Goal: Information Seeking & Learning: Learn about a topic

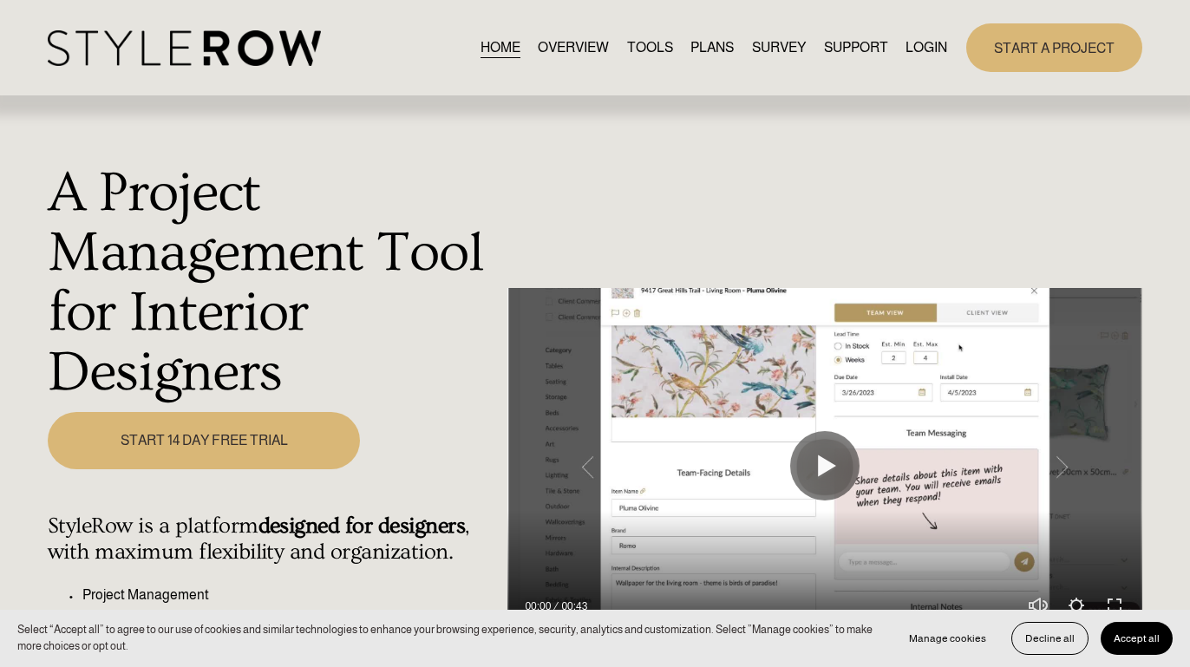
click at [931, 44] on link "LOGIN" at bounding box center [926, 47] width 42 height 23
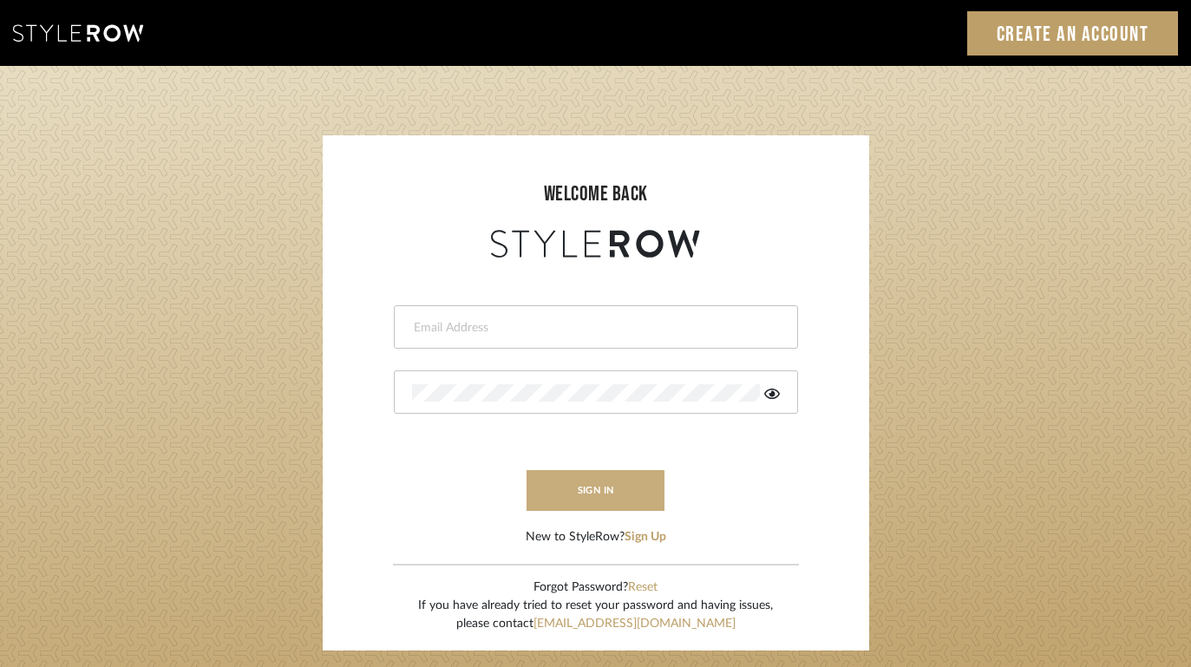
type input "felicia@onyxandoakinteriors.com"
click at [606, 500] on button "sign in" at bounding box center [595, 490] width 139 height 41
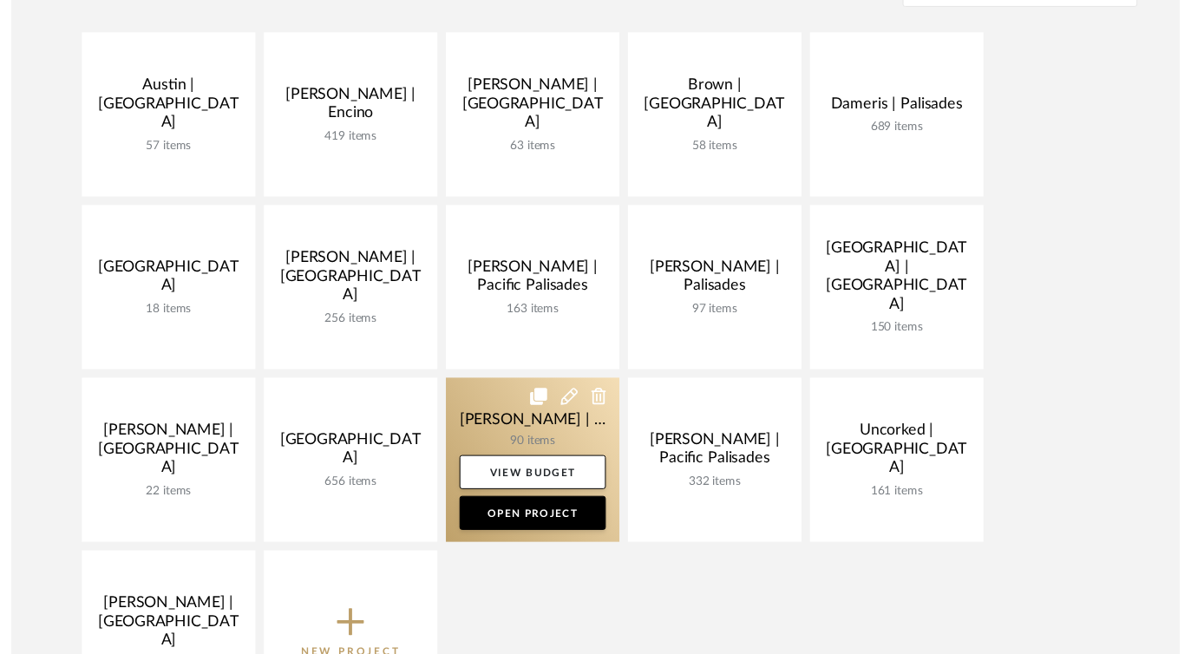
scroll to position [474, 0]
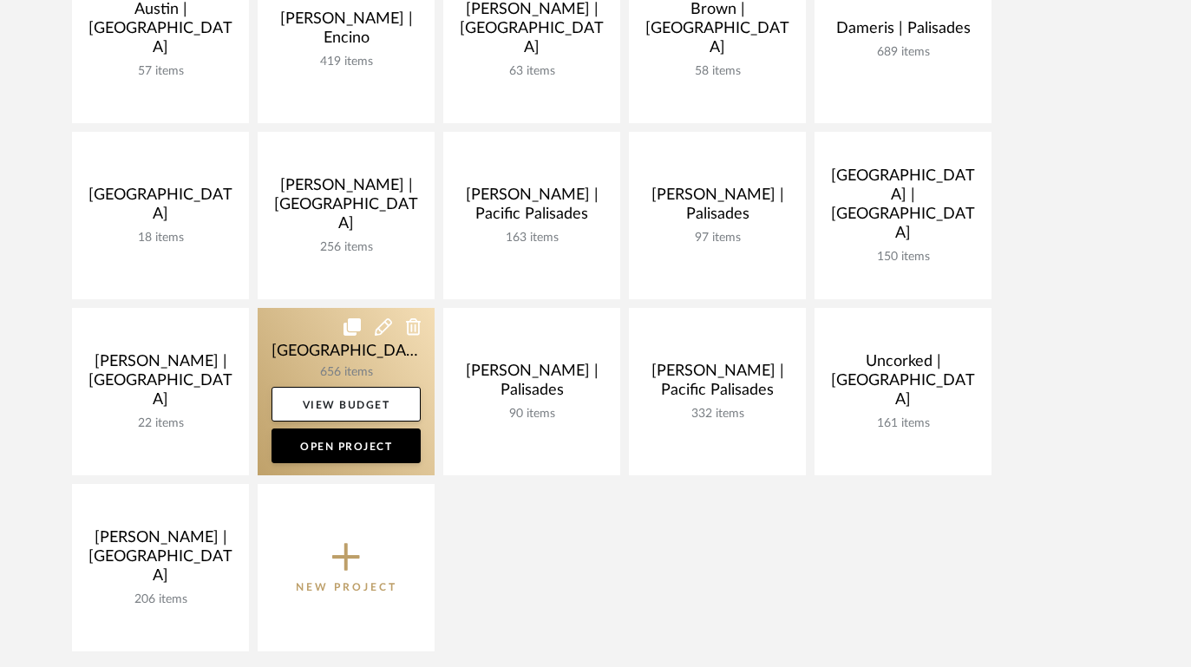
click at [280, 361] on link at bounding box center [346, 391] width 177 height 167
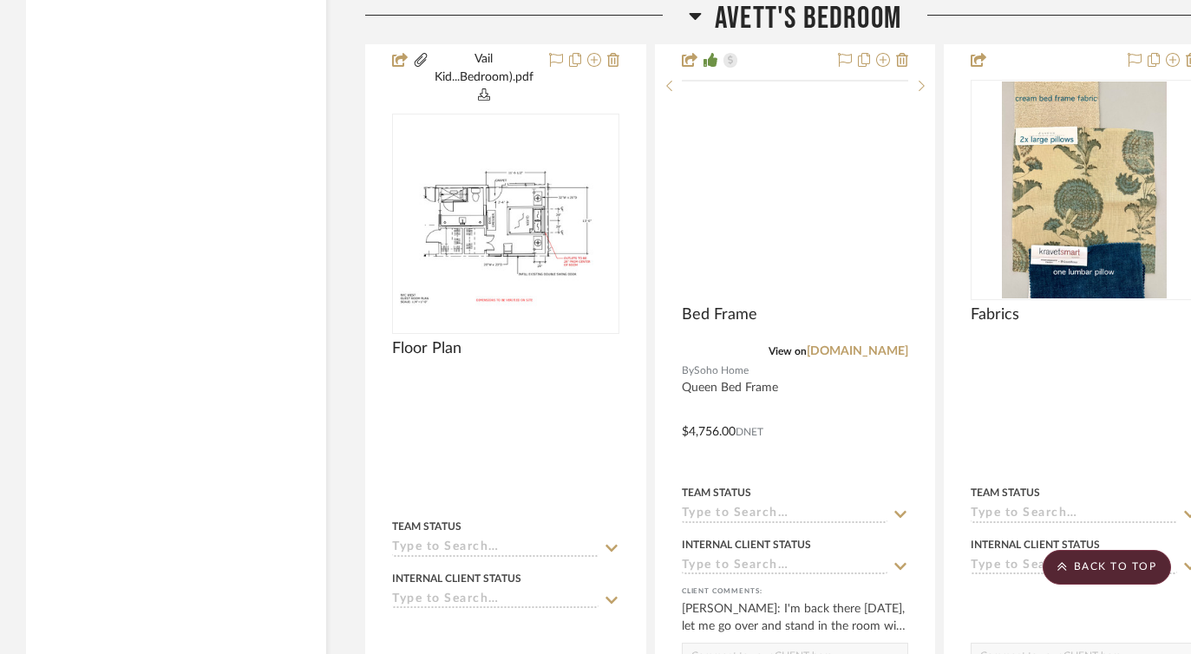
scroll to position [3819, 0]
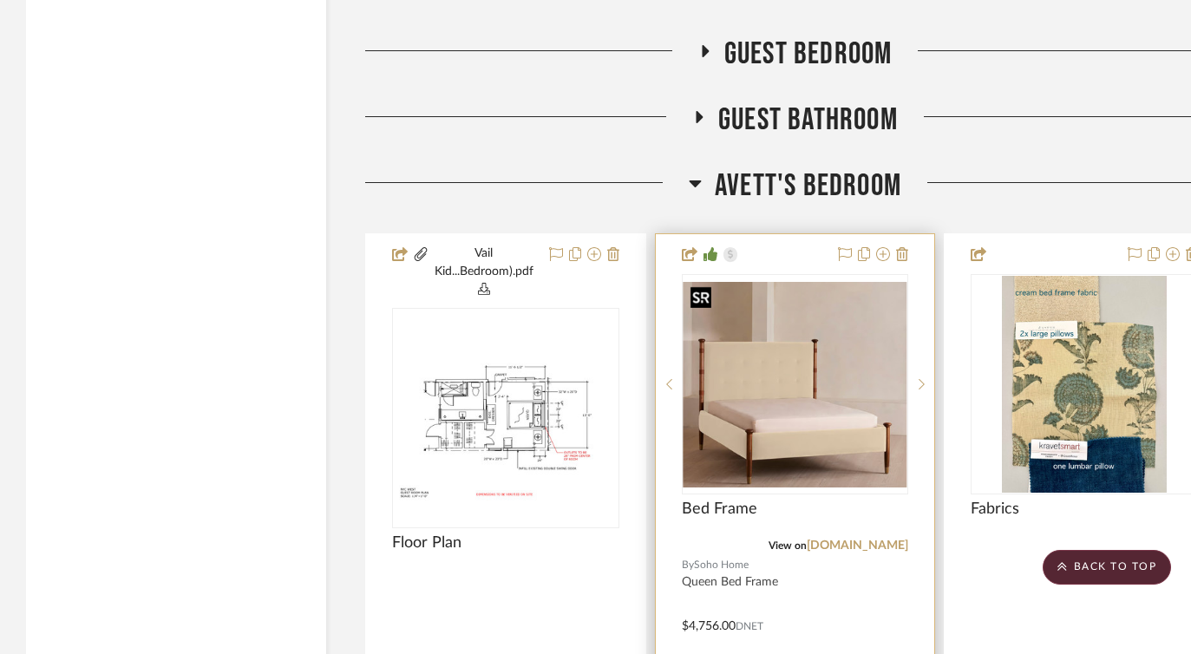
click at [802, 403] on img "0" at bounding box center [795, 385] width 224 height 206
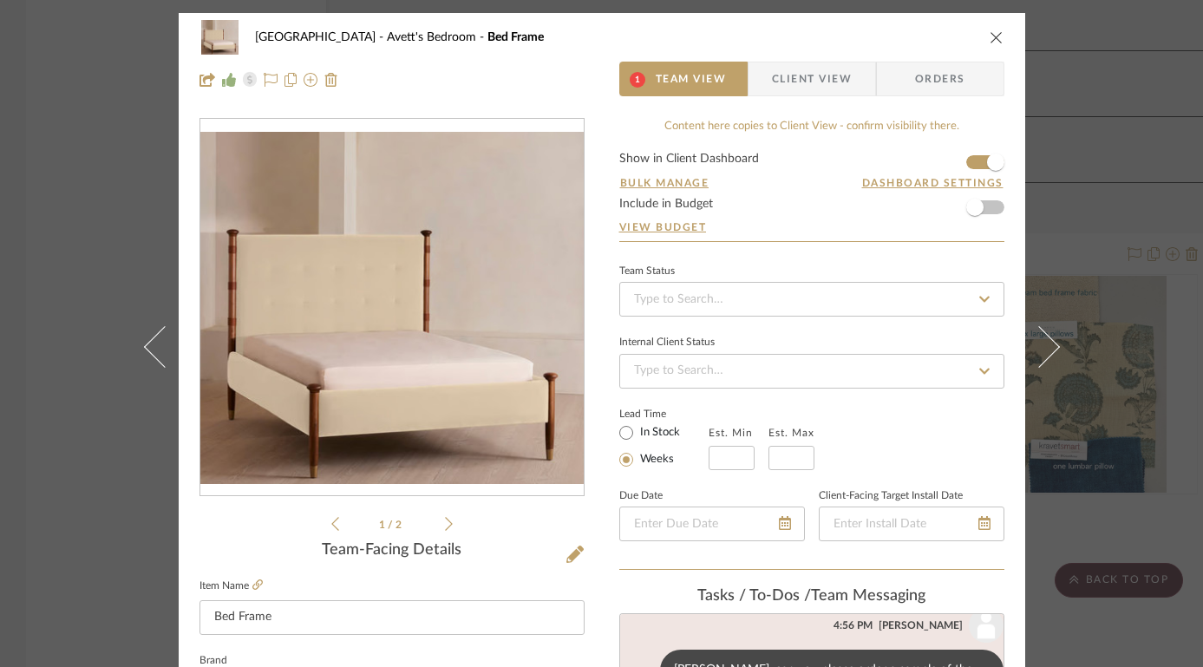
scroll to position [483, 0]
click at [402, 410] on img "0" at bounding box center [391, 308] width 383 height 353
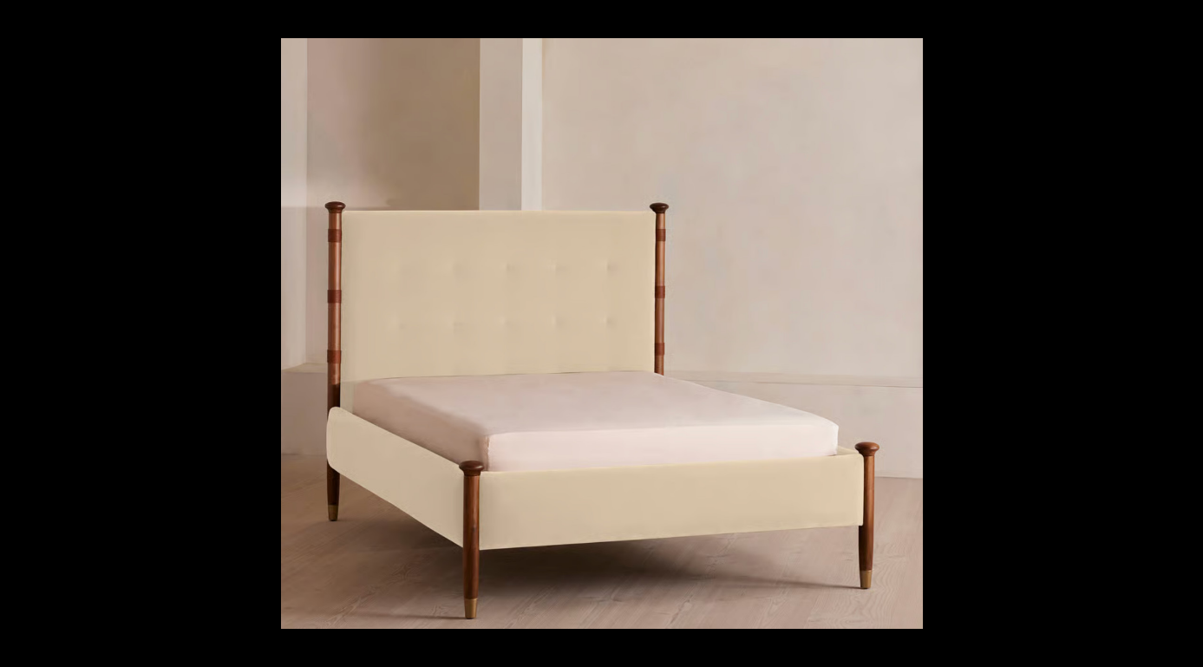
scroll to position [461, 0]
click at [1188, 16] on button at bounding box center [1184, 19] width 38 height 38
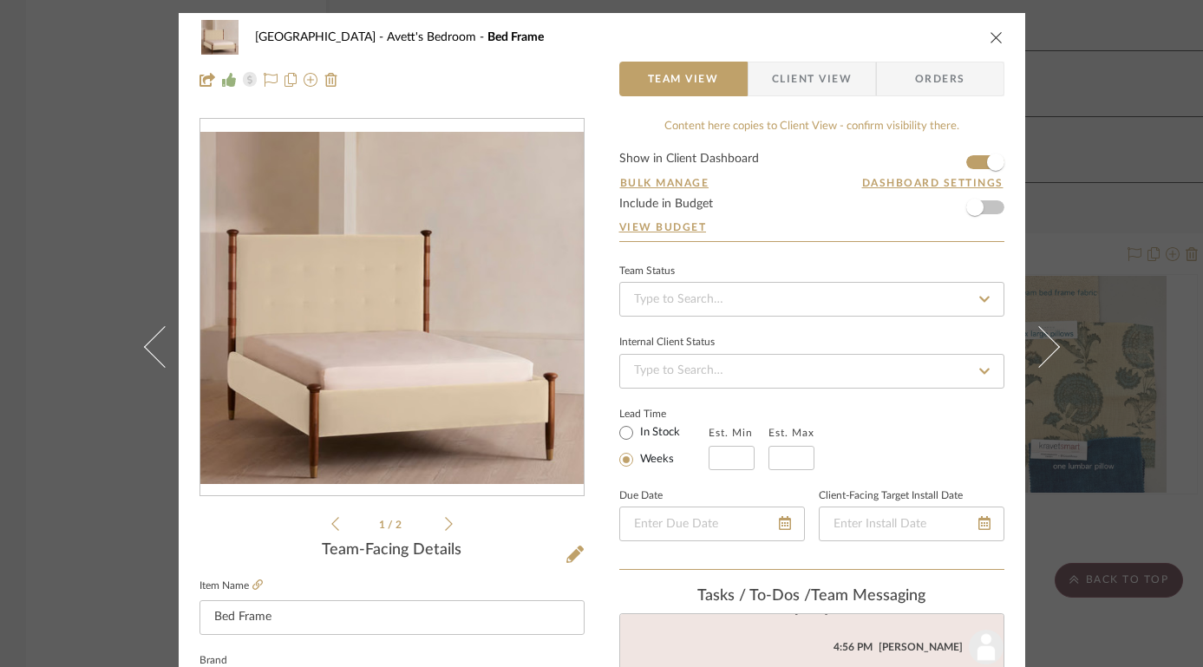
click at [445, 522] on icon at bounding box center [449, 524] width 8 height 14
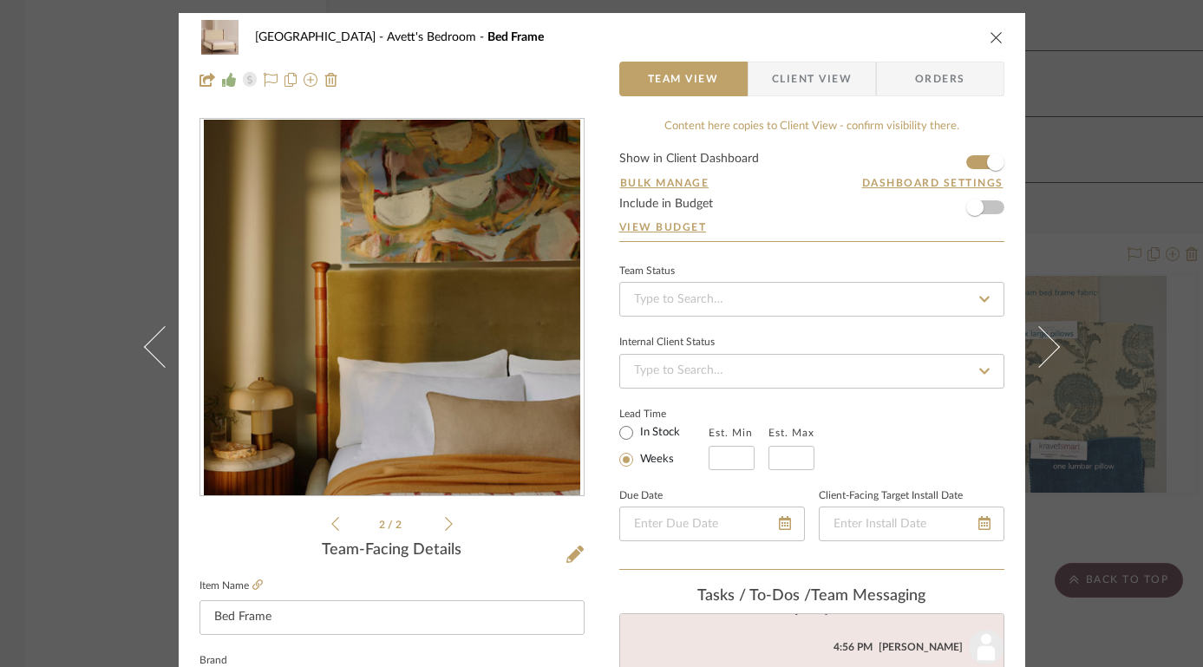
click at [990, 32] on icon "close" at bounding box center [997, 37] width 14 height 14
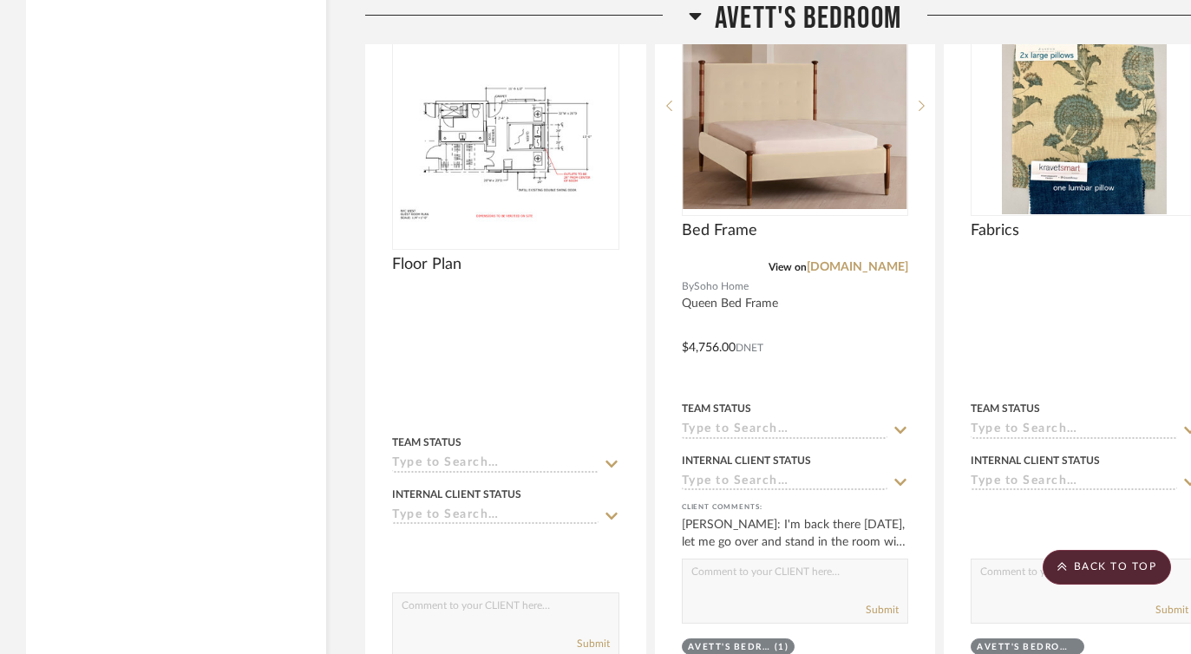
scroll to position [3977, 0]
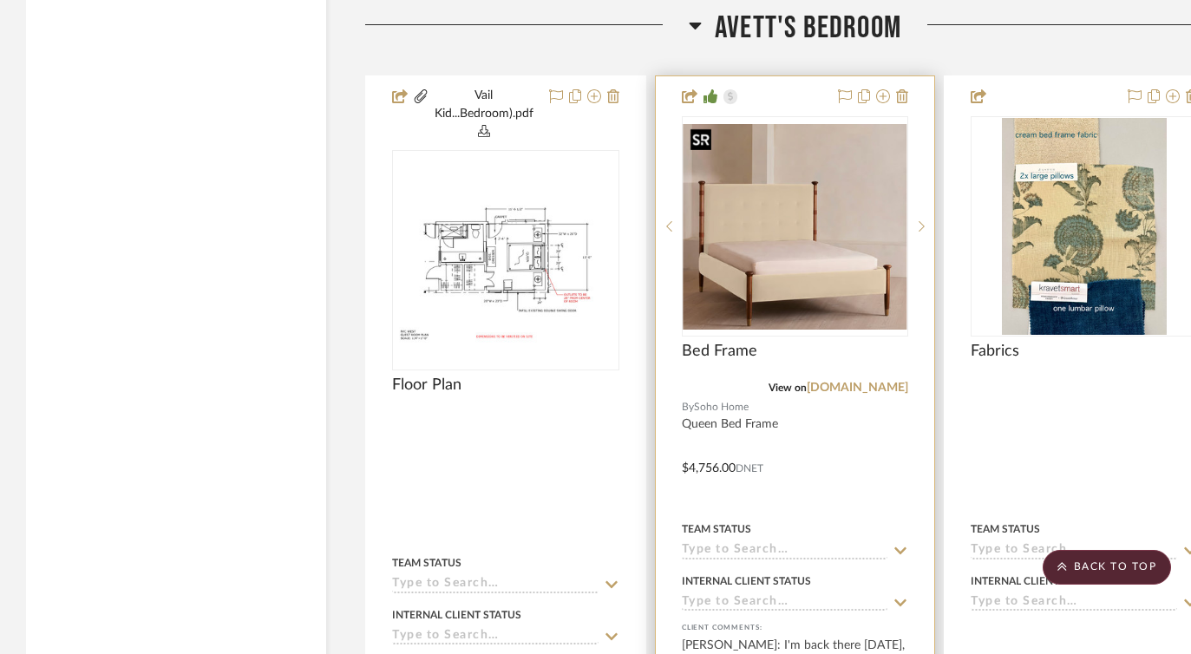
click at [800, 246] on img "0" at bounding box center [795, 227] width 224 height 206
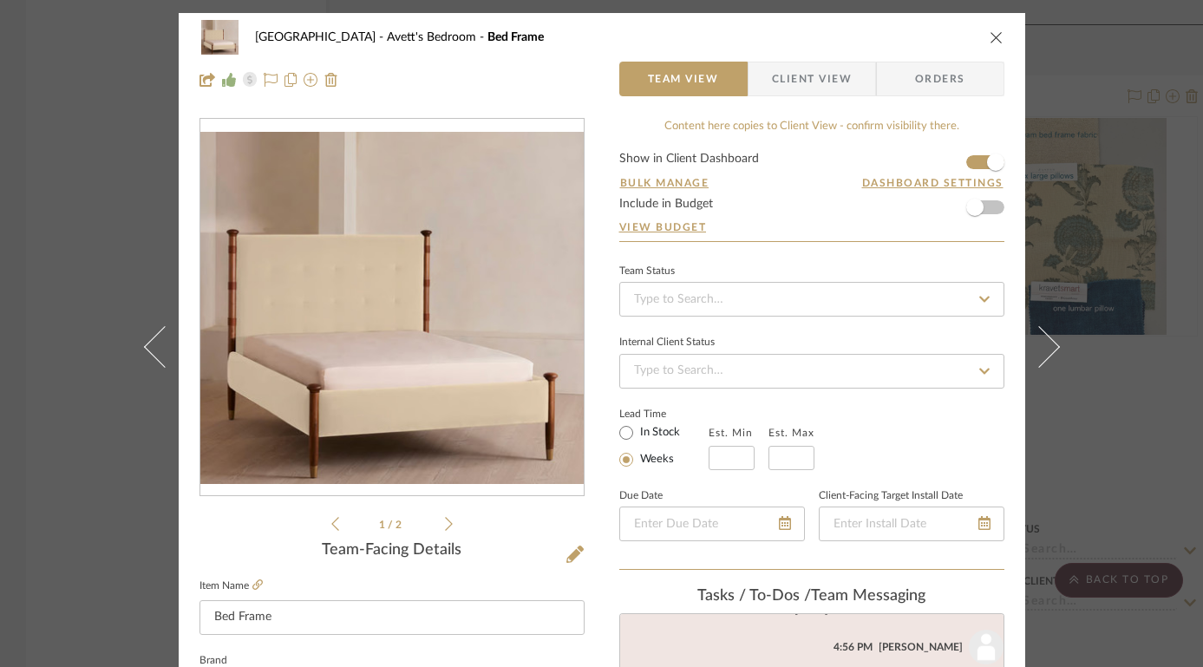
scroll to position [461, 0]
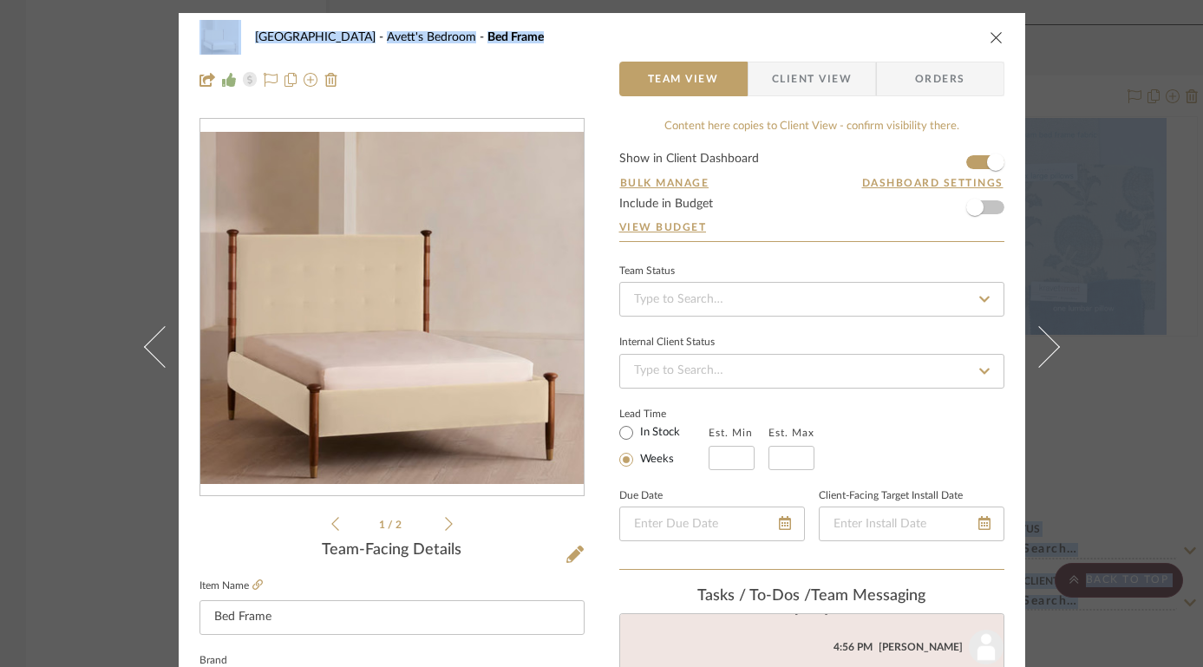
drag, startPoint x: 840, startPoint y: 38, endPoint x: 1173, endPoint y: -30, distance: 340.0
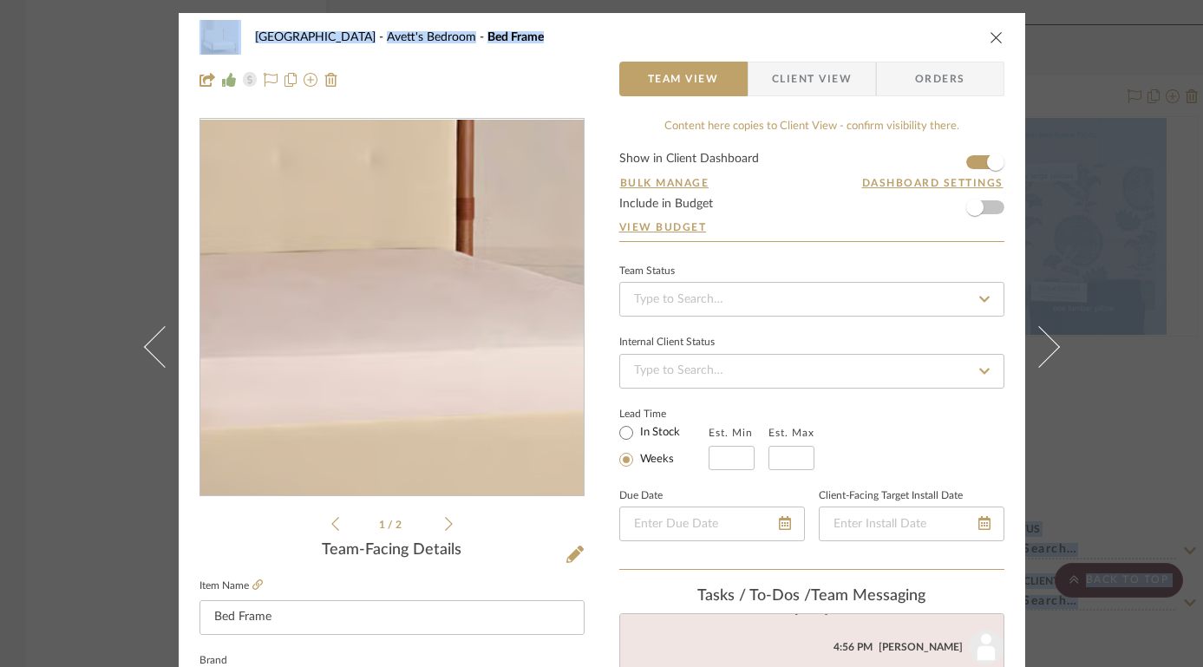
click at [395, 350] on img "0" at bounding box center [391, 308] width 383 height 353
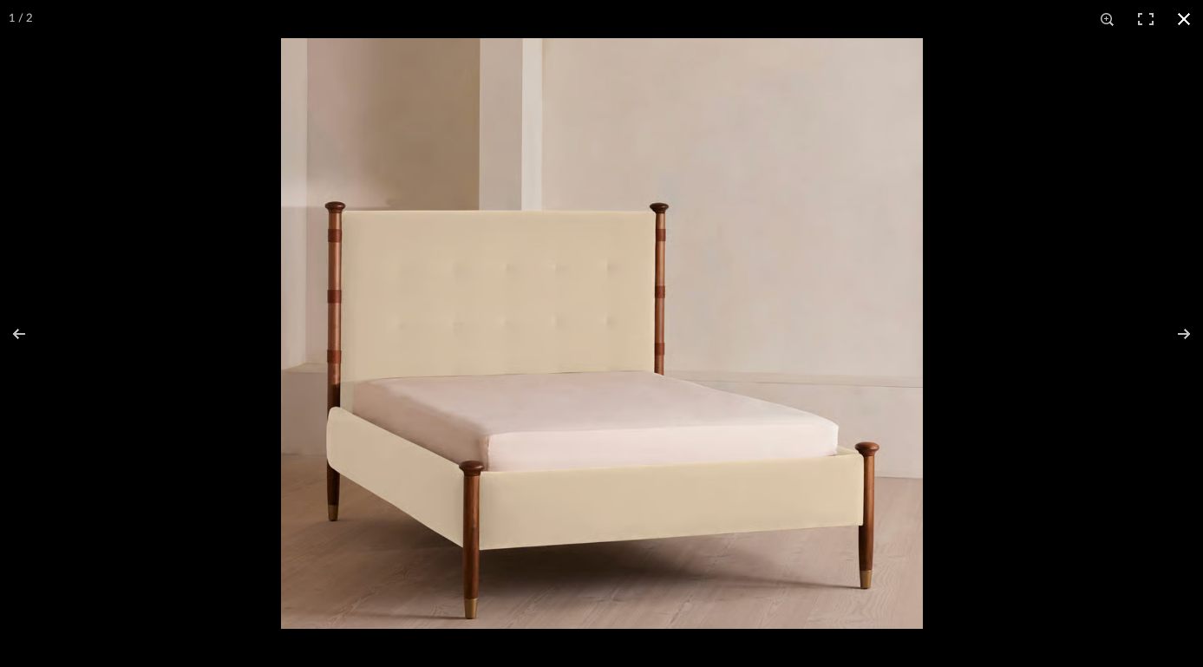
click at [1180, 16] on button at bounding box center [1184, 19] width 38 height 38
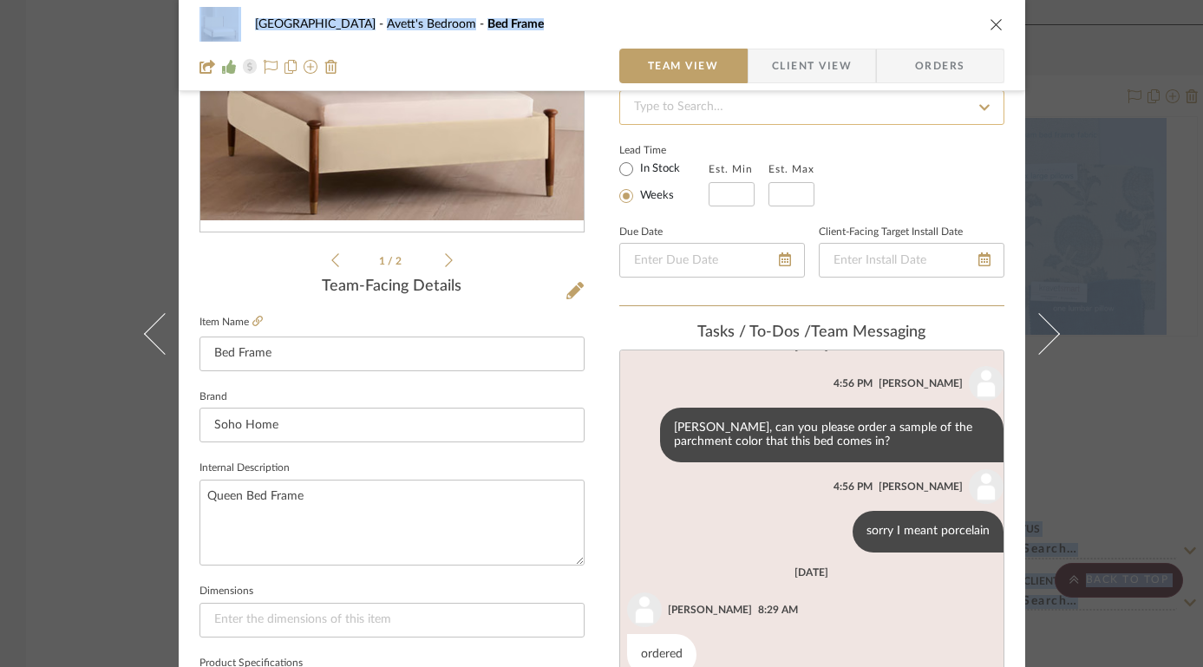
scroll to position [345, 0]
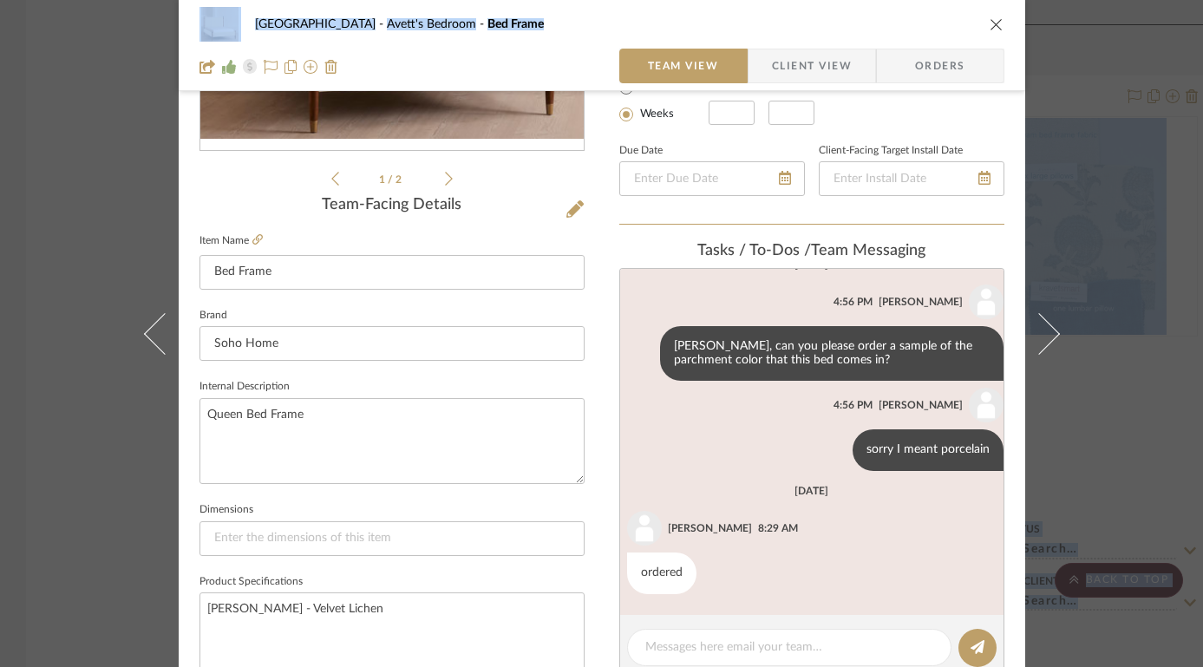
click at [993, 23] on icon "close" at bounding box center [997, 24] width 14 height 14
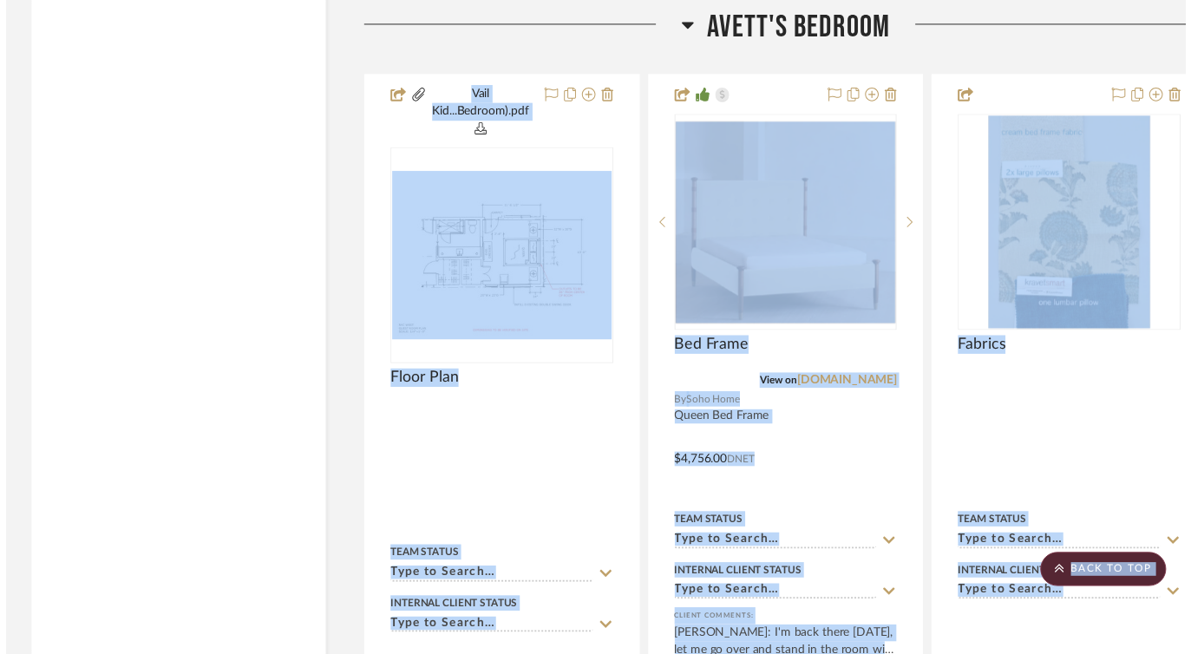
scroll to position [3977, 0]
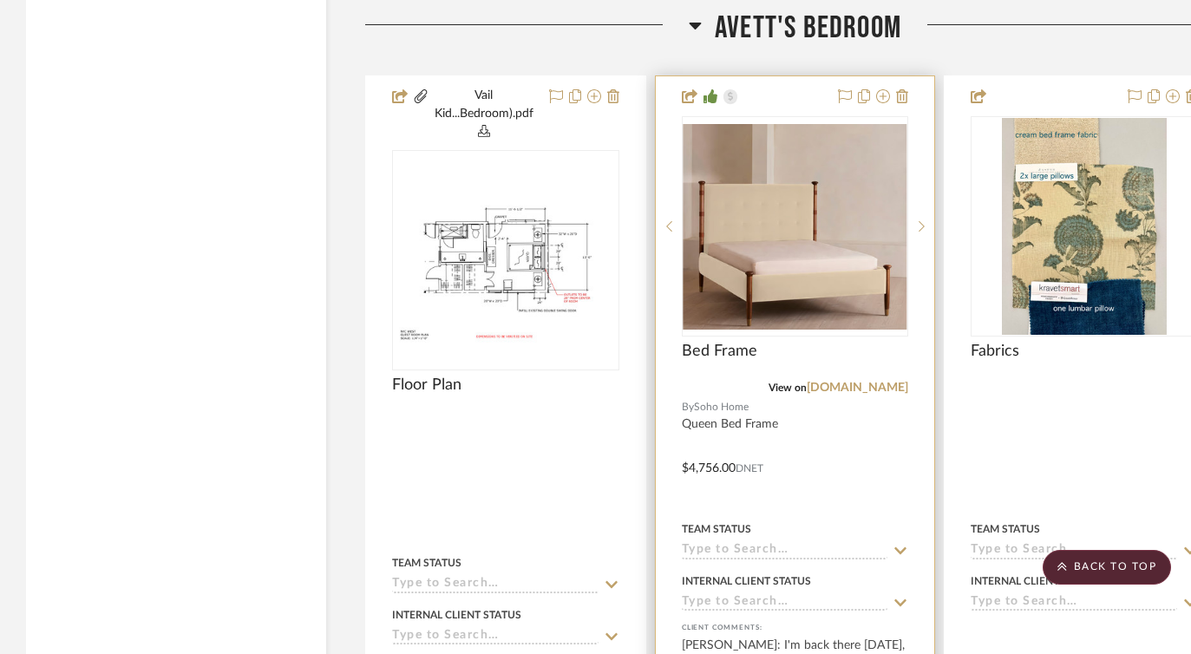
click at [884, 470] on div at bounding box center [795, 472] width 279 height 793
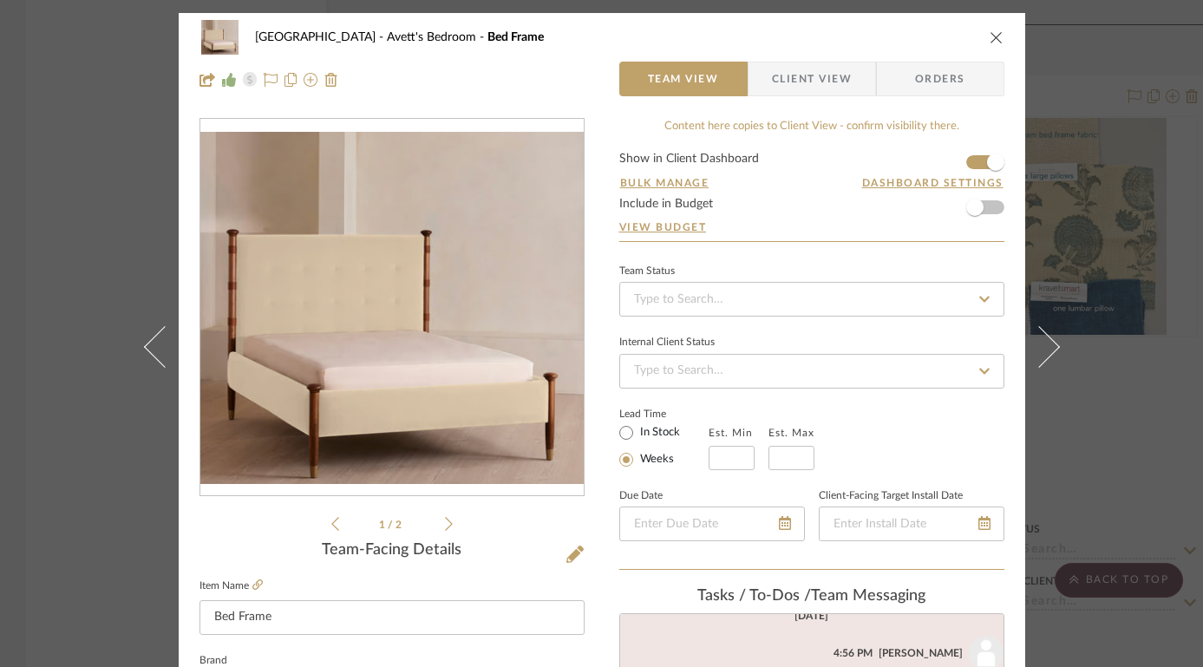
scroll to position [461, 0]
click at [990, 33] on icon "close" at bounding box center [997, 37] width 14 height 14
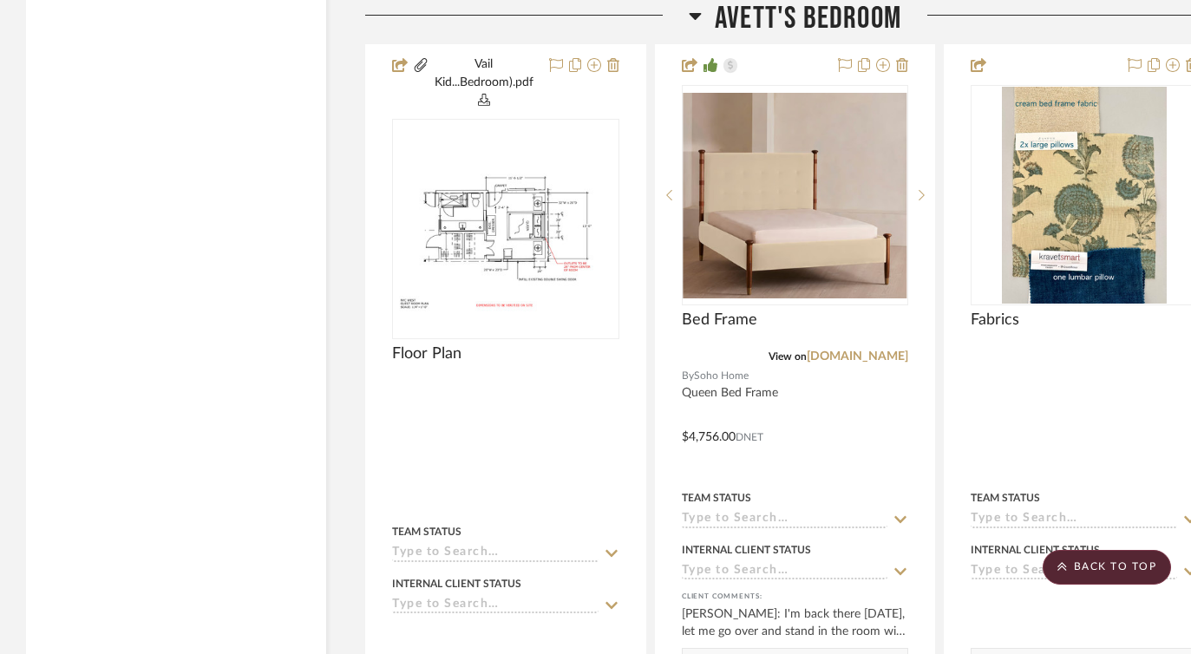
scroll to position [3909, 0]
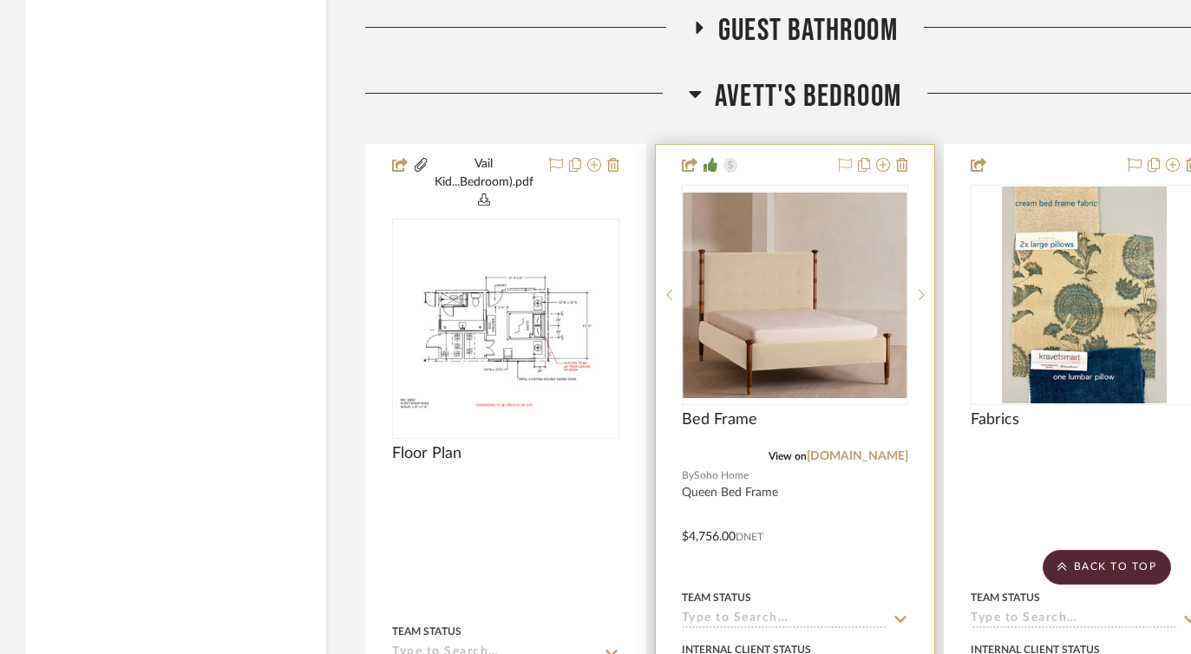
click at [846, 159] on icon at bounding box center [845, 165] width 14 height 14
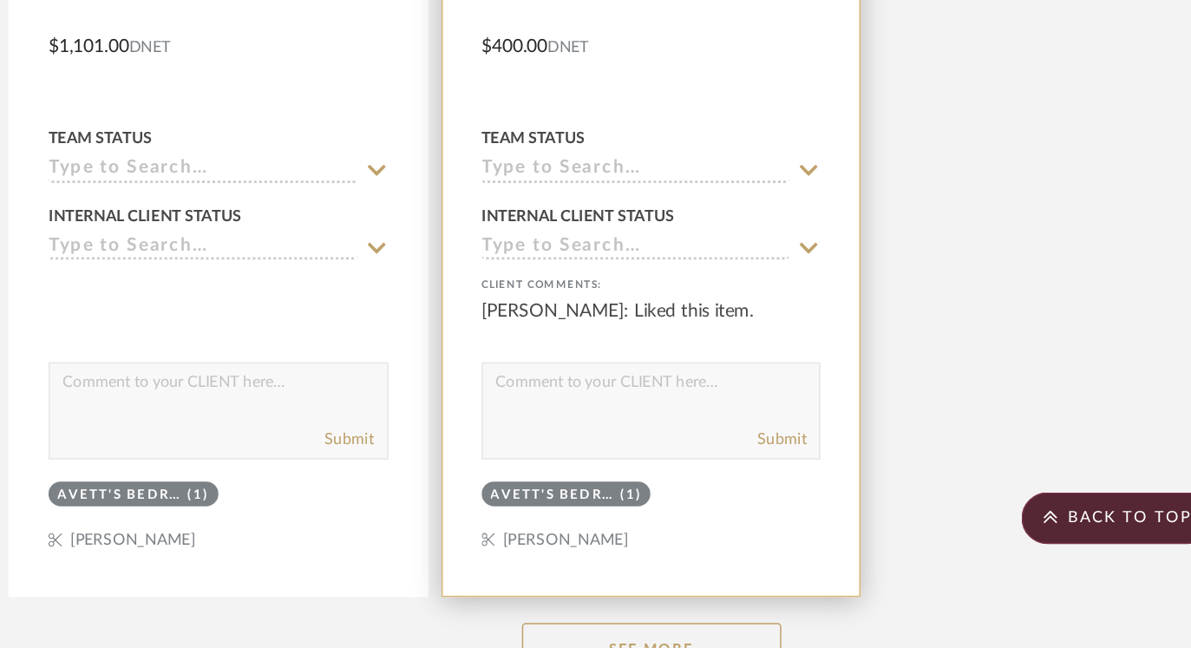
scroll to position [5843, 0]
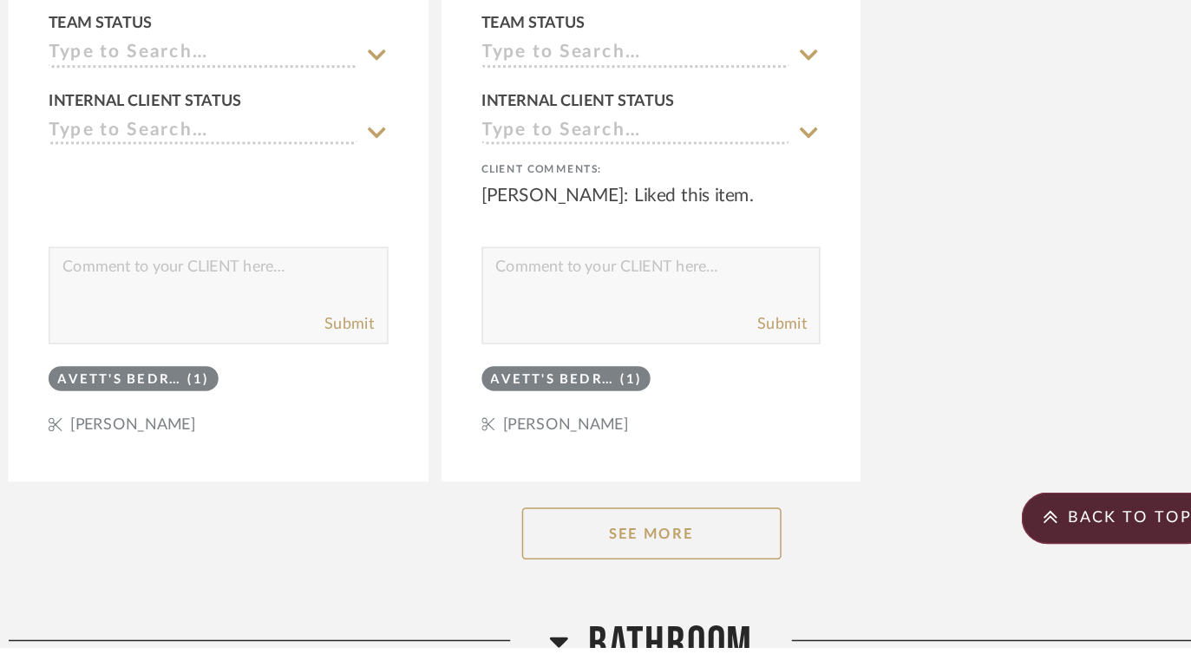
click at [794, 569] on button "See More" at bounding box center [795, 577] width 173 height 35
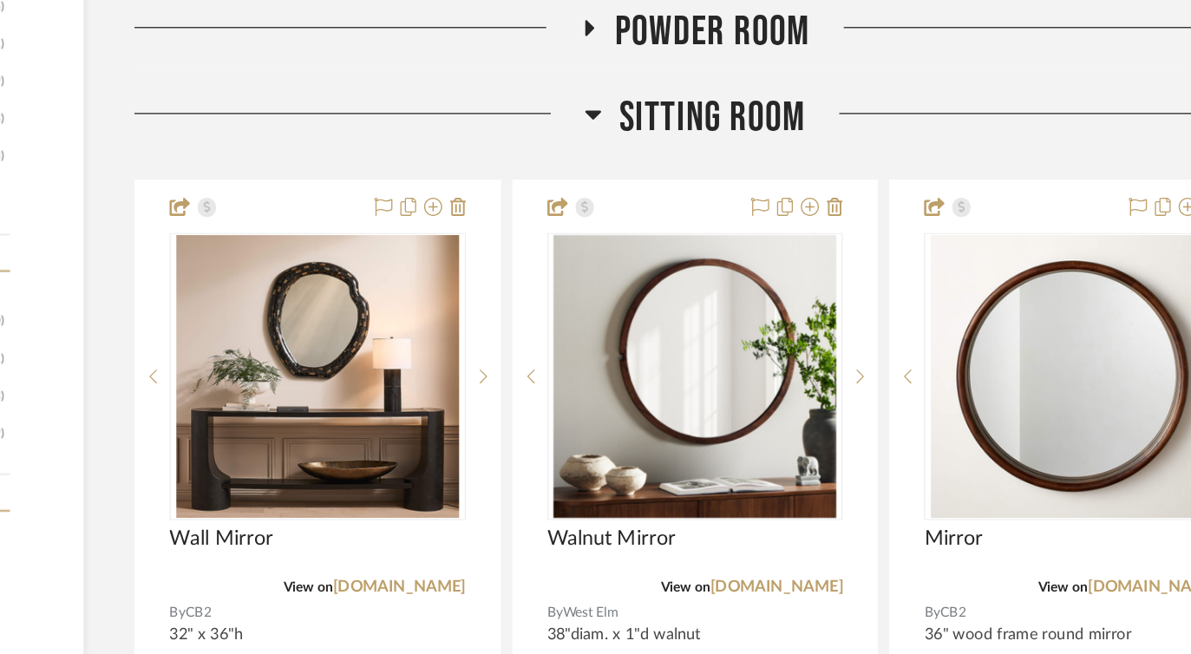
scroll to position [0, 57]
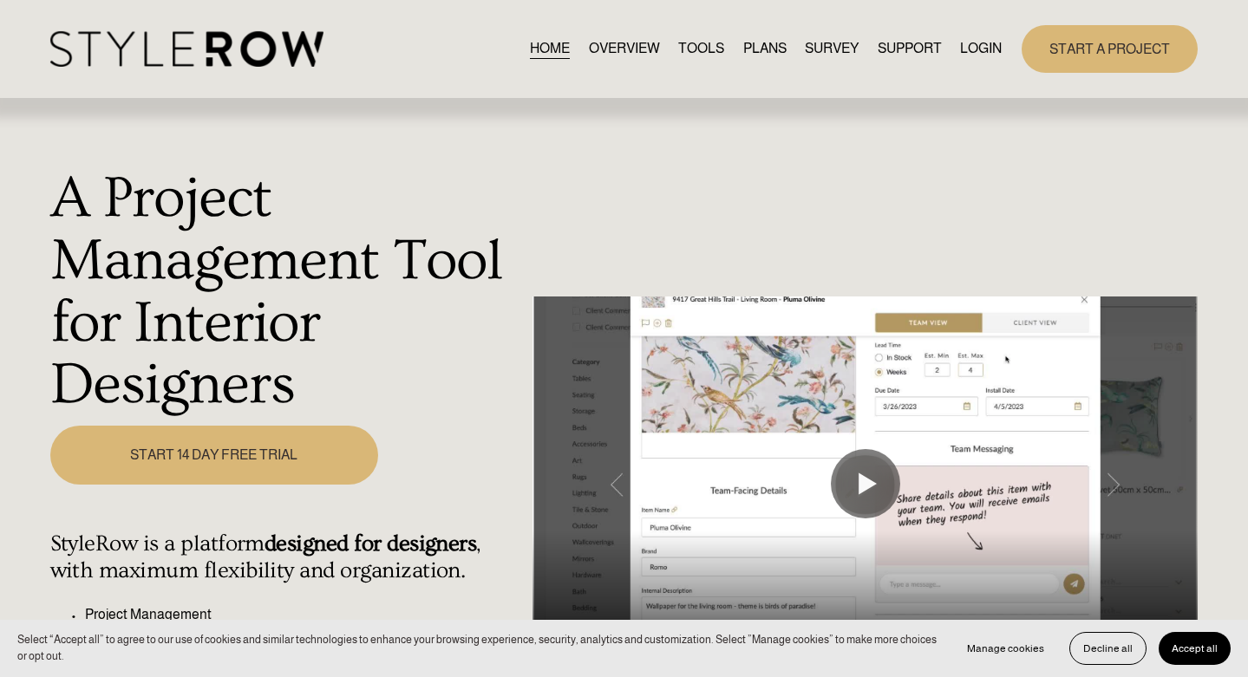
click at [990, 49] on link "LOGIN" at bounding box center [981, 48] width 42 height 23
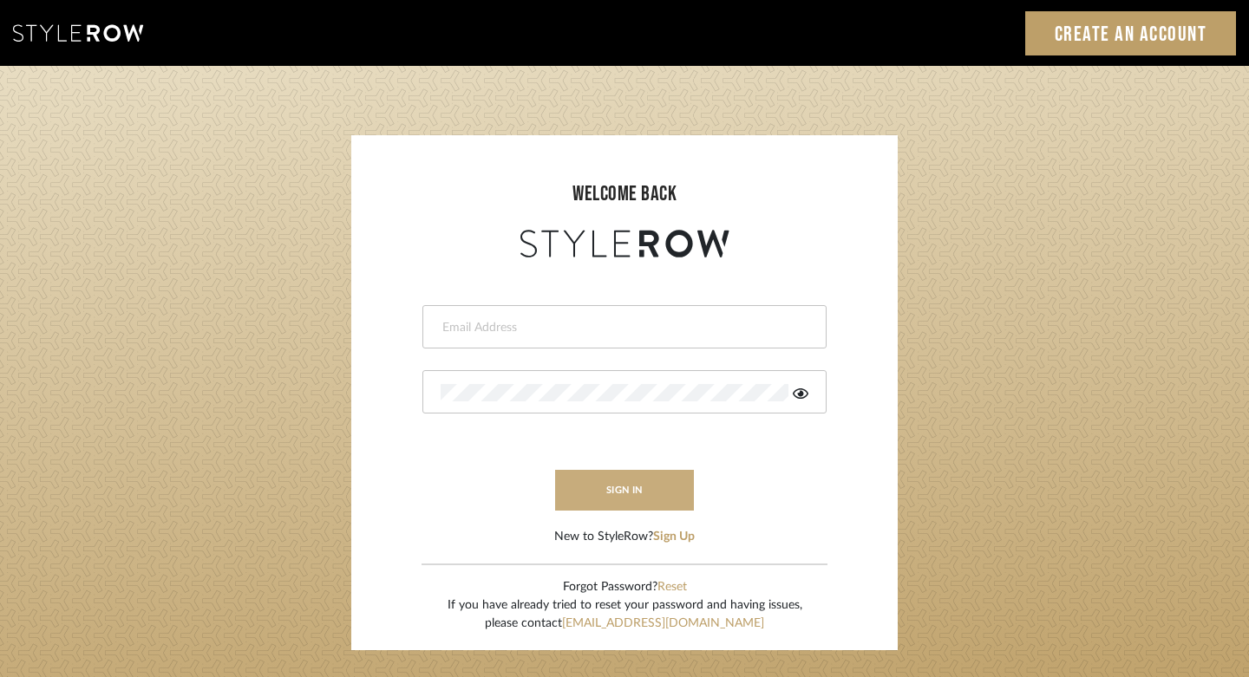
scroll to position [4, 0]
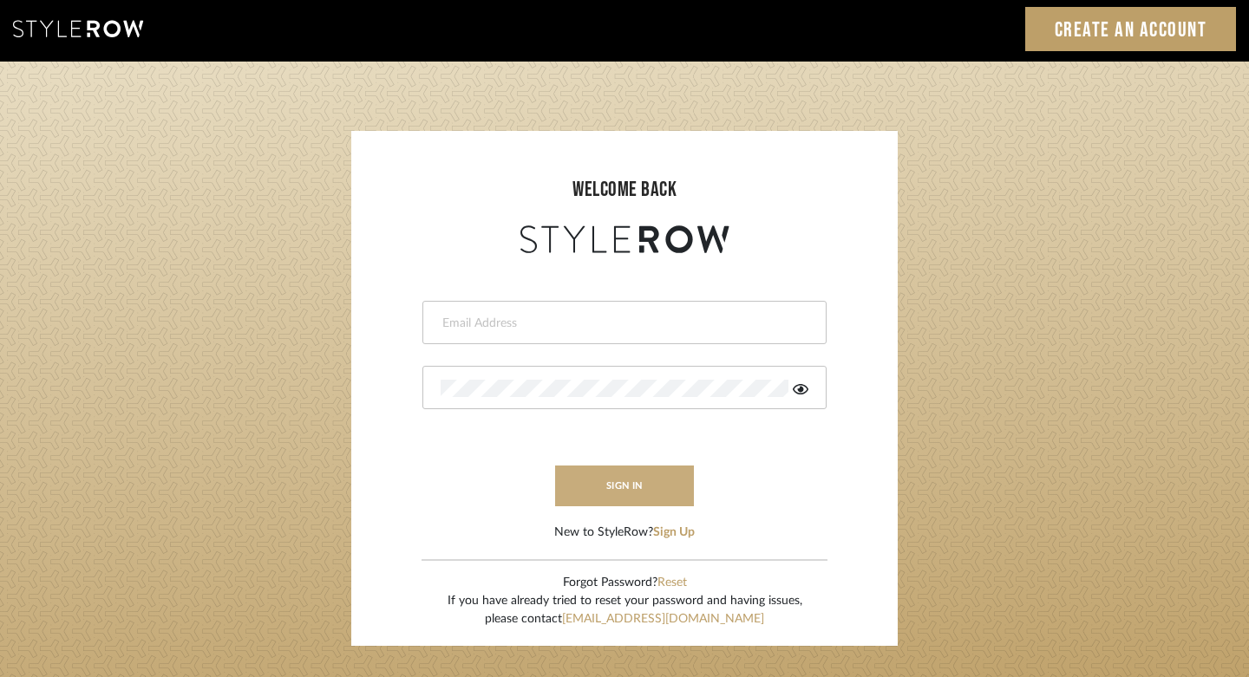
type input "felicia@onyxandoakinteriors.com"
click at [618, 487] on button "sign in" at bounding box center [624, 486] width 139 height 41
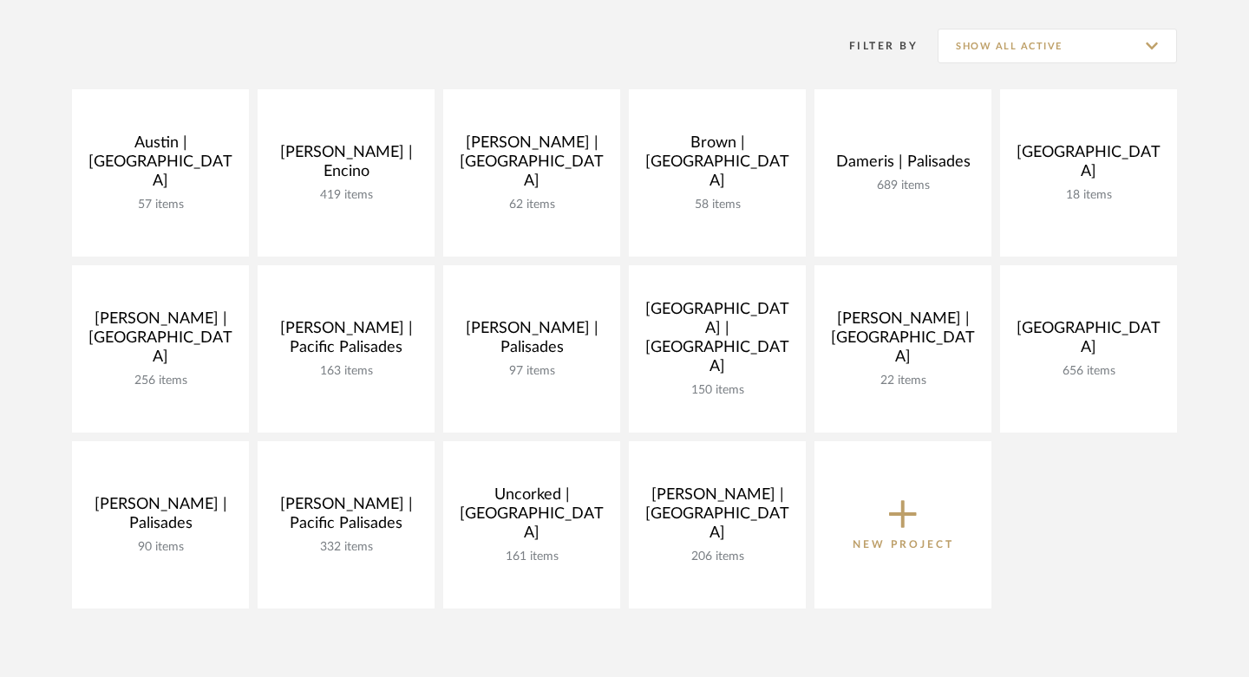
scroll to position [347, 0]
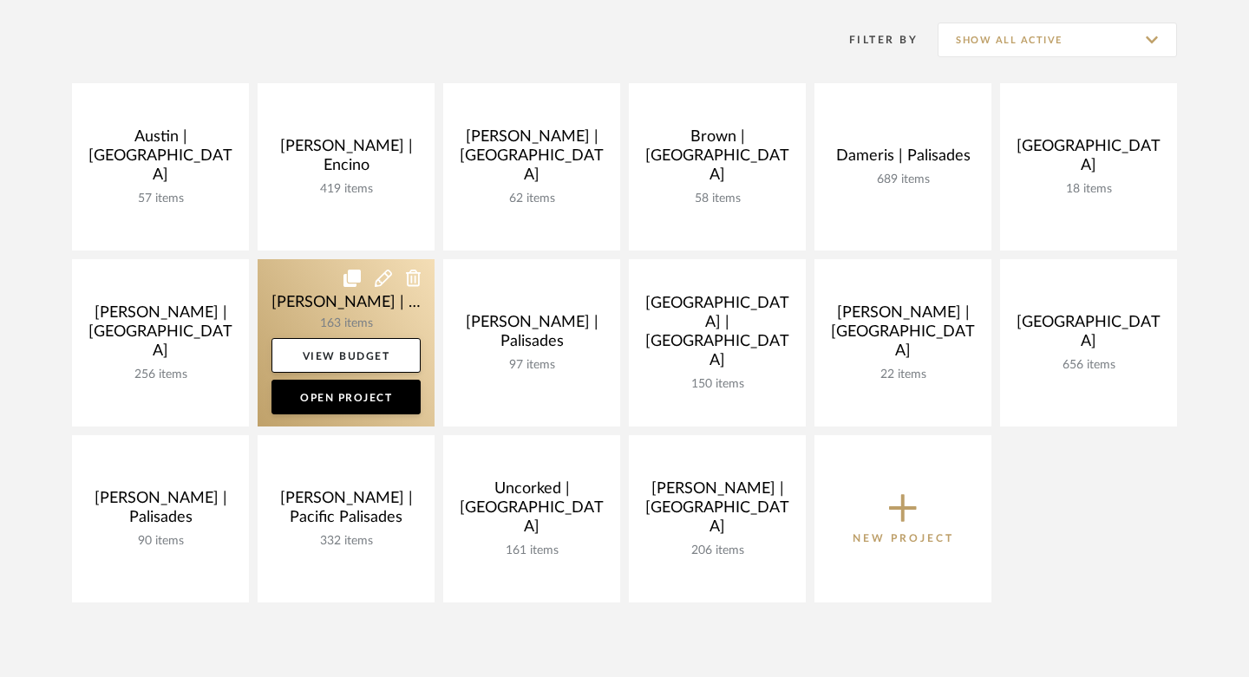
click at [285, 290] on link at bounding box center [346, 342] width 177 height 167
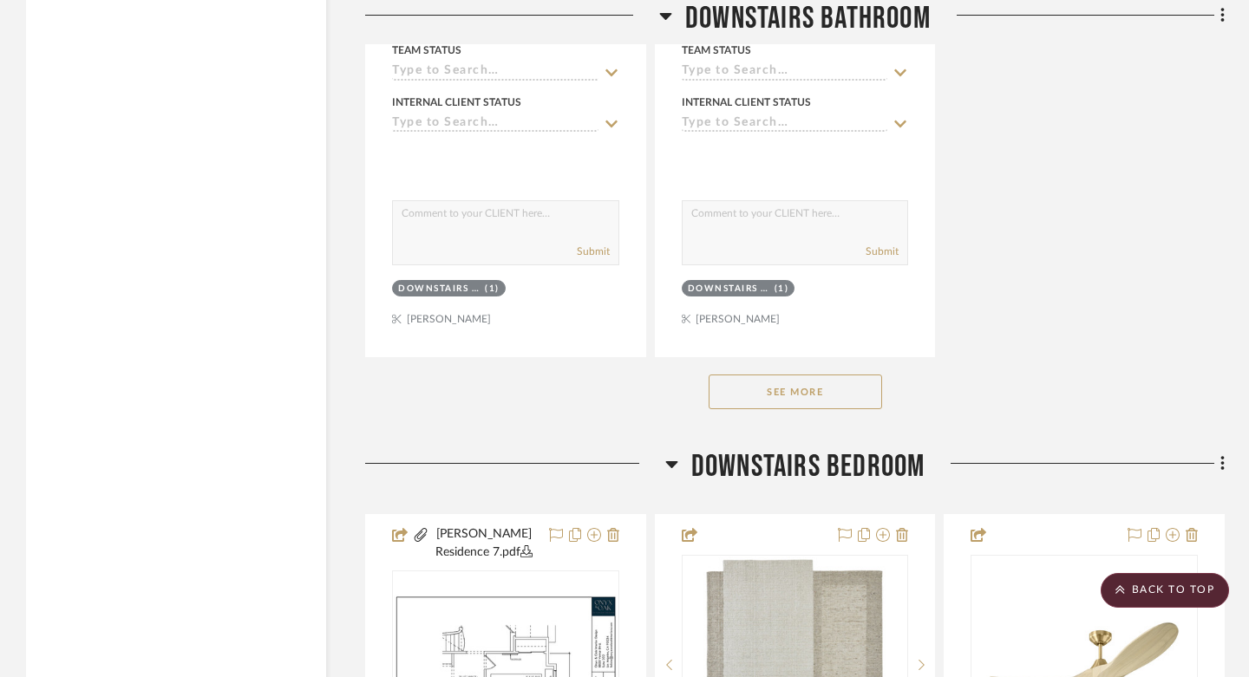
scroll to position [7495, 0]
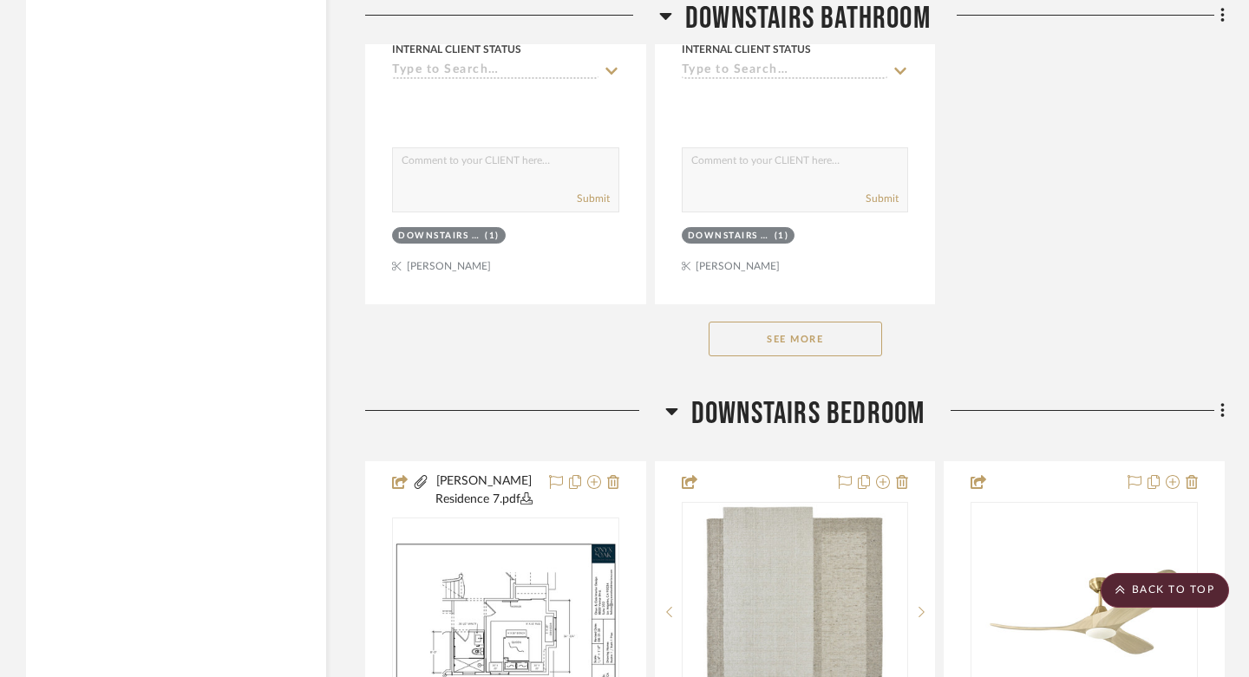
click at [799, 322] on button "See More" at bounding box center [795, 339] width 173 height 35
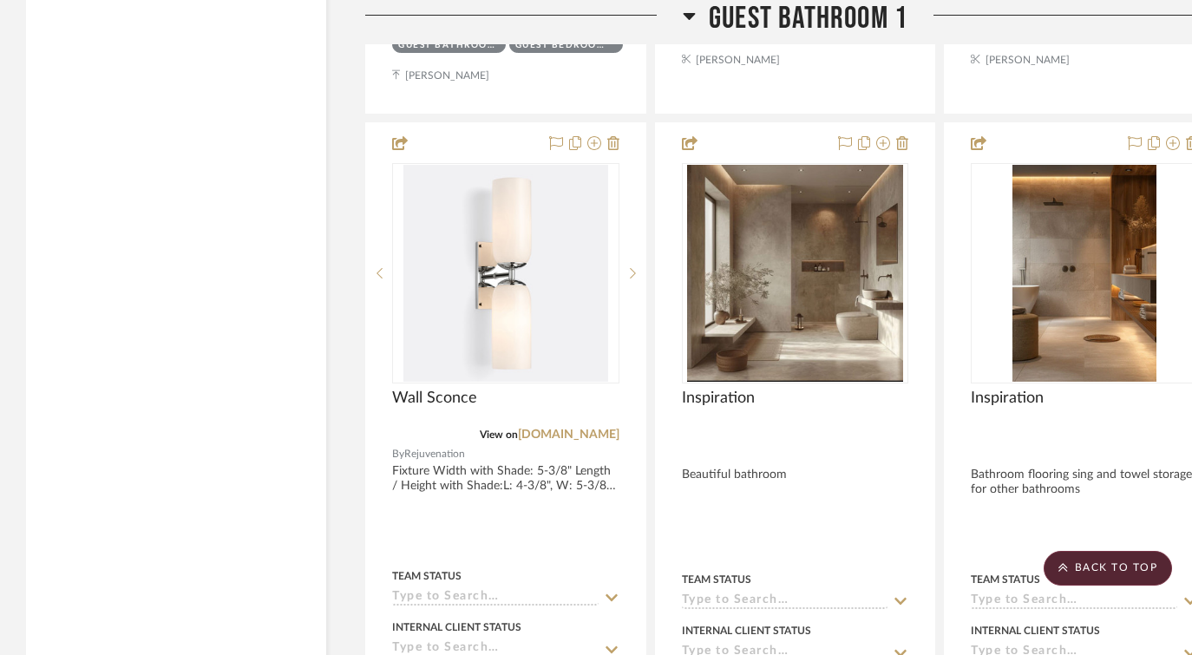
scroll to position [21877, 0]
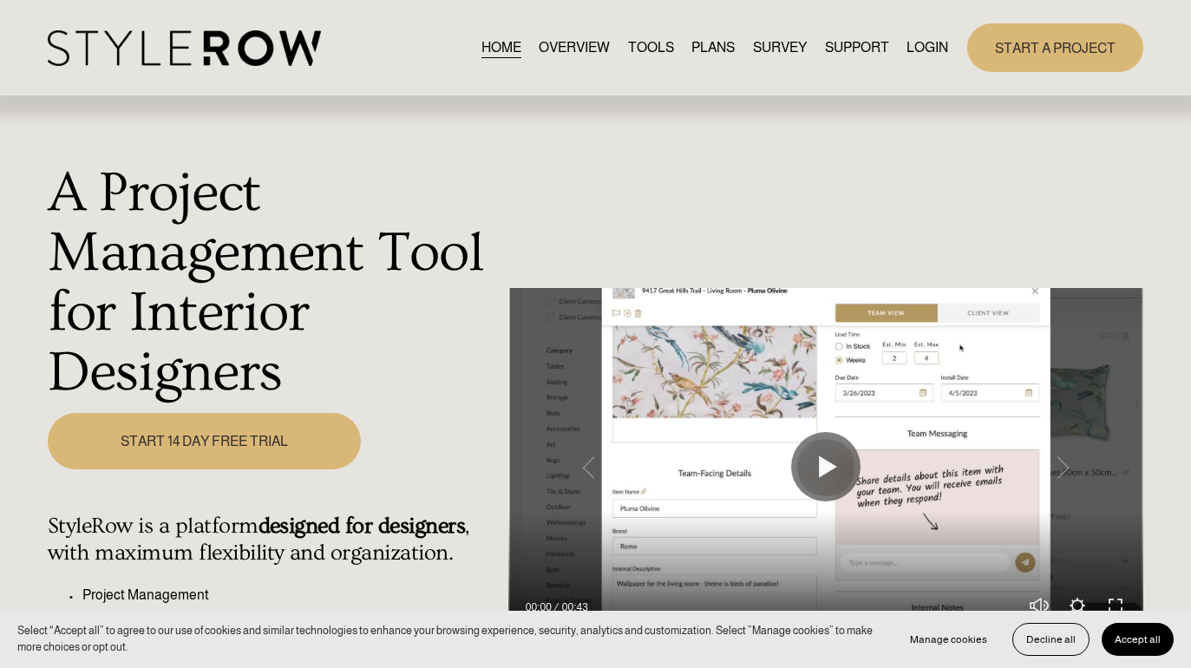
click at [933, 50] on link "LOGIN" at bounding box center [927, 47] width 42 height 23
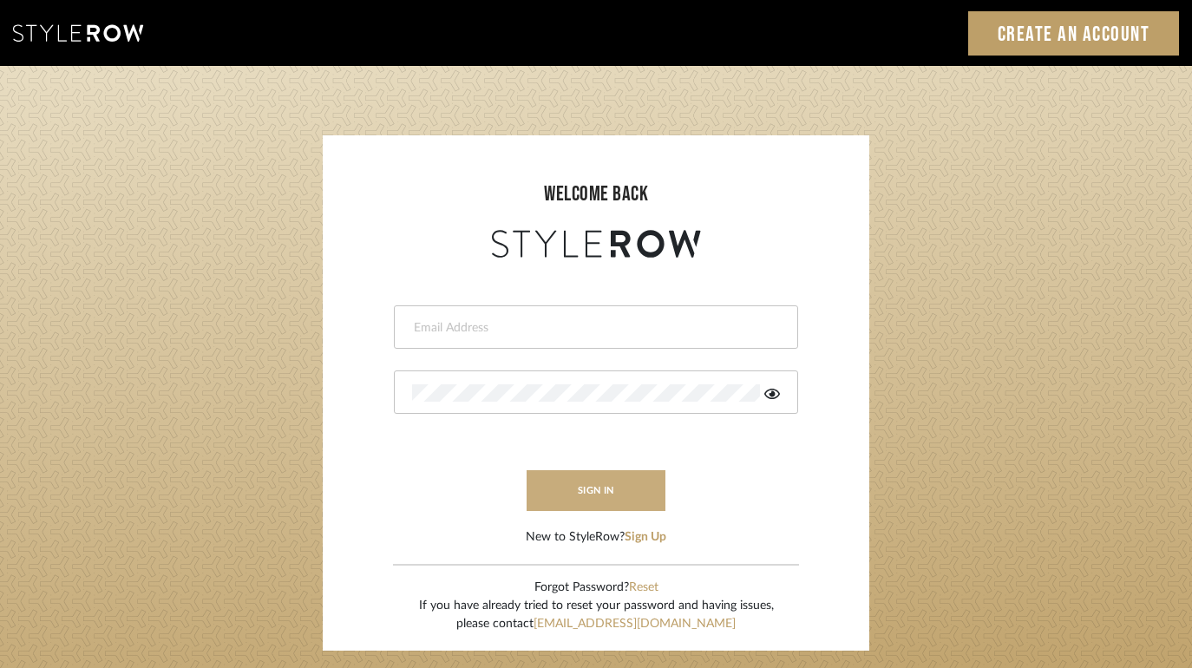
type input "[PERSON_NAME][EMAIL_ADDRESS][DOMAIN_NAME]"
click at [568, 480] on button "sign in" at bounding box center [595, 490] width 139 height 41
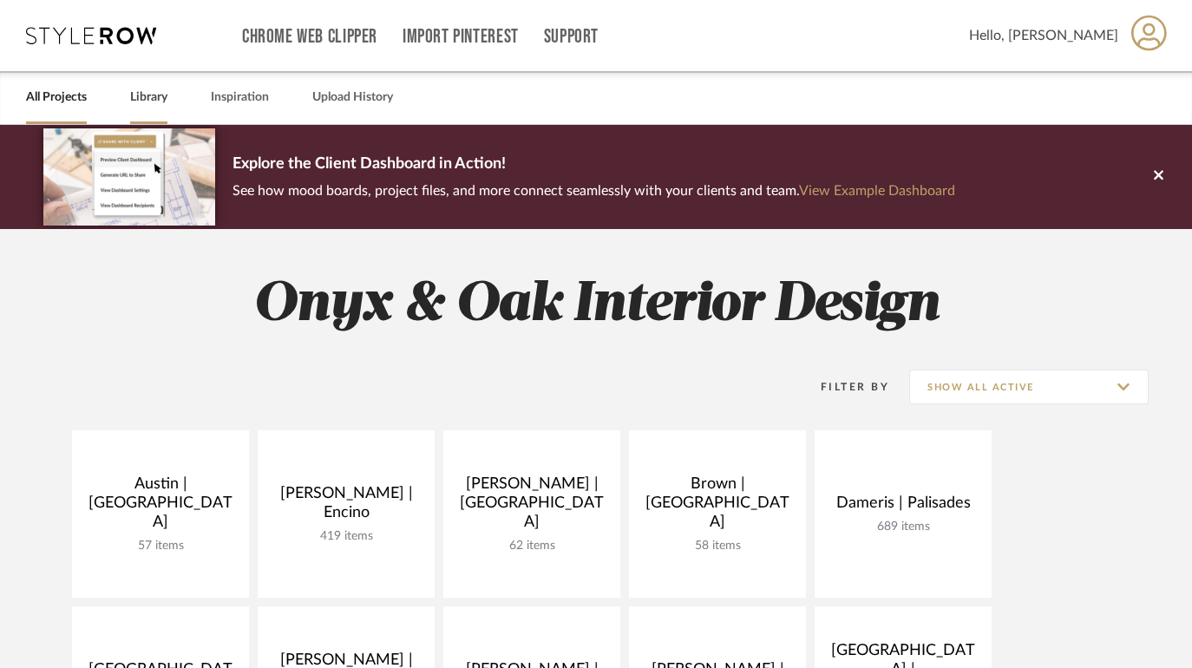
click at [151, 96] on link "Library" at bounding box center [148, 97] width 37 height 23
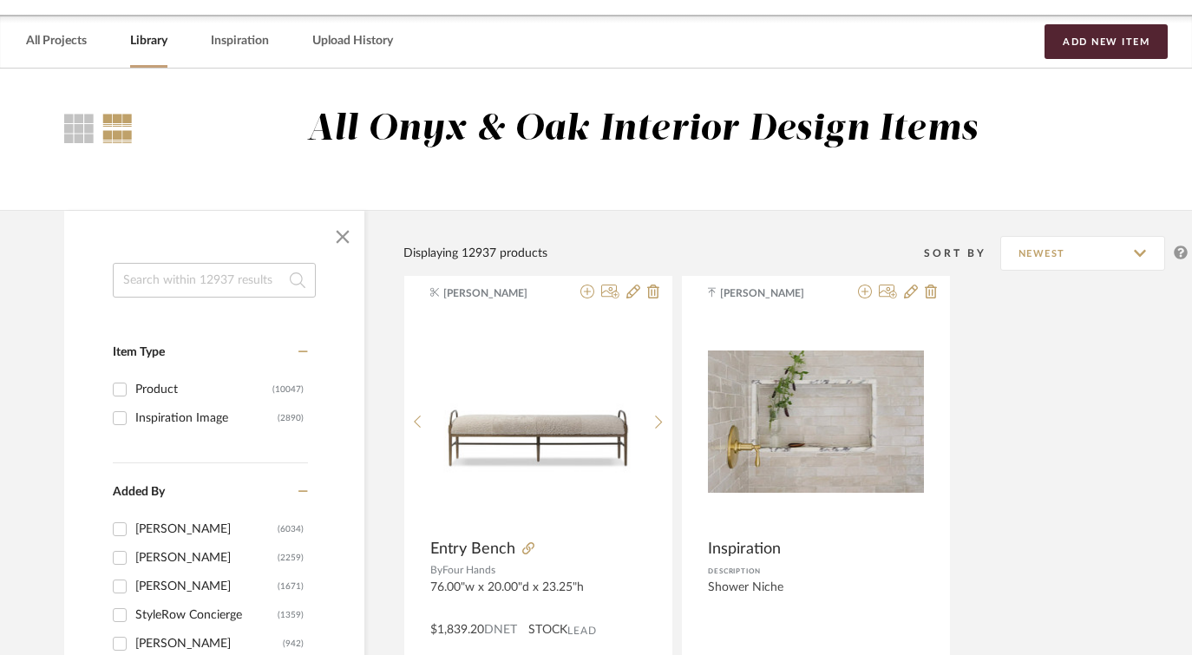
scroll to position [68, 0]
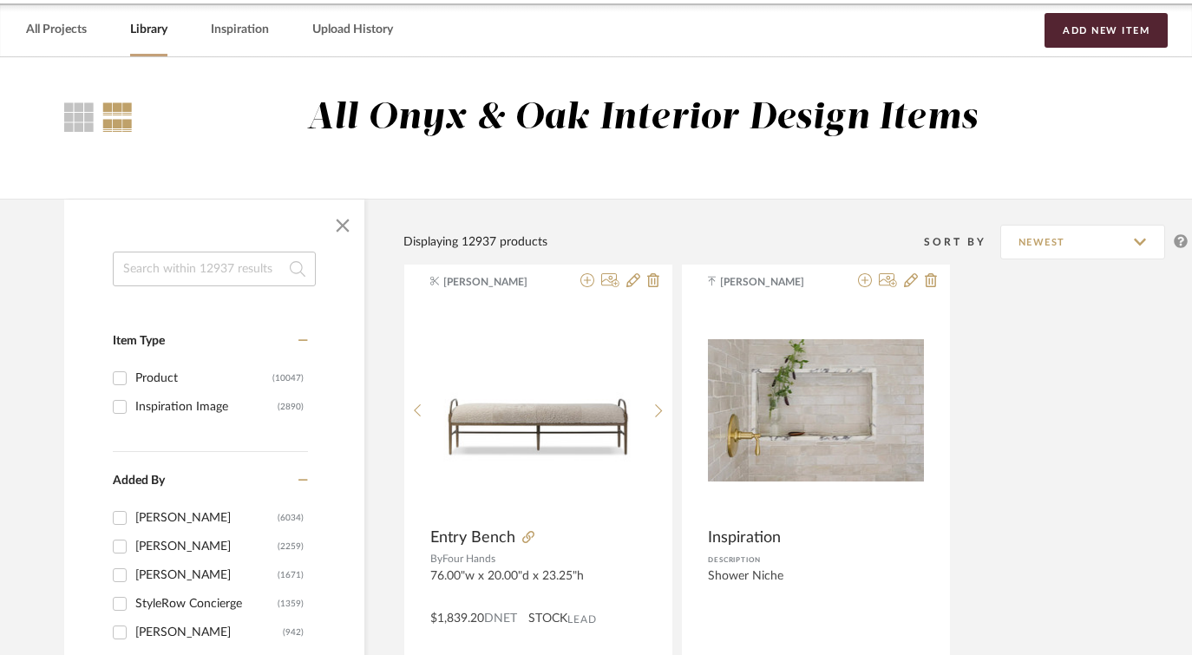
click at [173, 269] on input at bounding box center [214, 268] width 203 height 35
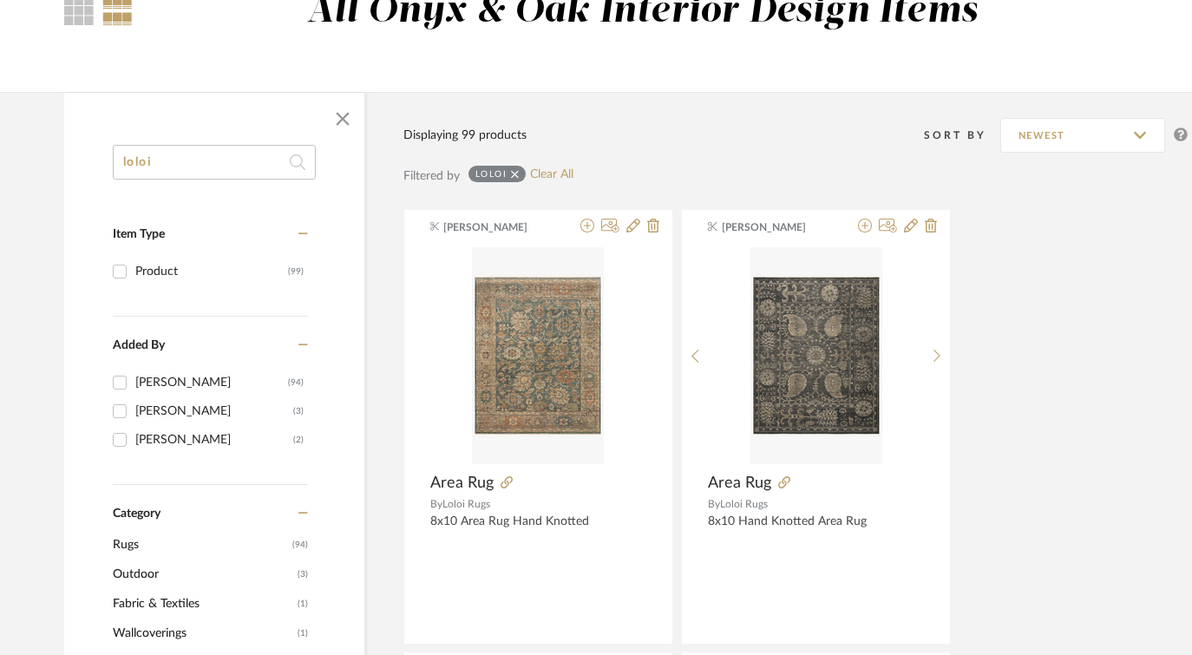
scroll to position [475, 0]
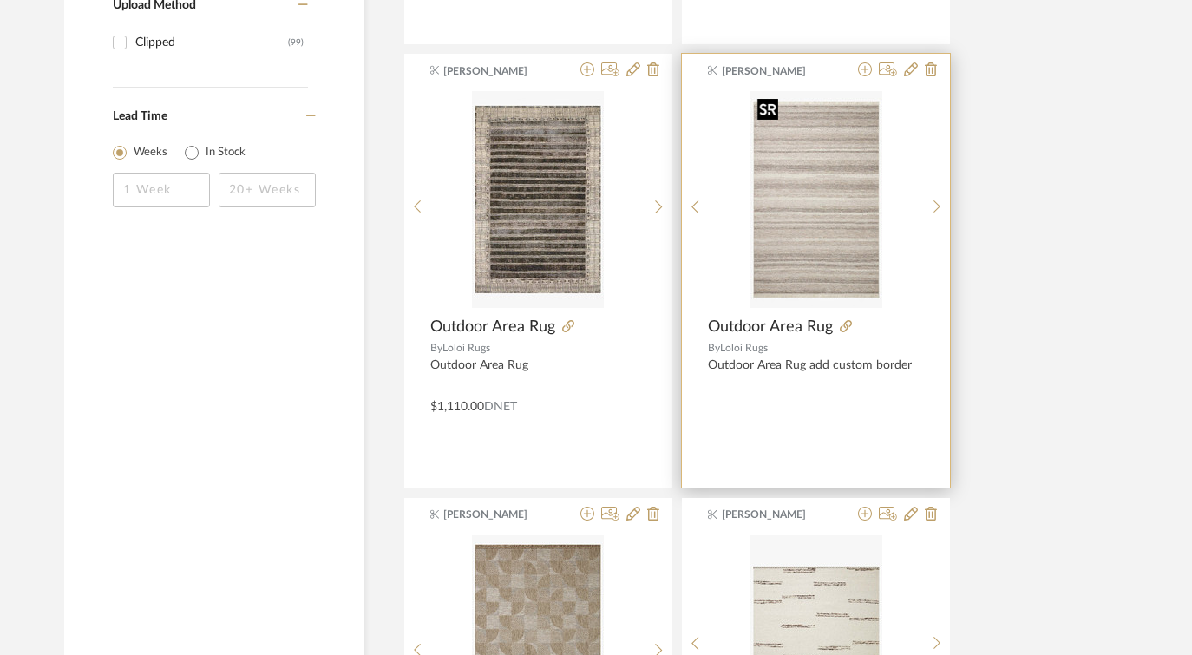
scroll to position [1217, 0]
type input "loloi"
click at [817, 254] on img "0" at bounding box center [816, 198] width 132 height 217
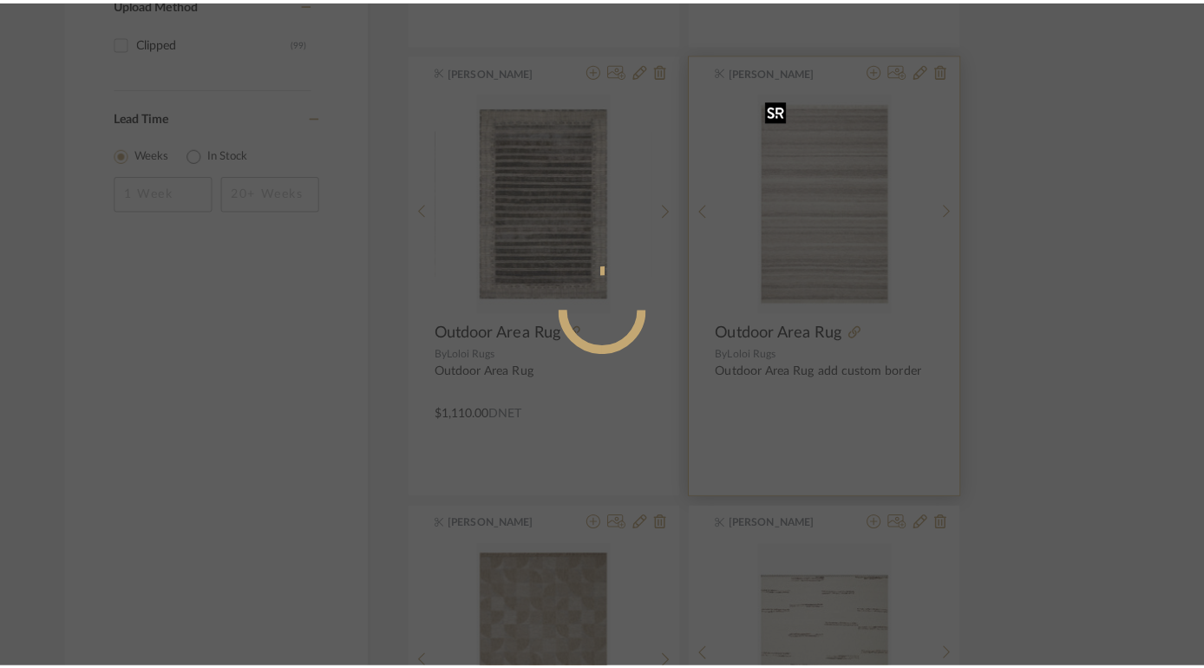
scroll to position [0, 0]
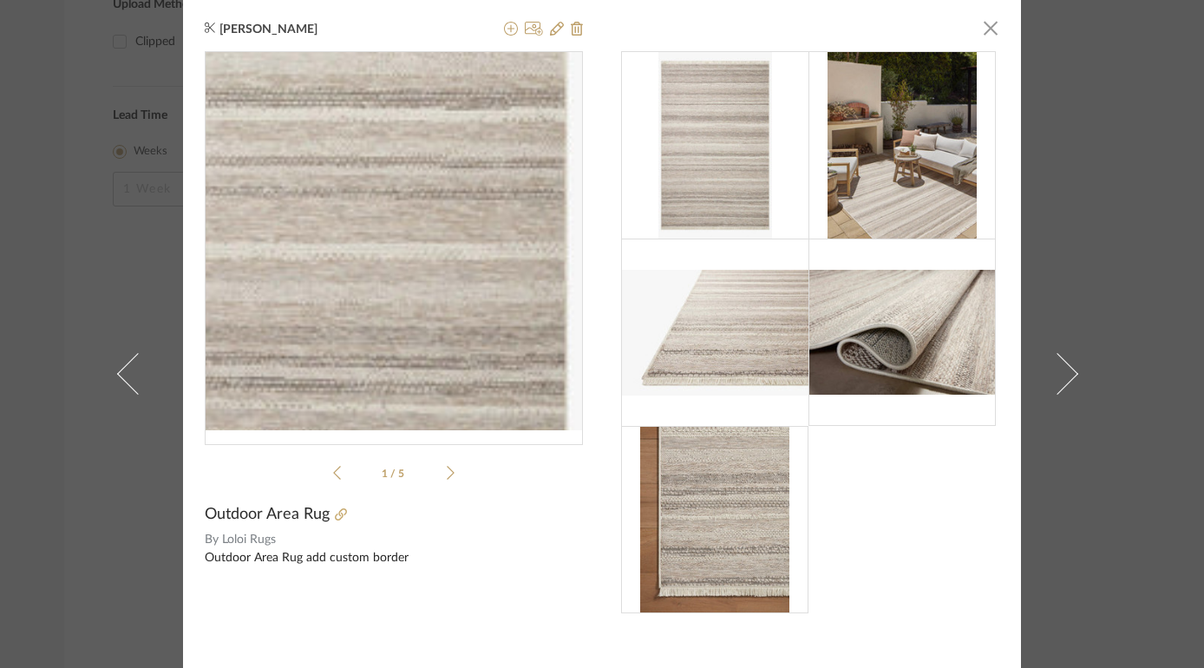
click at [471, 308] on img "0" at bounding box center [394, 241] width 230 height 378
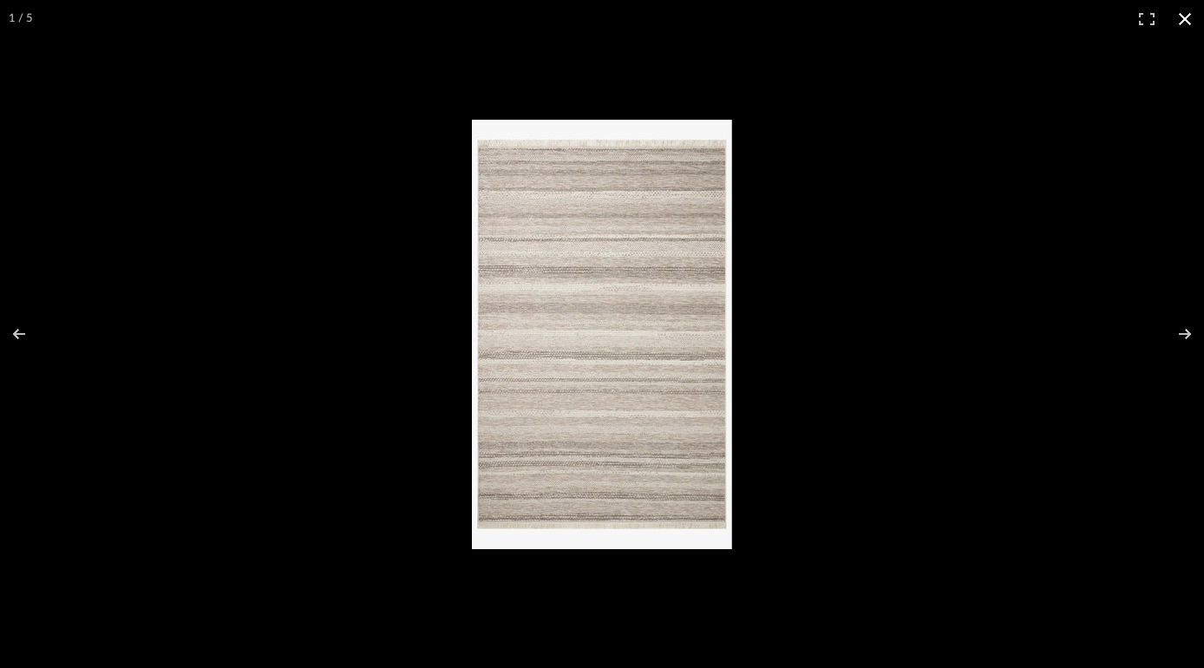
click at [1181, 16] on button at bounding box center [1185, 19] width 38 height 38
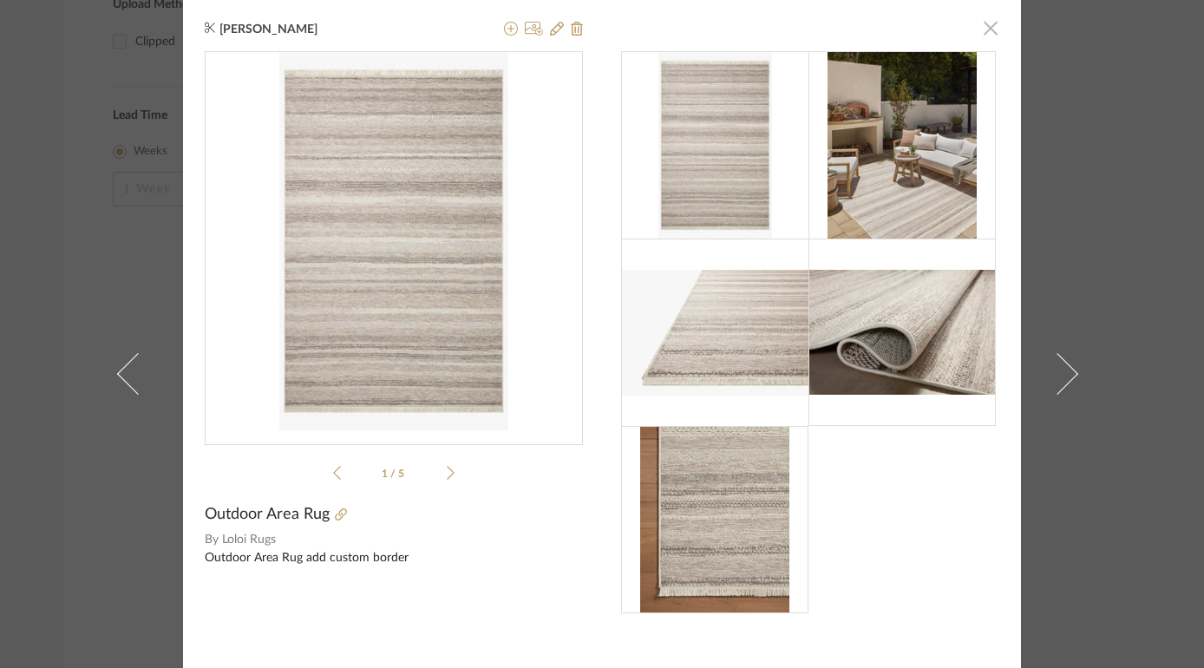
click at [982, 30] on span "button" at bounding box center [990, 27] width 35 height 35
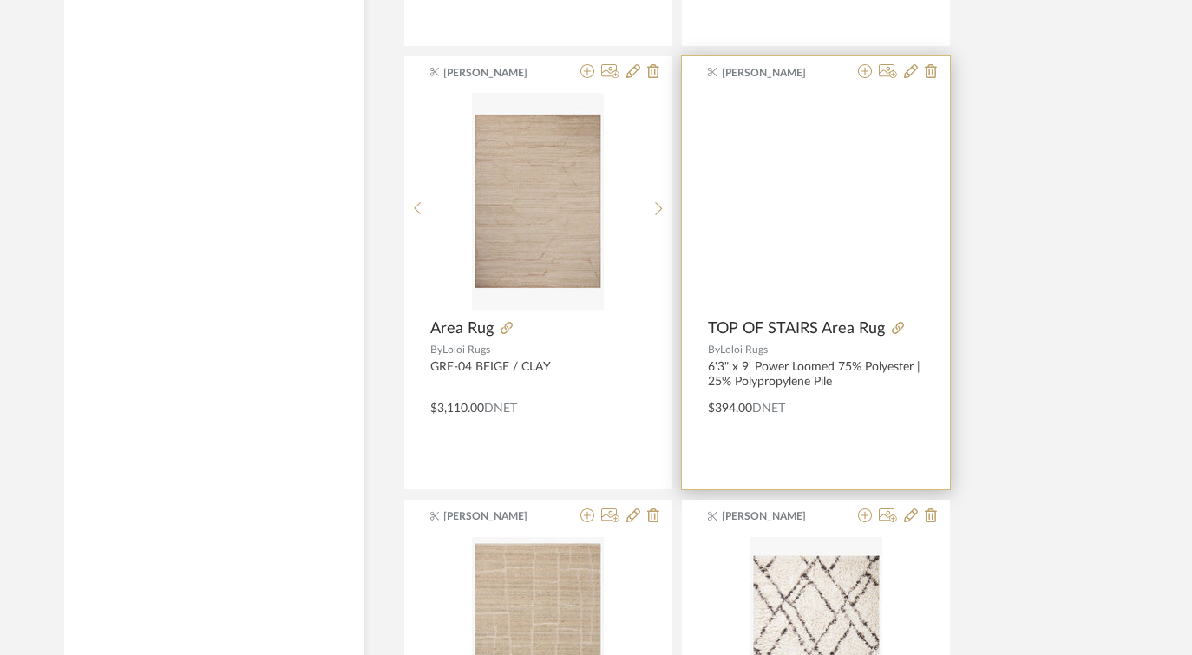
scroll to position [3741, 0]
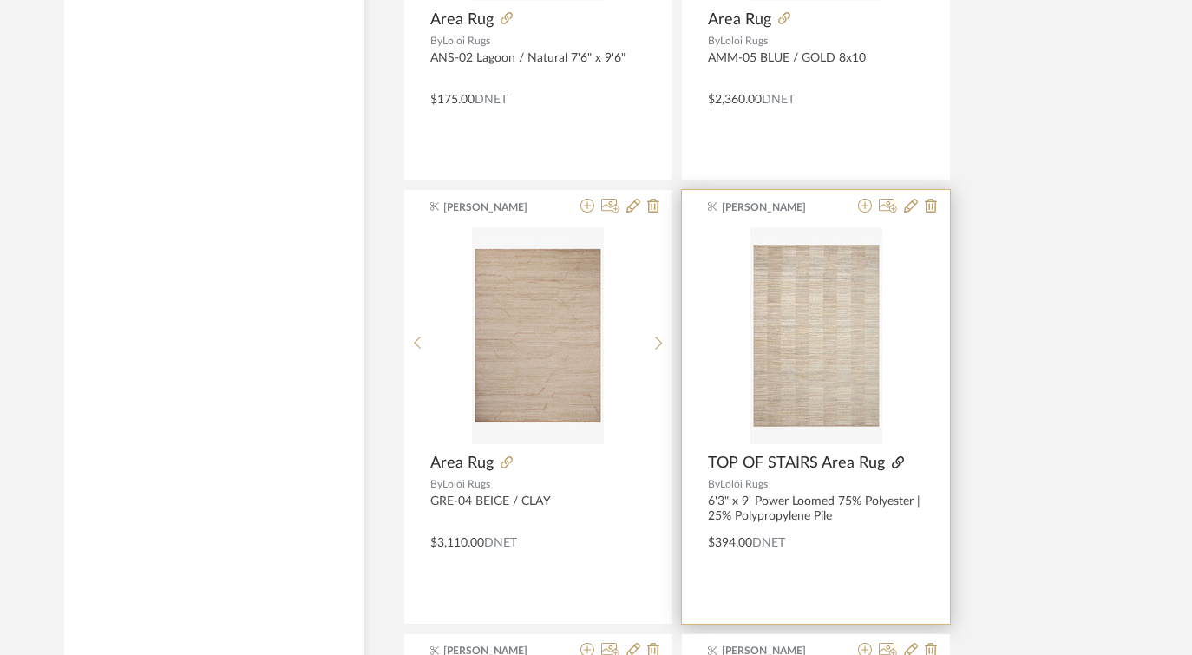
click at [898, 462] on icon at bounding box center [898, 462] width 12 height 12
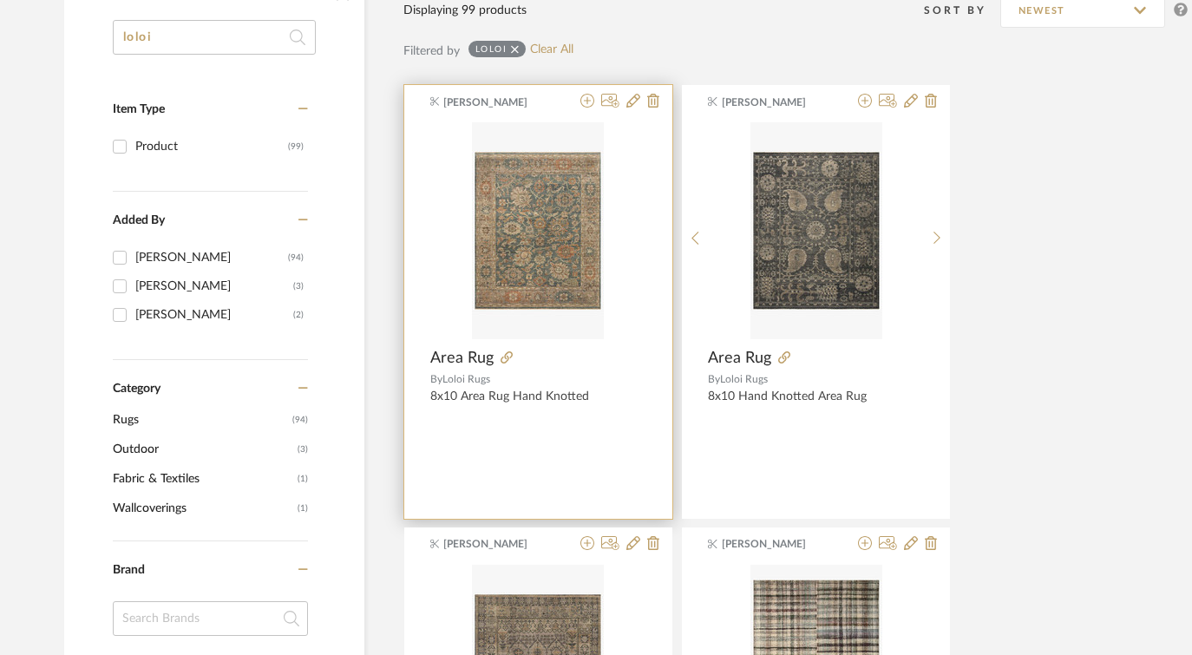
scroll to position [676, 0]
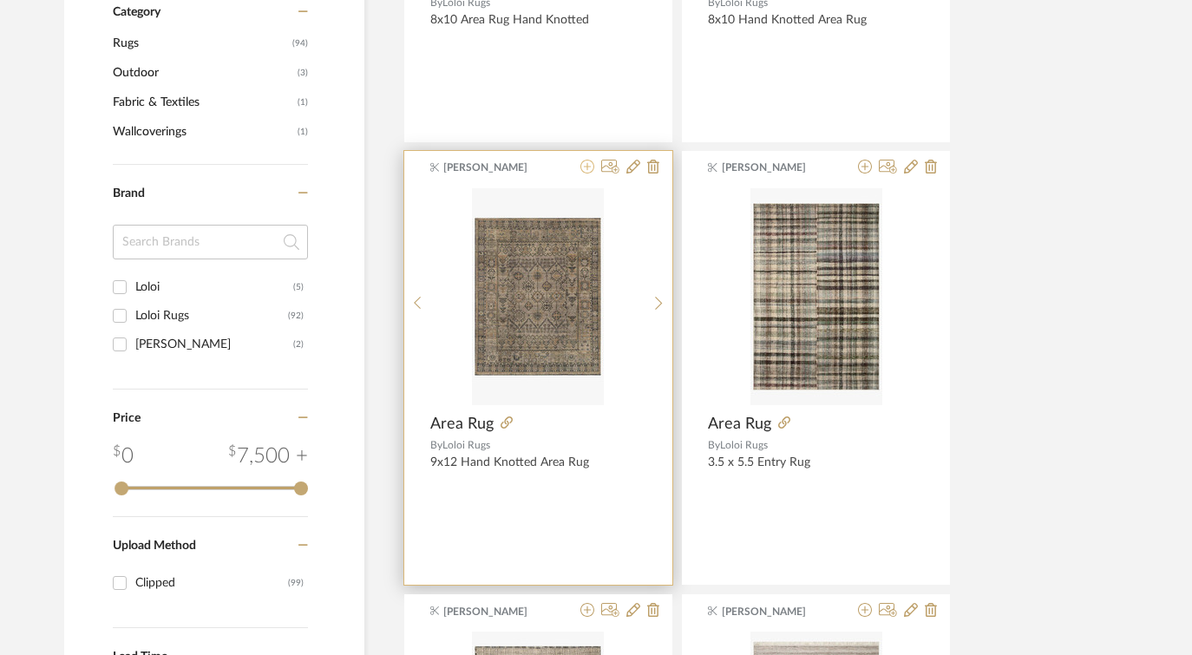
click at [585, 168] on icon at bounding box center [587, 167] width 14 height 14
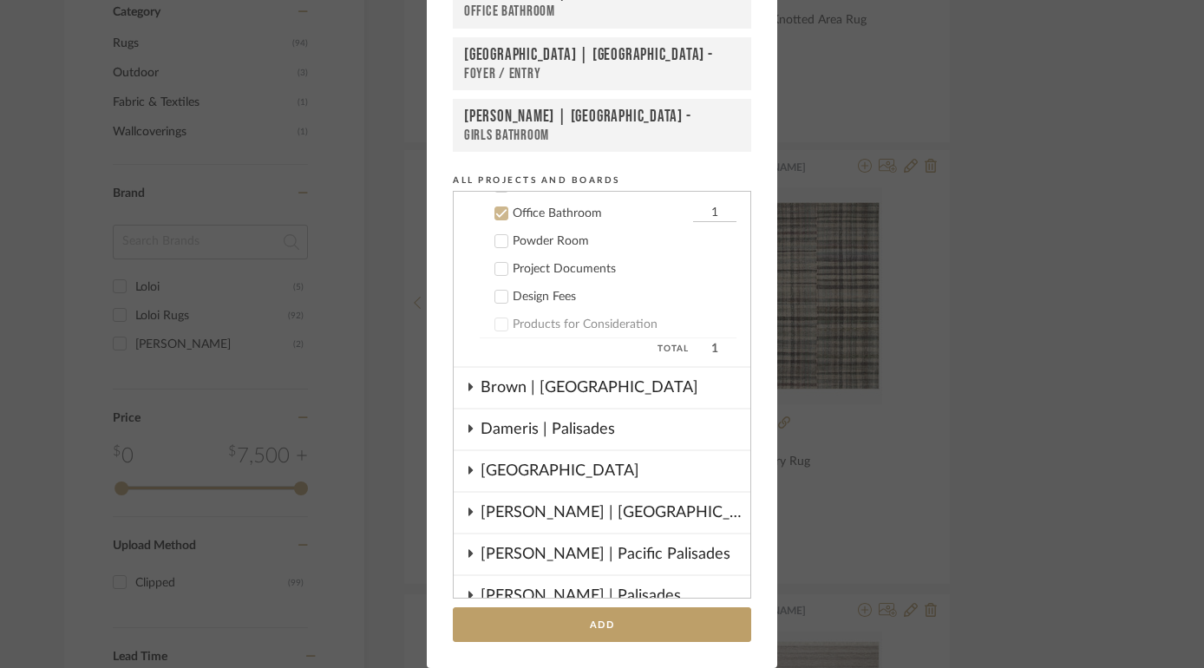
scroll to position [209, 0]
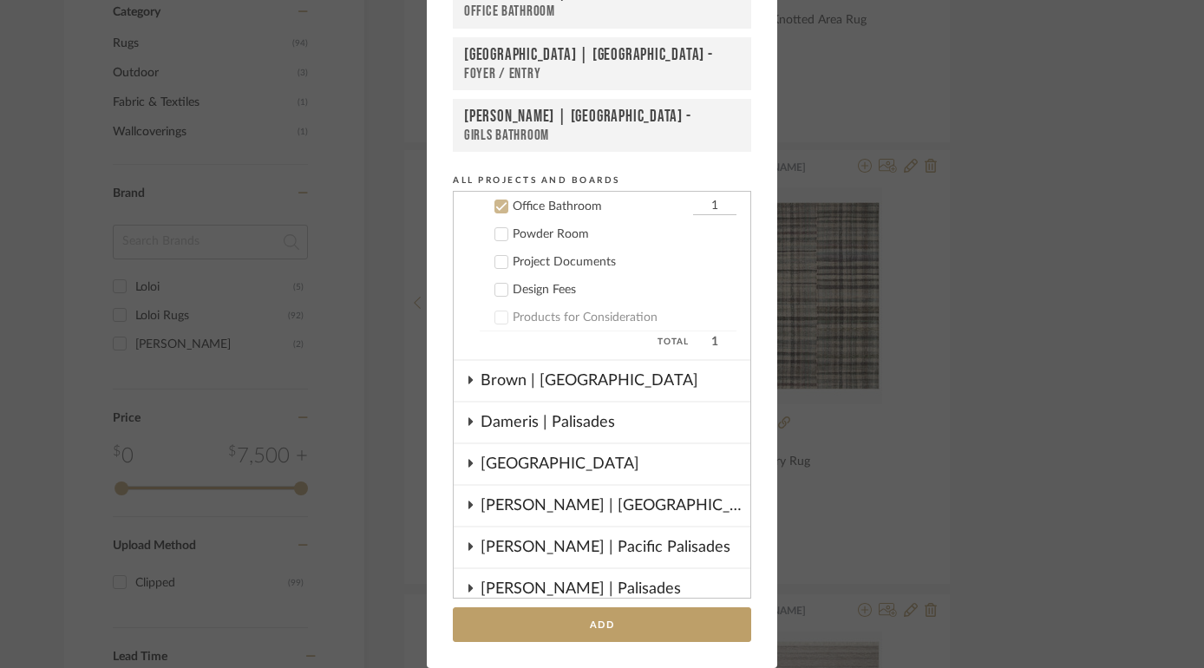
click at [497, 209] on icon at bounding box center [501, 206] width 12 height 12
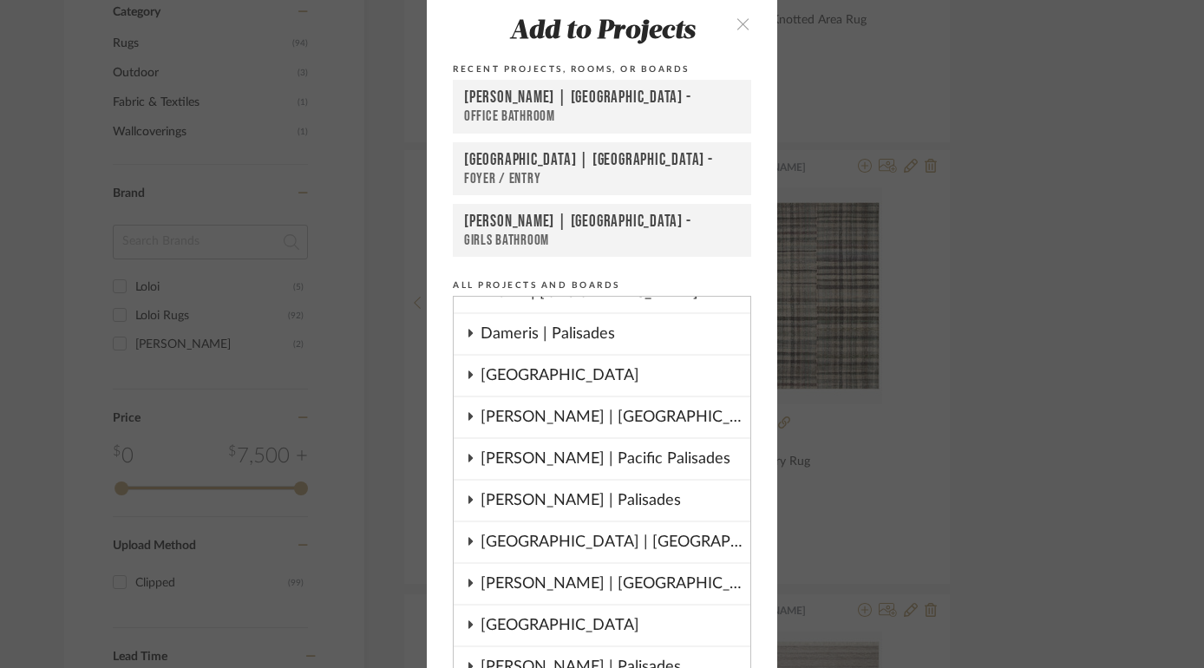
scroll to position [0, 0]
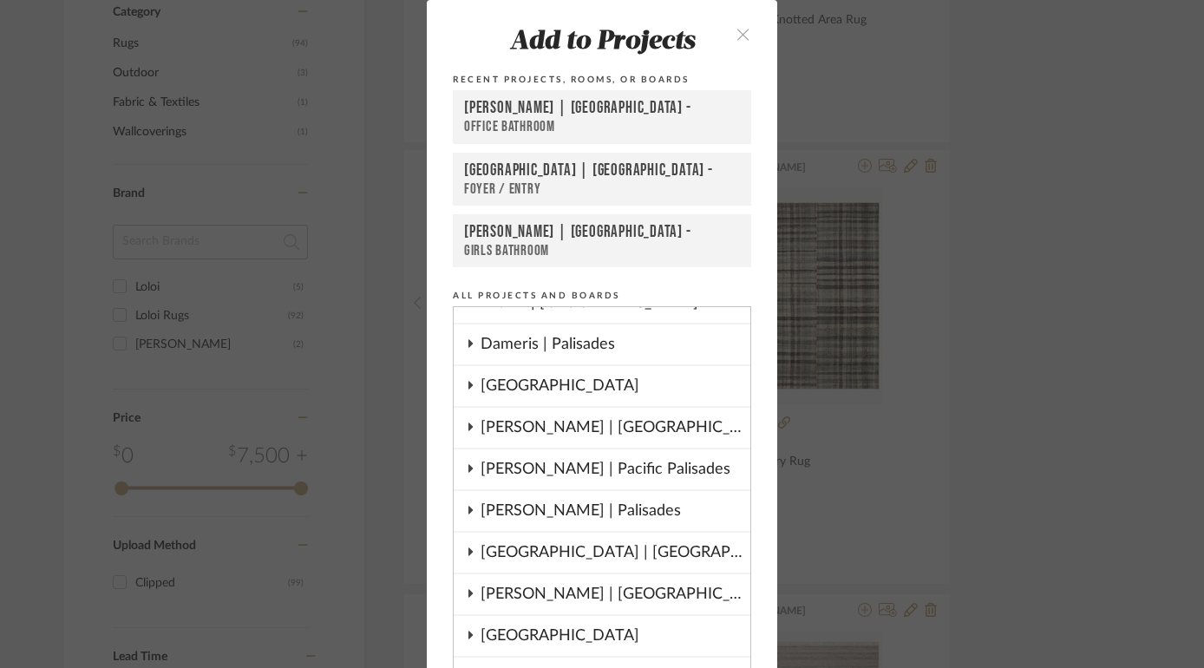
click at [736, 32] on icon "close" at bounding box center [742, 34] width 15 height 15
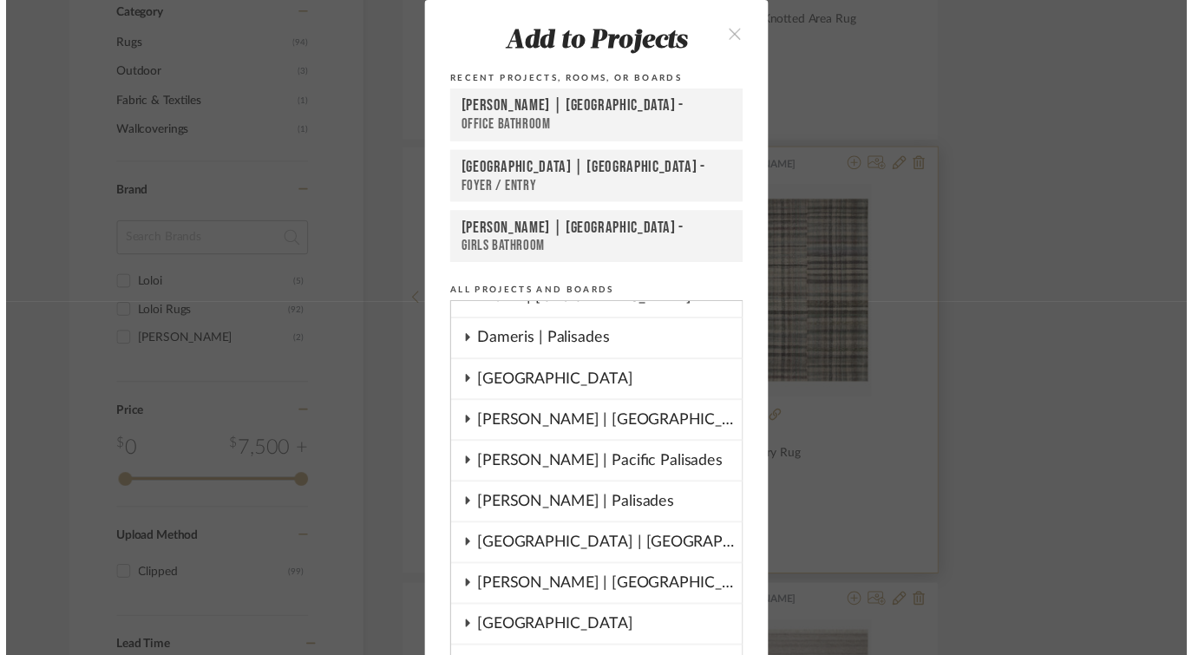
scroll to position [676, 0]
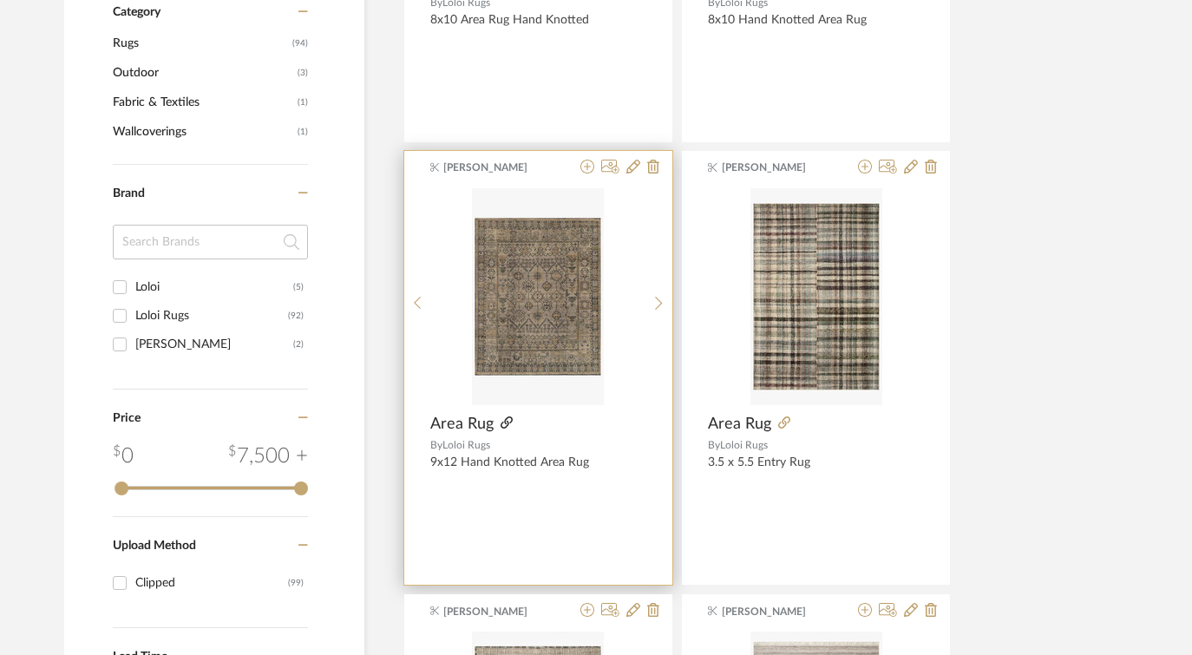
click at [503, 421] on icon at bounding box center [506, 422] width 12 height 12
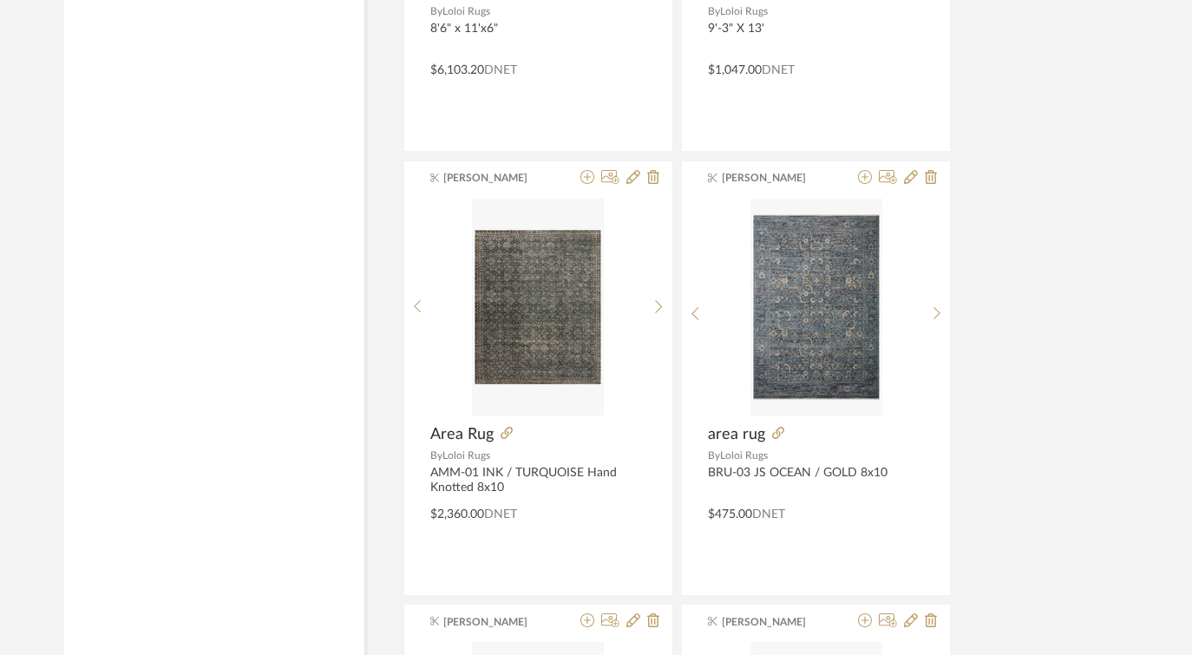
scroll to position [2451, 0]
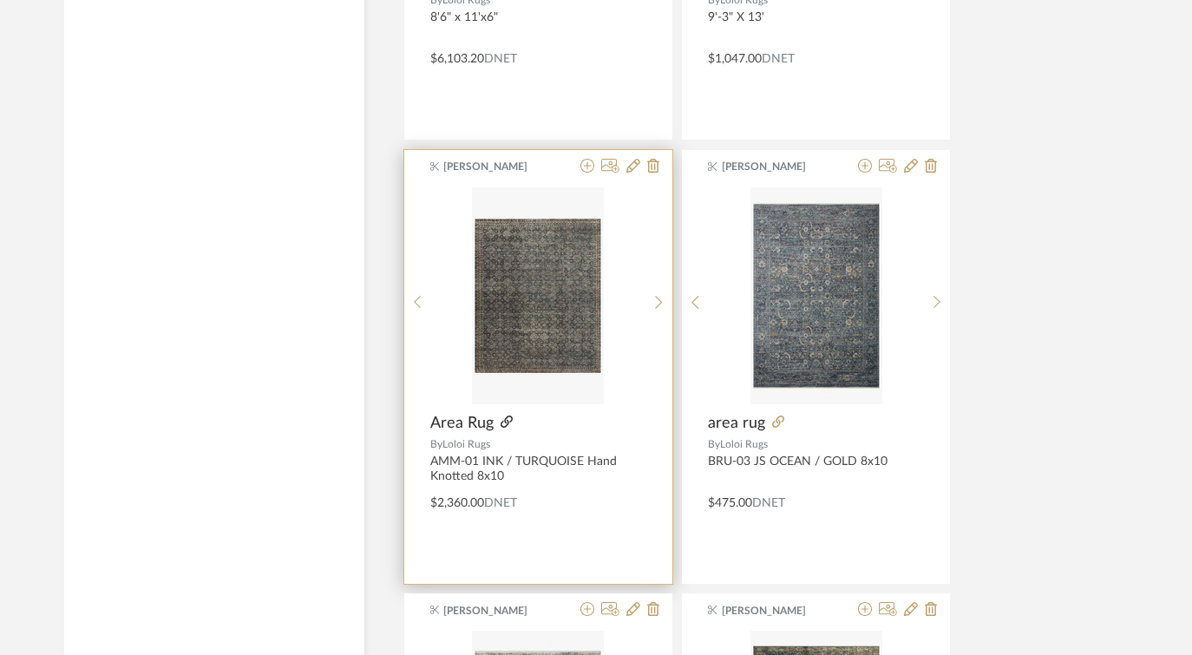
click at [502, 421] on icon at bounding box center [506, 421] width 12 height 12
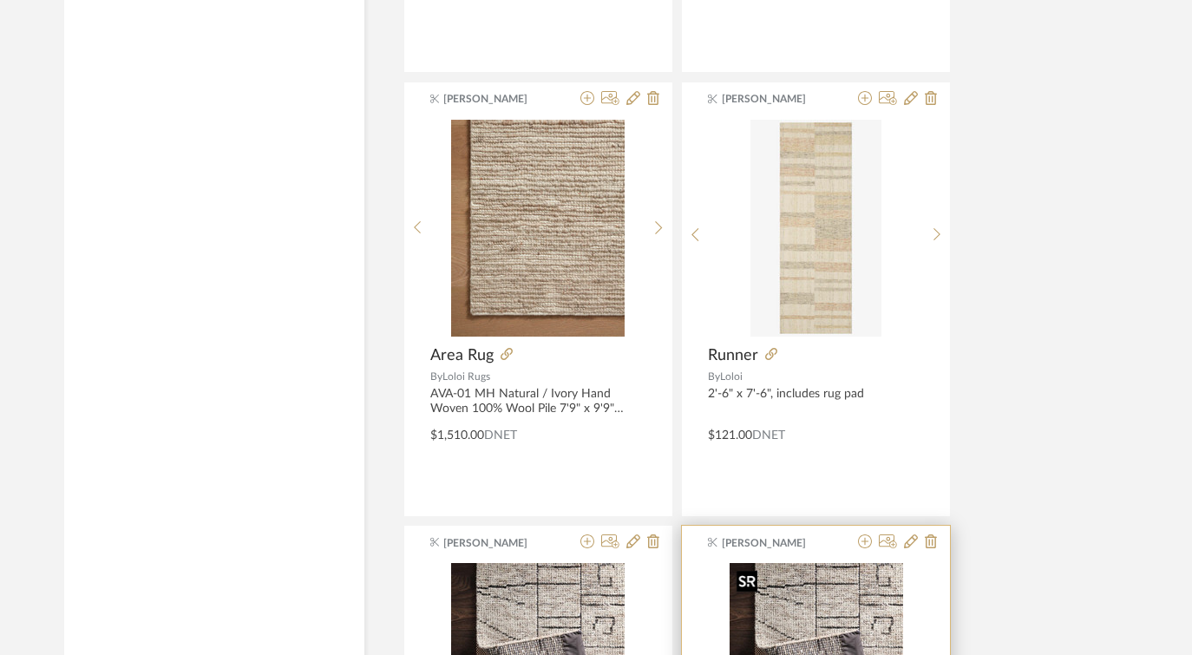
scroll to position [6065, 0]
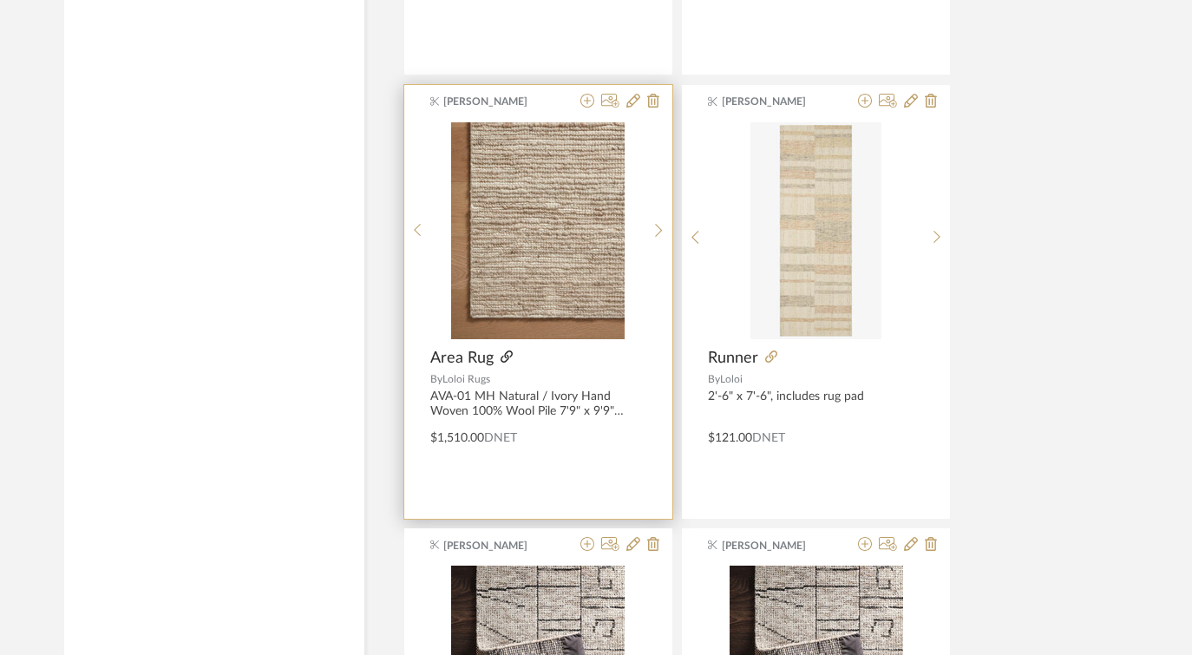
click at [504, 356] on icon at bounding box center [506, 356] width 12 height 12
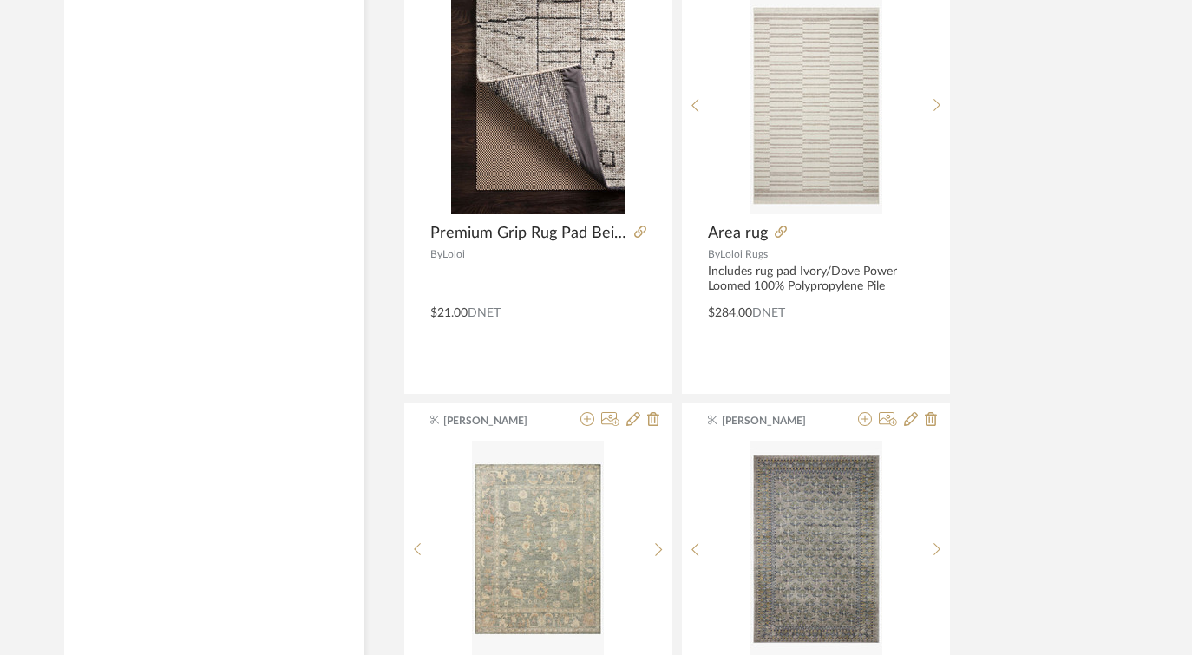
scroll to position [7321, 0]
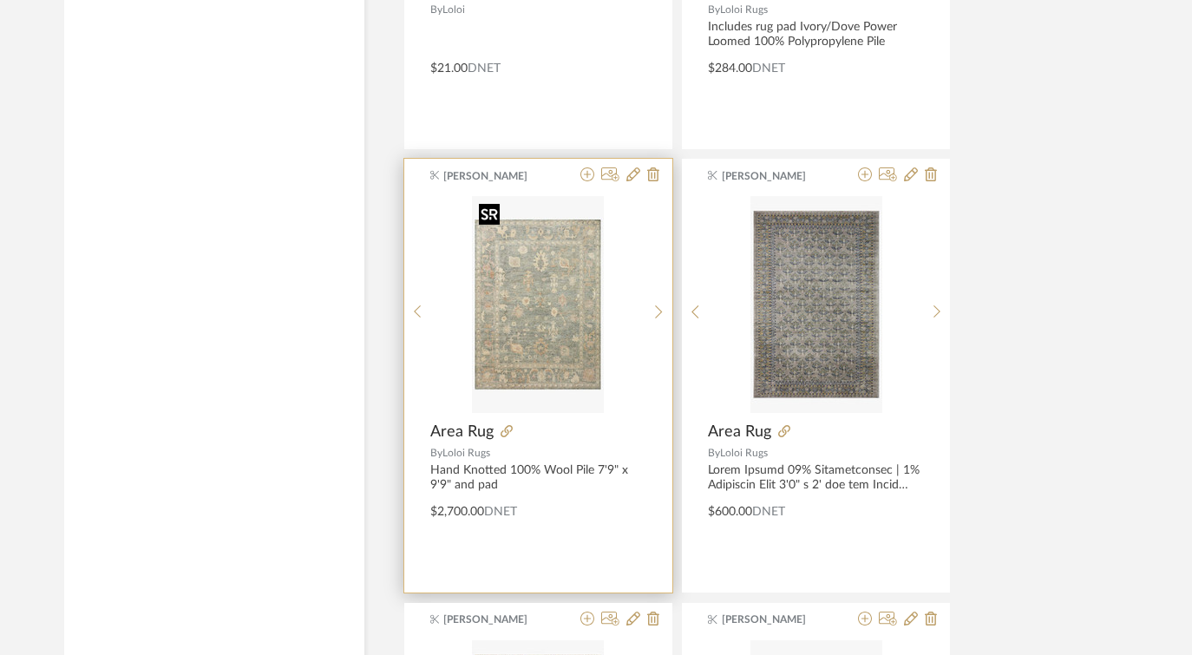
click at [537, 294] on img "0" at bounding box center [538, 304] width 132 height 217
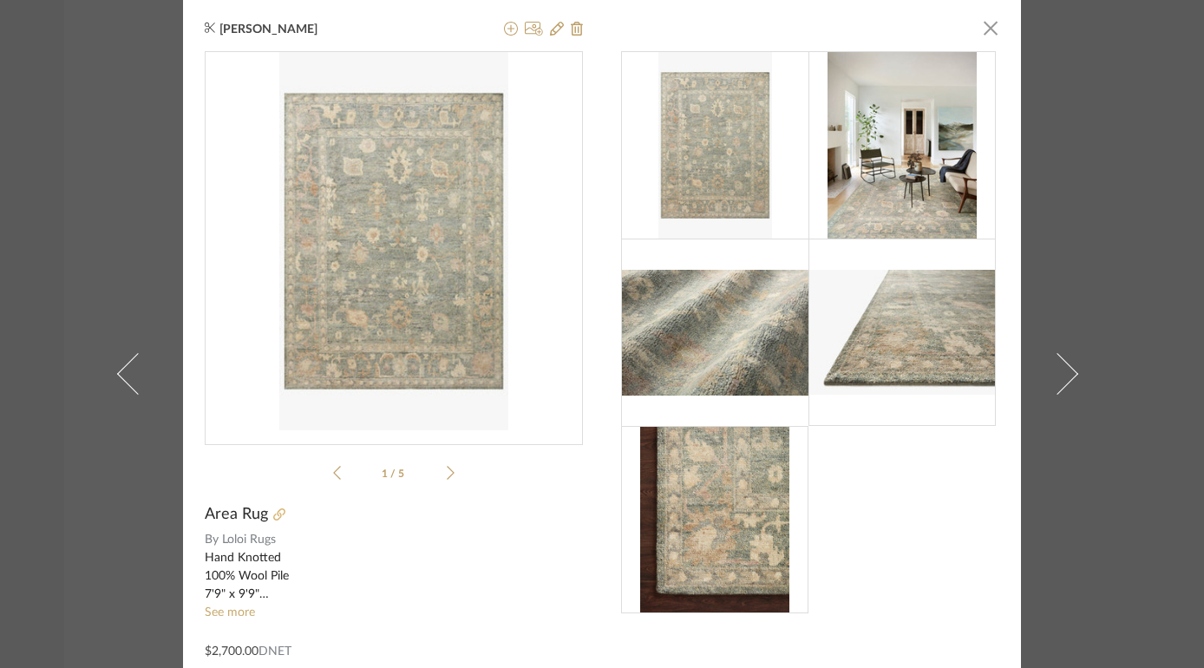
click at [275, 516] on icon at bounding box center [279, 514] width 12 height 12
click at [981, 30] on span "button" at bounding box center [990, 27] width 35 height 35
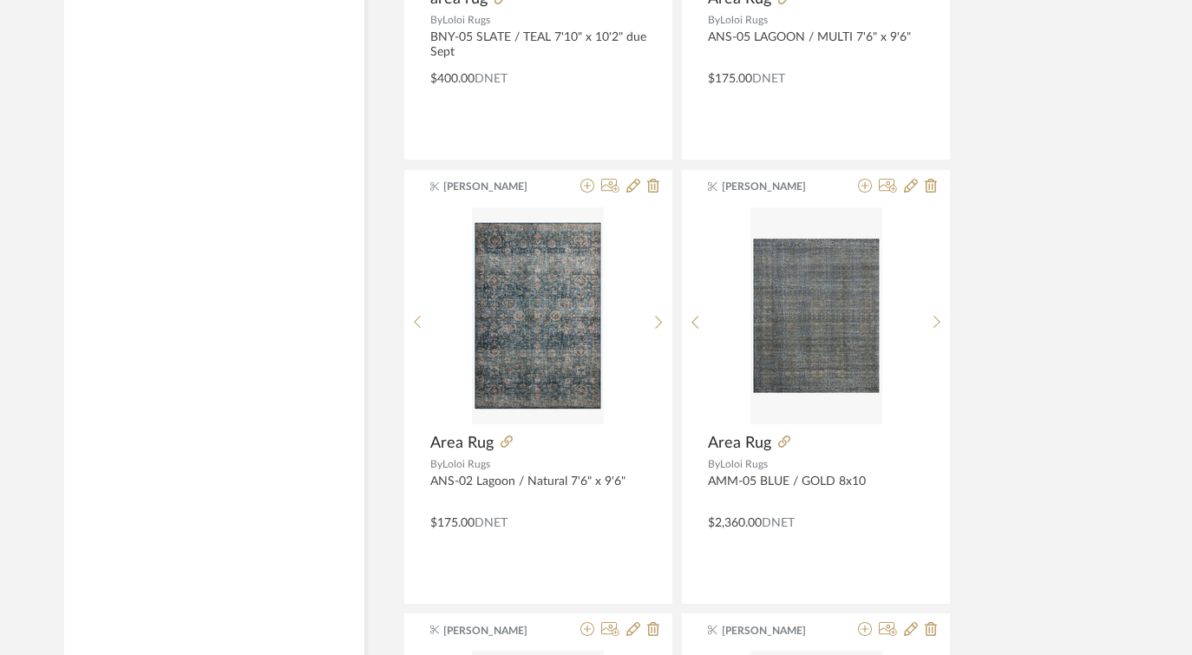
scroll to position [3674, 0]
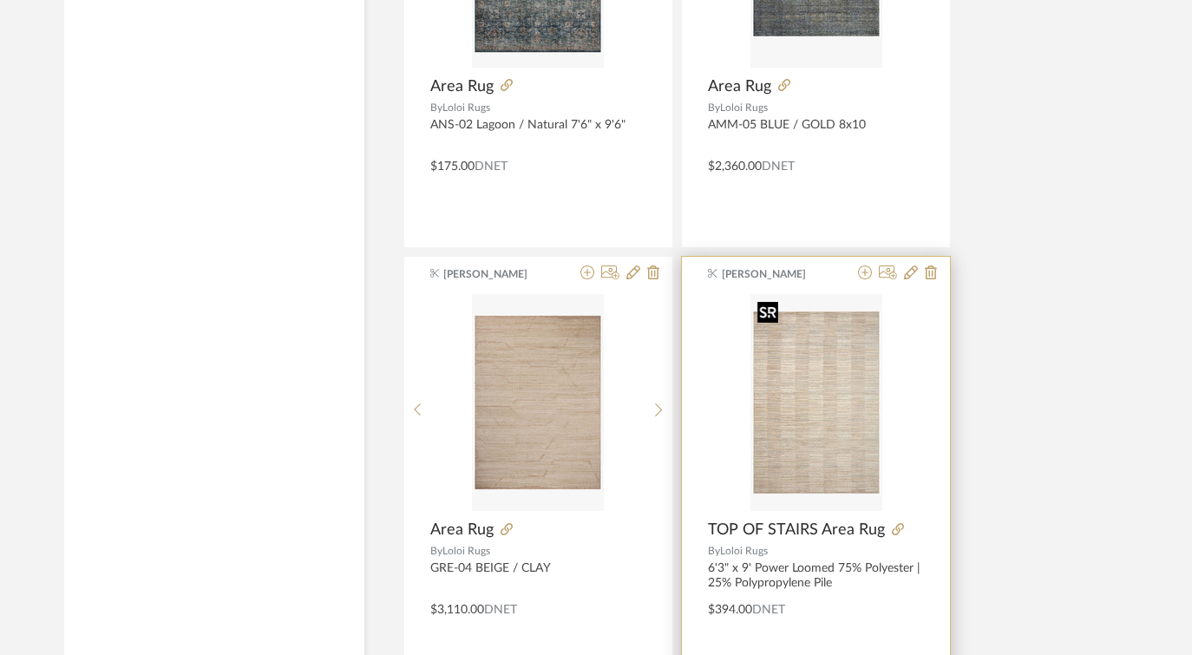
click at [864, 376] on img "0" at bounding box center [816, 402] width 132 height 217
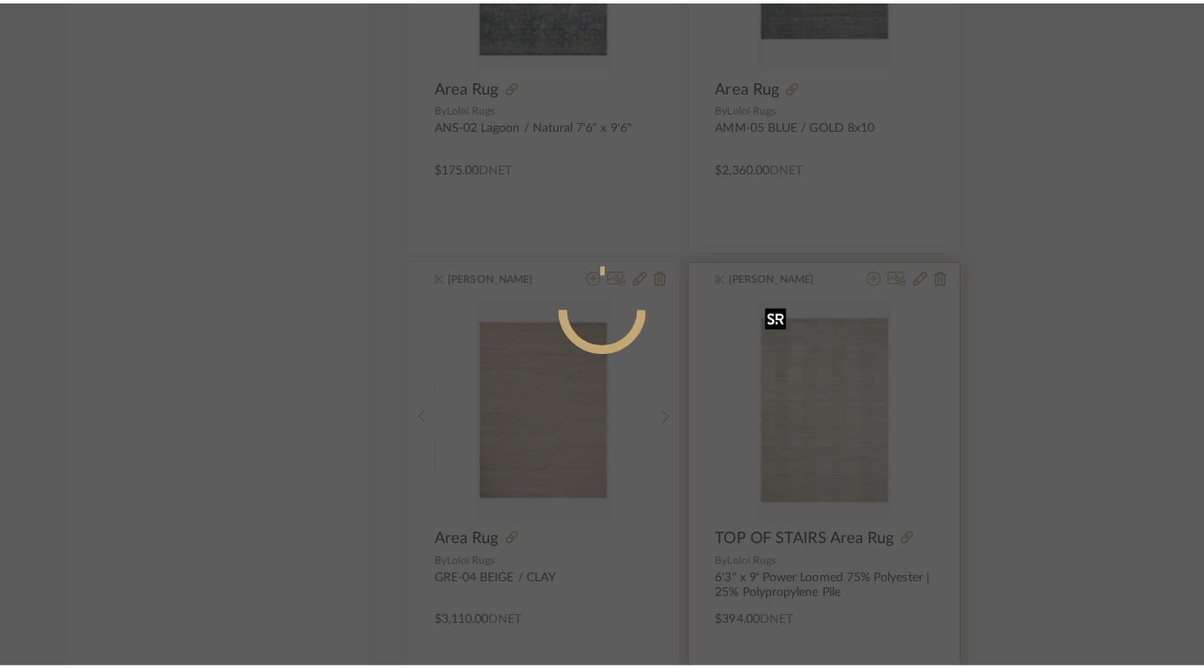
scroll to position [0, 0]
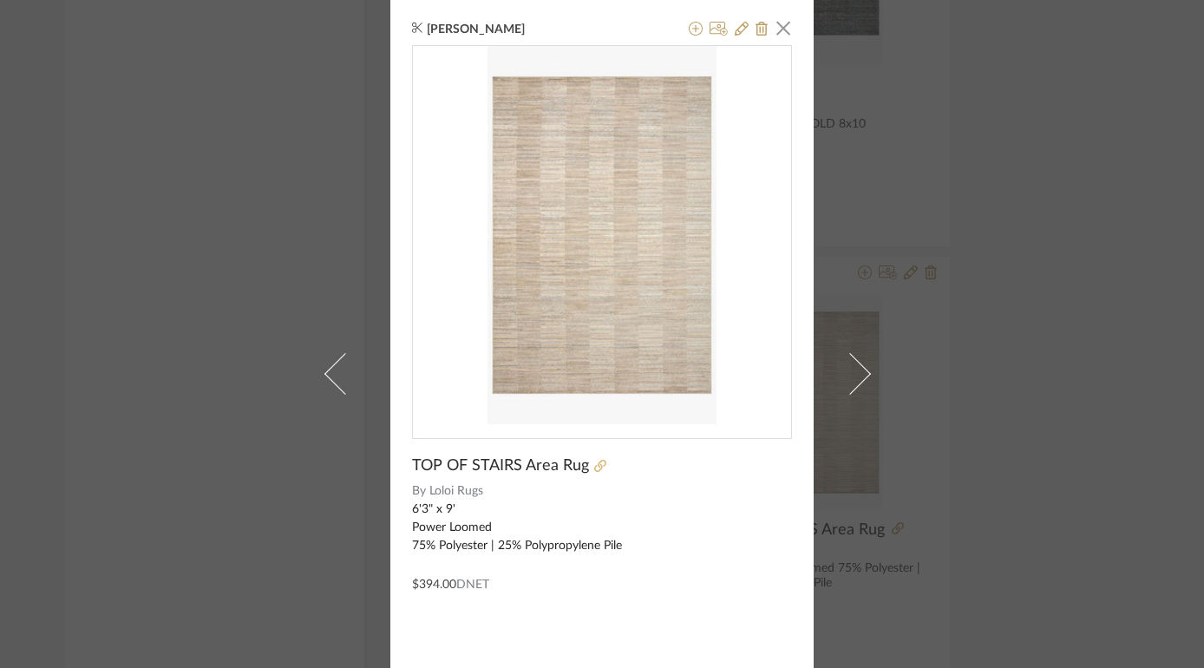
click at [594, 464] on icon at bounding box center [600, 466] width 12 height 12
click at [777, 32] on span "button" at bounding box center [783, 27] width 35 height 35
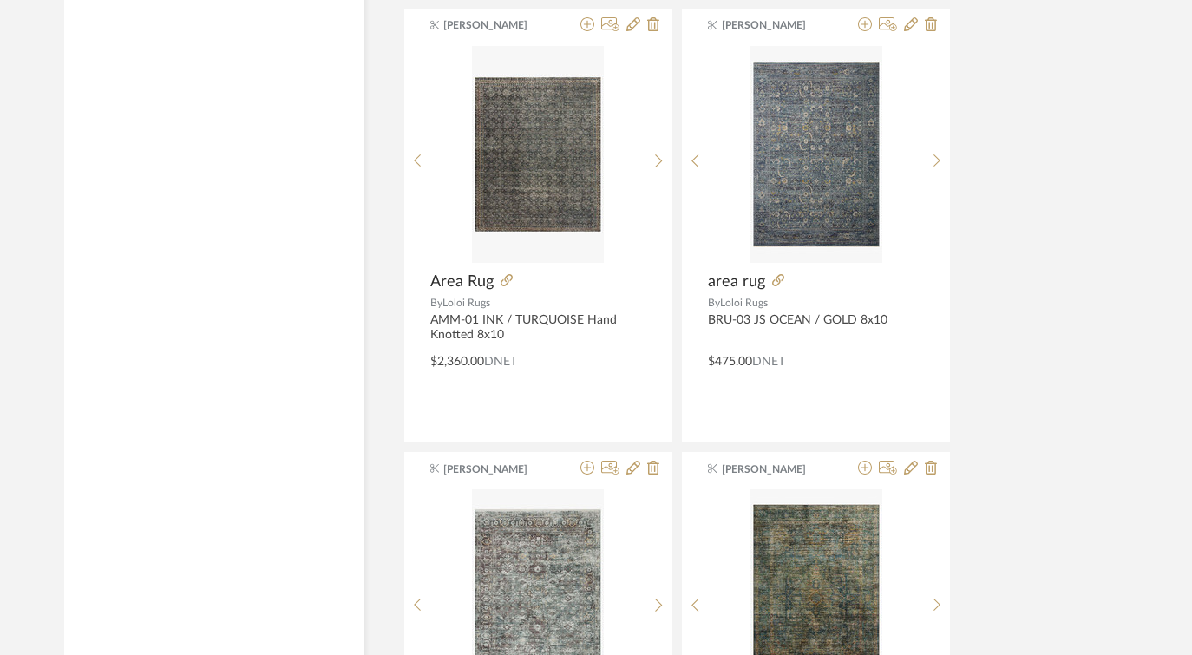
scroll to position [2492, 0]
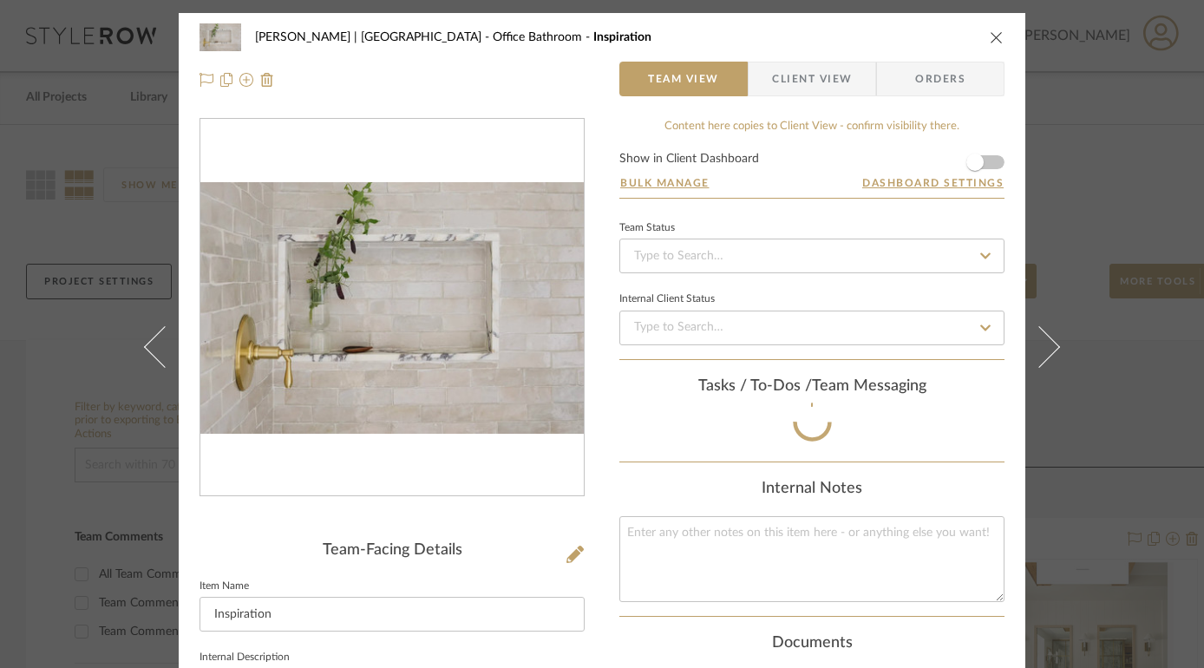
scroll to position [100, 0]
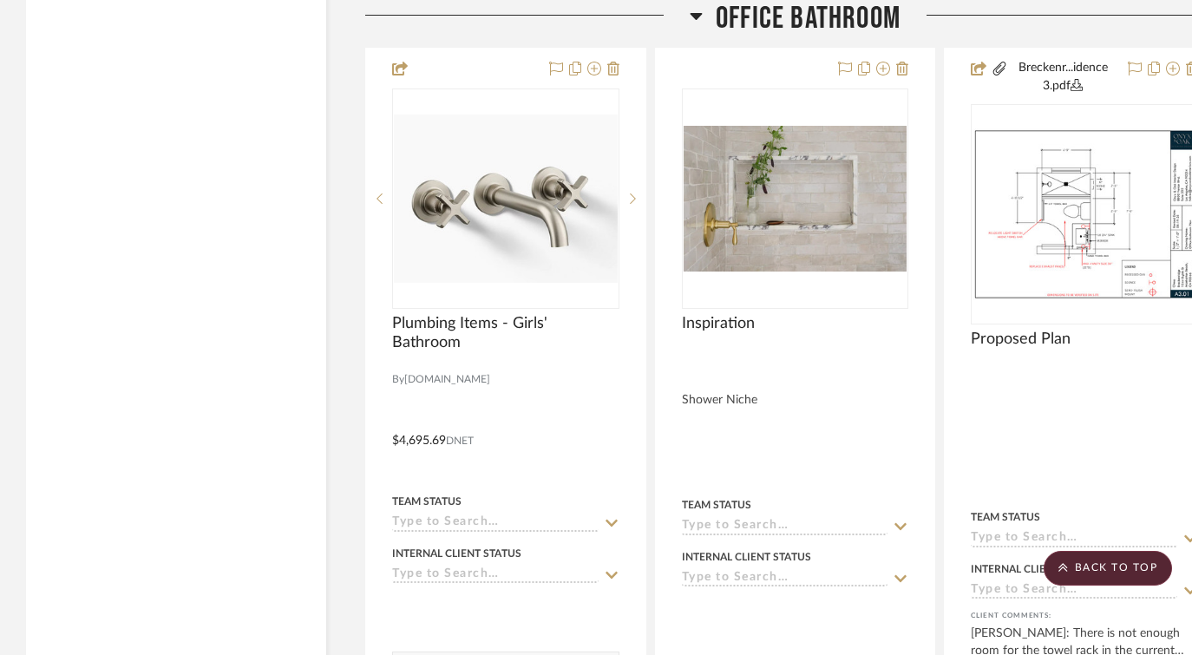
scroll to position [5436, 0]
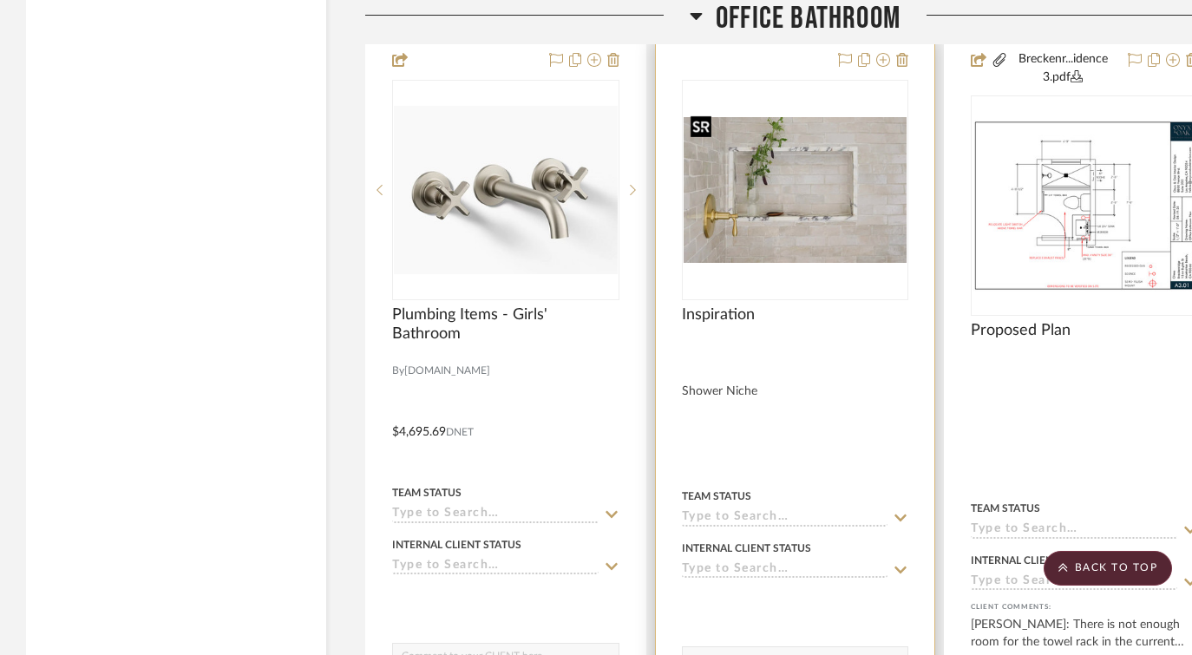
click at [814, 181] on img "0" at bounding box center [795, 190] width 224 height 147
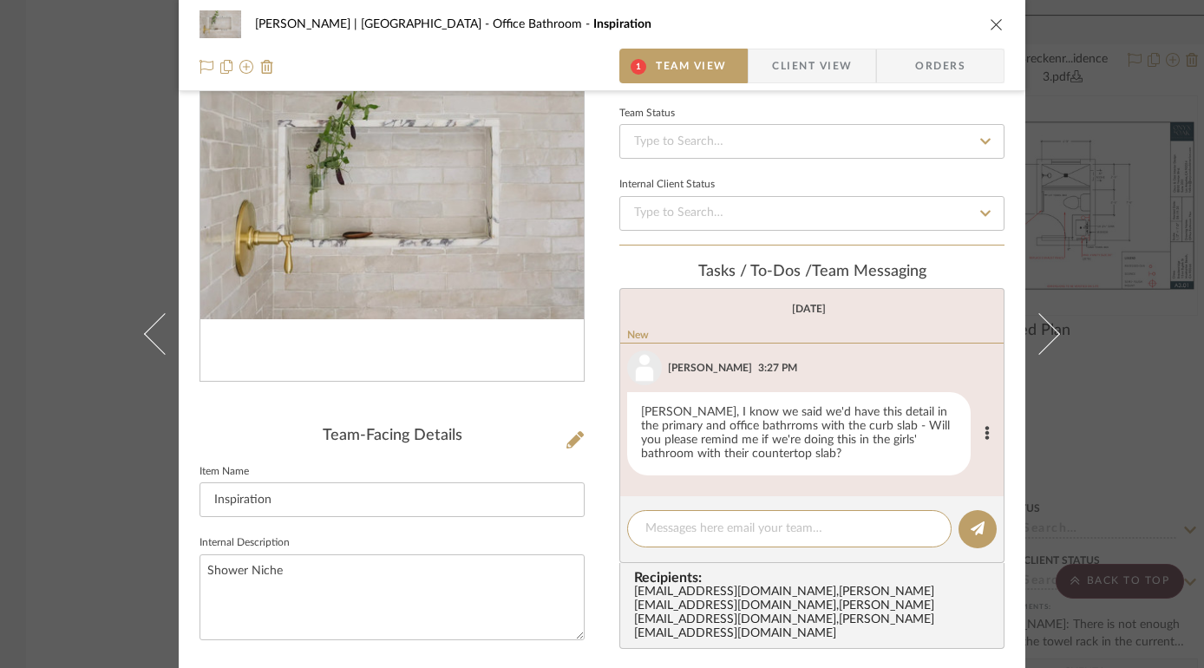
scroll to position [116, 0]
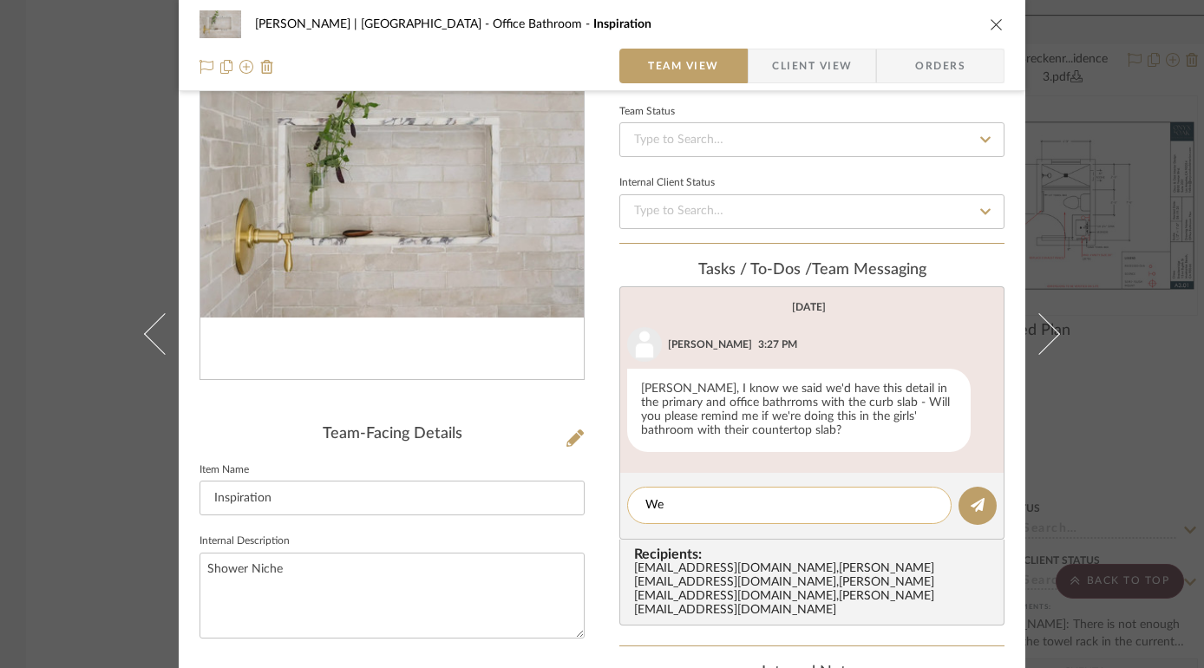
type textarea "W"
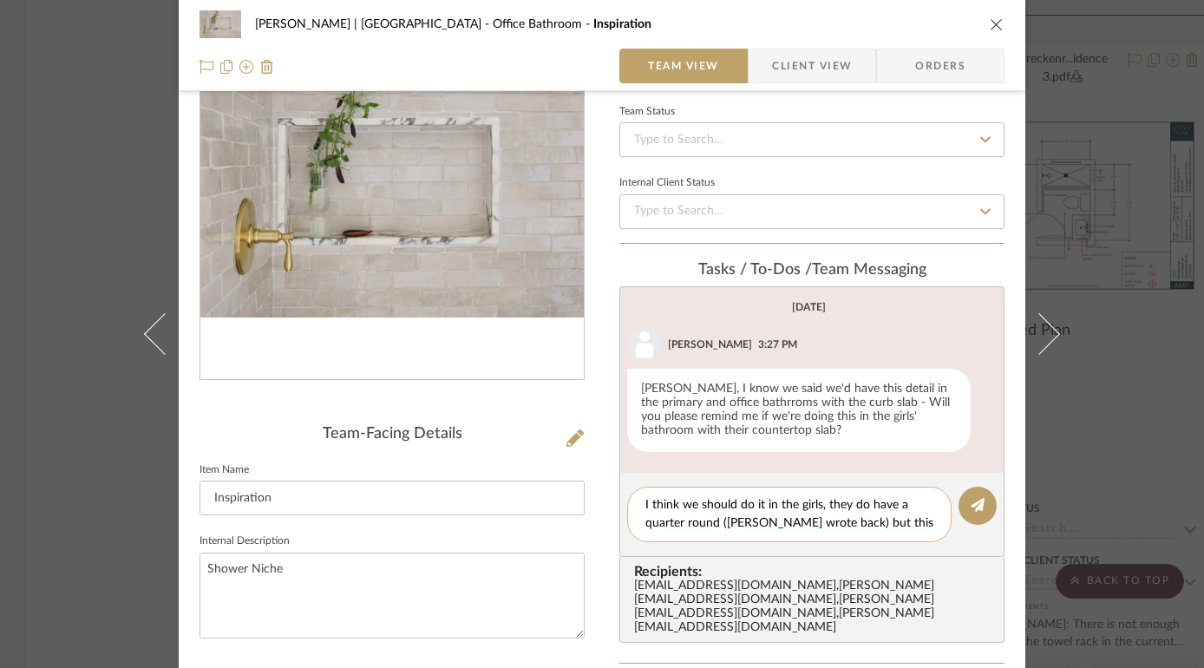
scroll to position [0, 0]
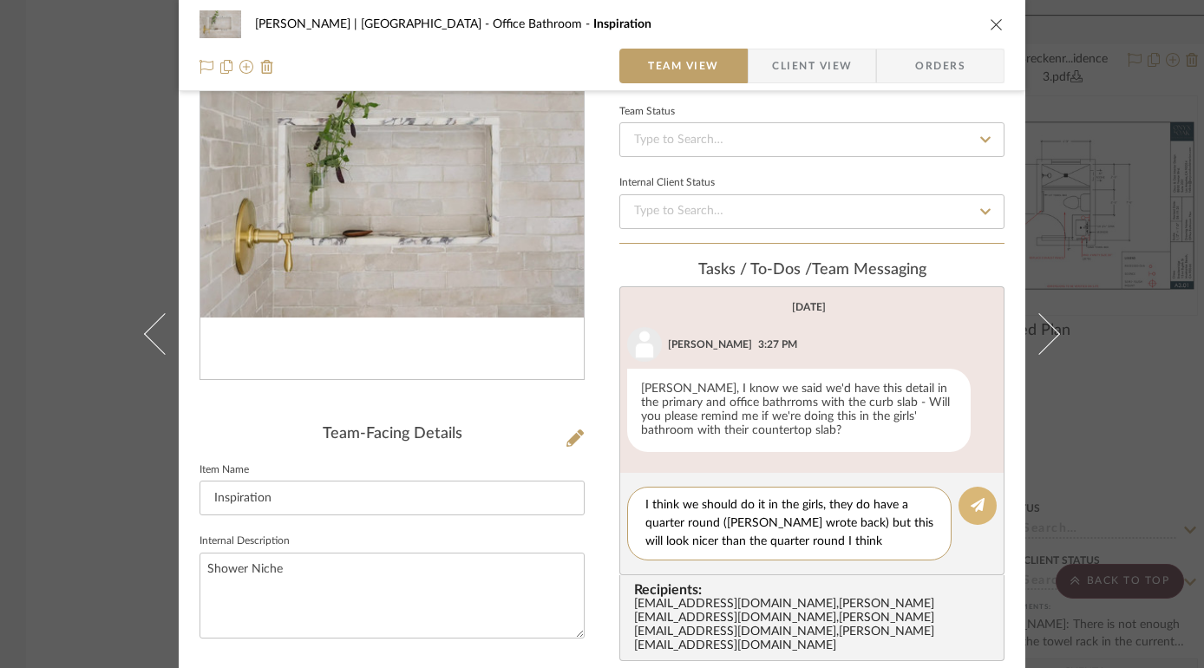
type textarea "I think we should do it in the girls, they do have a quarter round (Melissa wro…"
click at [971, 505] on icon at bounding box center [977, 505] width 14 height 14
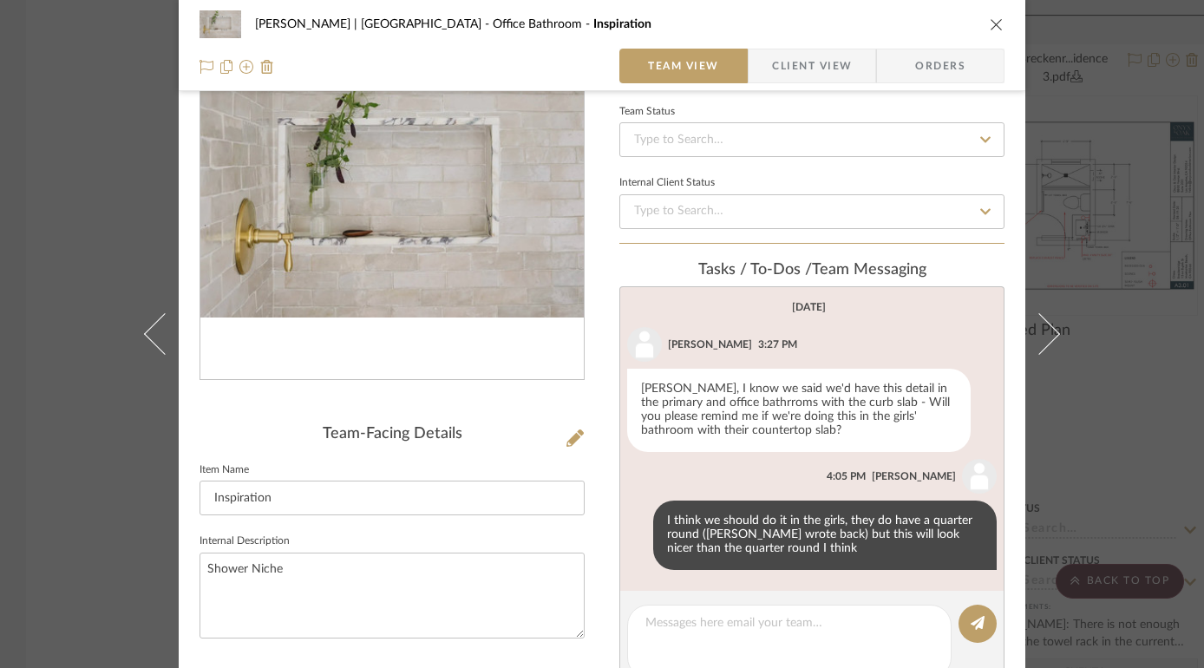
click at [992, 26] on icon "close" at bounding box center [997, 24] width 14 height 14
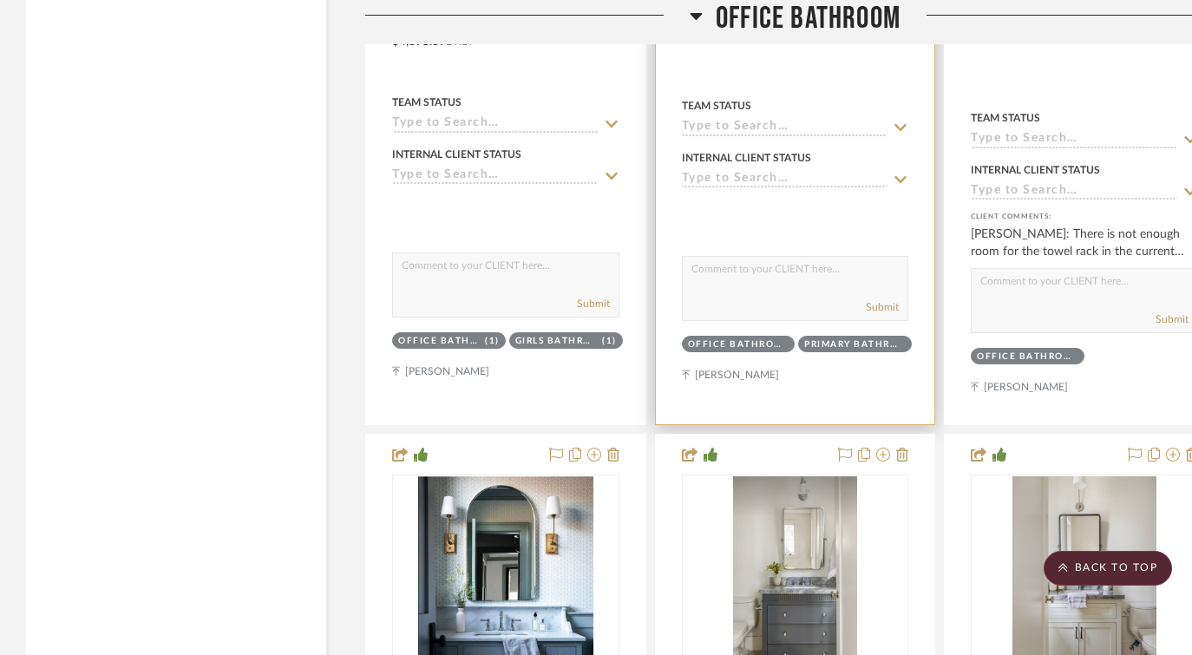
scroll to position [5725, 0]
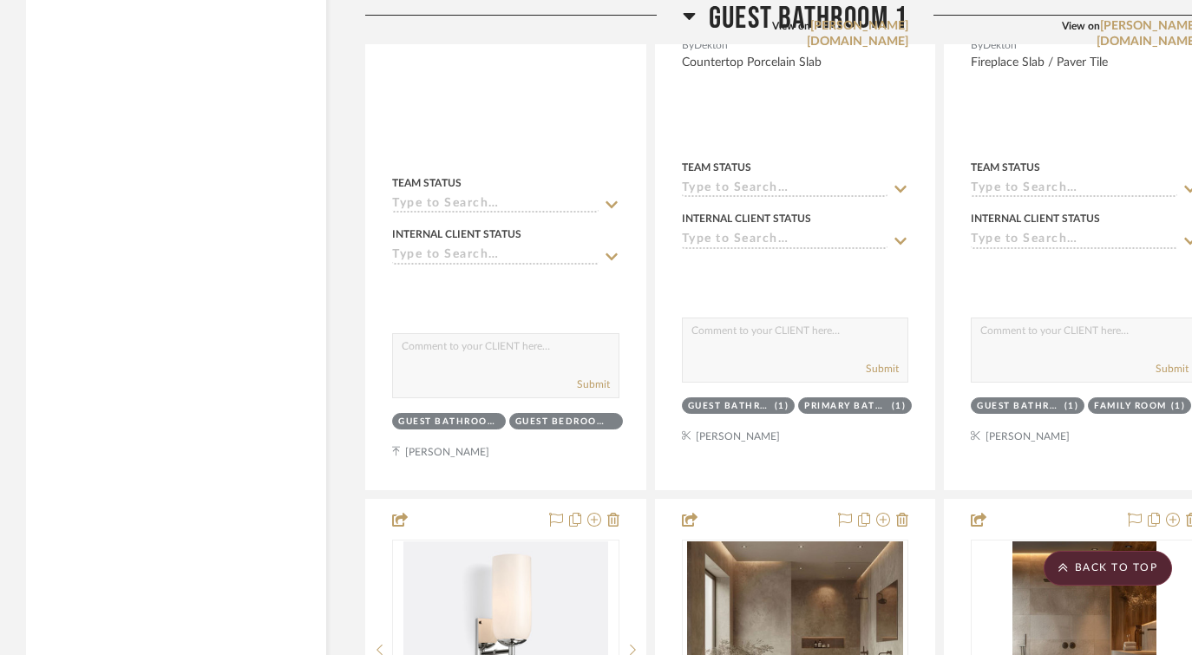
scroll to position [21256, 0]
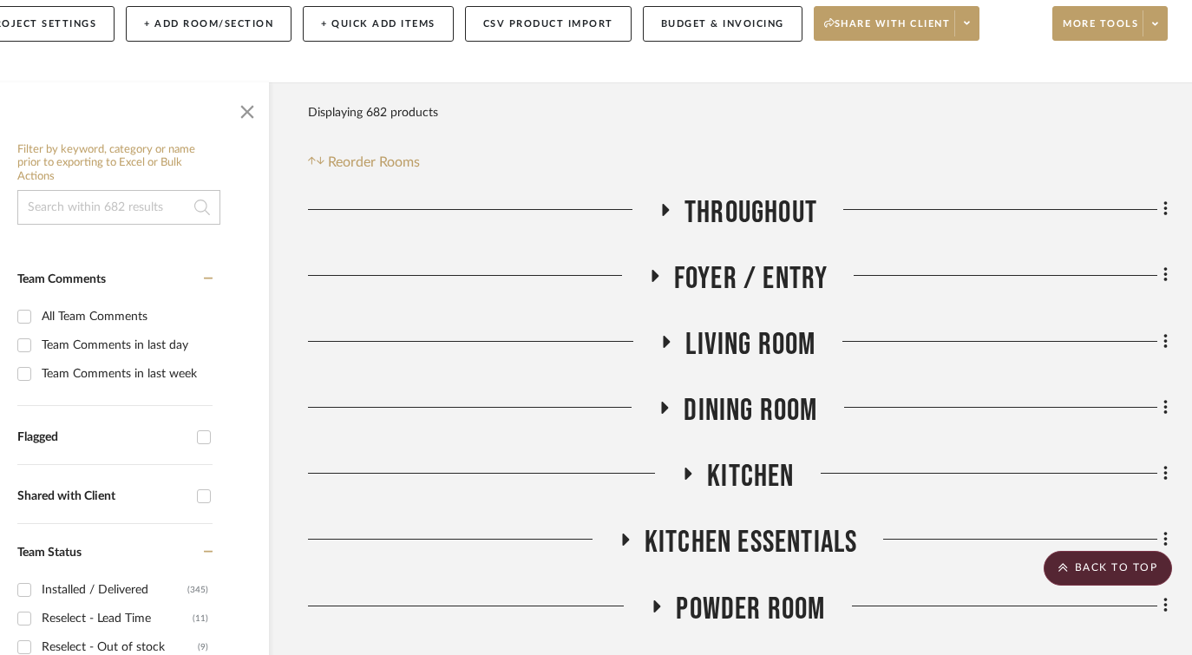
scroll to position [0, 57]
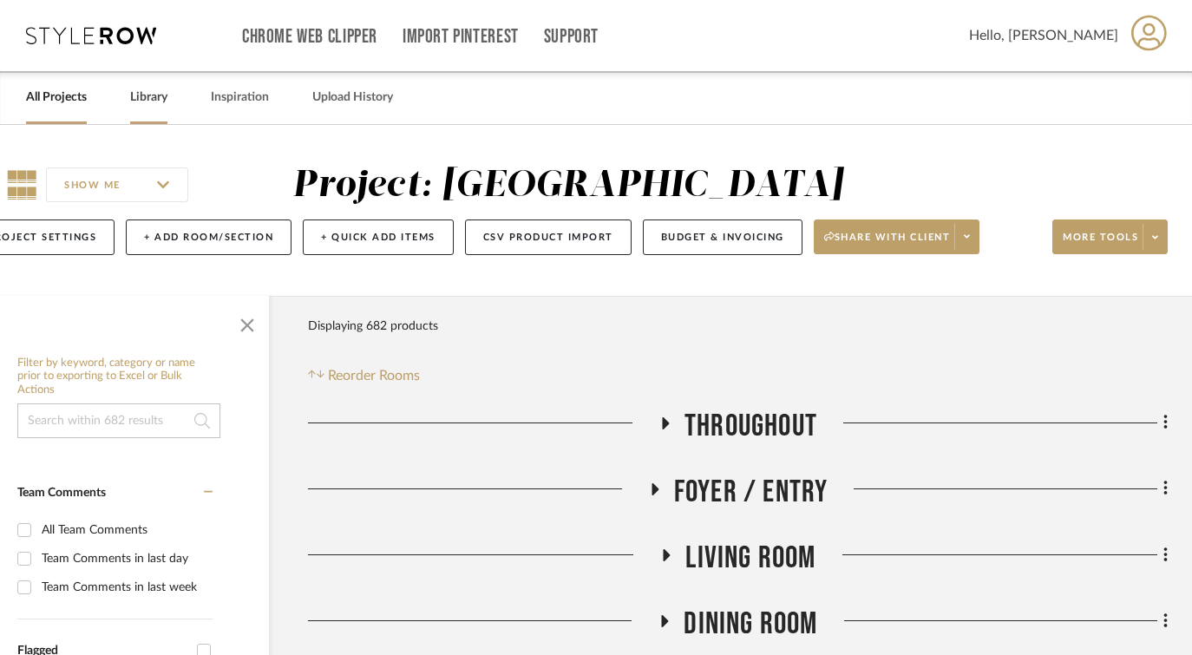
click at [130, 103] on link "Library" at bounding box center [148, 97] width 37 height 23
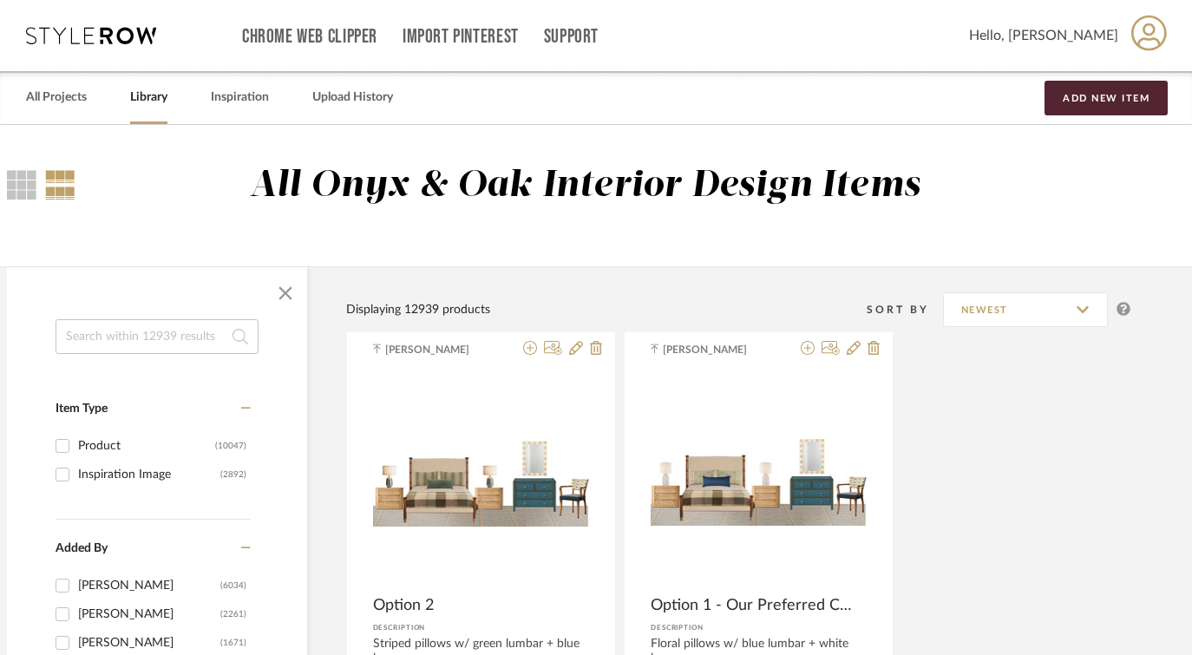
scroll to position [102, 57]
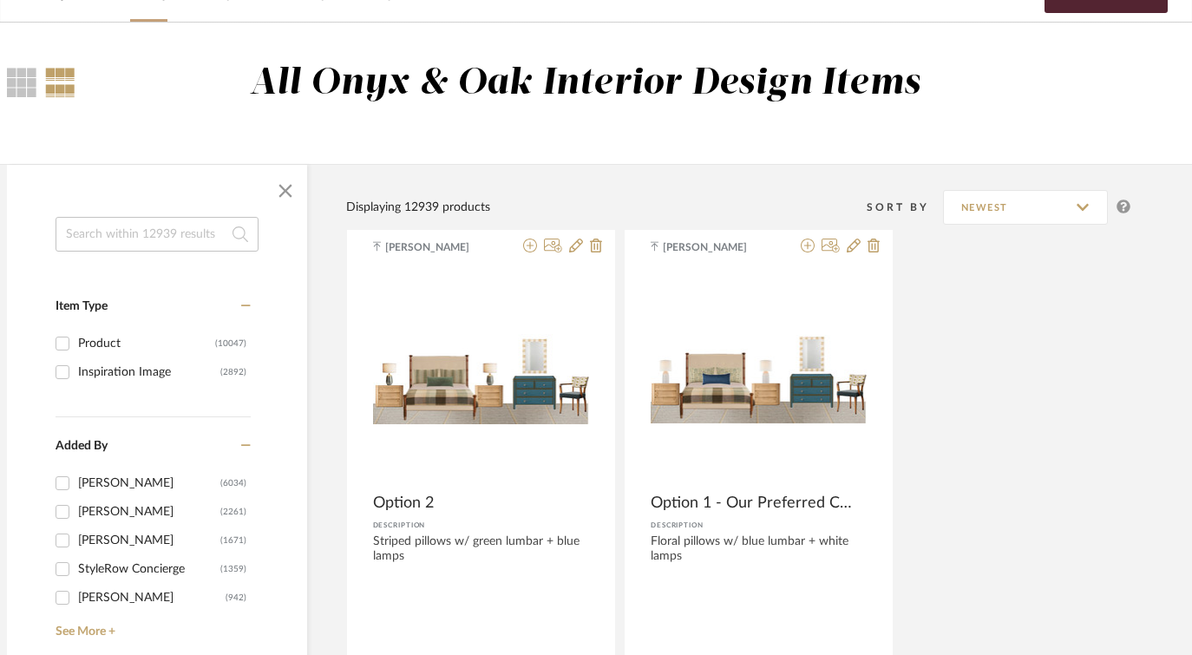
click at [60, 338] on input "Product (10047)" at bounding box center [63, 344] width 28 height 28
checkbox input "true"
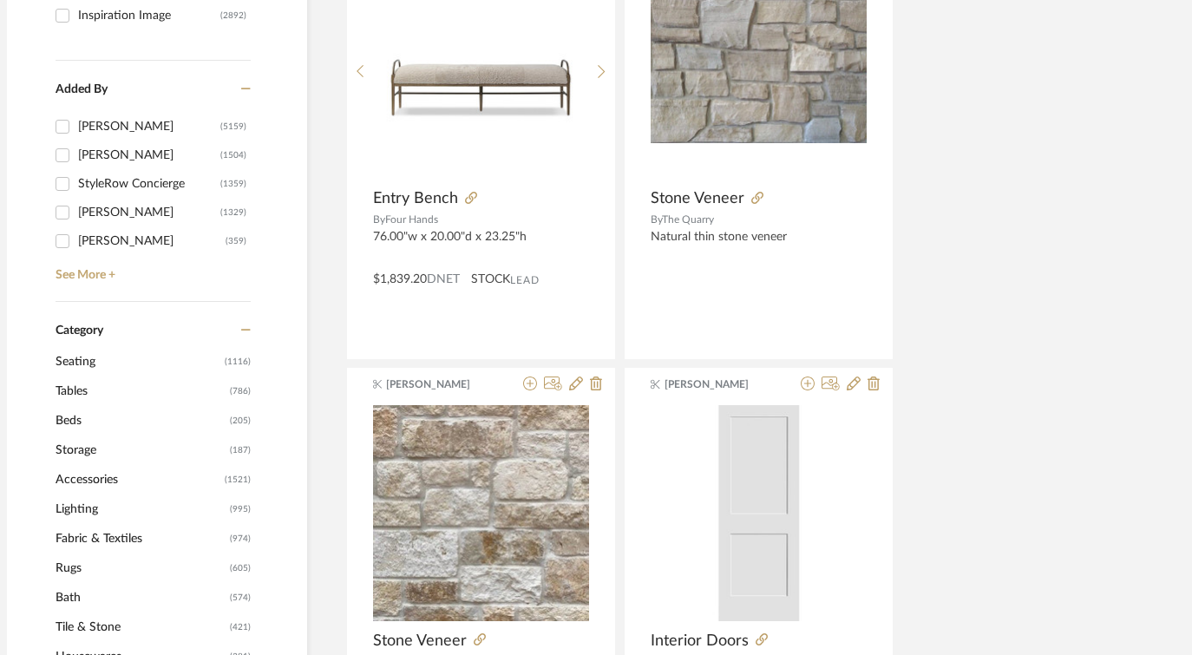
scroll to position [665, 57]
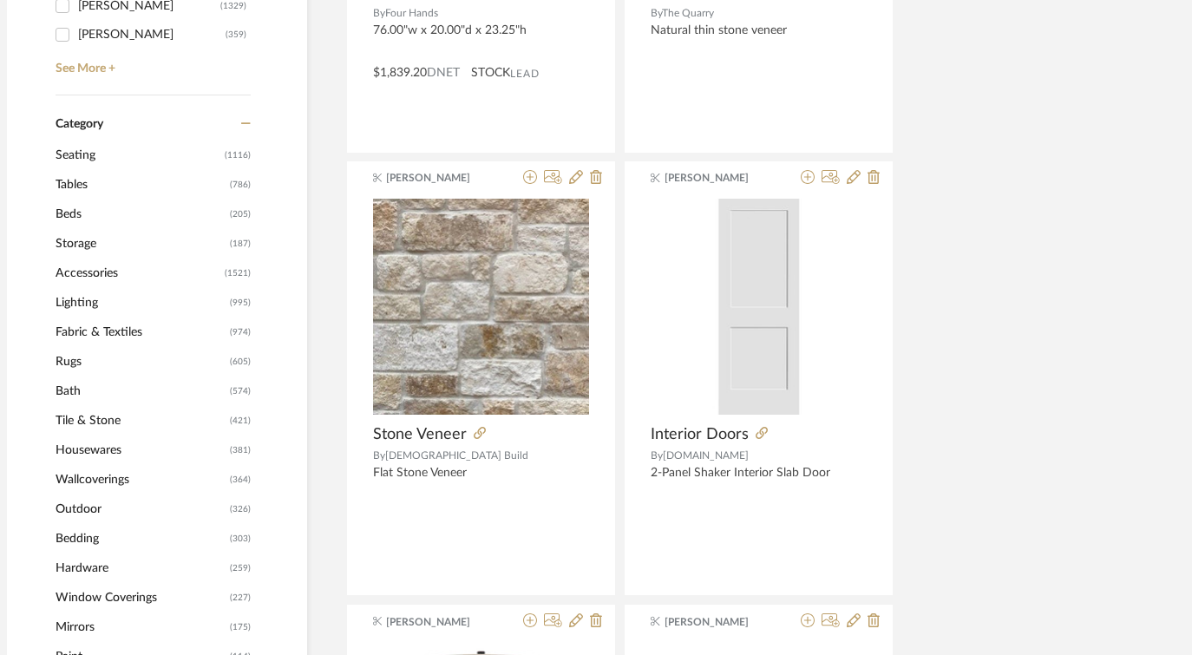
click at [76, 303] on span "Lighting" at bounding box center [141, 302] width 170 height 29
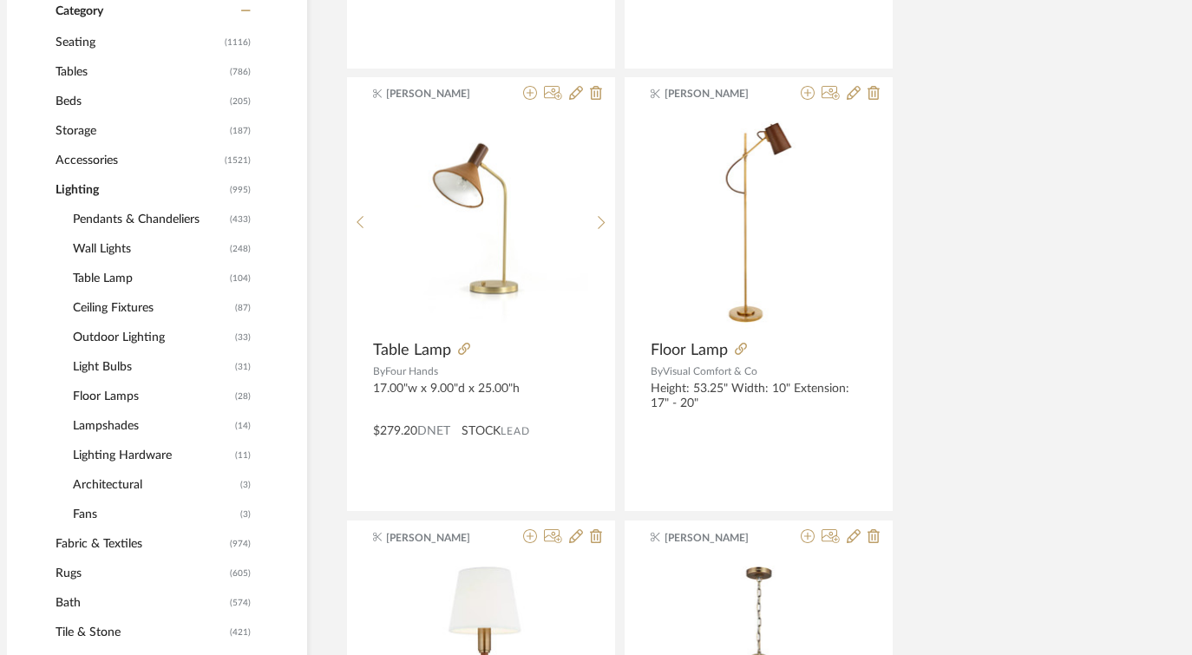
scroll to position [805, 57]
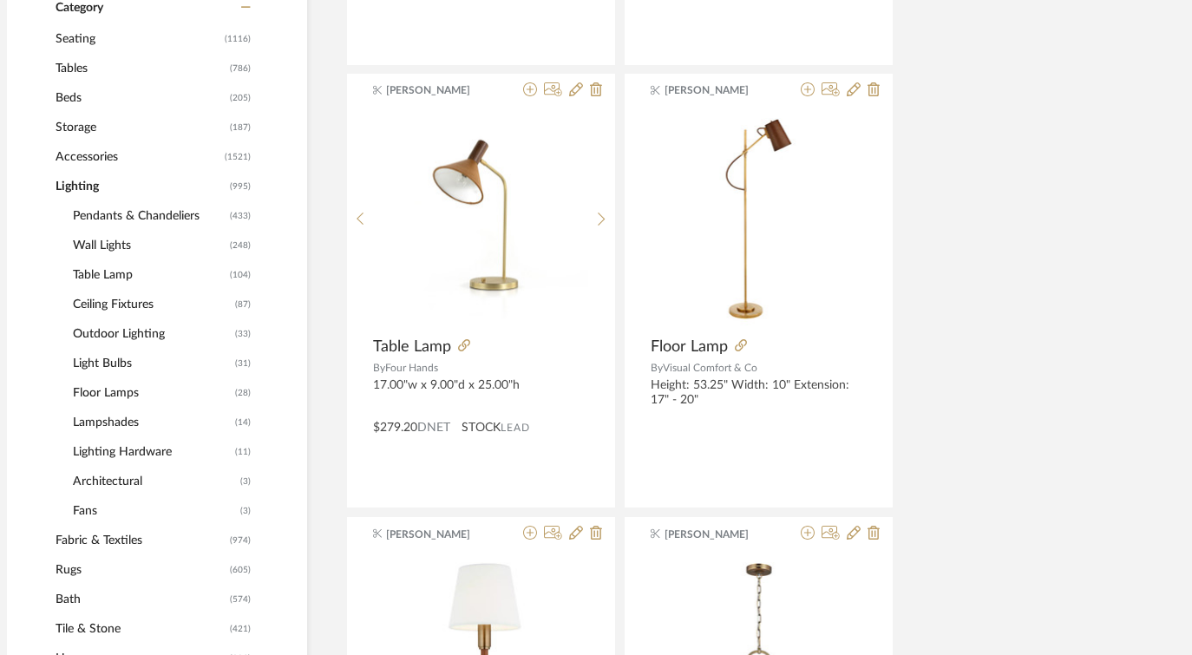
click at [124, 216] on span "Pendants & Chandeliers" at bounding box center [149, 215] width 153 height 29
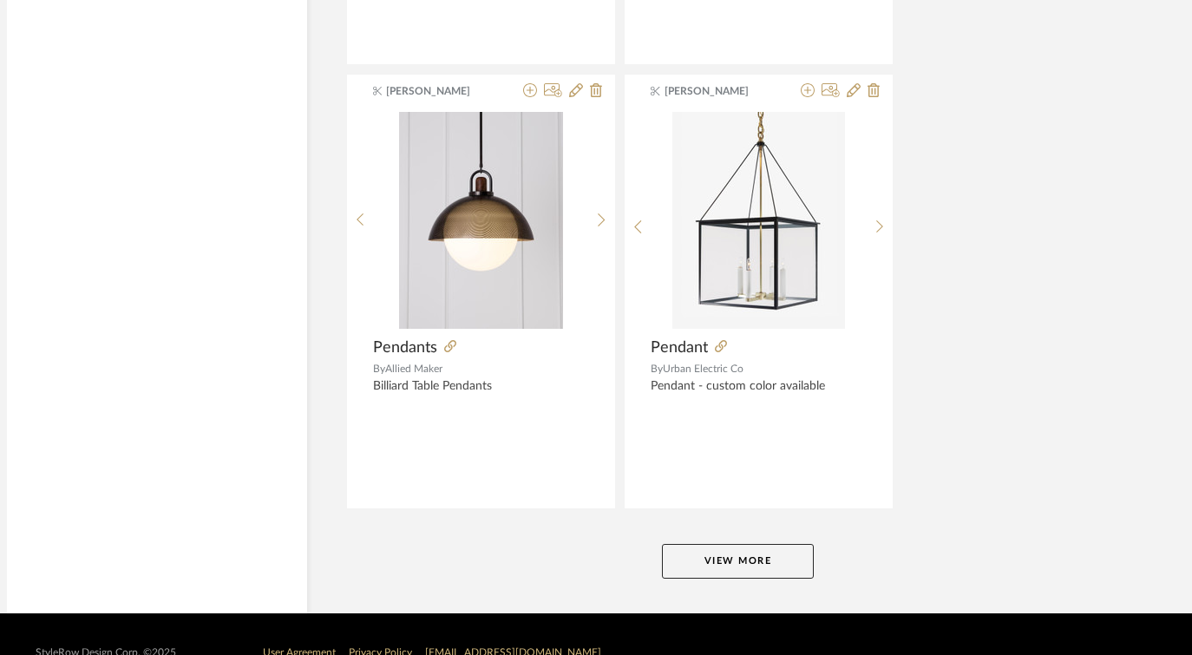
scroll to position [7939, 57]
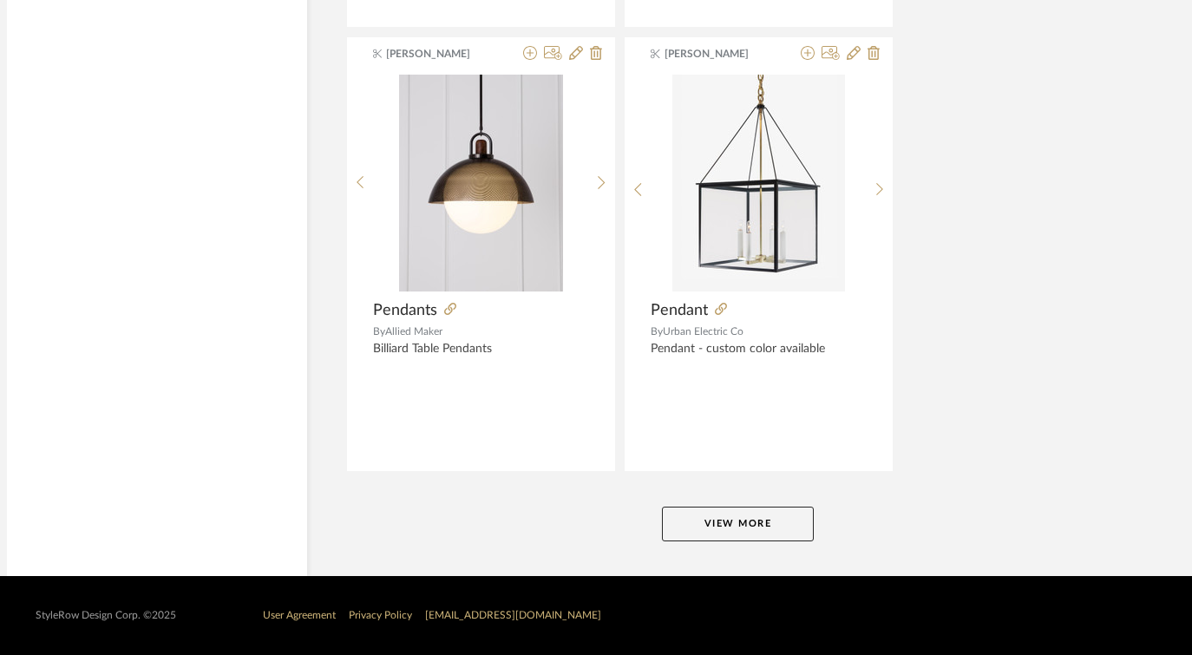
click at [736, 523] on button "View More" at bounding box center [738, 523] width 152 height 35
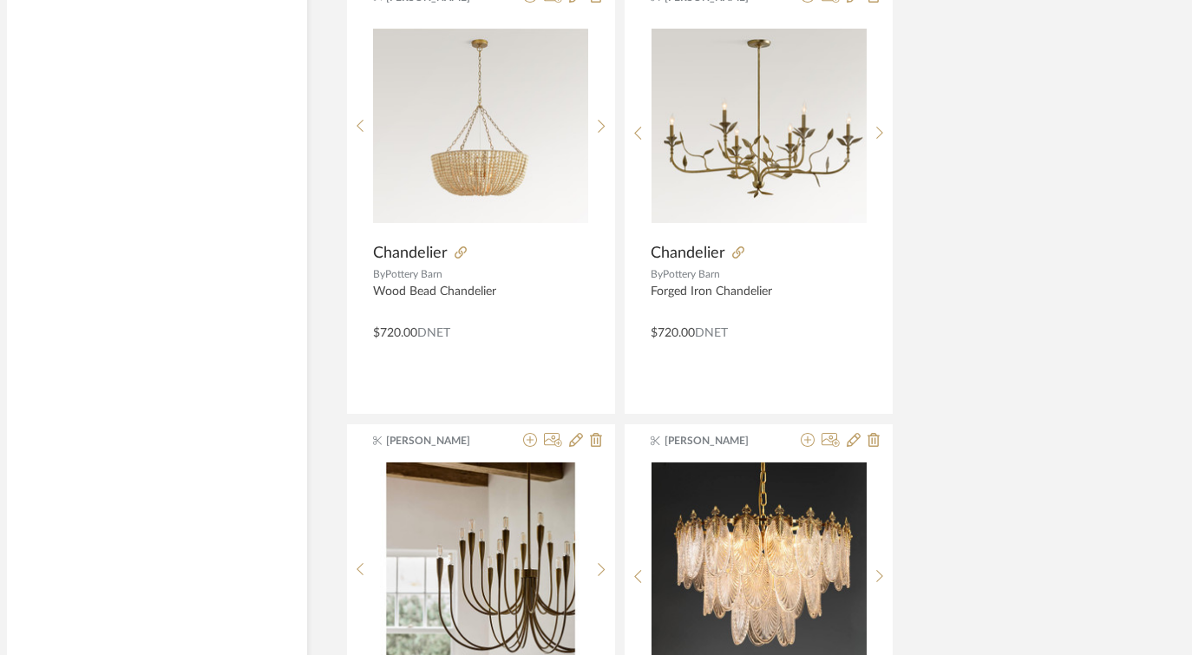
scroll to position [12878, 57]
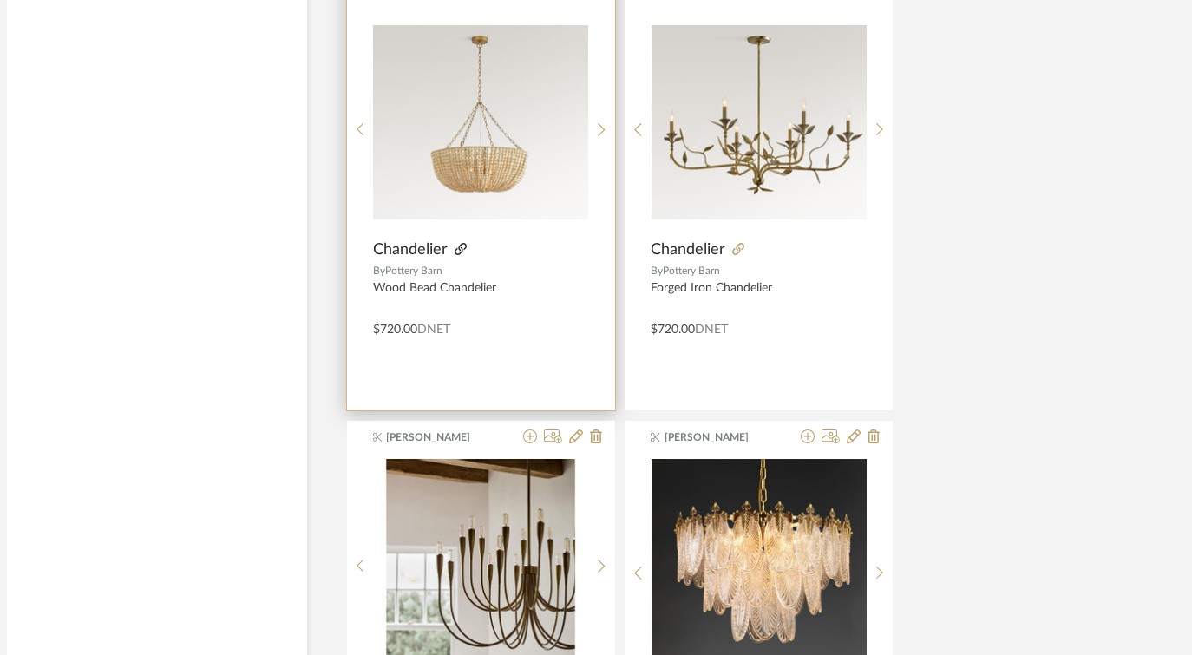
click at [460, 250] on icon at bounding box center [460, 249] width 12 height 12
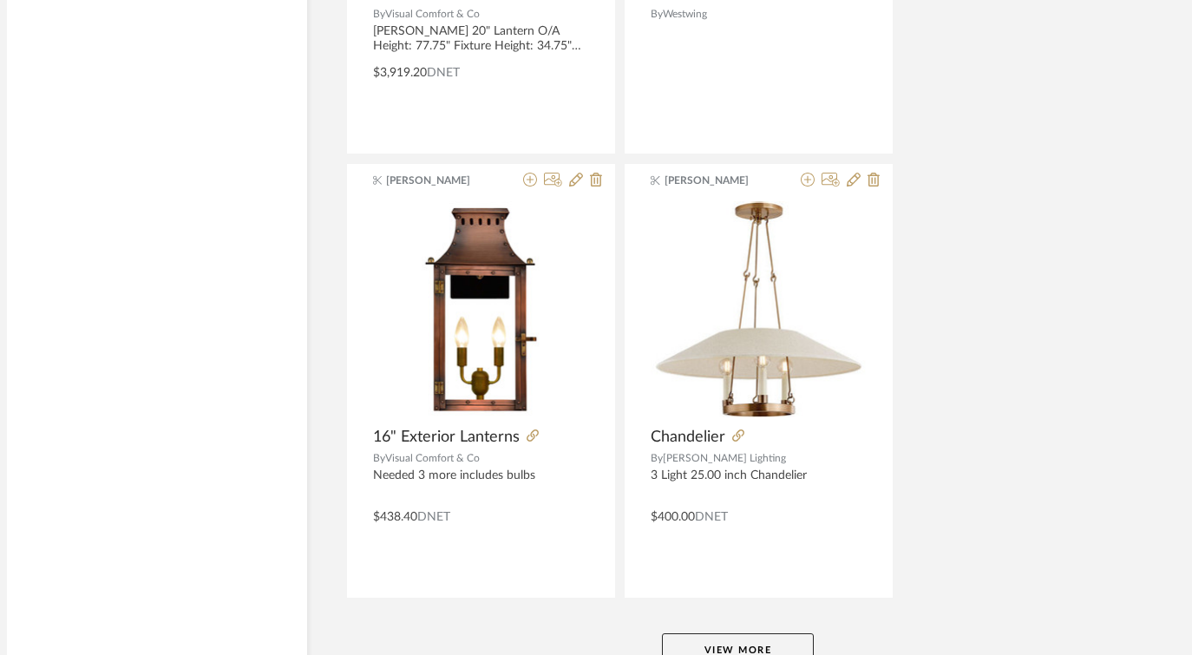
scroll to position [15923, 57]
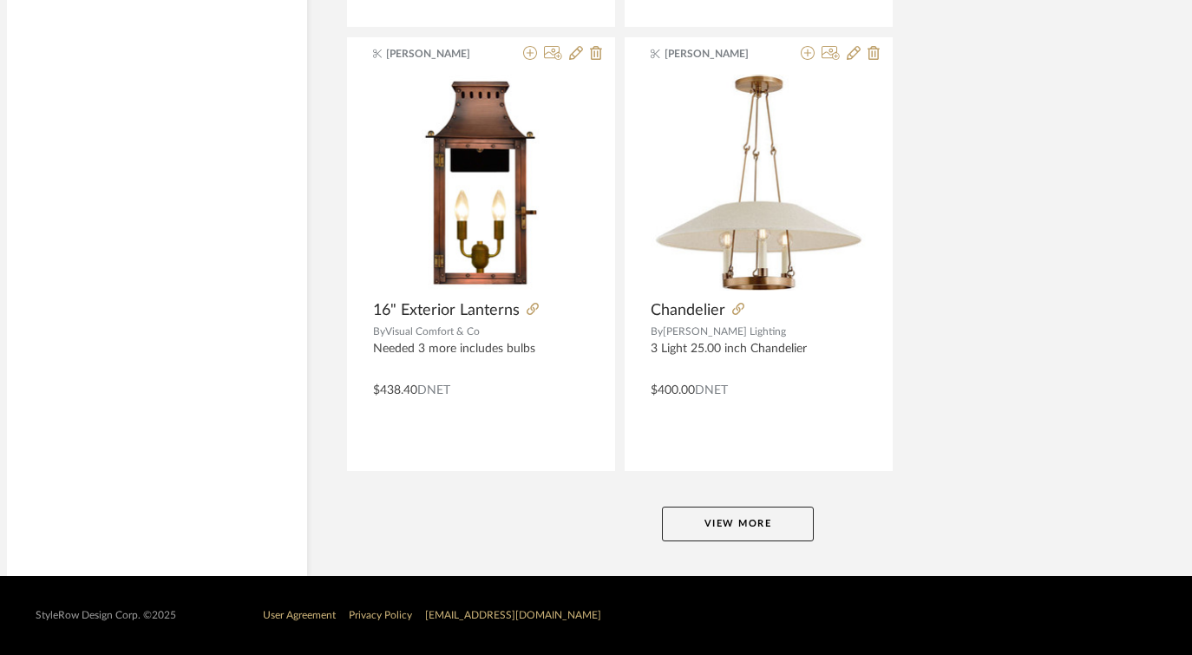
click at [738, 527] on button "View More" at bounding box center [738, 523] width 152 height 35
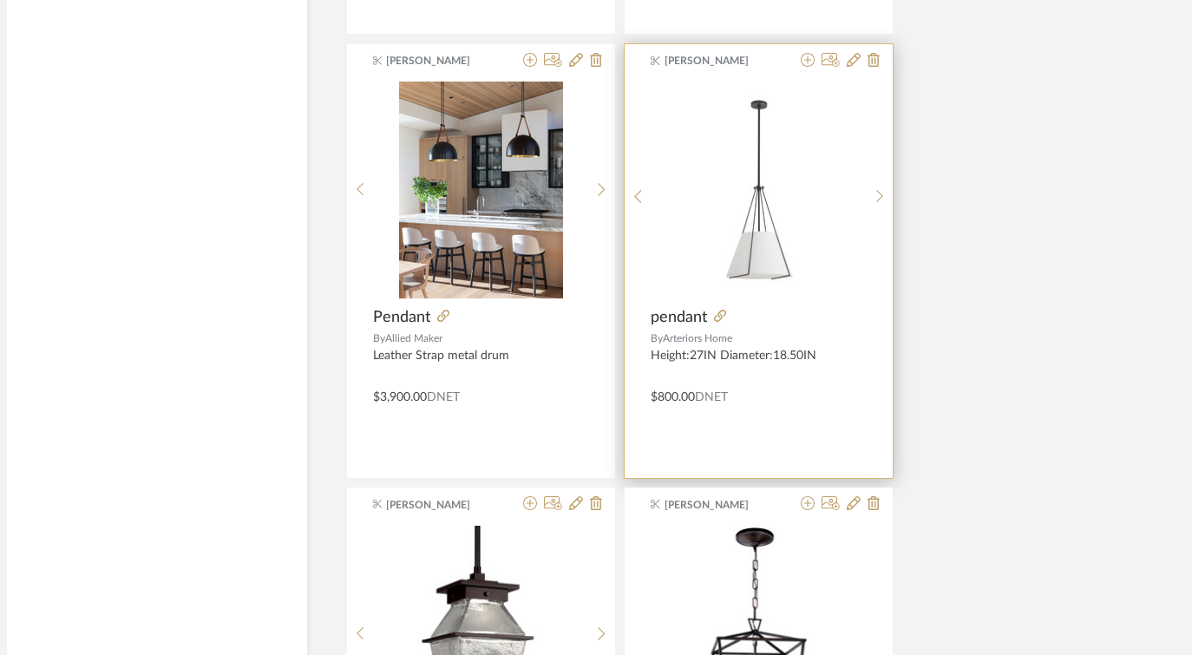
scroll to position [21203, 57]
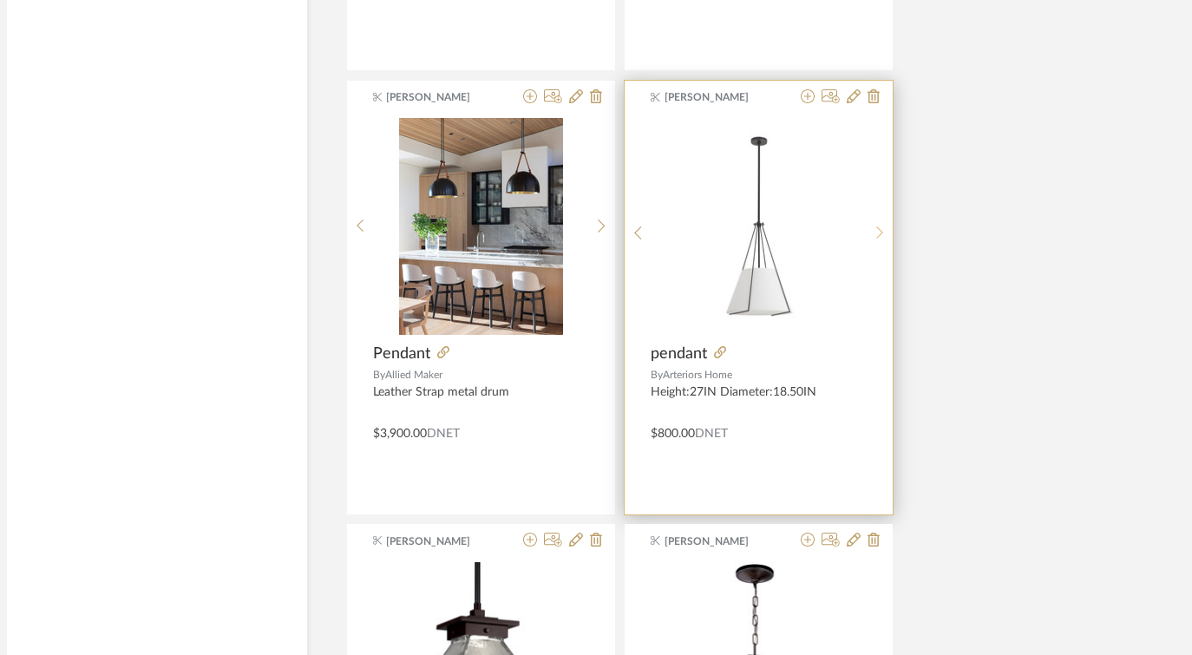
click at [879, 232] on icon at bounding box center [880, 232] width 8 height 15
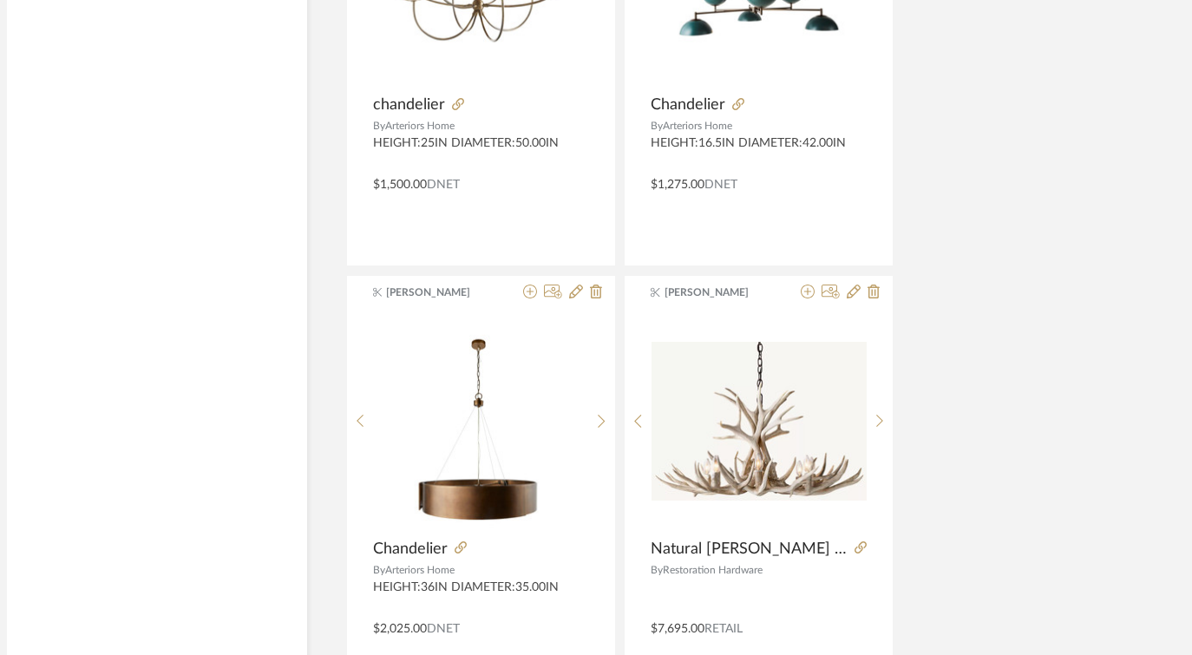
scroll to position [23851, 57]
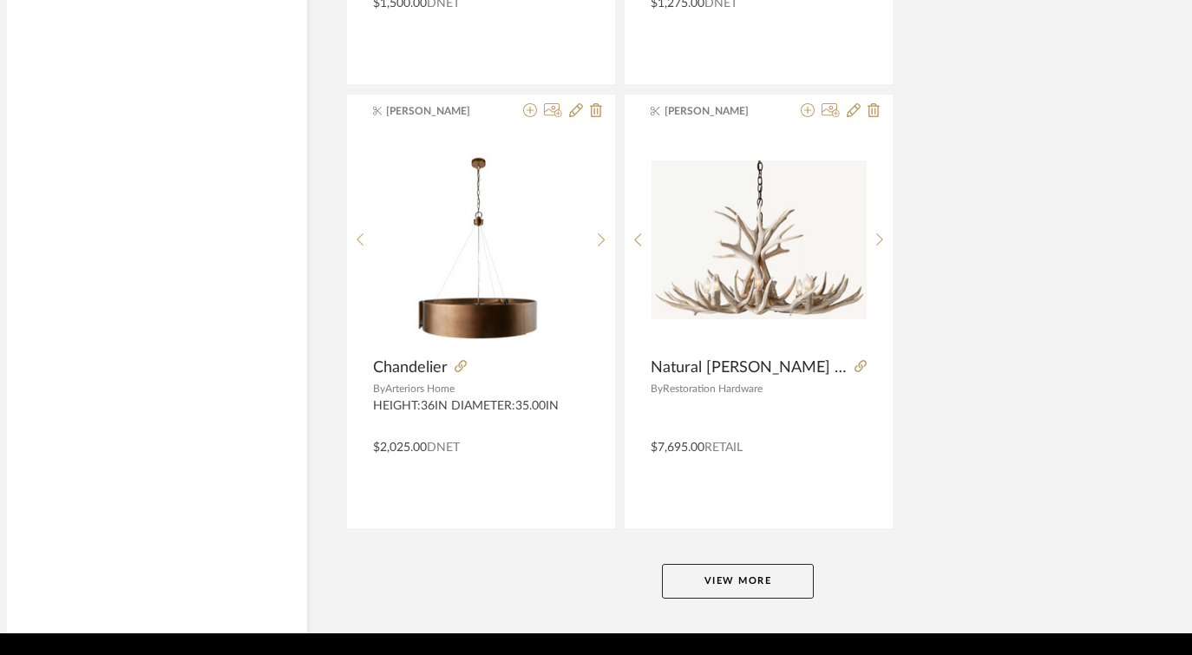
click at [753, 579] on button "View More" at bounding box center [738, 581] width 152 height 35
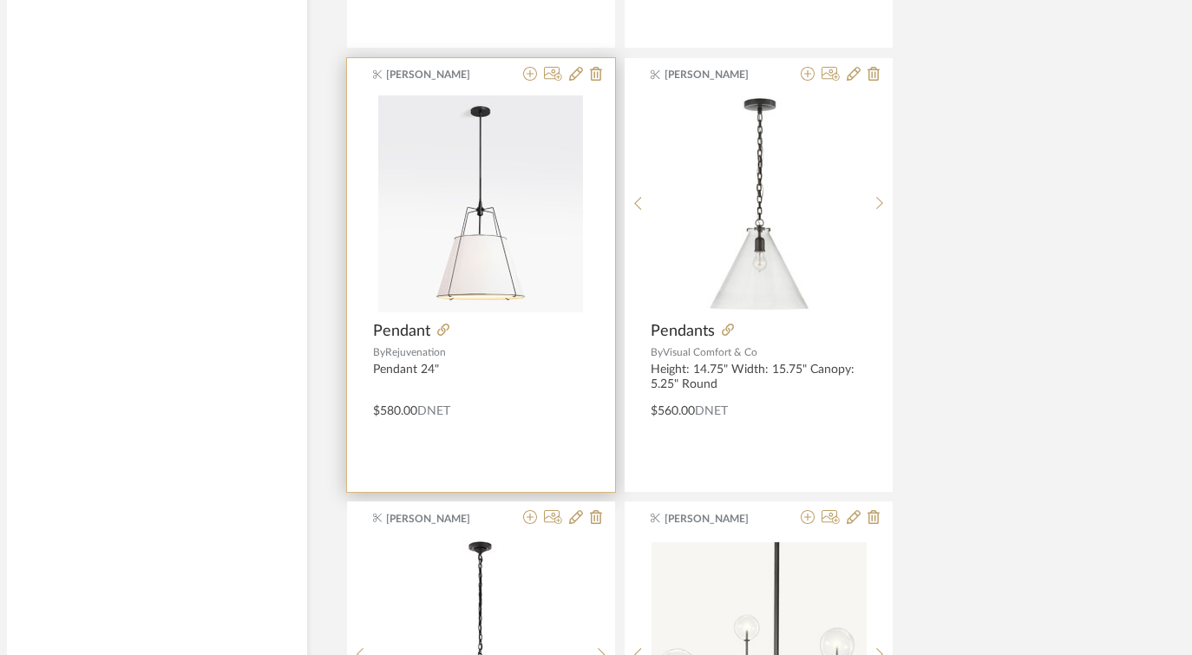
scroll to position [25655, 57]
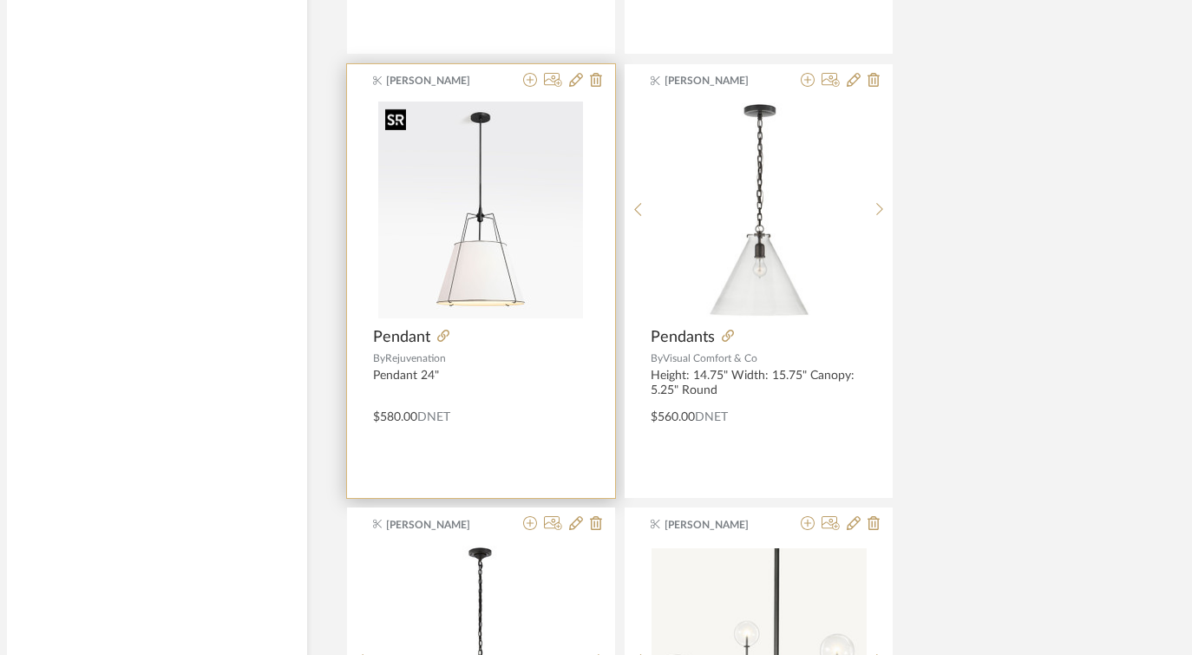
click at [492, 296] on img "0" at bounding box center [480, 209] width 205 height 217
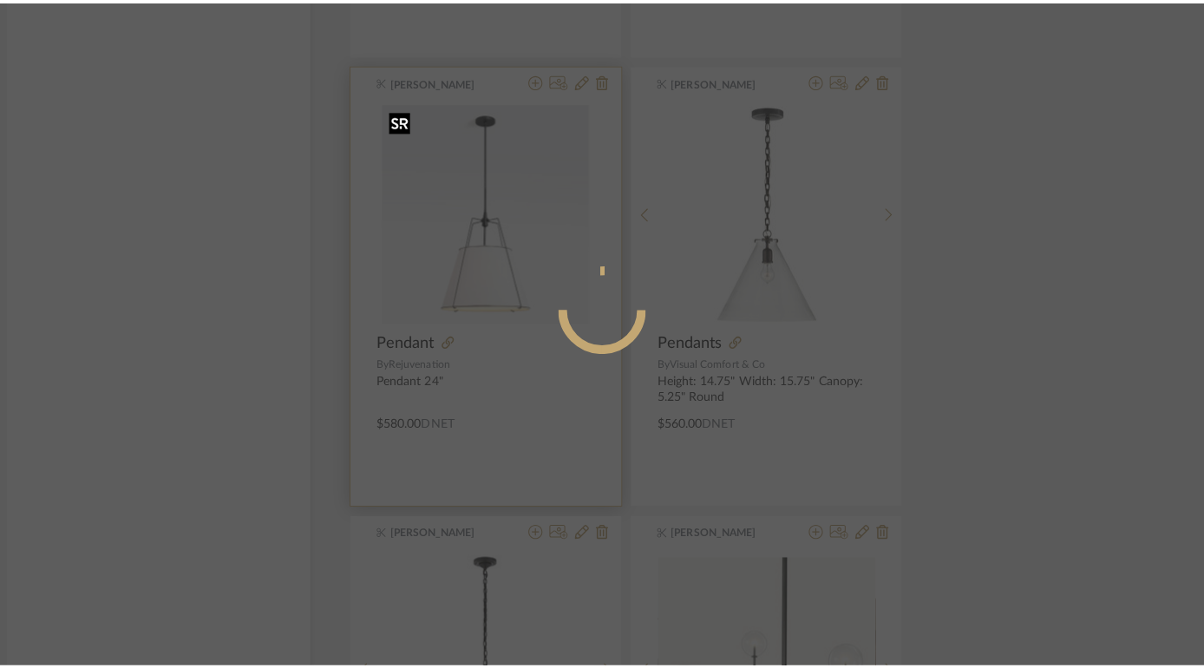
scroll to position [0, 0]
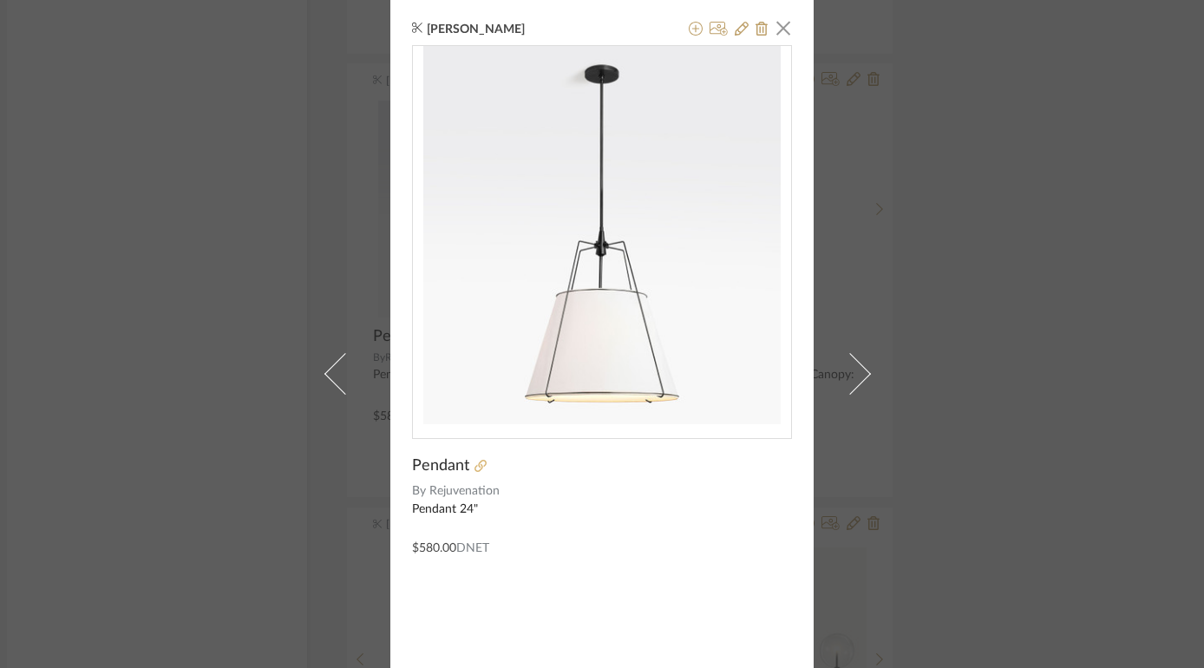
click at [474, 463] on icon at bounding box center [480, 466] width 12 height 12
click at [689, 29] on icon at bounding box center [696, 29] width 14 height 14
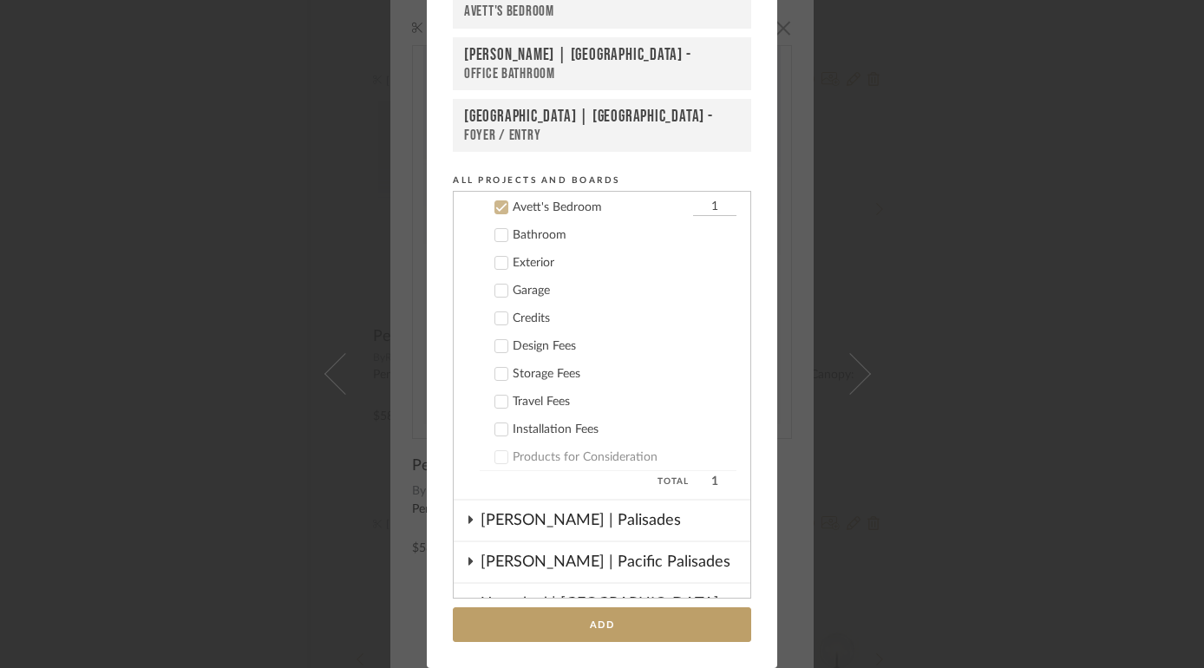
scroll to position [1028, 0]
click at [500, 206] on icon at bounding box center [501, 206] width 12 height 12
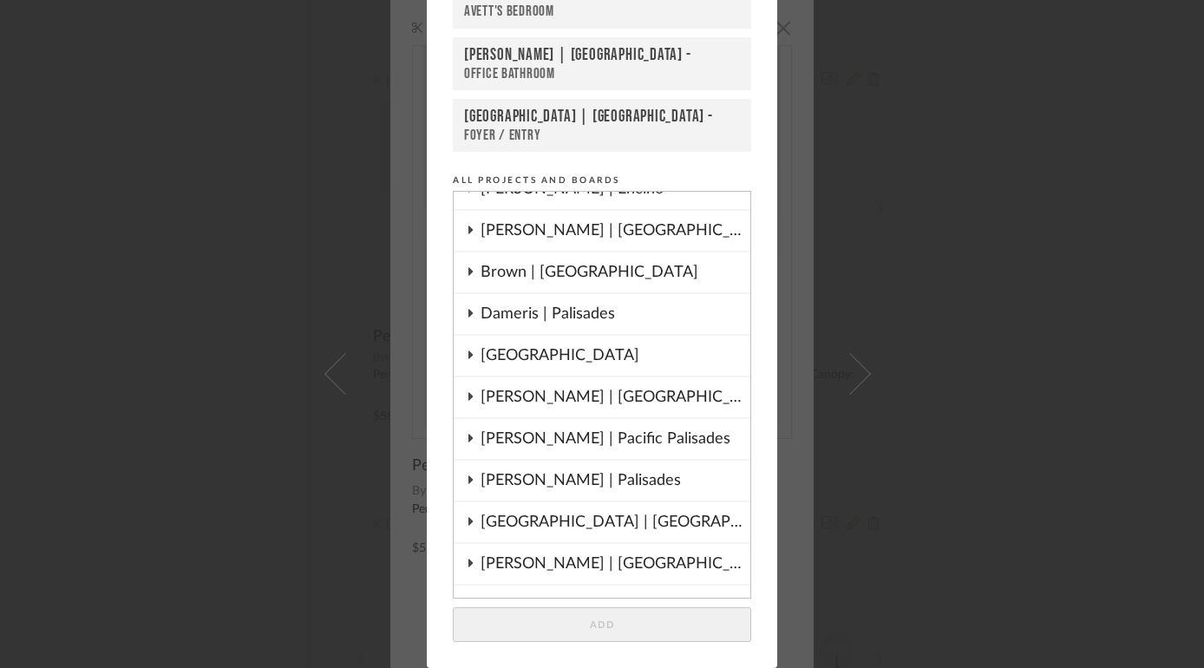
scroll to position [0, 0]
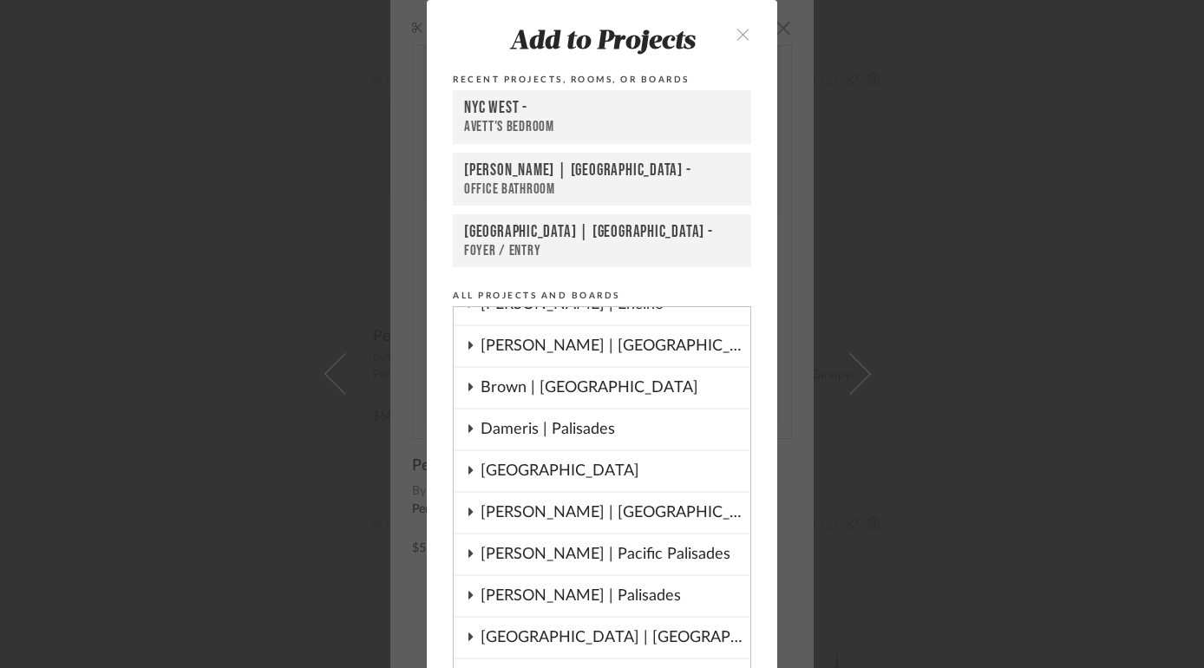
click at [738, 34] on icon "close" at bounding box center [742, 34] width 15 height 15
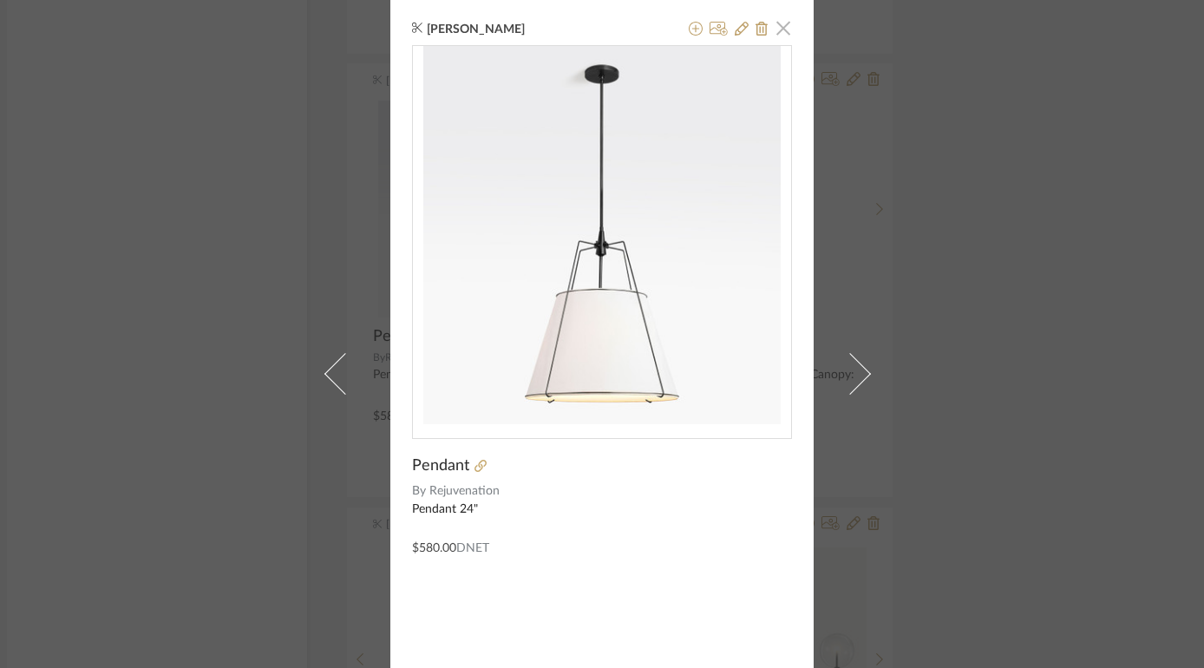
click at [778, 33] on span "button" at bounding box center [783, 27] width 35 height 35
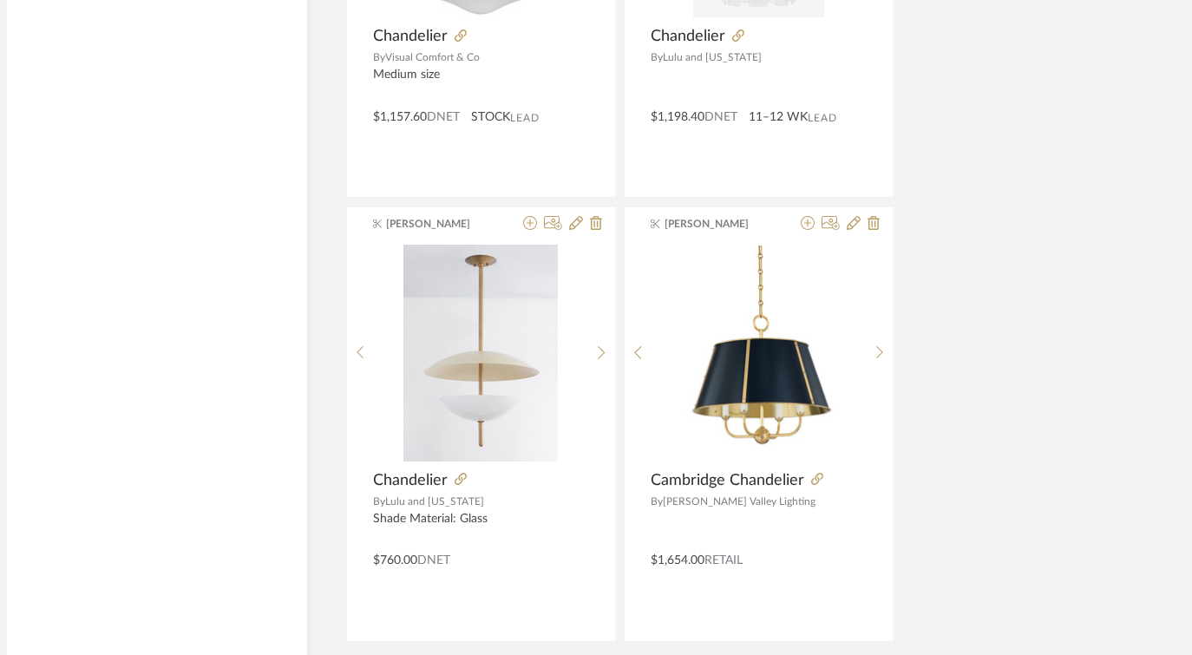
scroll to position [31892, 57]
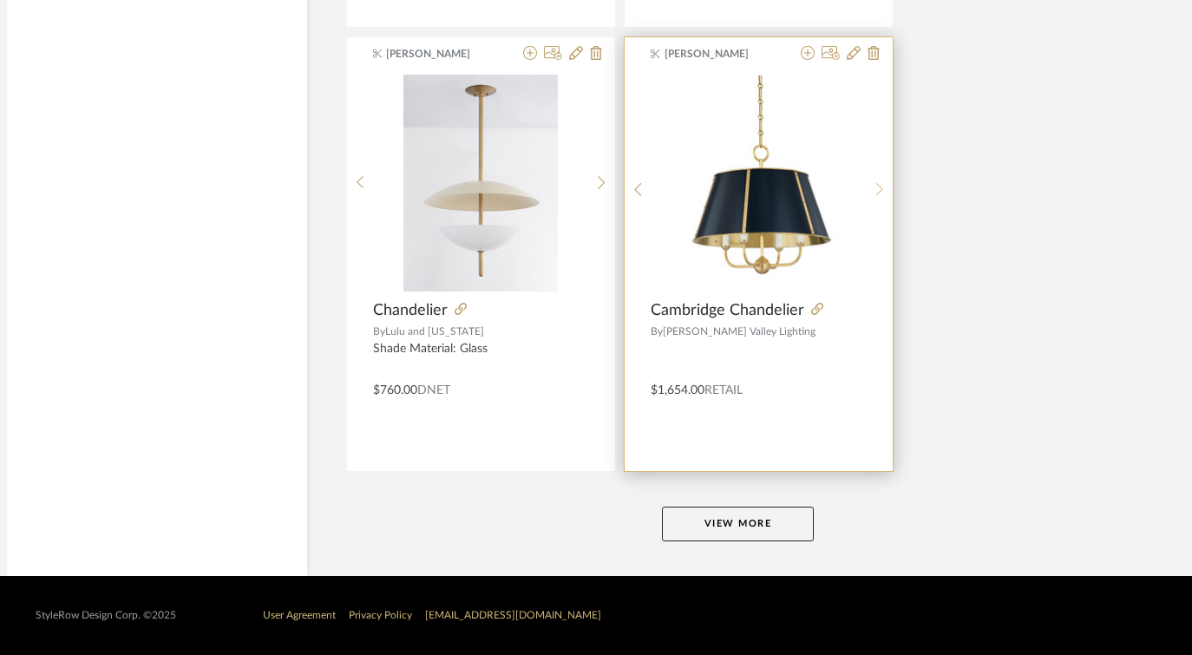
click at [886, 176] on div at bounding box center [879, 190] width 27 height 231
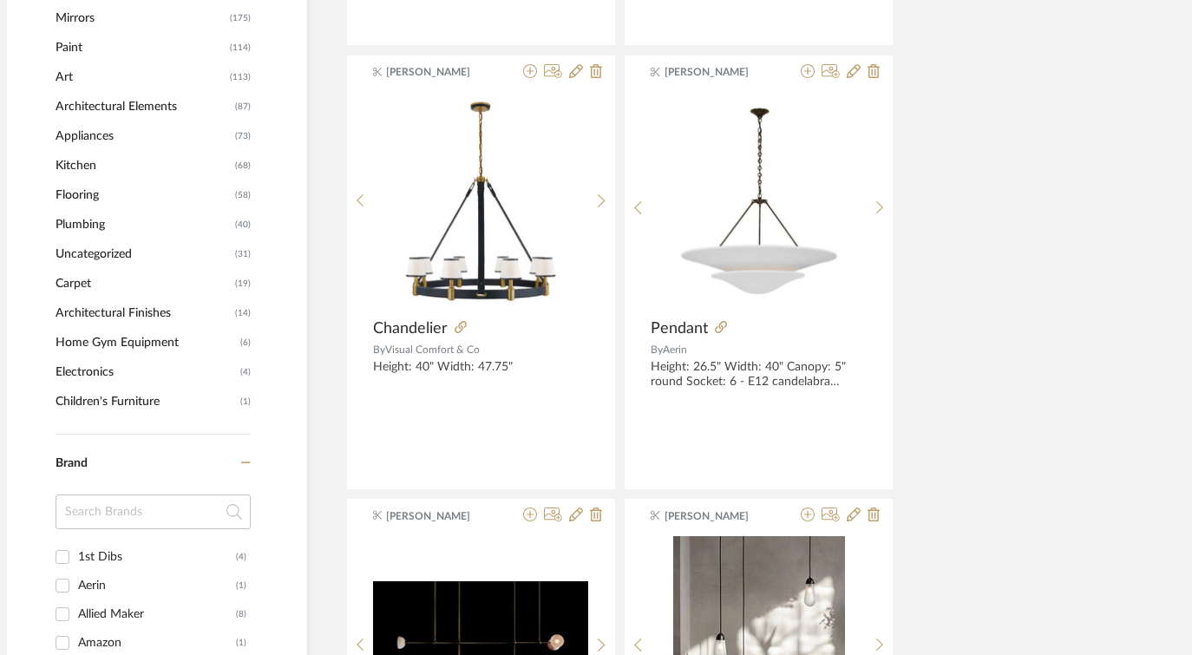
scroll to position [1725, 57]
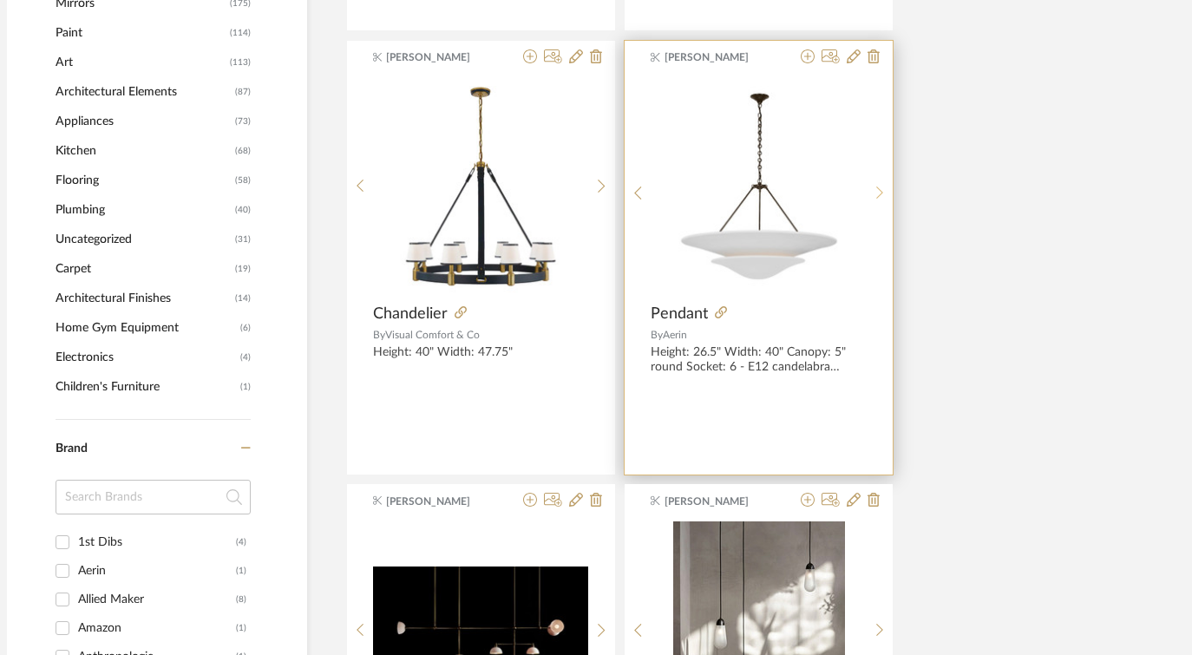
click at [879, 191] on icon at bounding box center [879, 192] width 7 height 13
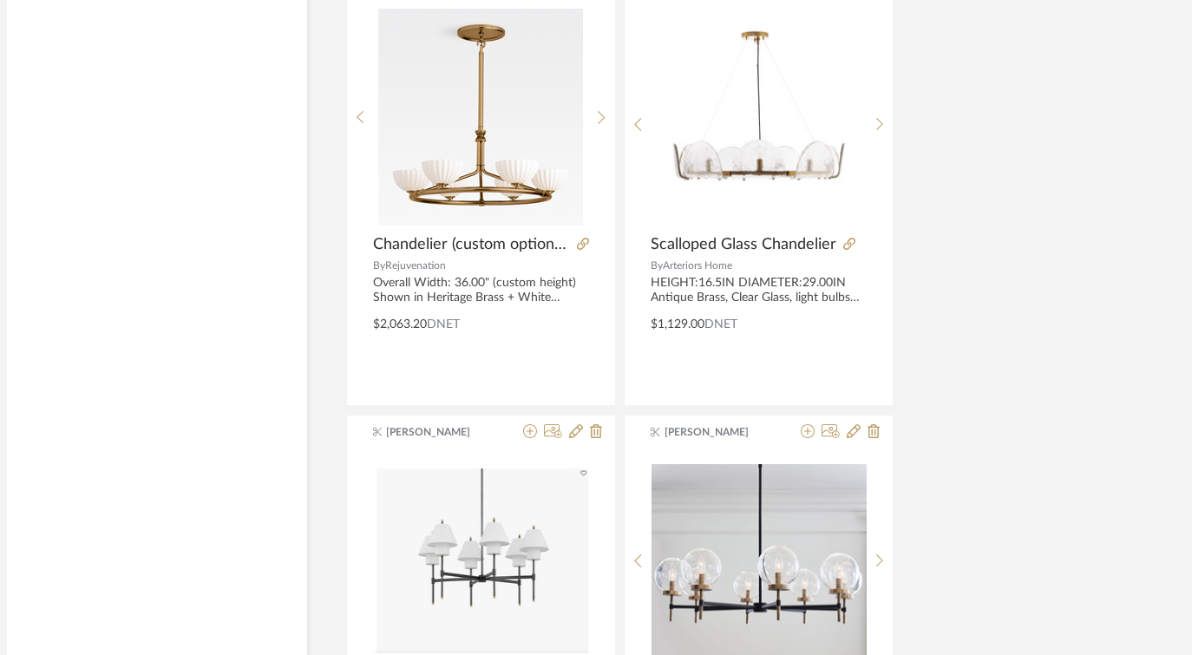
scroll to position [11137, 57]
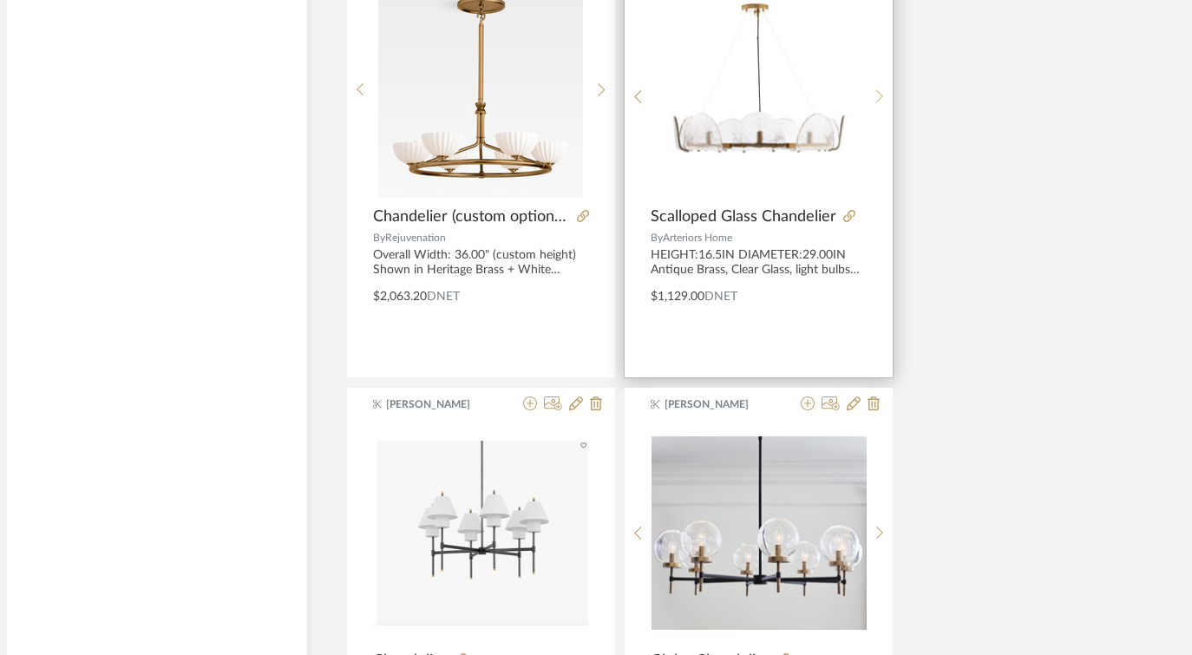
click at [879, 92] on icon at bounding box center [880, 96] width 8 height 15
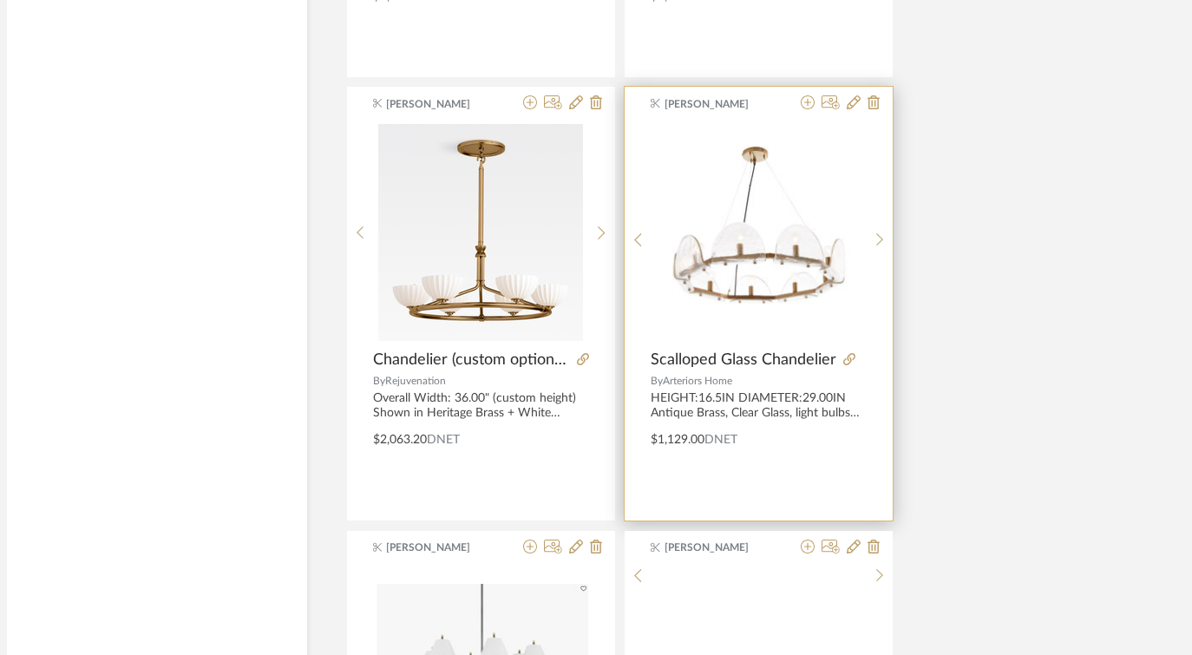
scroll to position [11079, 57]
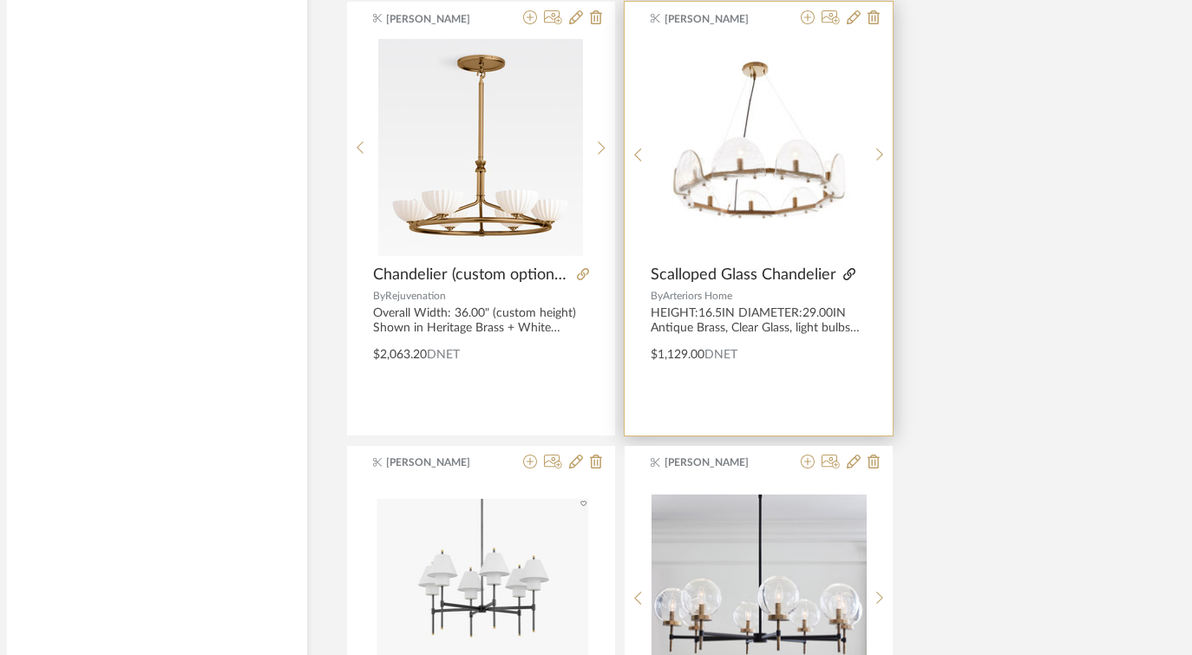
click at [850, 271] on icon at bounding box center [849, 274] width 12 height 12
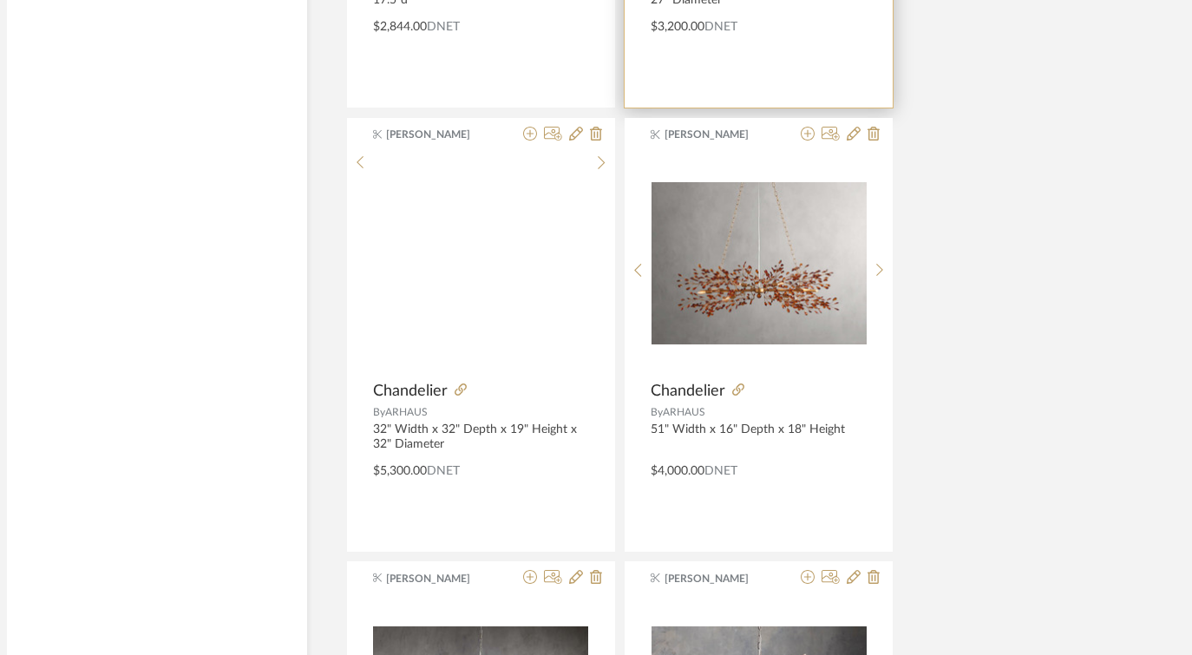
scroll to position [9585, 57]
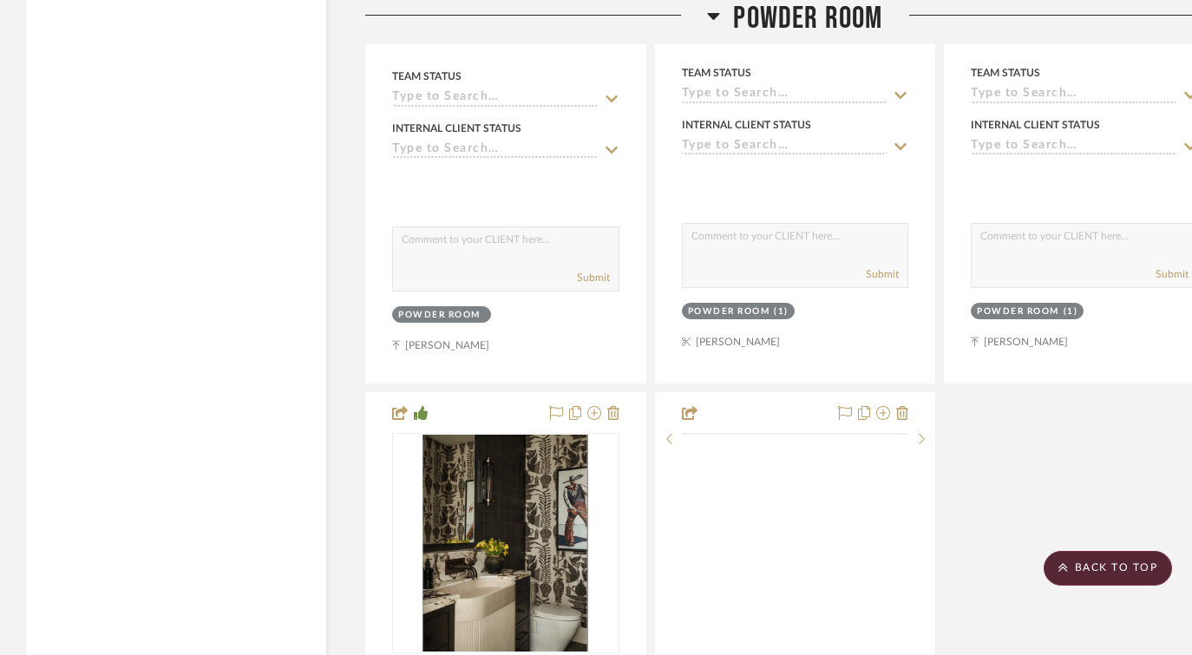
scroll to position [7540, 0]
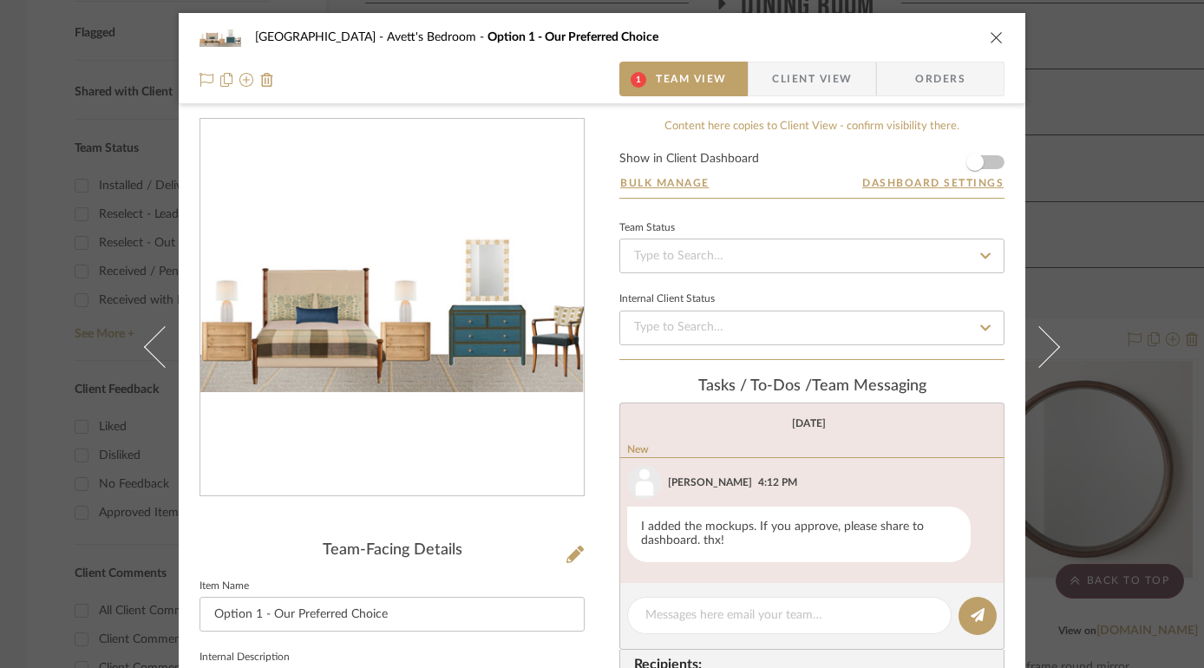
scroll to position [71, 0]
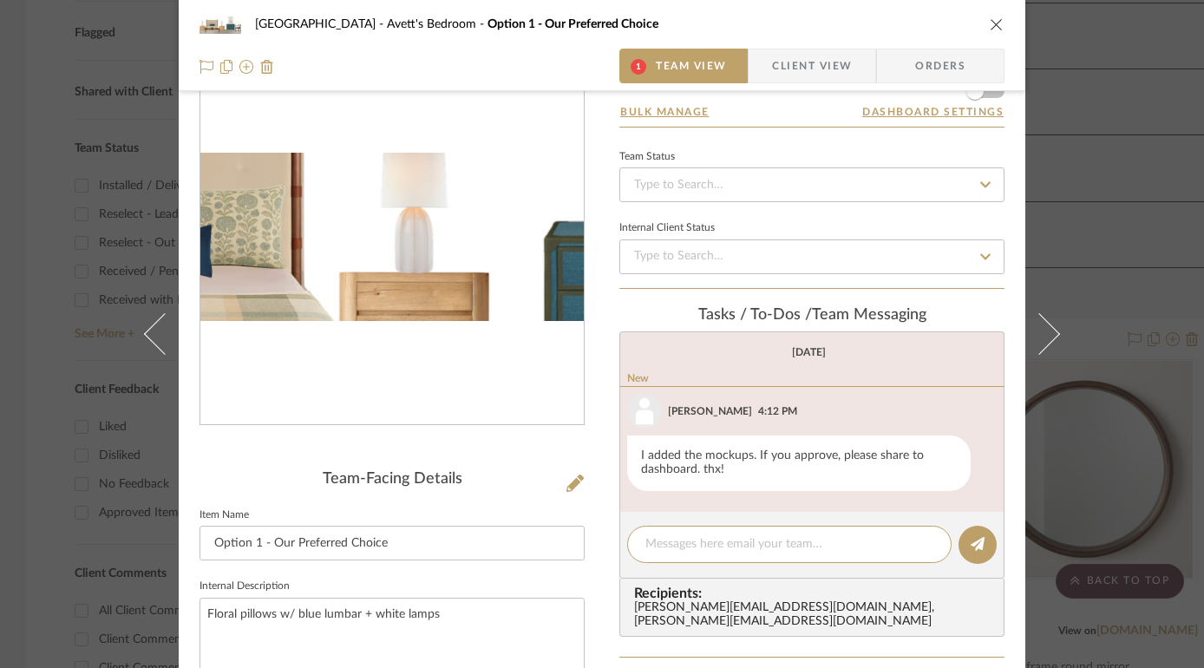
click at [392, 238] on img "0" at bounding box center [391, 237] width 383 height 168
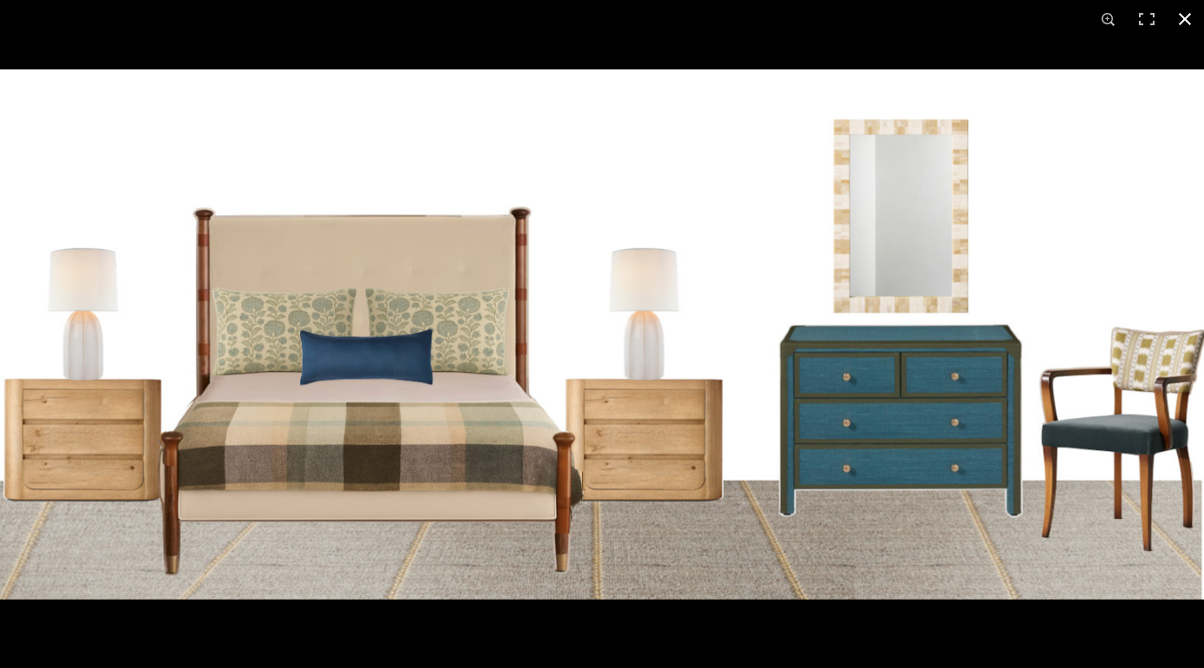
click at [1185, 11] on button at bounding box center [1185, 19] width 38 height 38
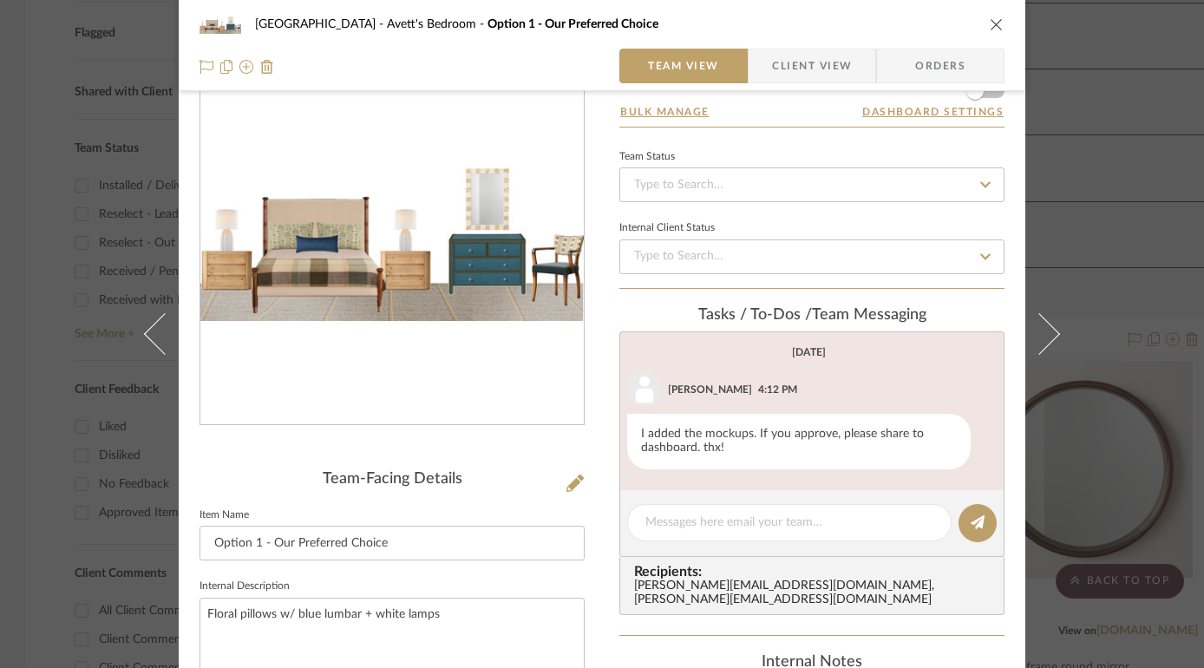
click at [990, 25] on icon "close" at bounding box center [997, 24] width 14 height 14
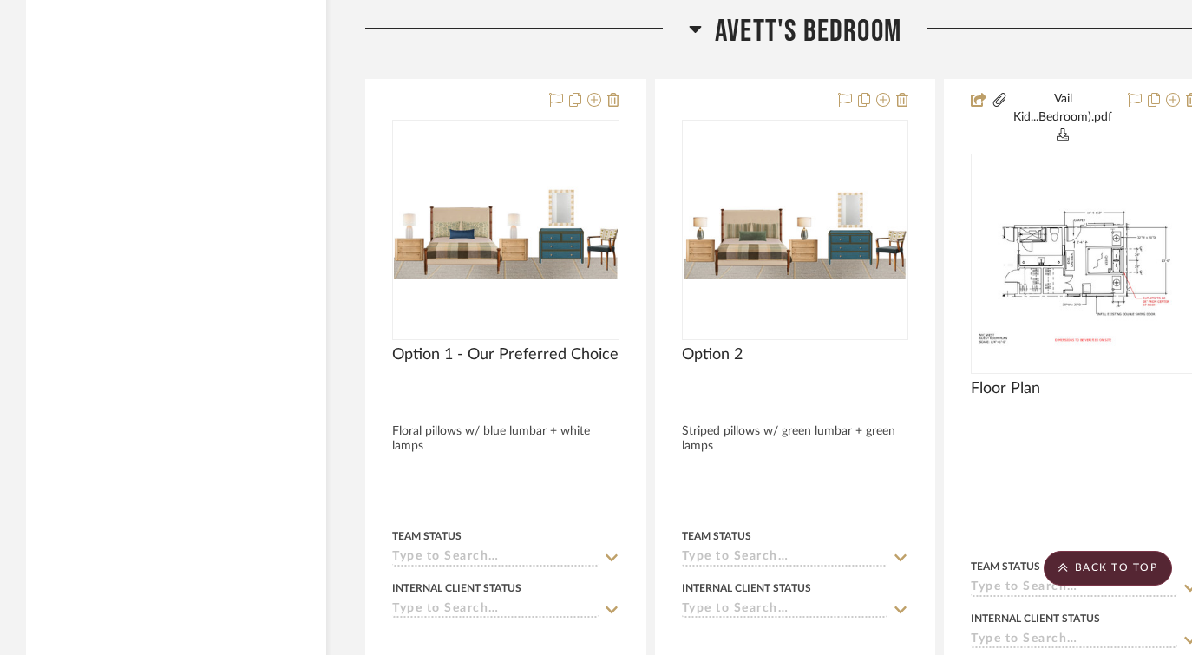
scroll to position [3892, 0]
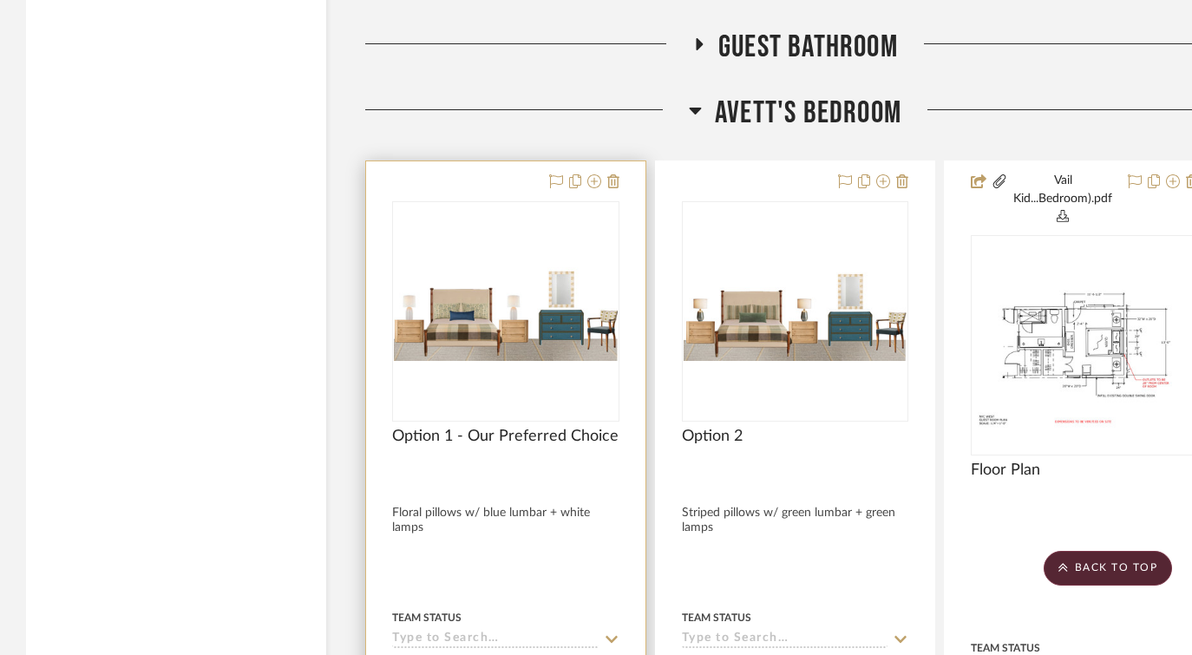
click at [505, 311] on img "0" at bounding box center [506, 311] width 224 height 98
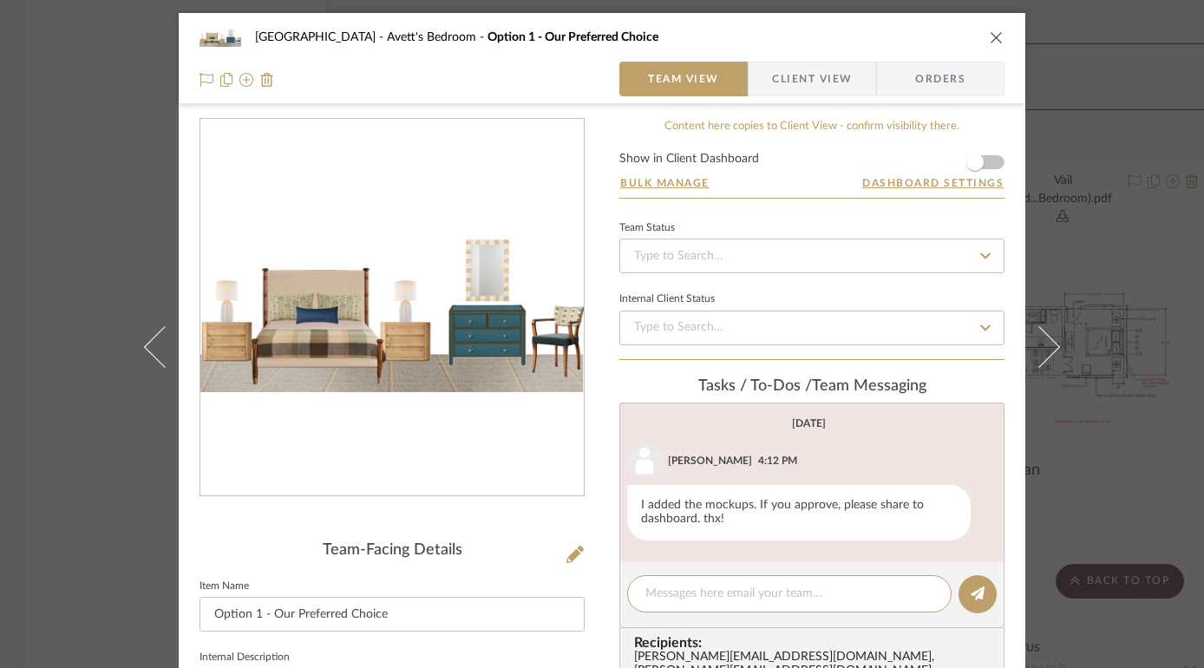
scroll to position [72, 0]
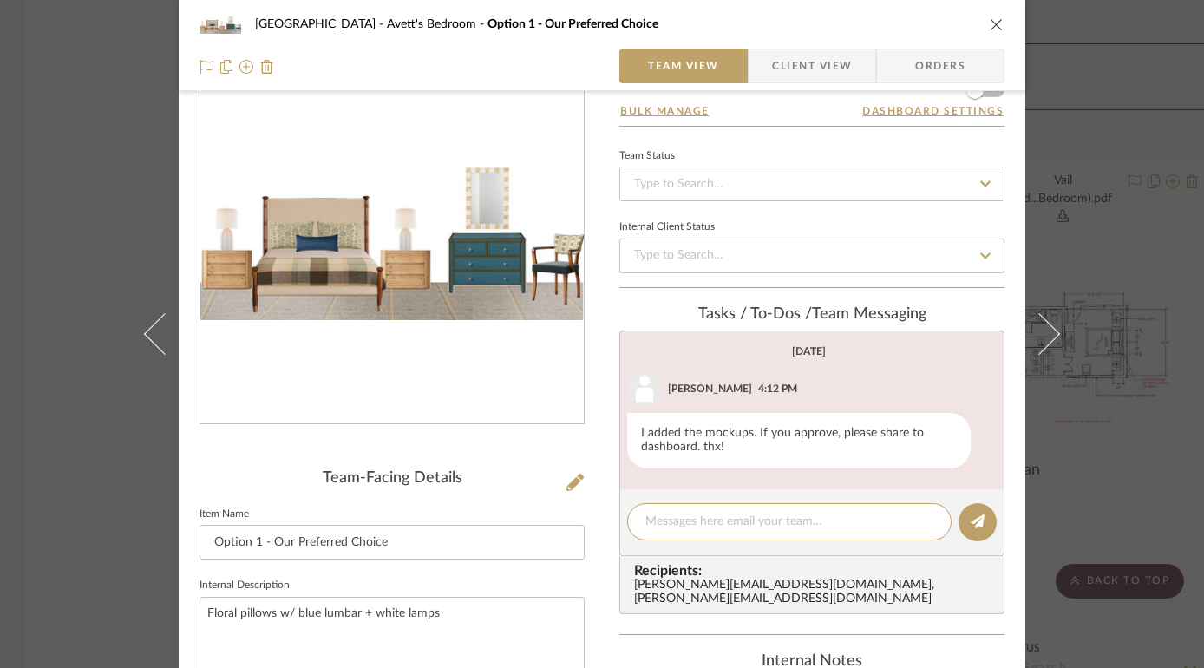
click at [454, 268] on img "0" at bounding box center [391, 236] width 383 height 168
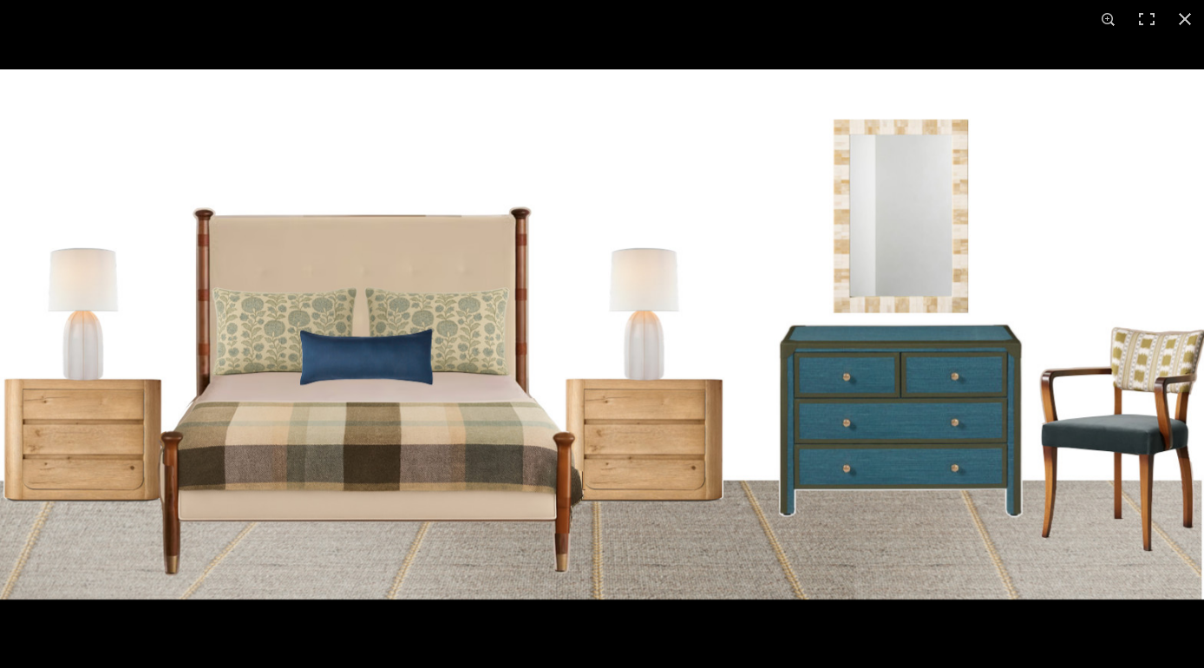
click at [1062, 396] on img at bounding box center [602, 334] width 1204 height 530
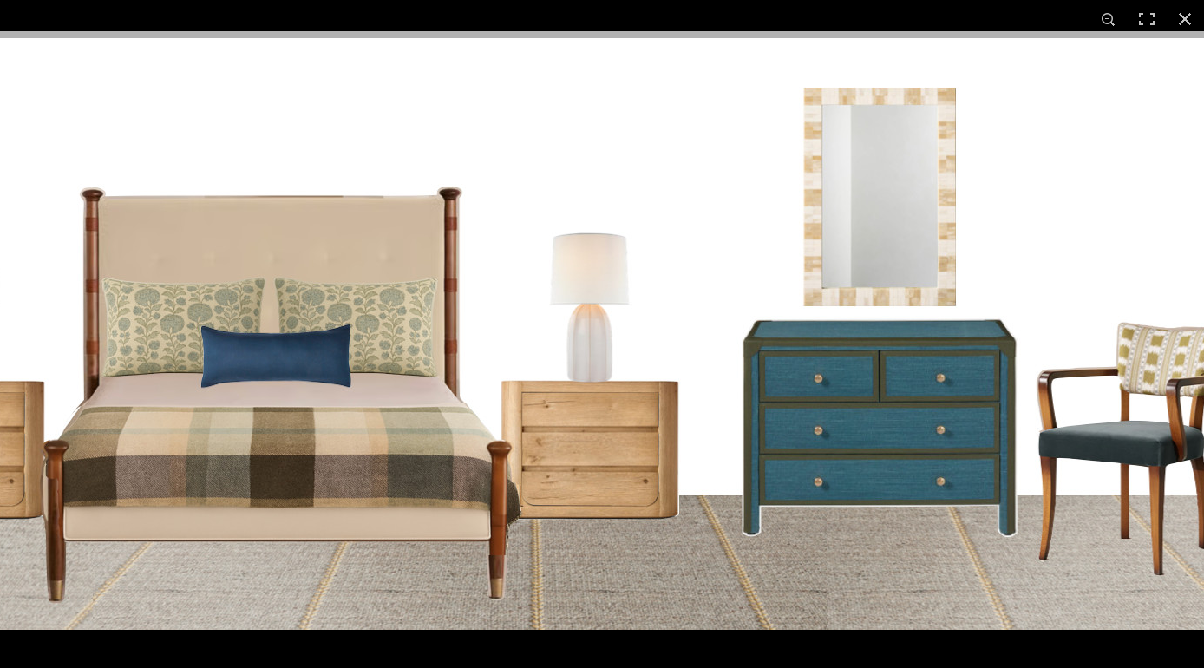
click at [1062, 396] on img at bounding box center [542, 330] width 1360 height 598
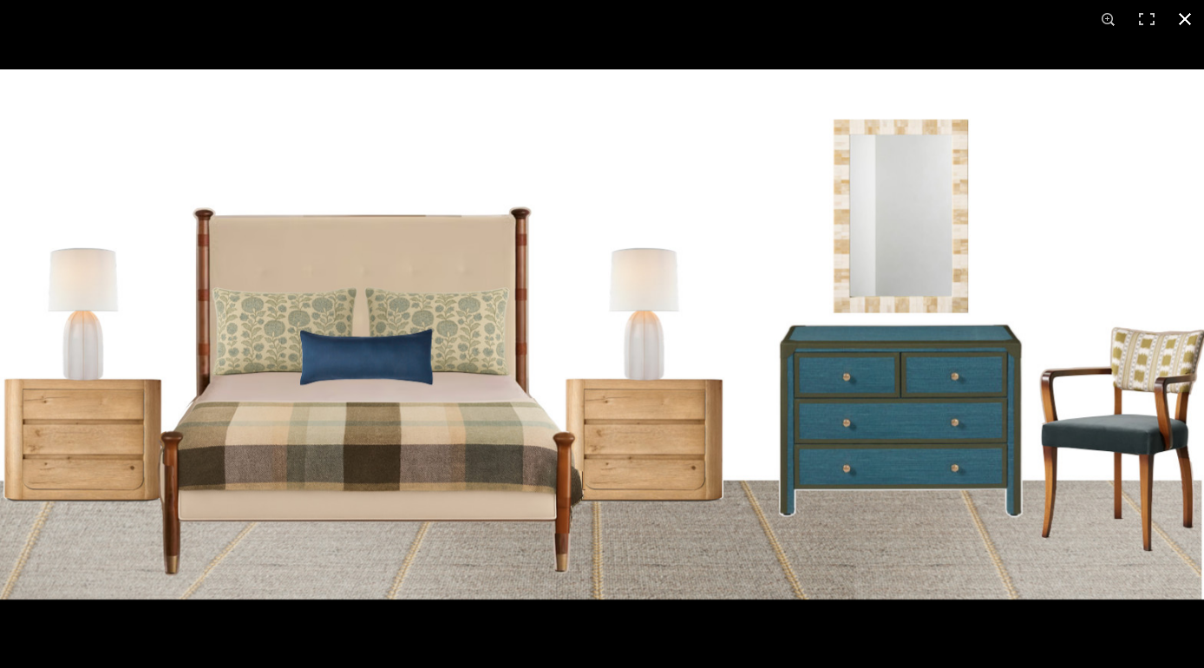
click at [1186, 16] on button at bounding box center [1185, 19] width 38 height 38
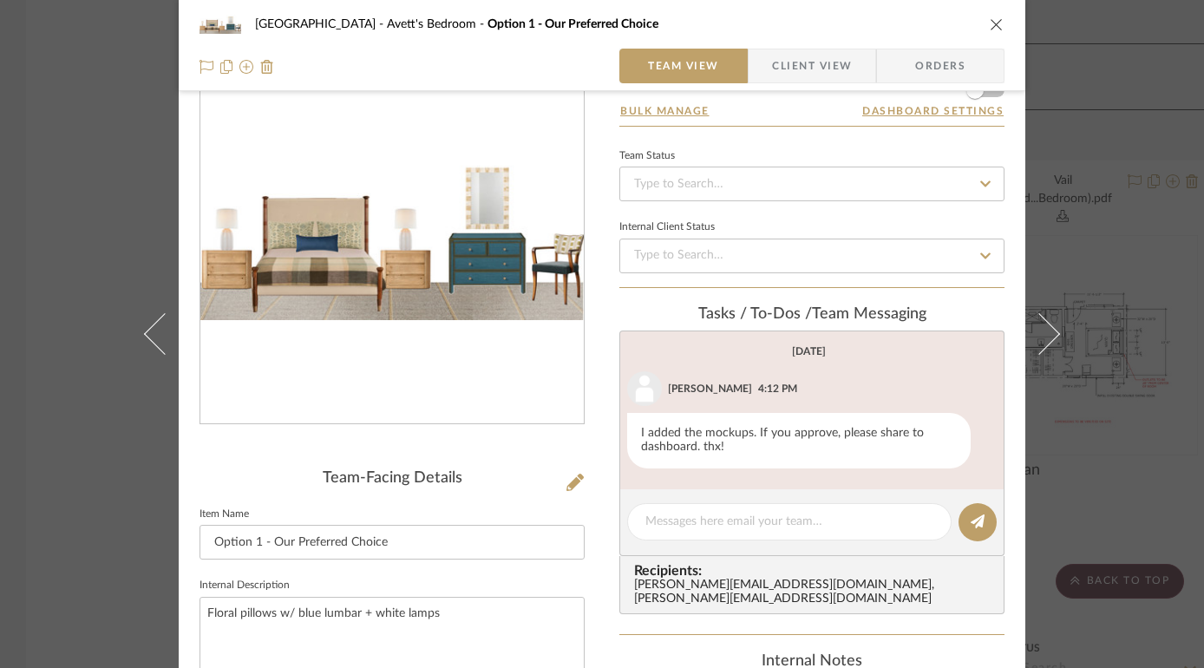
click at [990, 19] on icon "close" at bounding box center [997, 24] width 14 height 14
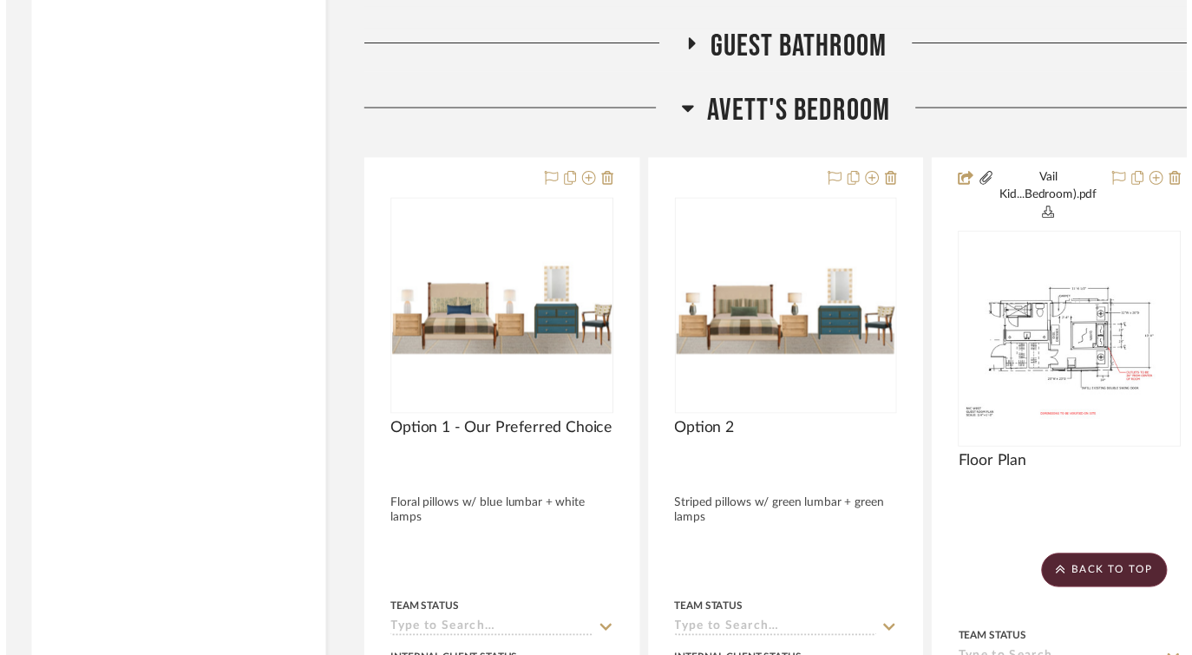
scroll to position [3892, 0]
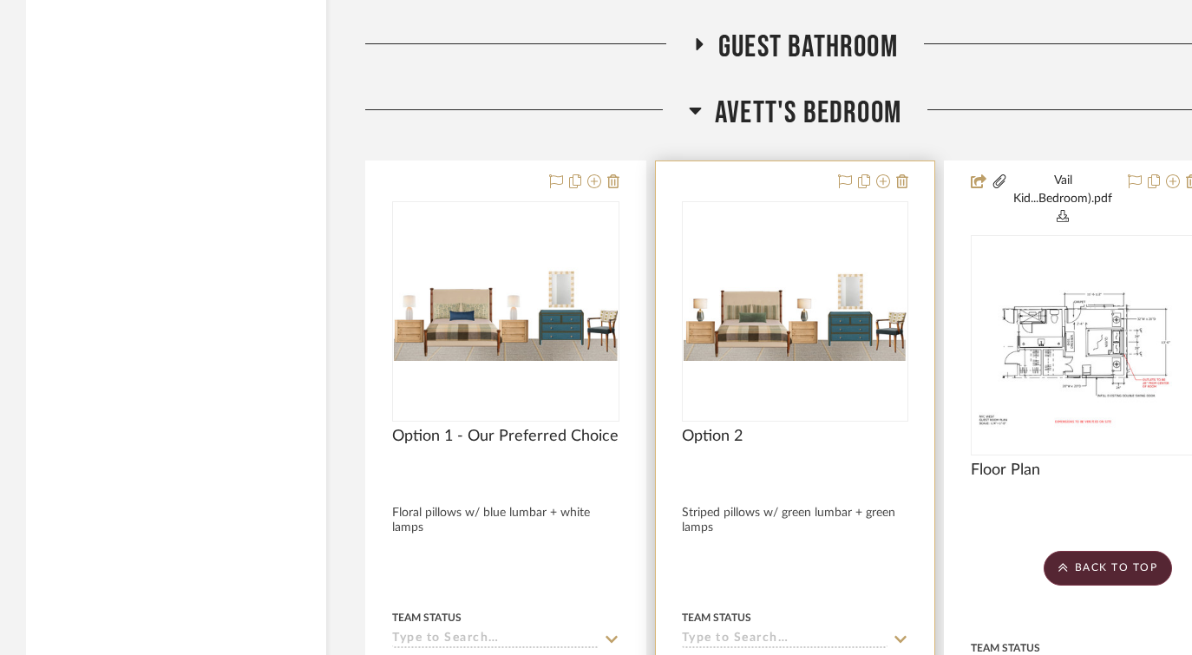
click at [813, 305] on img "0" at bounding box center [795, 312] width 224 height 100
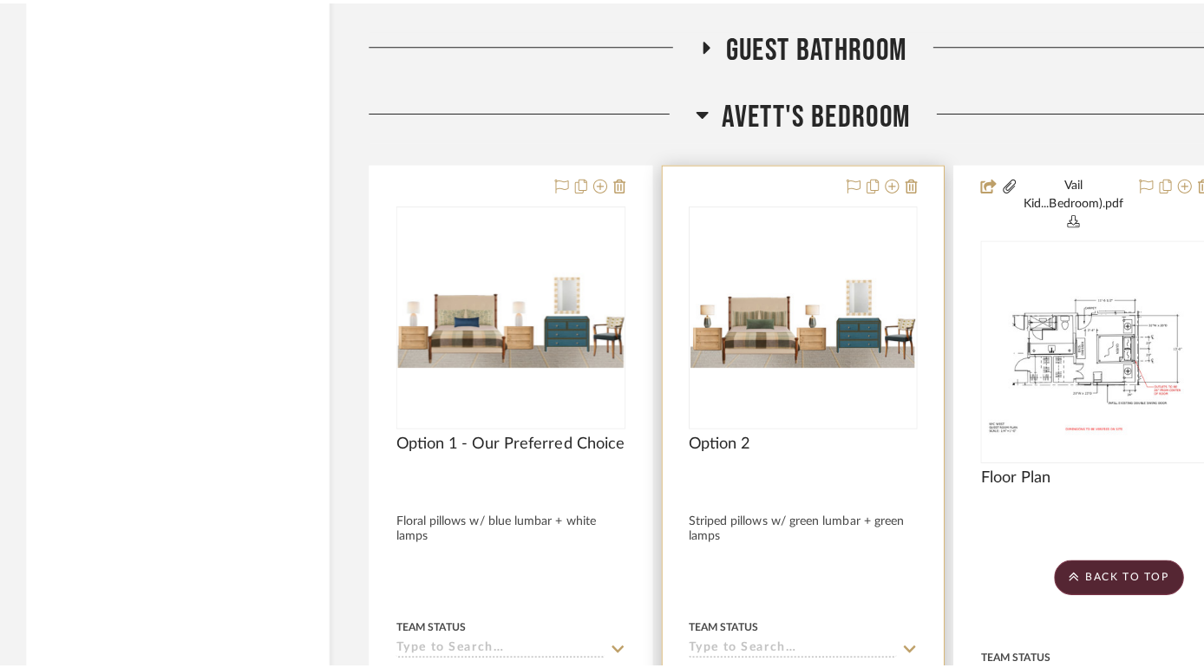
scroll to position [0, 0]
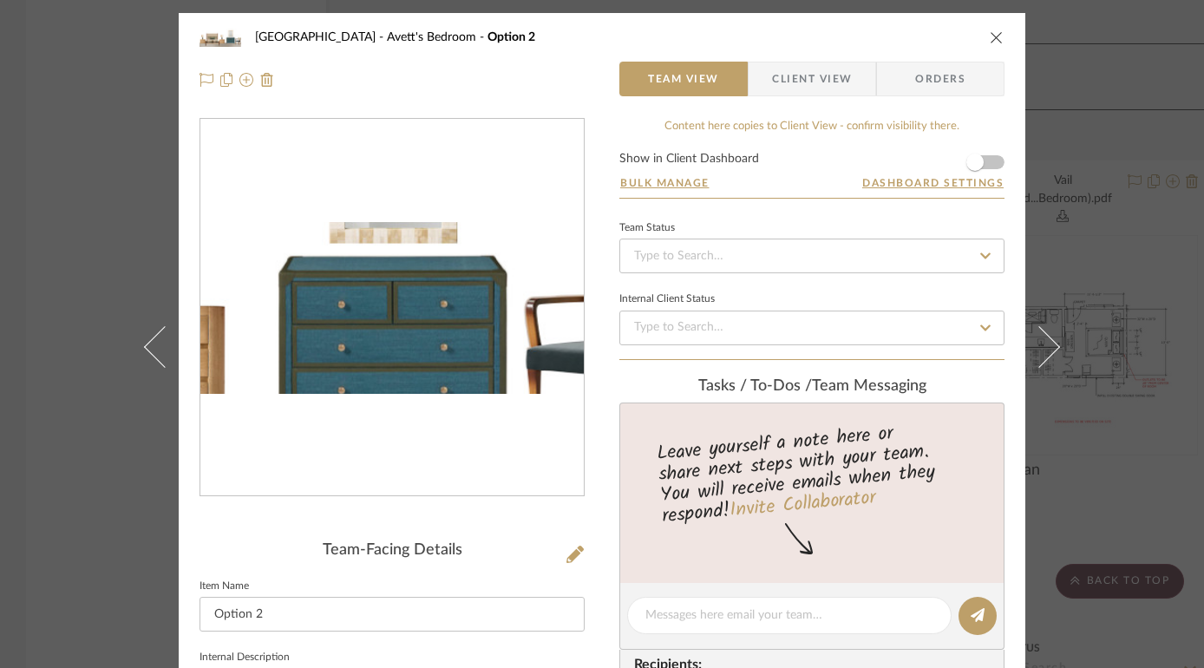
click at [480, 325] on img "0" at bounding box center [391, 307] width 383 height 171
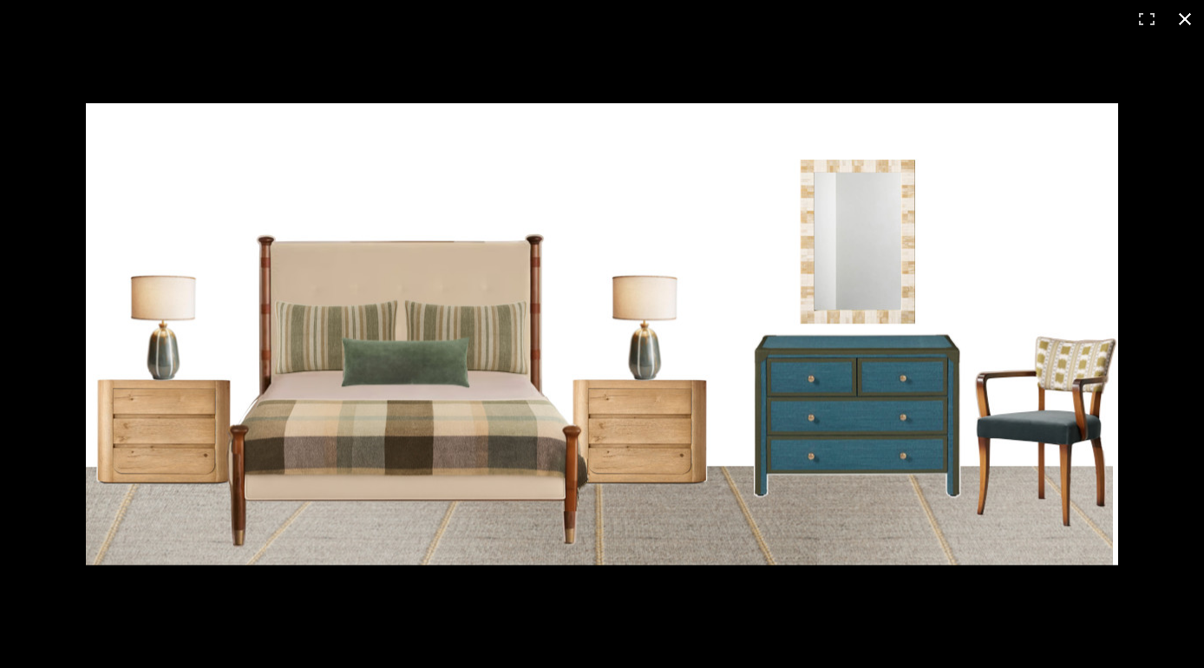
click at [1190, 16] on button at bounding box center [1185, 19] width 38 height 38
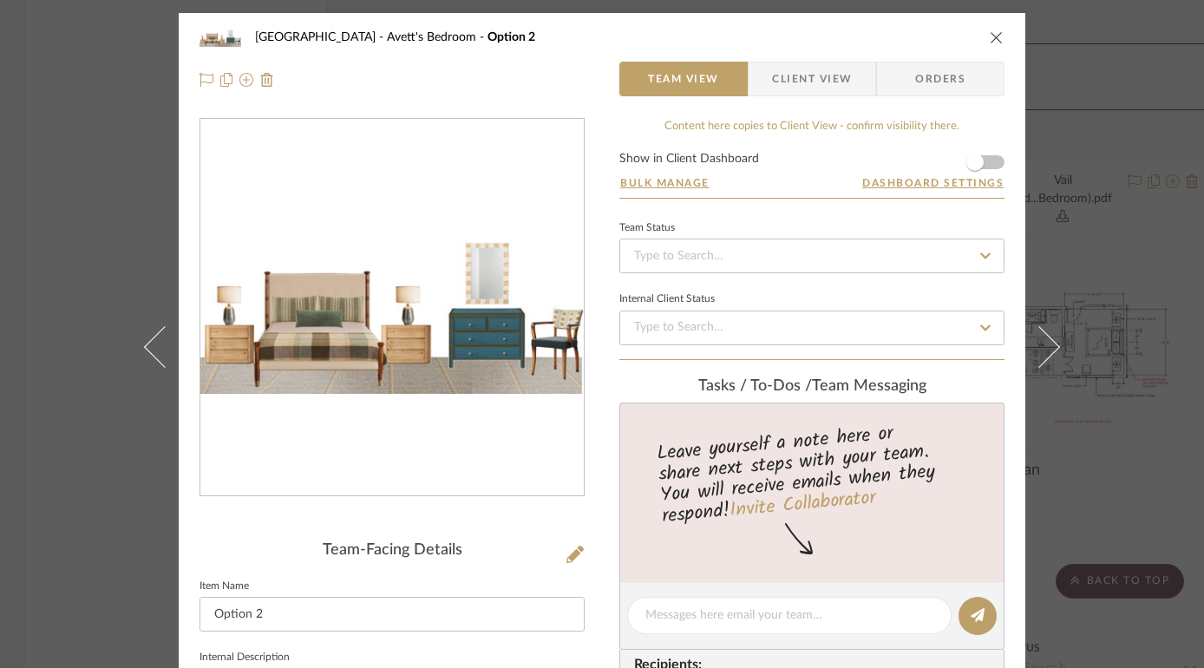
click at [990, 36] on icon "close" at bounding box center [997, 37] width 14 height 14
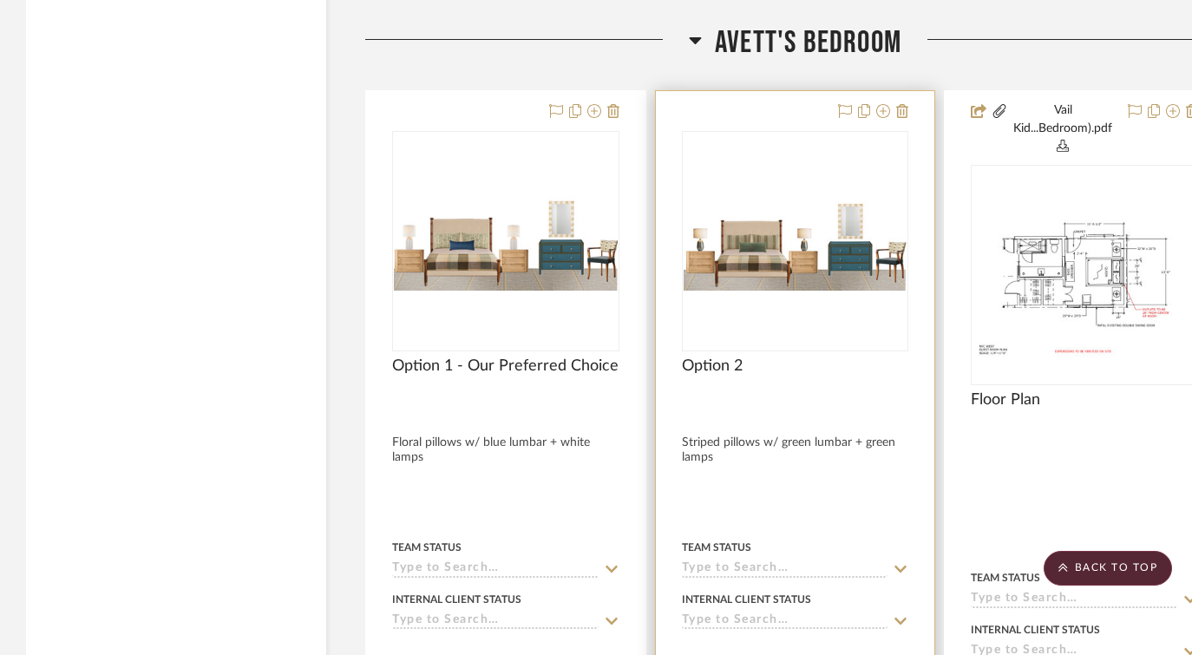
scroll to position [3965, 0]
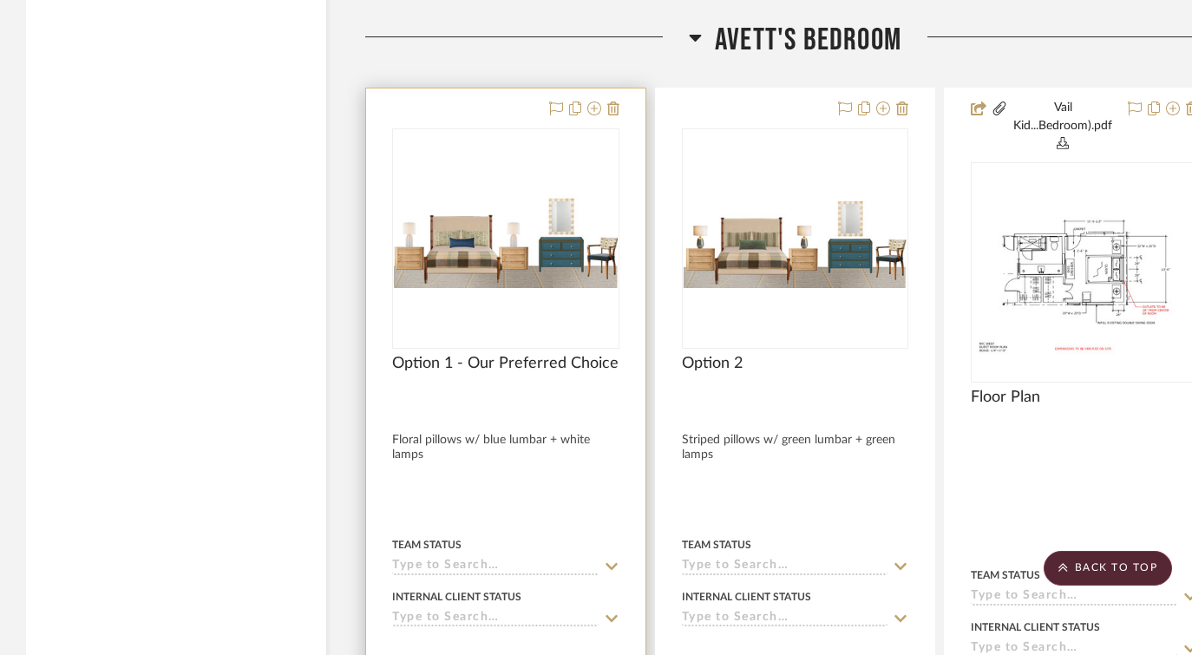
click at [552, 212] on img "0" at bounding box center [506, 238] width 224 height 98
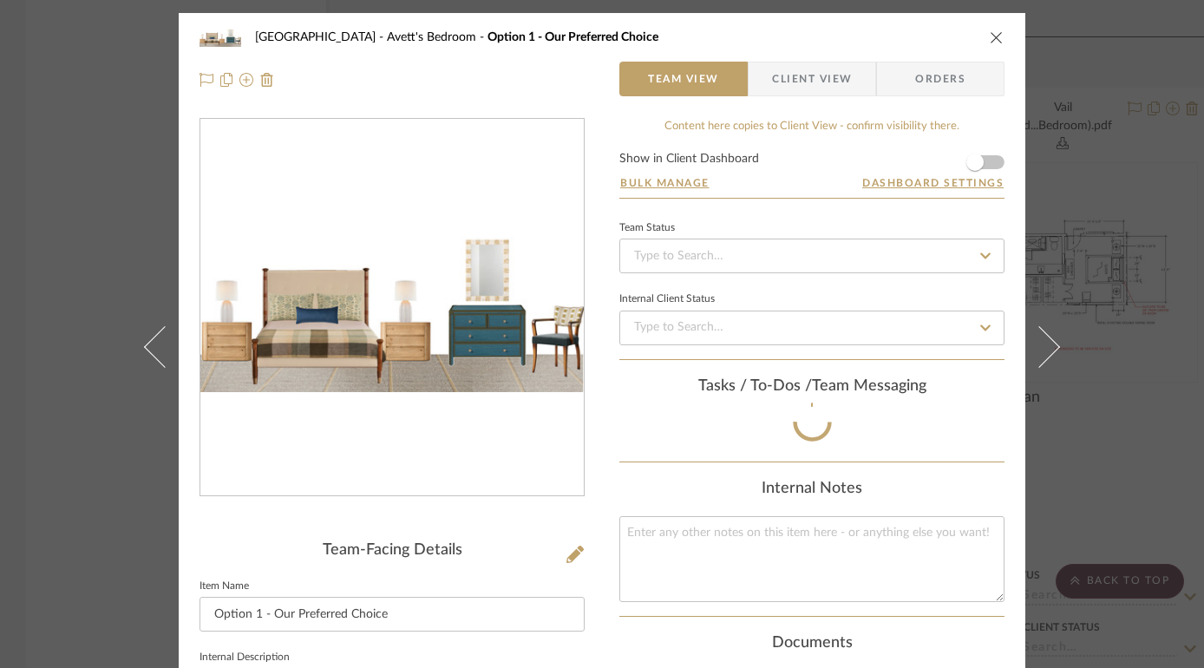
scroll to position [72, 0]
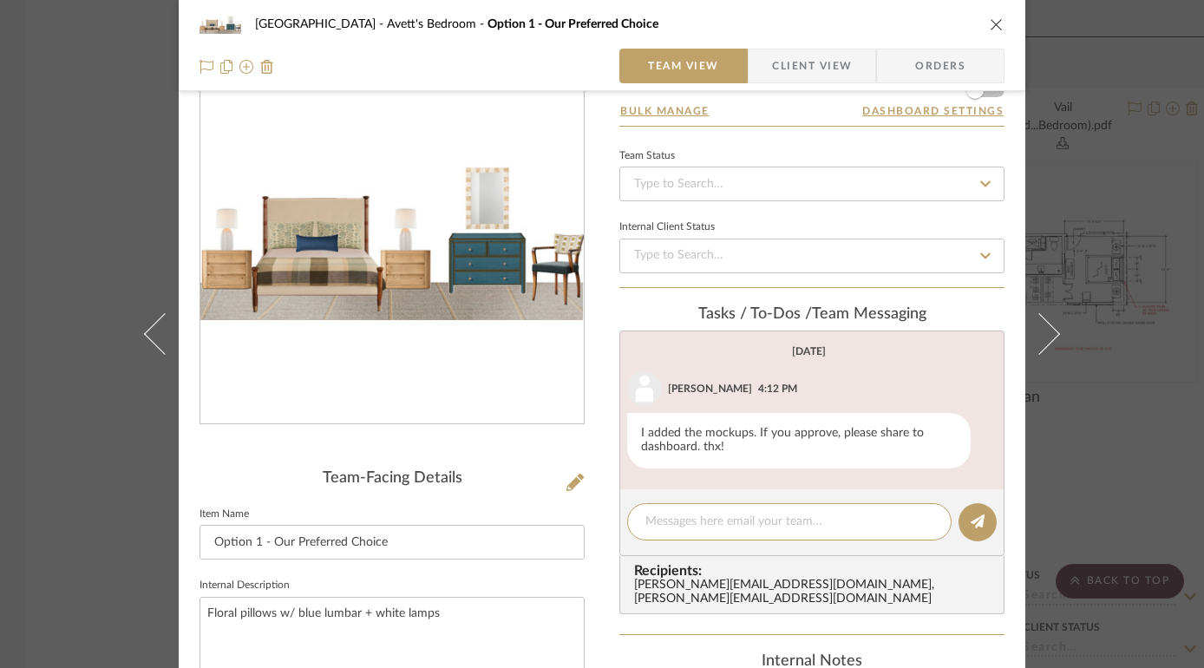
click at [454, 252] on img "0" at bounding box center [391, 236] width 383 height 168
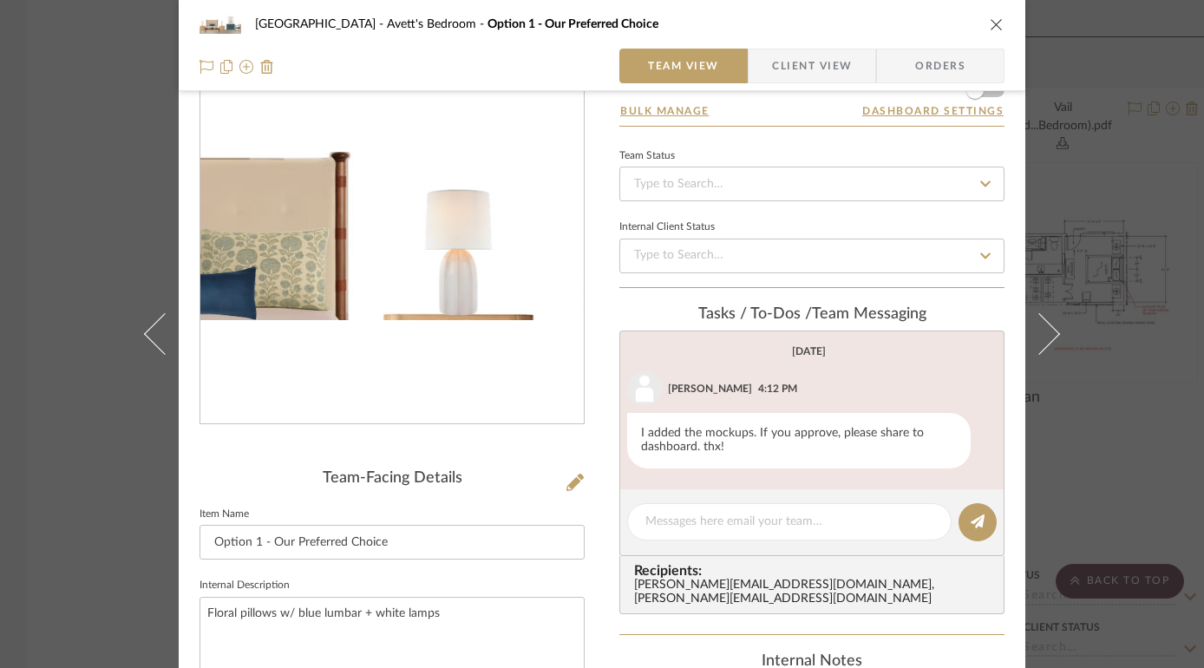
click at [377, 224] on img "0" at bounding box center [391, 236] width 383 height 168
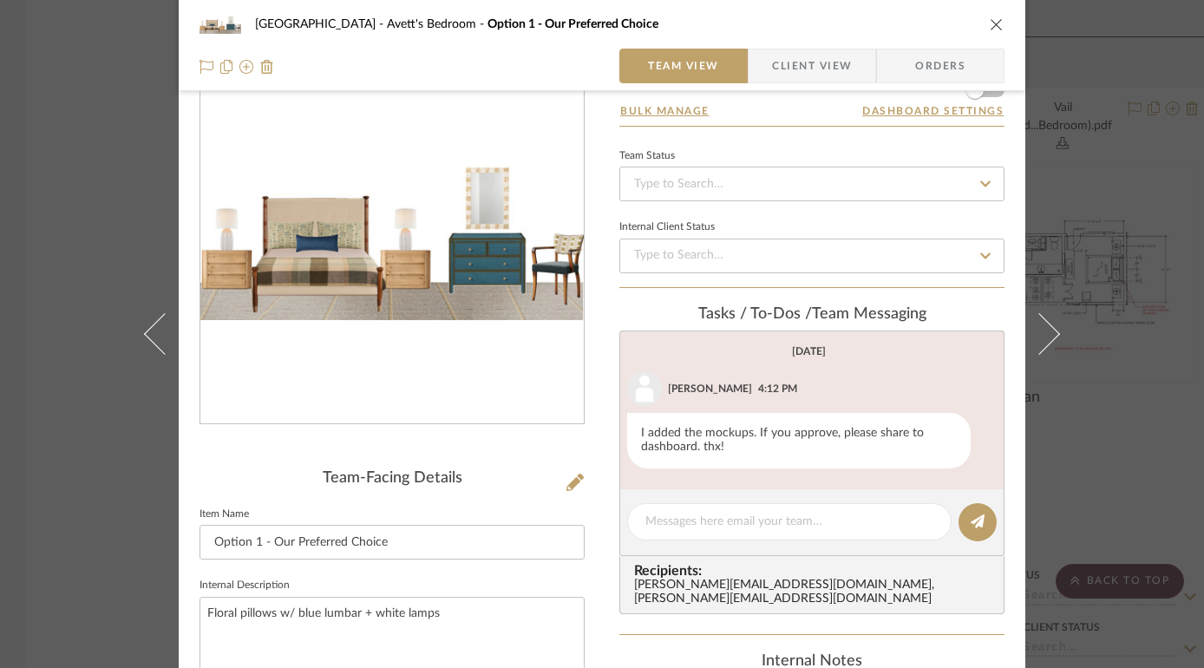
click at [464, 217] on img "0" at bounding box center [391, 236] width 383 height 168
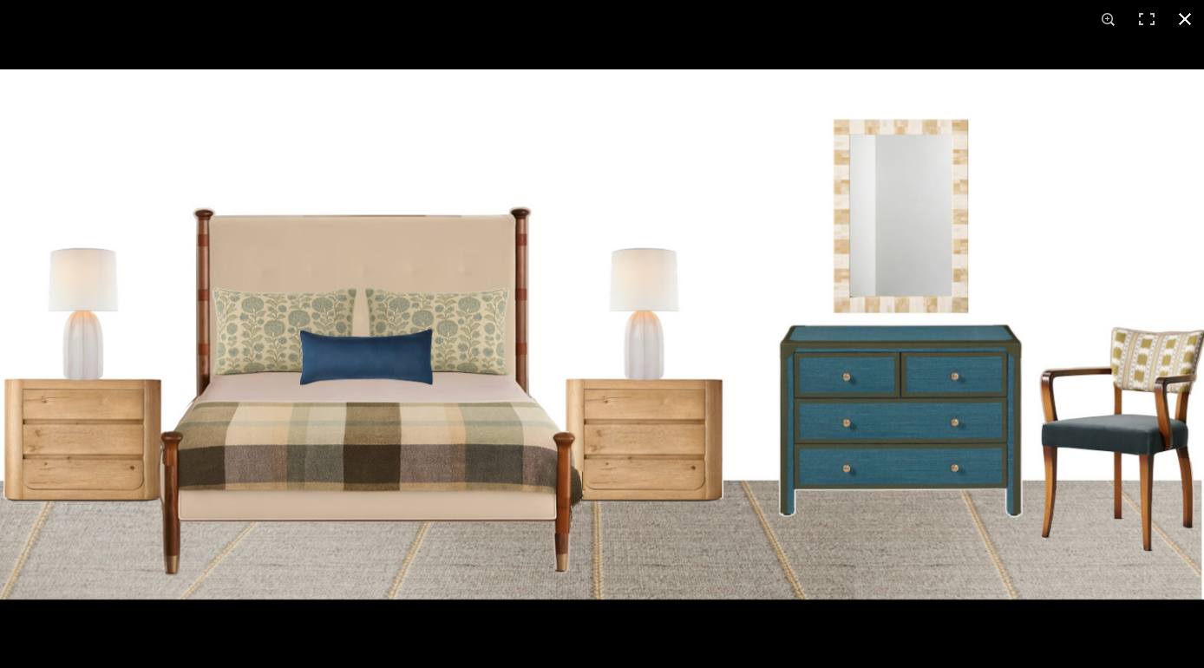
click at [1181, 14] on button at bounding box center [1185, 19] width 38 height 38
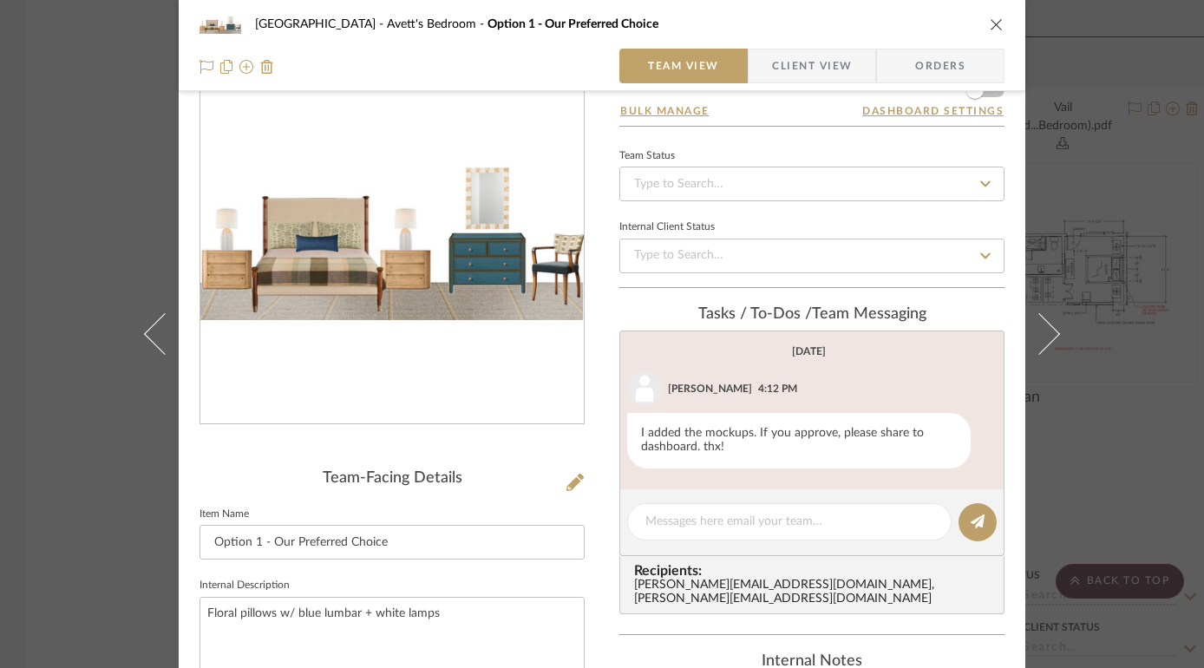
click at [990, 23] on icon "close" at bounding box center [997, 24] width 14 height 14
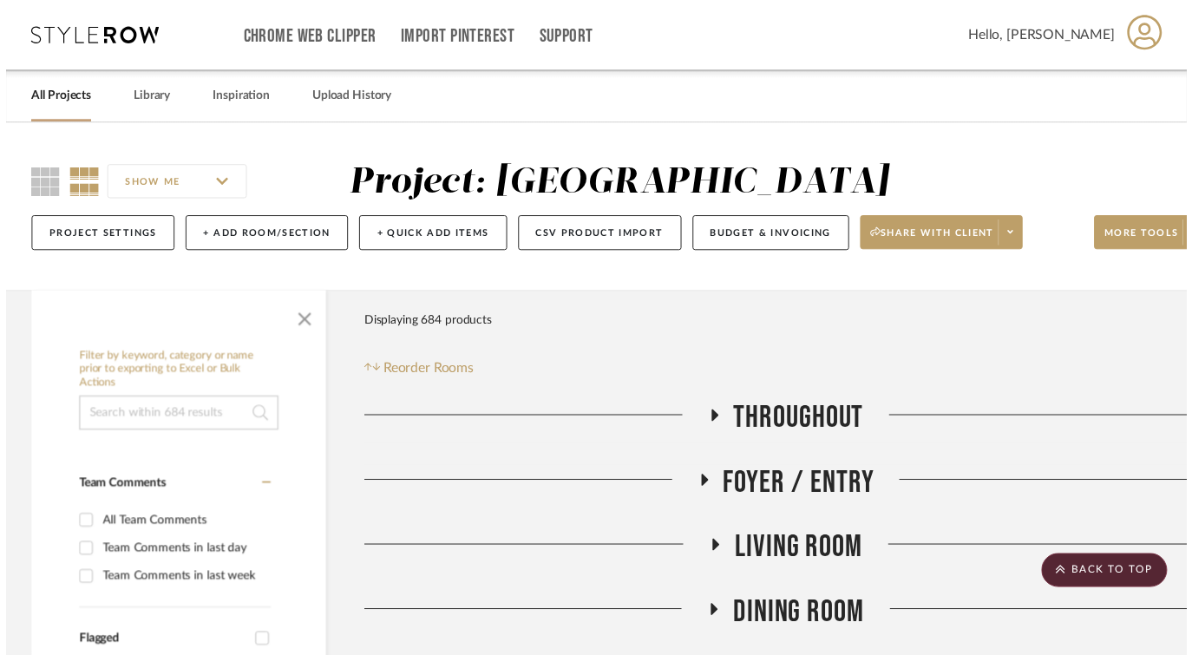
scroll to position [3965, 0]
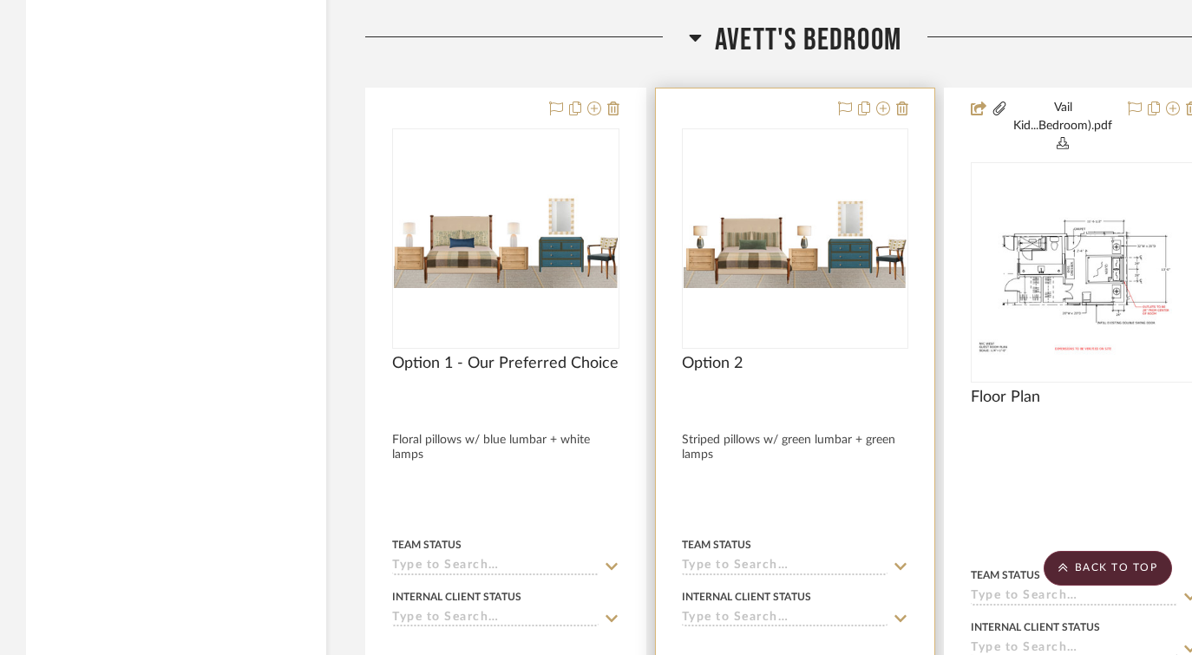
click at [781, 238] on img "0" at bounding box center [795, 239] width 224 height 100
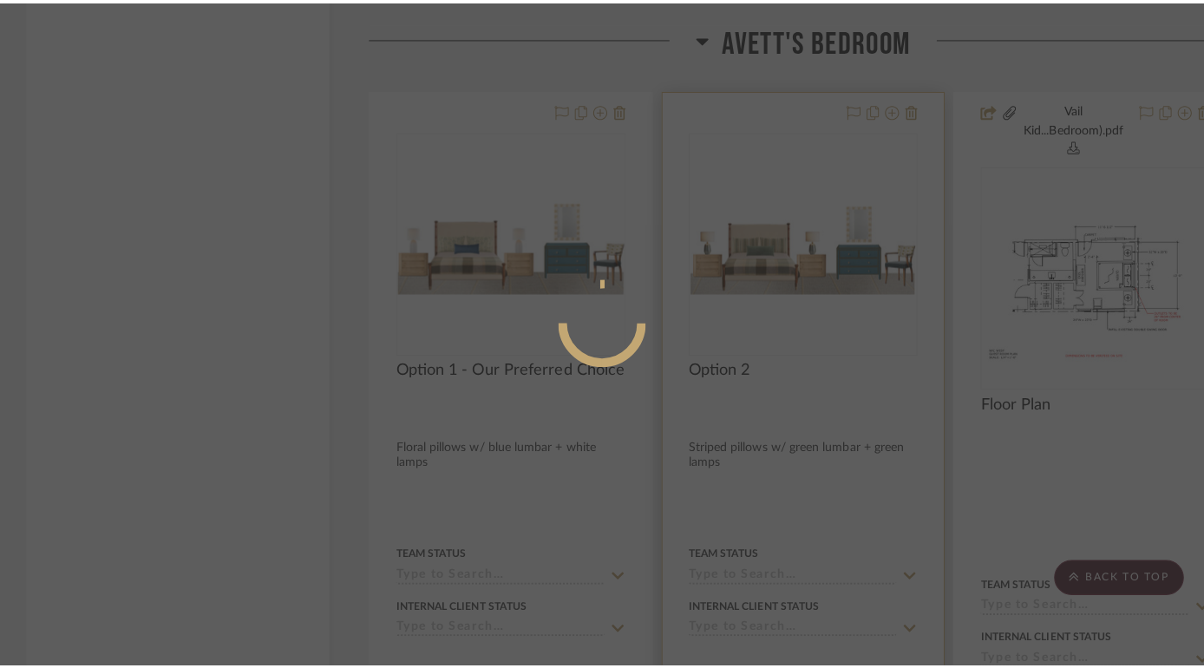
scroll to position [0, 0]
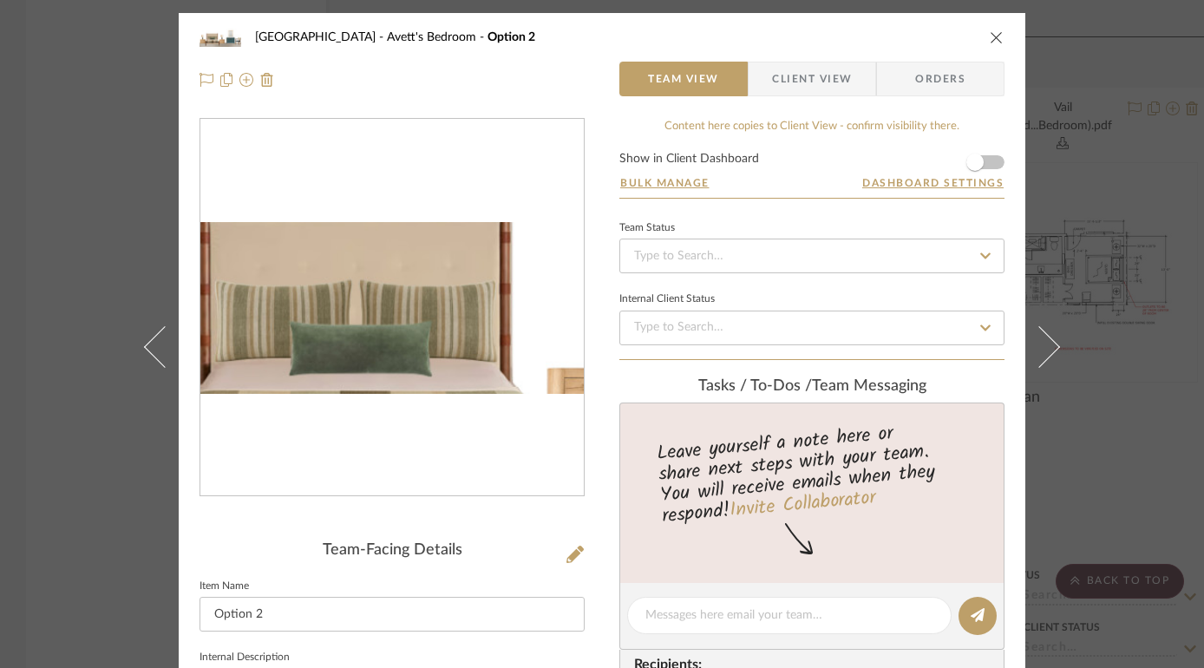
click at [323, 304] on img "0" at bounding box center [391, 307] width 383 height 171
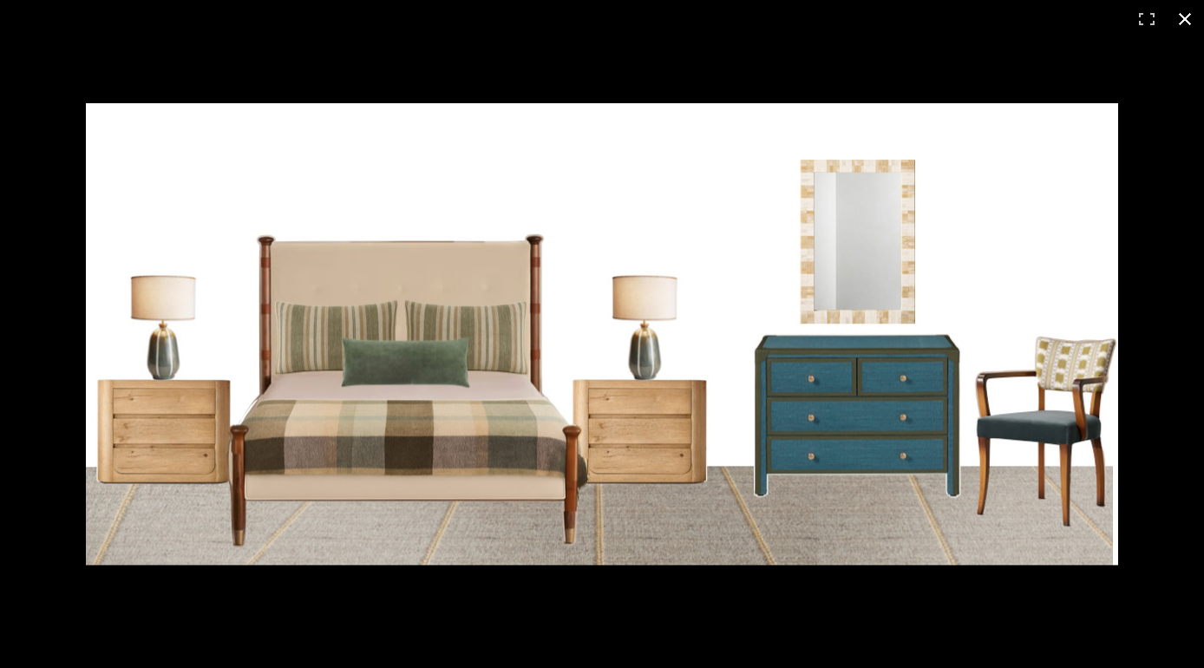
click at [1175, 16] on button at bounding box center [1185, 19] width 38 height 38
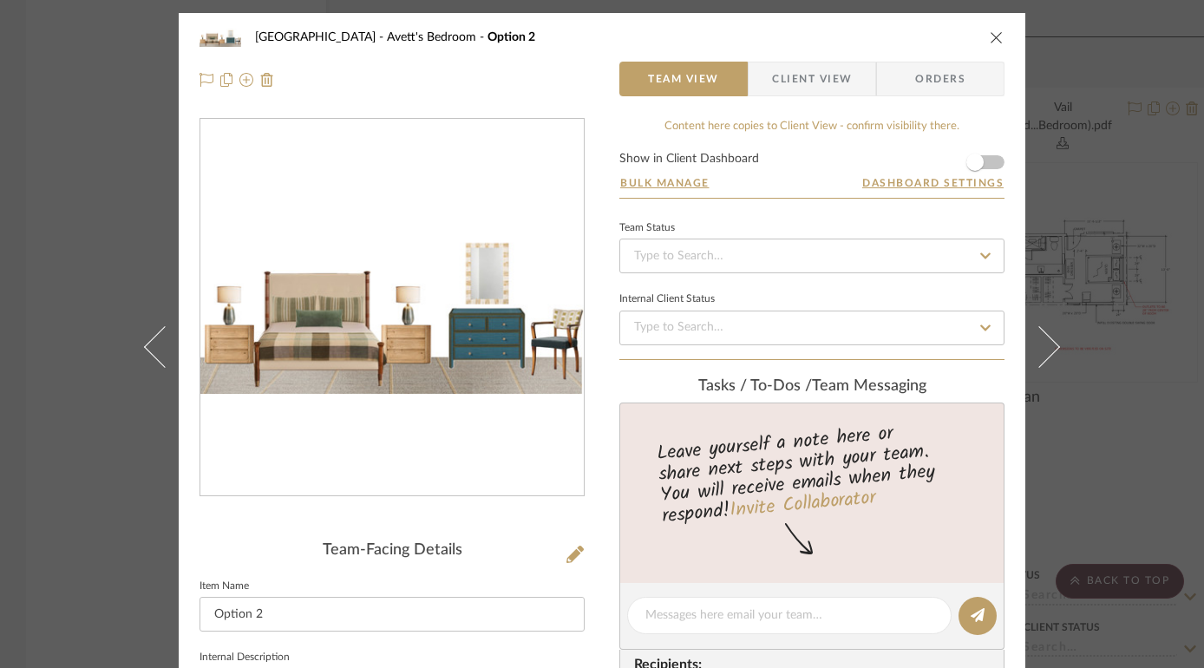
click at [990, 41] on icon "close" at bounding box center [997, 37] width 14 height 14
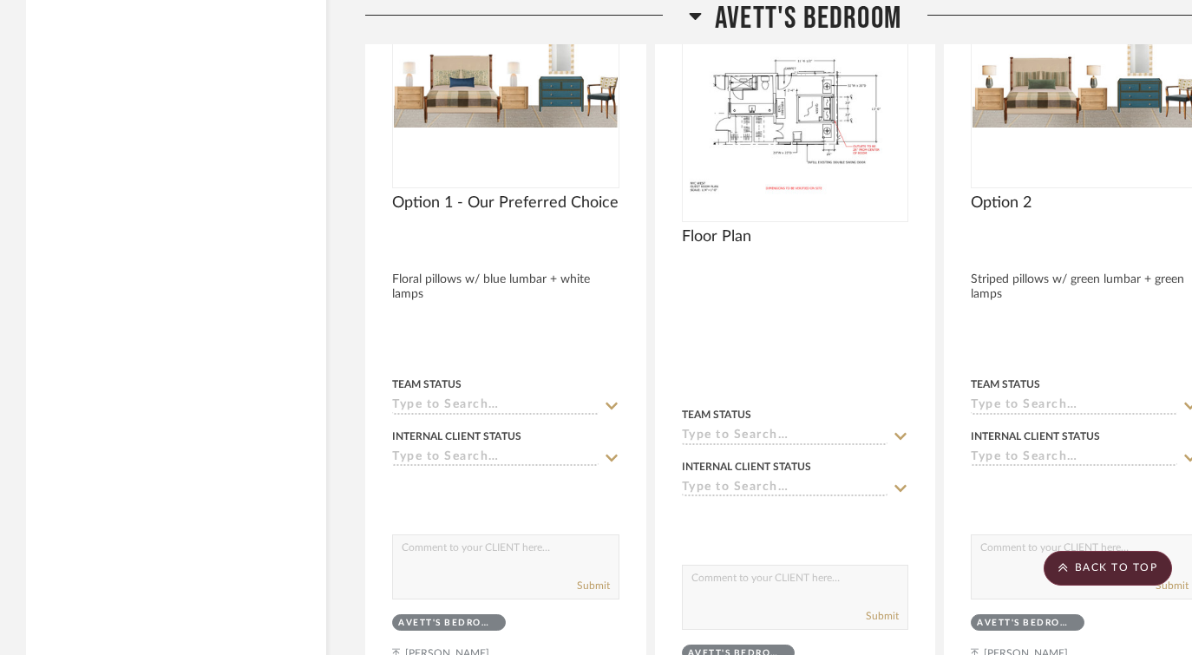
scroll to position [3944, 0]
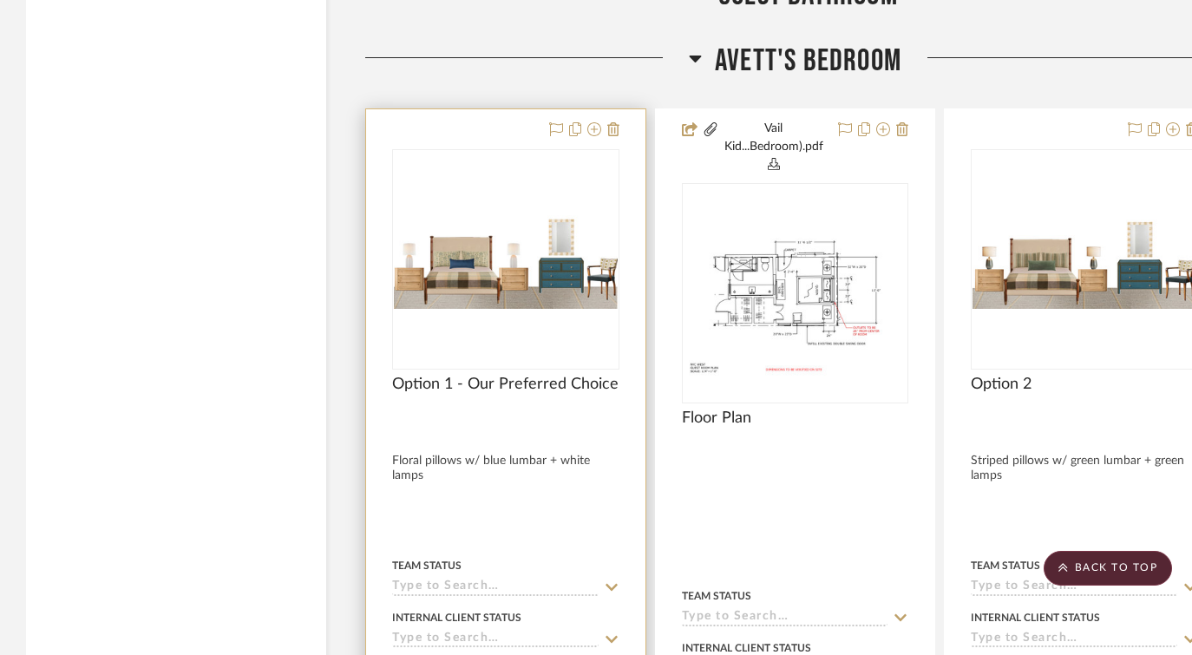
drag, startPoint x: 637, startPoint y: 176, endPoint x: 759, endPoint y: 176, distance: 122.3
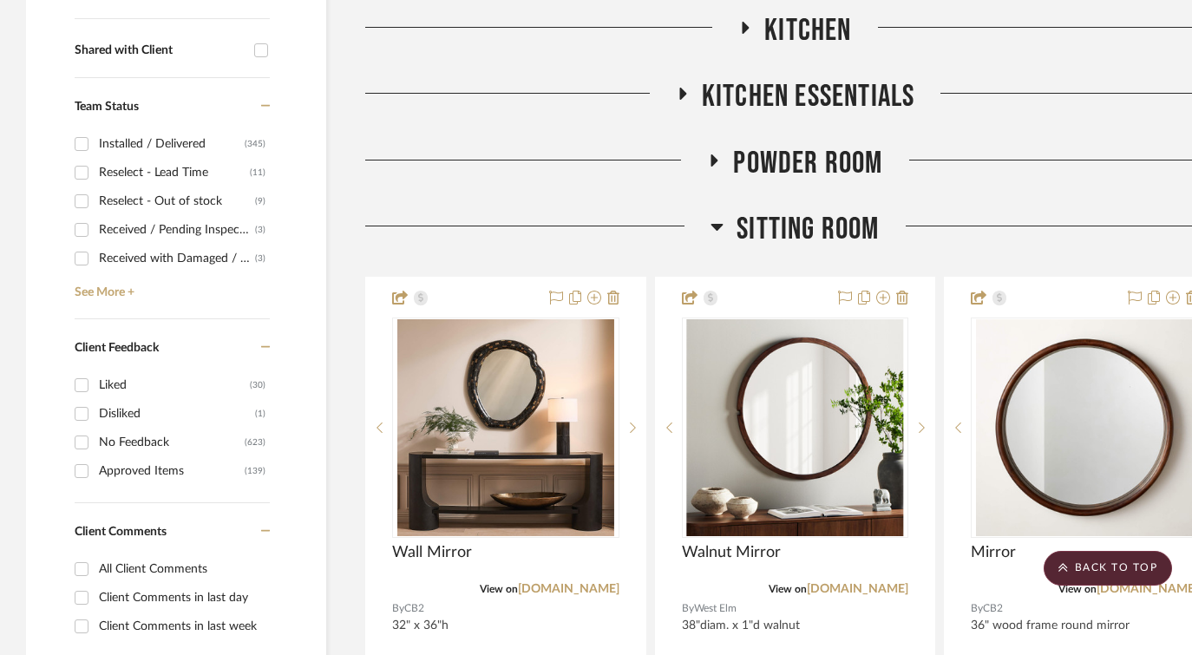
scroll to position [0, 0]
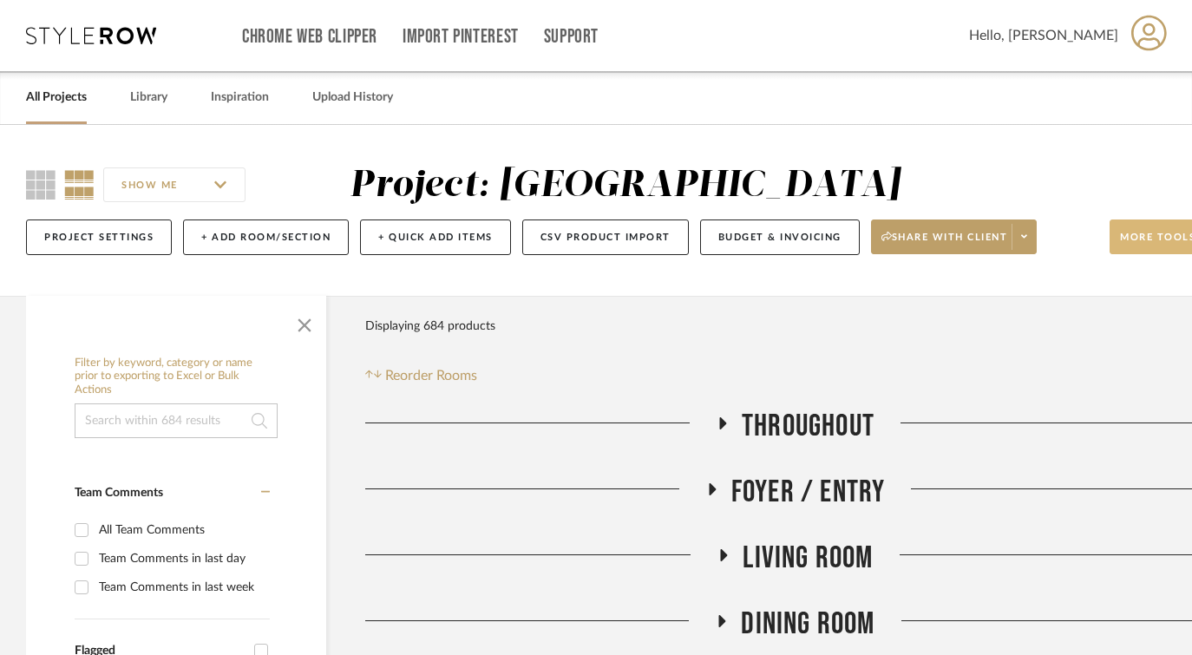
click at [1140, 241] on span "More tools" at bounding box center [1157, 244] width 75 height 26
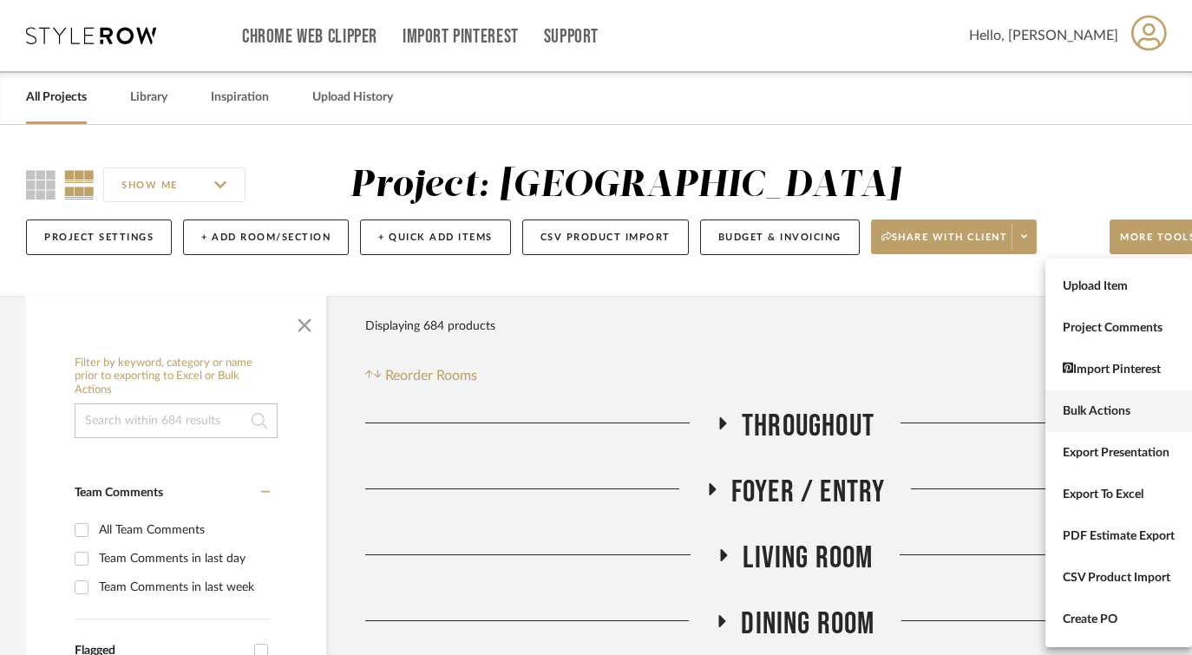
click at [1094, 411] on span "Bulk Actions" at bounding box center [1118, 411] width 112 height 15
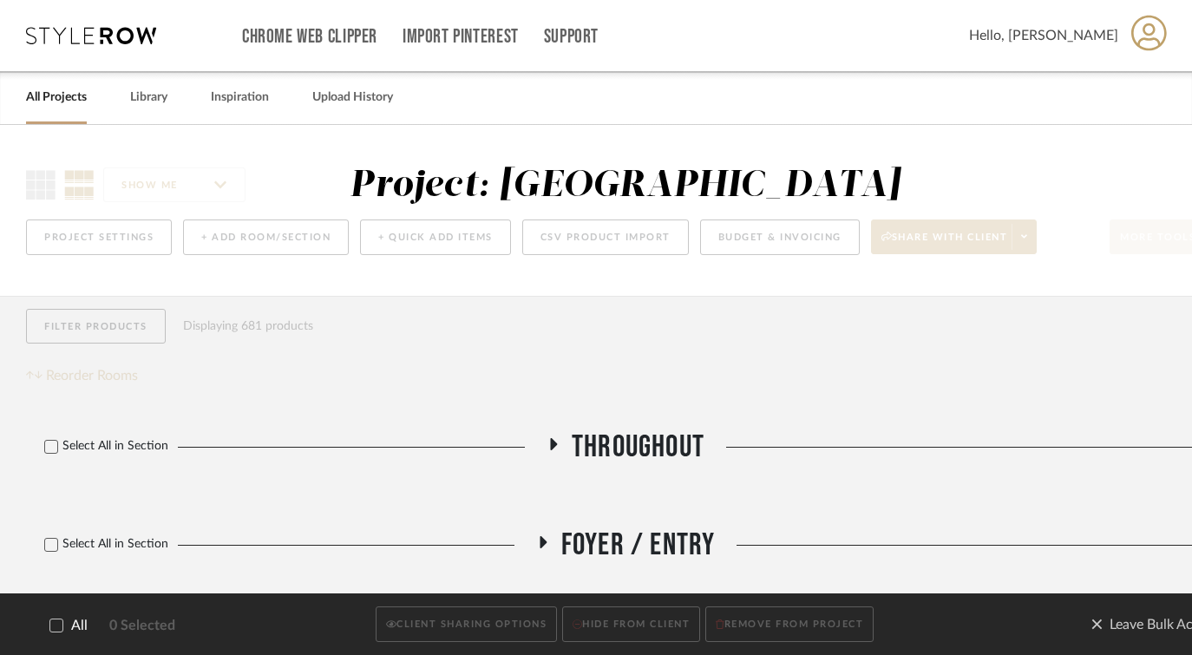
click at [55, 627] on icon at bounding box center [56, 625] width 11 height 9
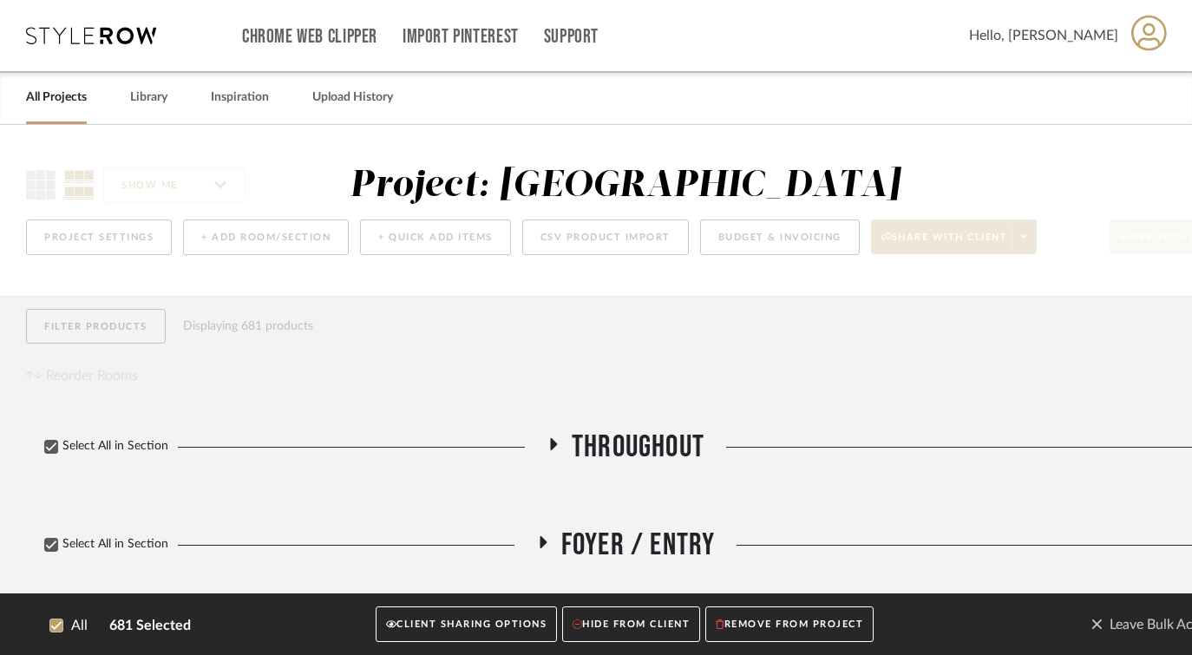
click at [506, 624] on button "CLIENT SHARING OPTIONS" at bounding box center [466, 625] width 181 height 36
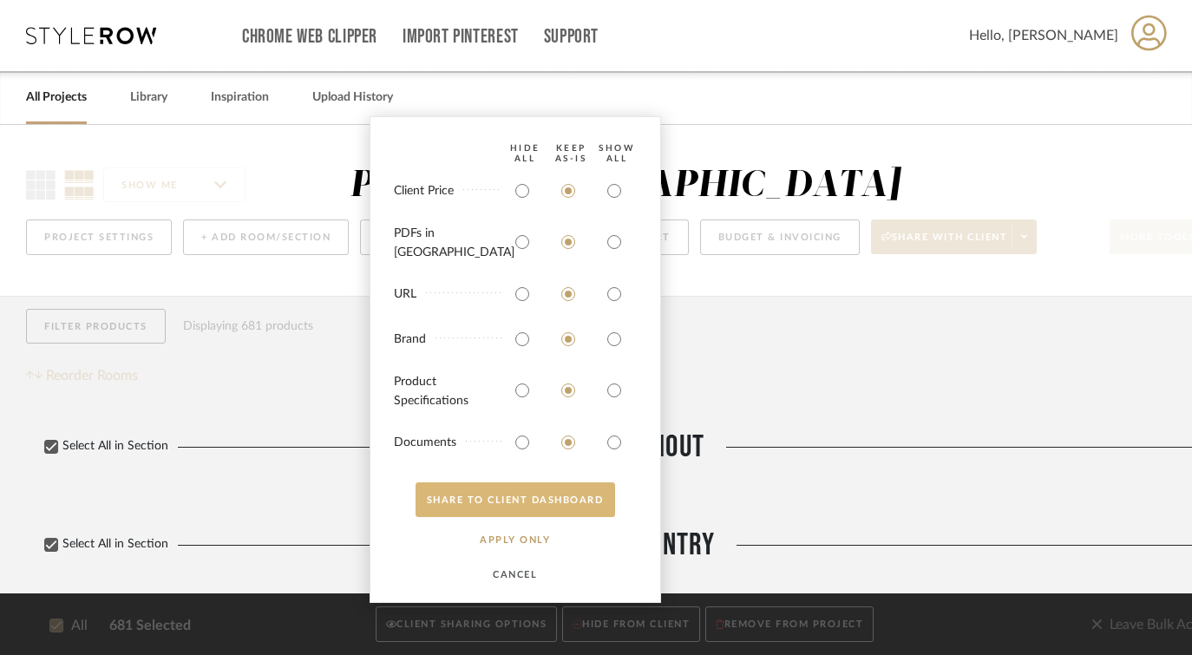
click at [564, 500] on button "SHARE TO CLIENT Dashboard" at bounding box center [514, 499] width 199 height 35
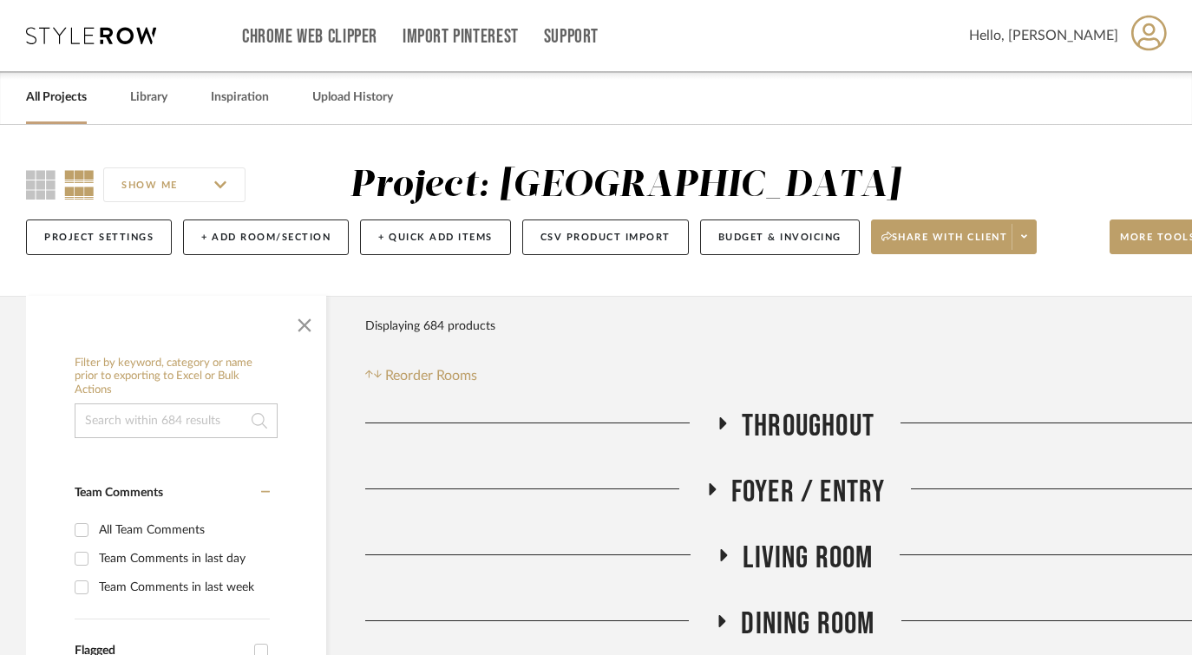
click at [49, 115] on div "All Projects" at bounding box center [56, 97] width 61 height 53
click at [51, 98] on link "All Projects" at bounding box center [56, 97] width 61 height 23
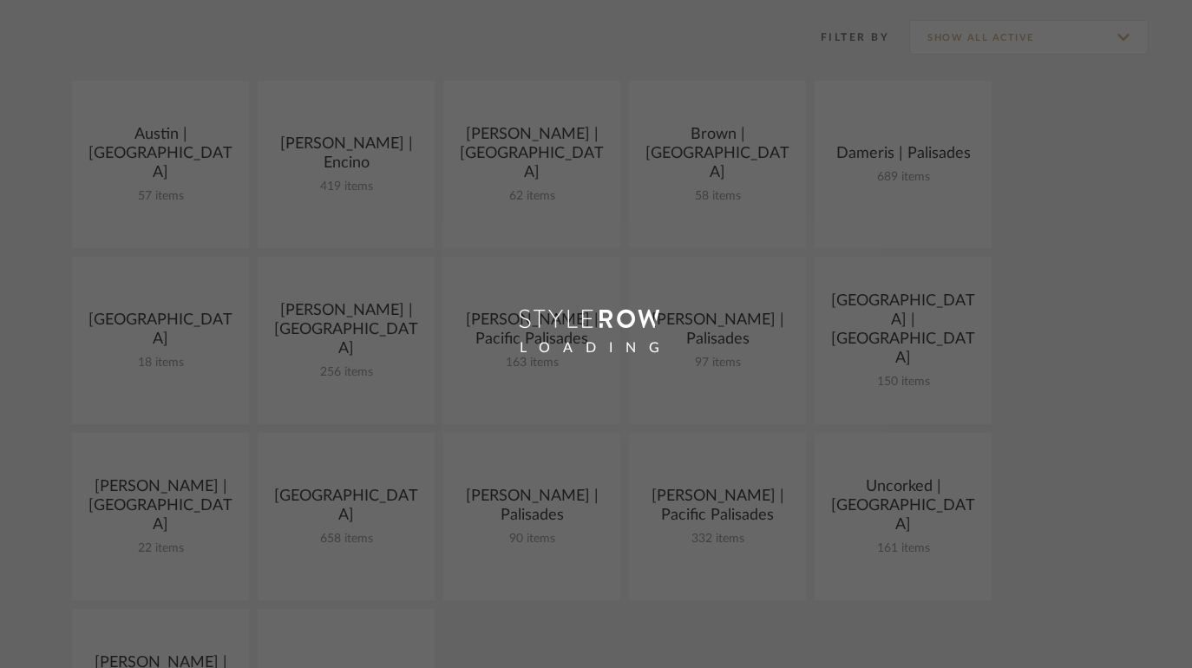
scroll to position [427, 0]
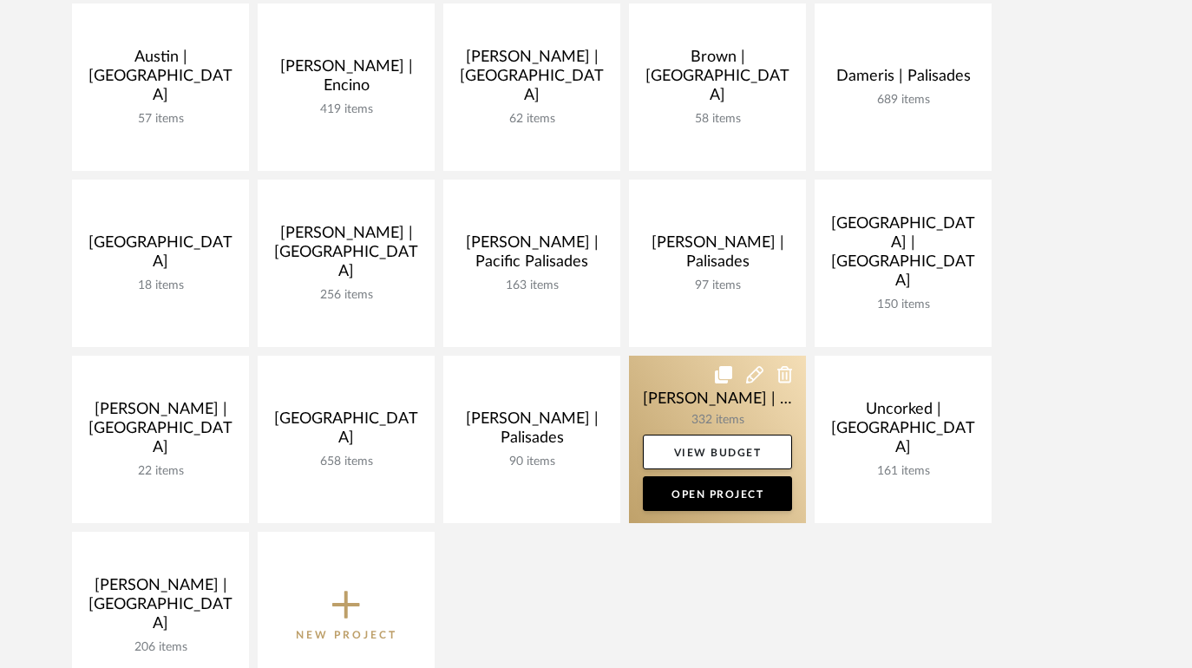
click at [658, 392] on link at bounding box center [717, 439] width 177 height 167
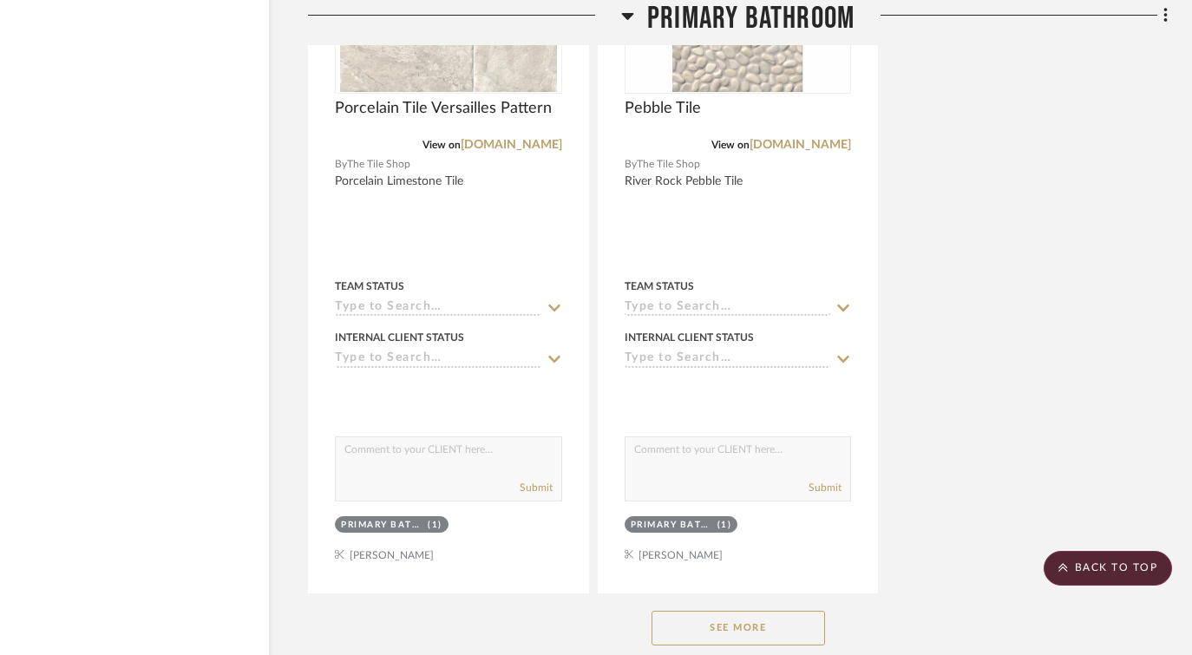
scroll to position [47069, 57]
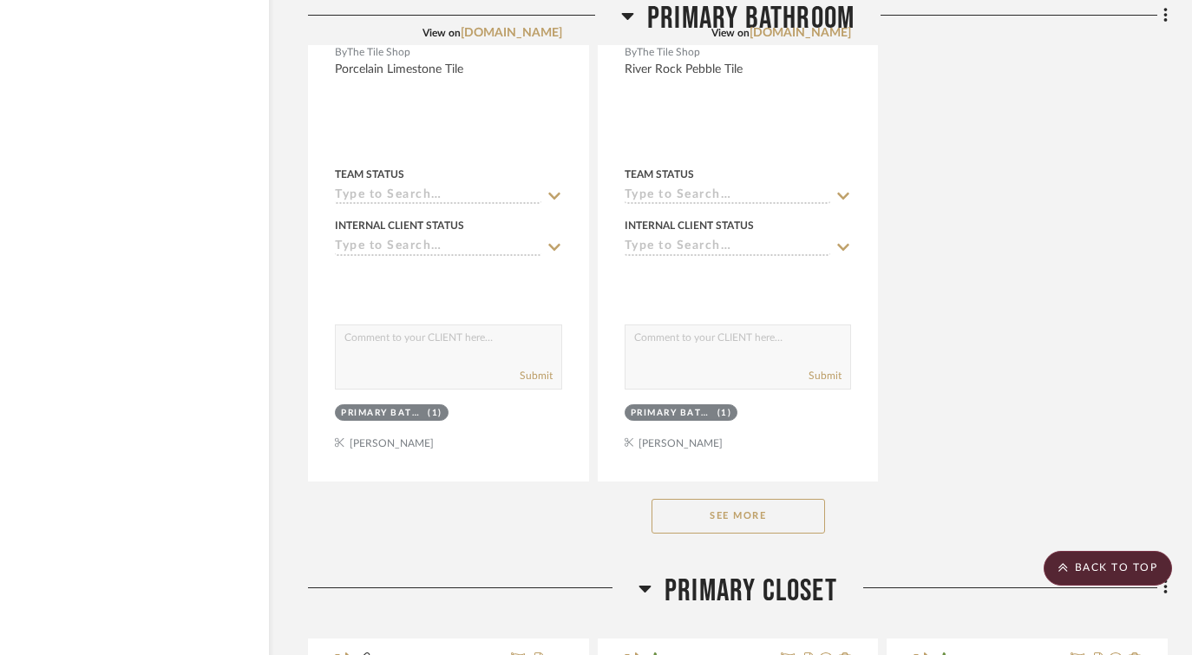
click at [781, 499] on button "See More" at bounding box center [737, 516] width 173 height 35
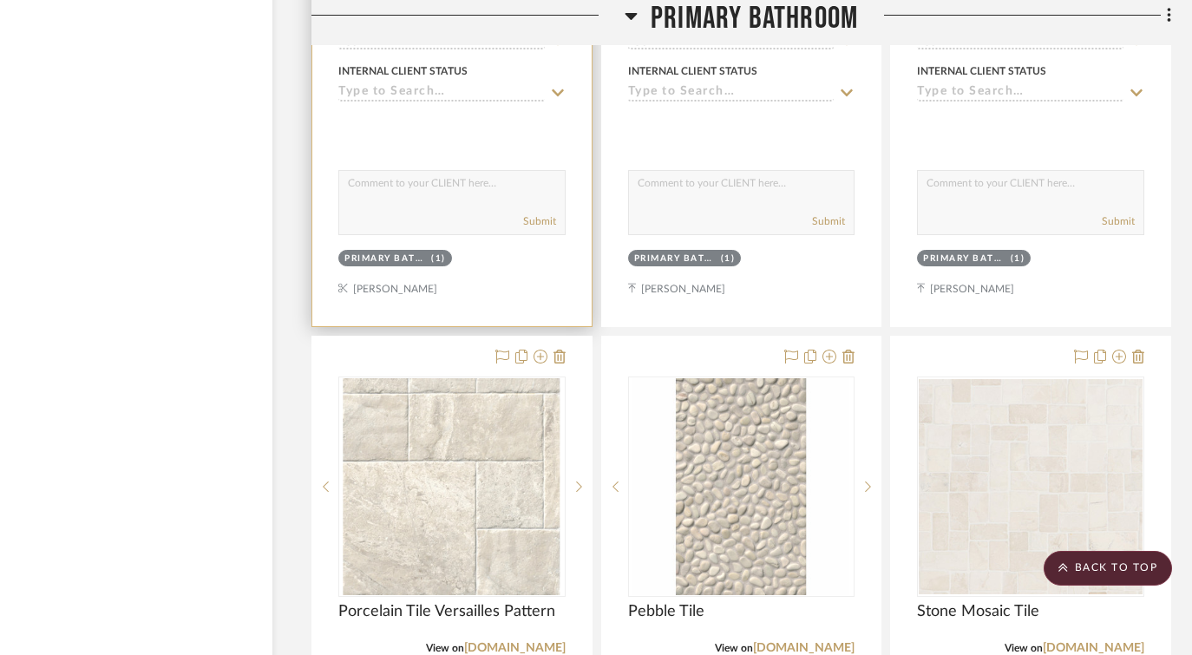
scroll to position [46464, 54]
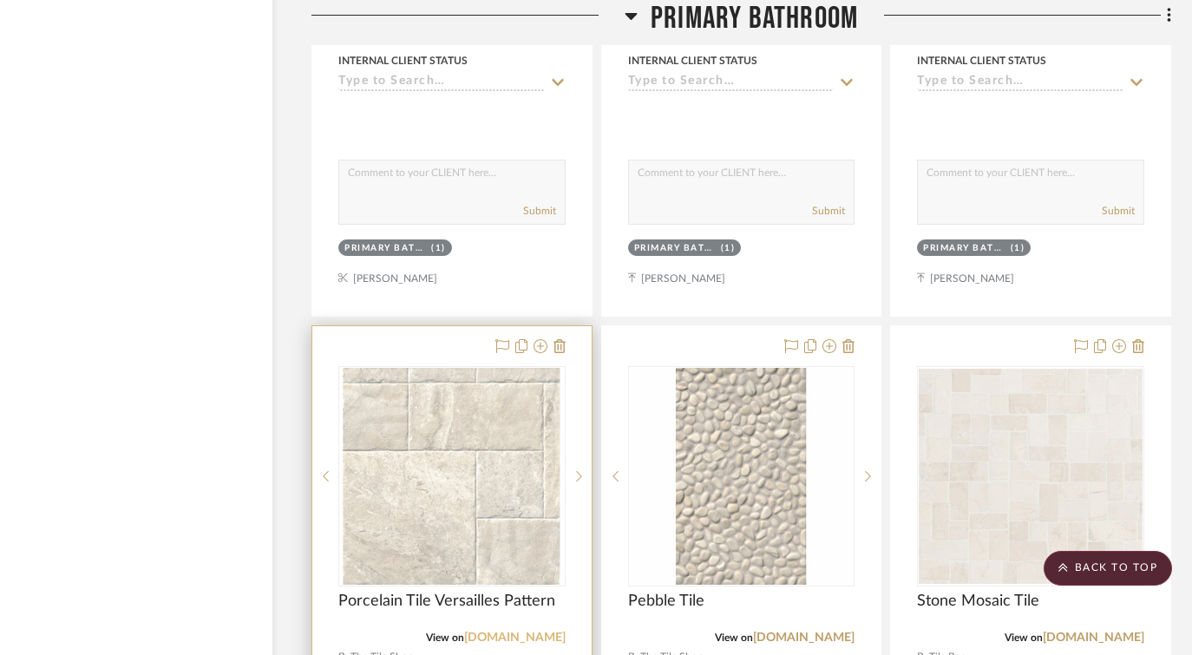
click at [534, 631] on link "tileshop.com" at bounding box center [514, 637] width 101 height 12
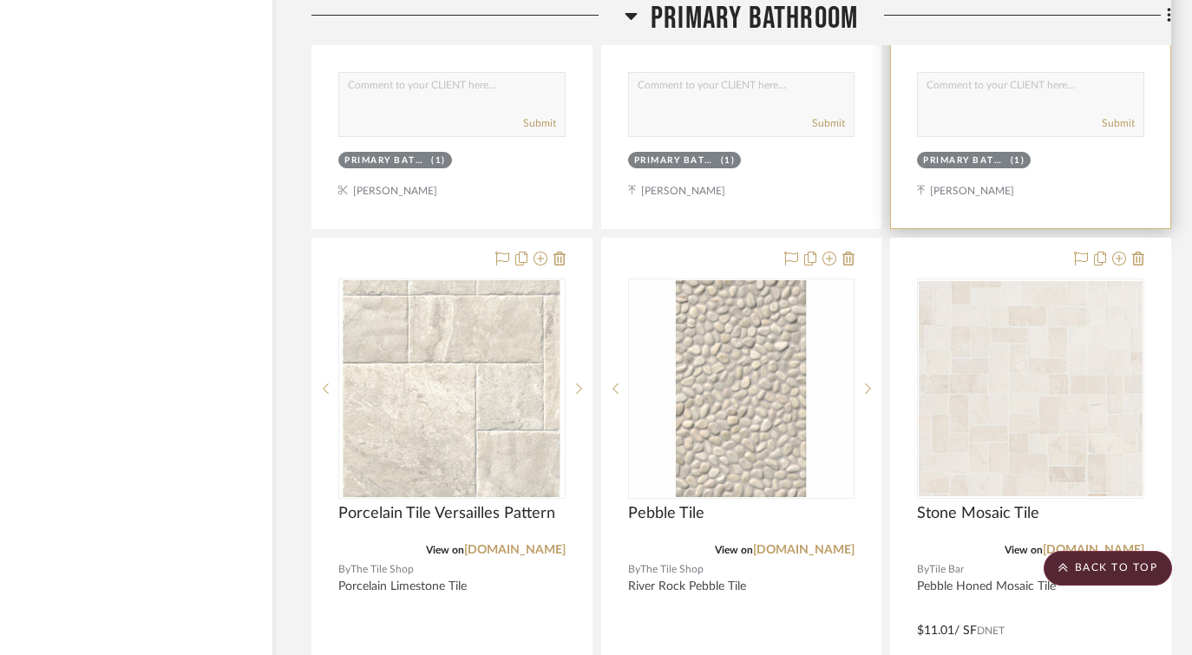
scroll to position [46582, 54]
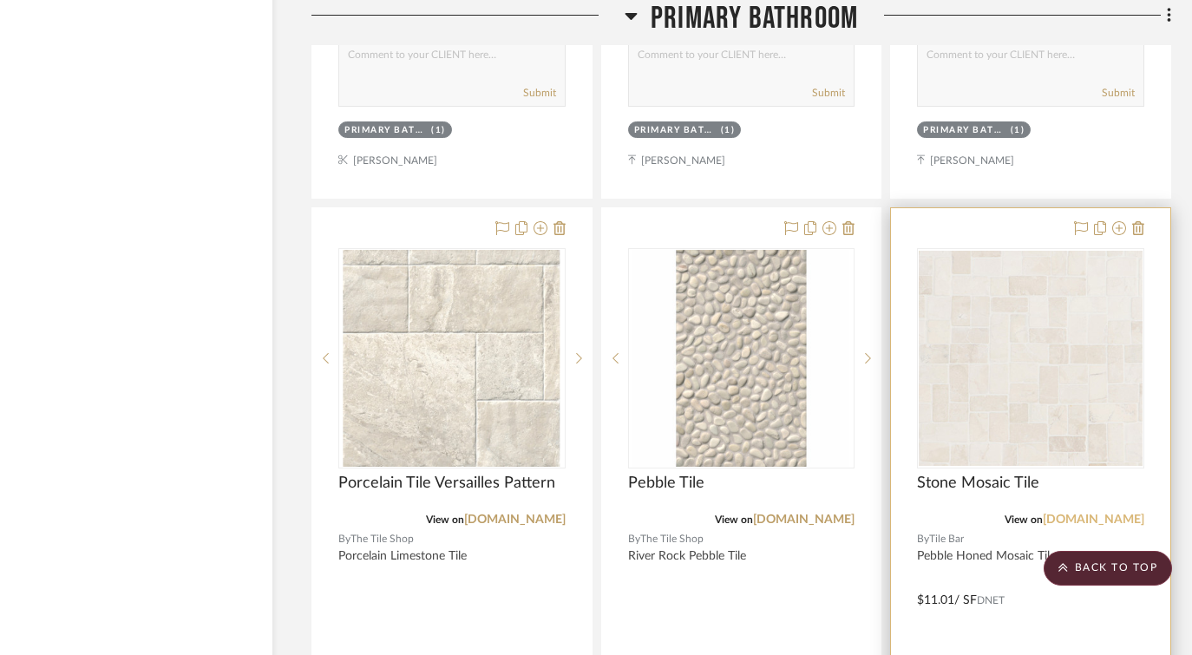
click at [1114, 513] on link "tilebar.com" at bounding box center [1092, 519] width 101 height 12
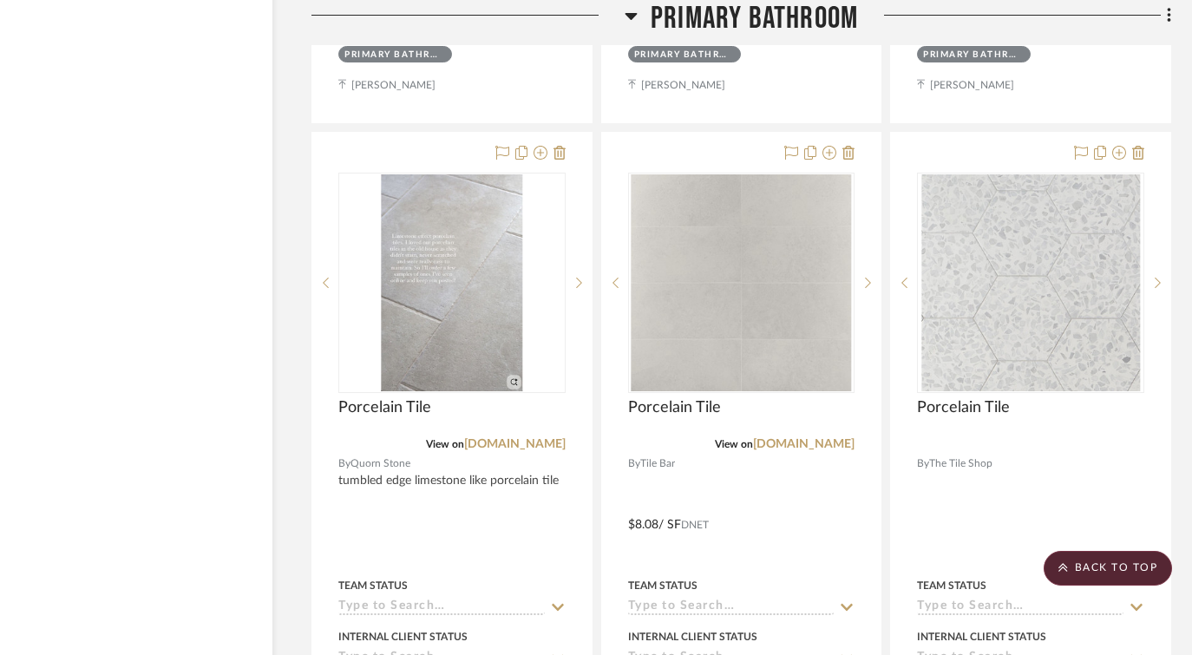
scroll to position [45812, 54]
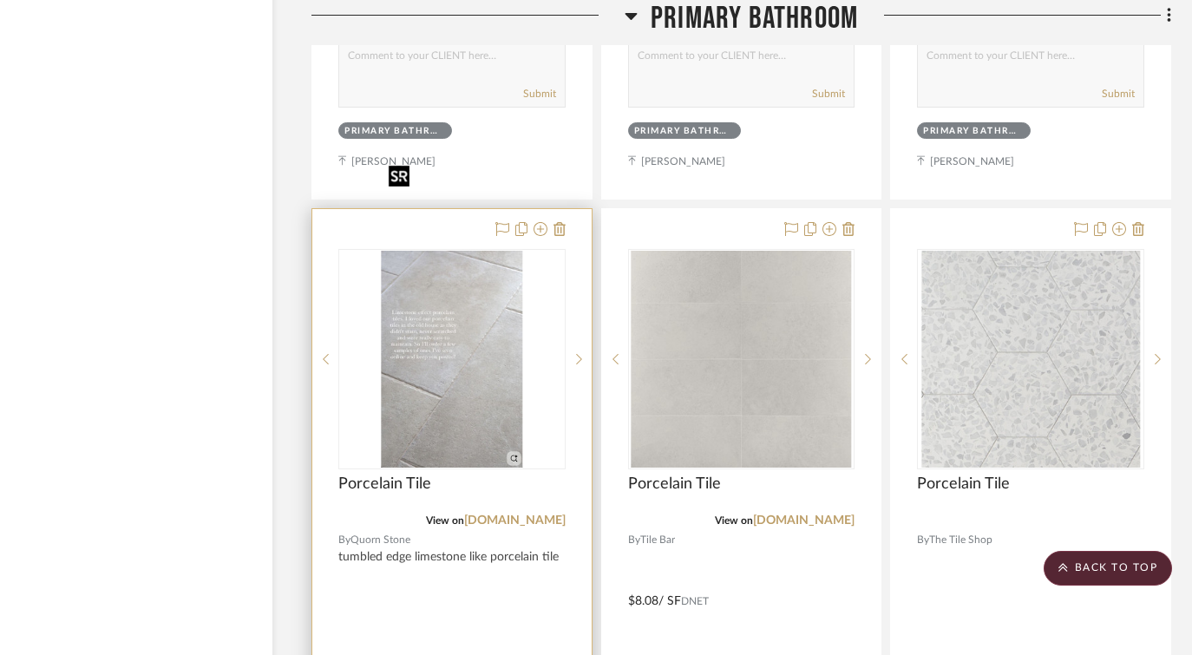
click at [442, 271] on img "0" at bounding box center [452, 359] width 140 height 217
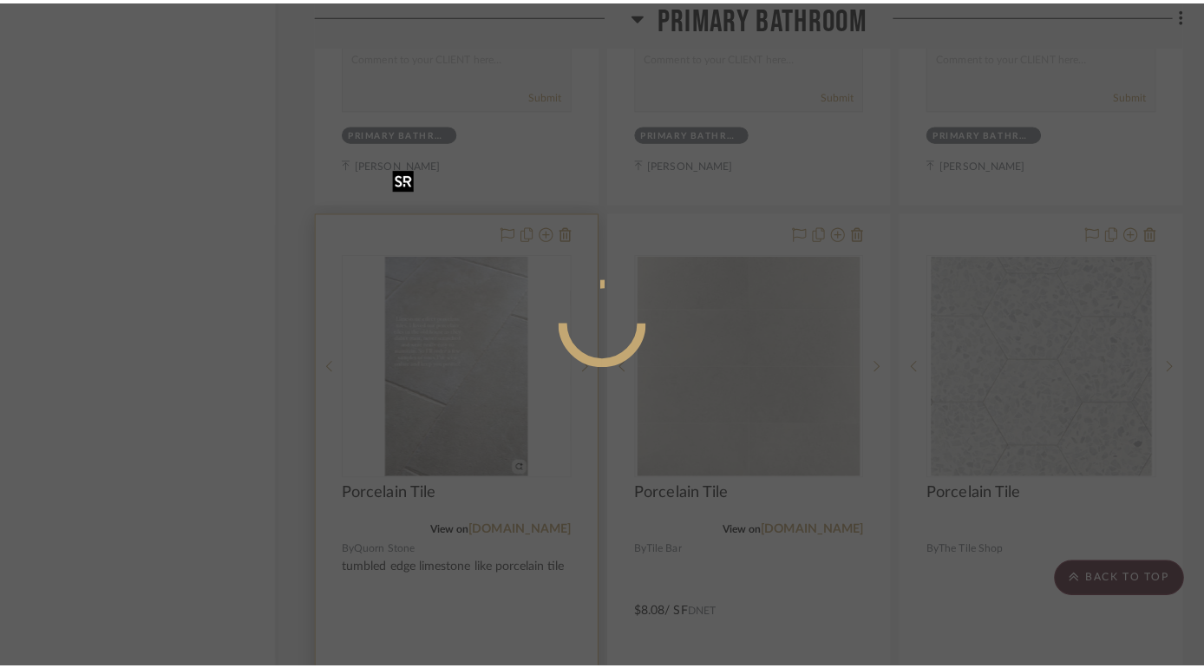
scroll to position [0, 0]
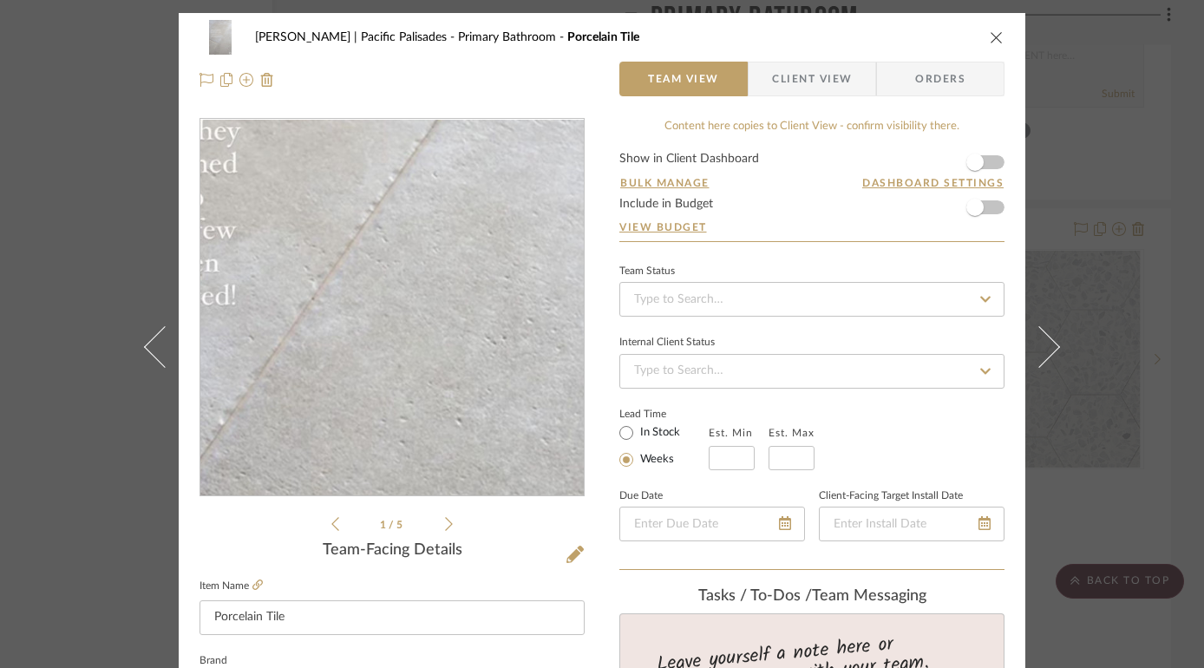
click at [449, 308] on img "0" at bounding box center [392, 308] width 245 height 376
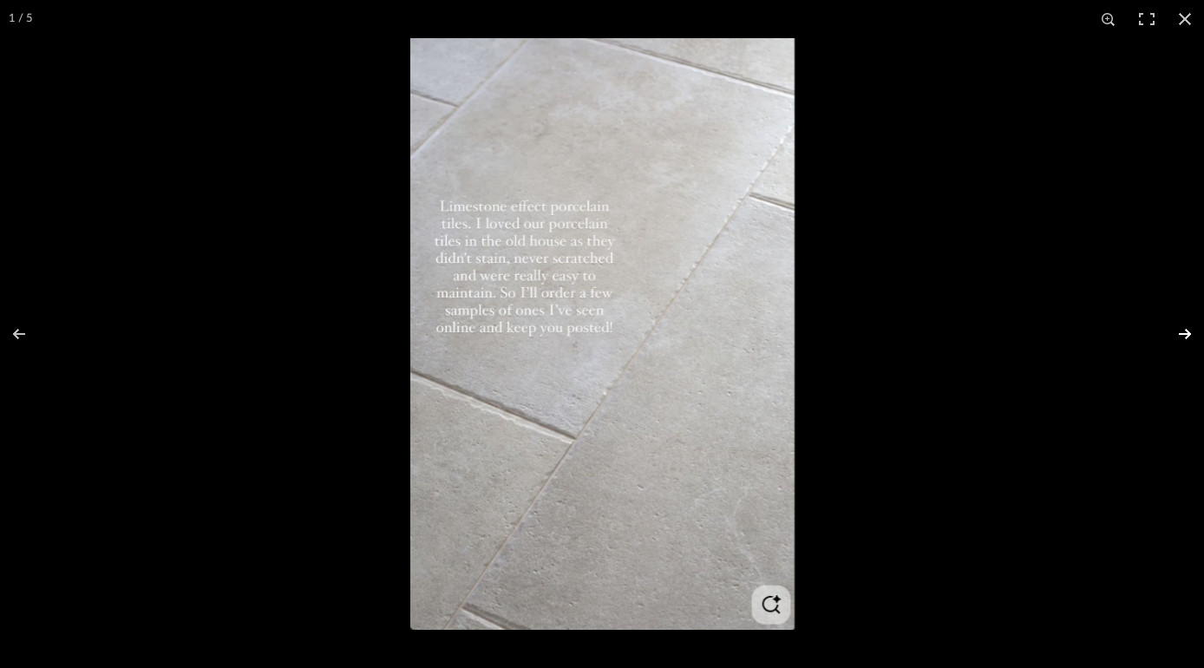
click at [1189, 331] on button at bounding box center [1173, 334] width 61 height 87
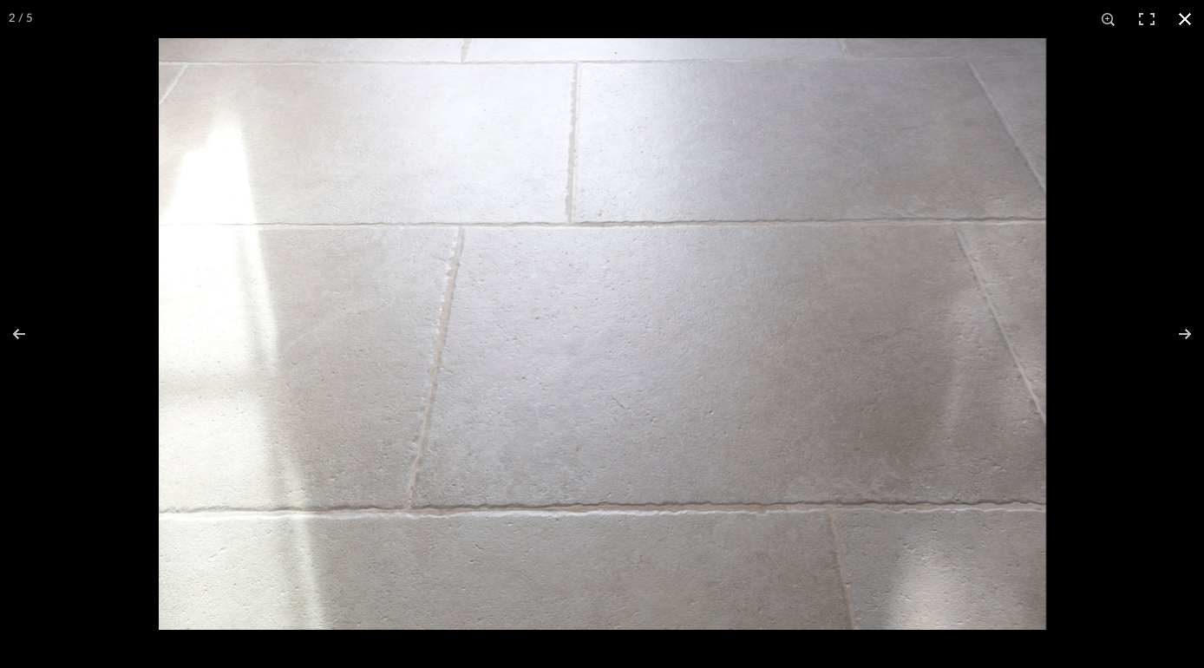
click at [1186, 16] on button at bounding box center [1185, 19] width 38 height 38
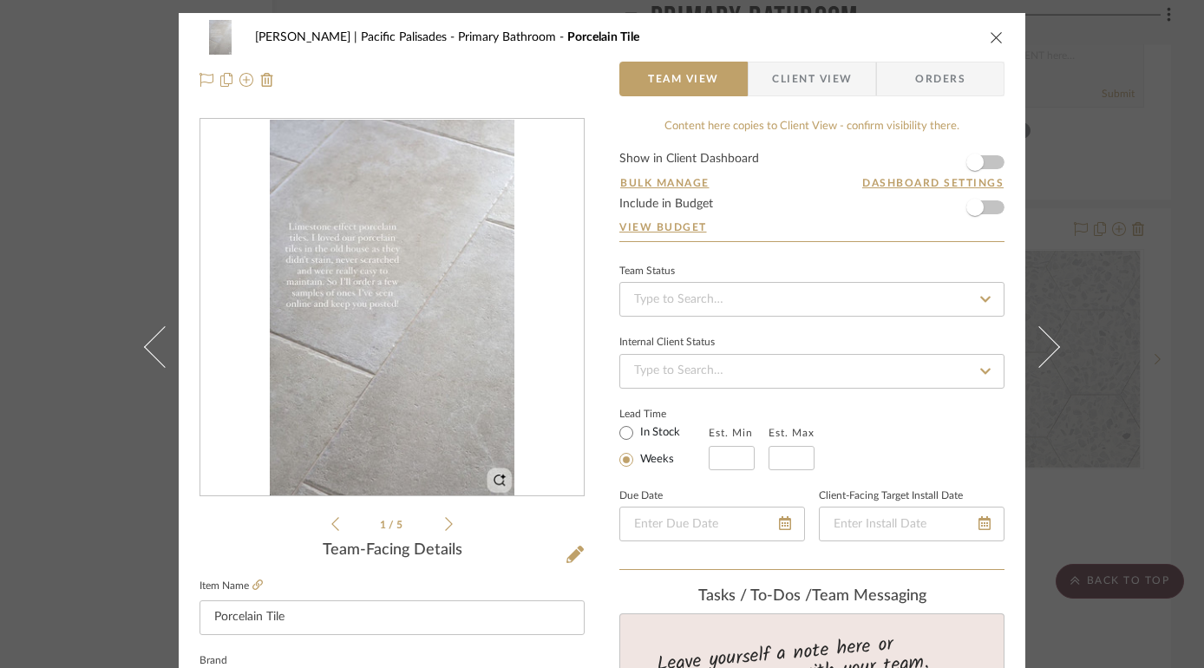
click at [994, 33] on icon "close" at bounding box center [997, 37] width 14 height 14
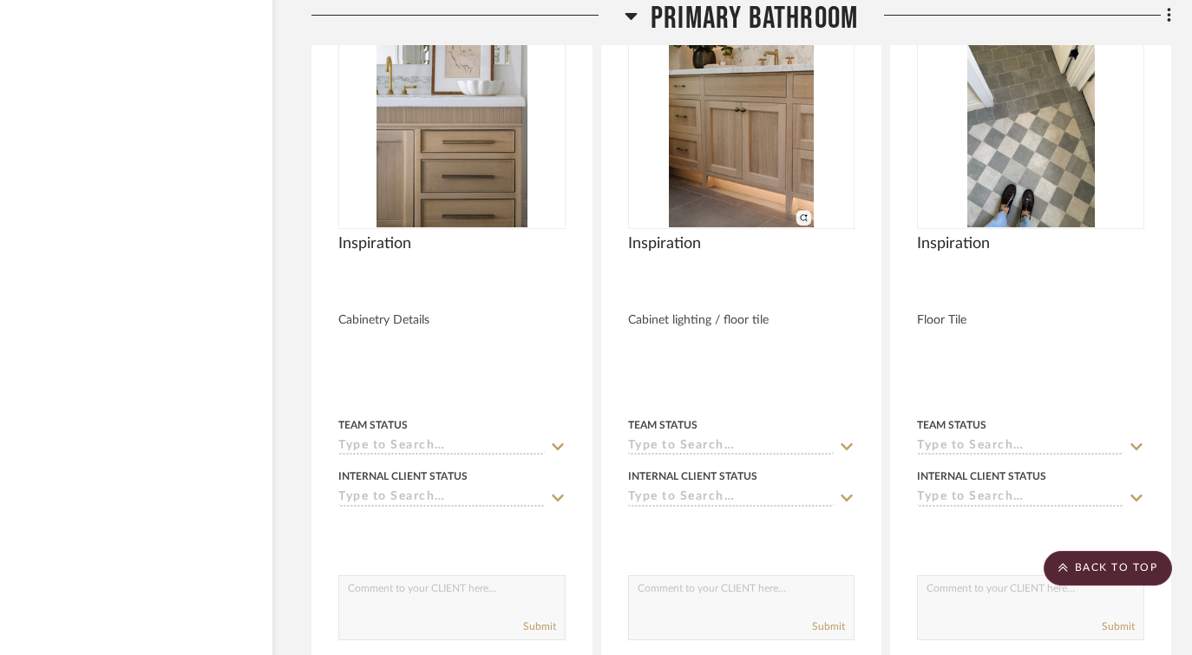
scroll to position [45191, 54]
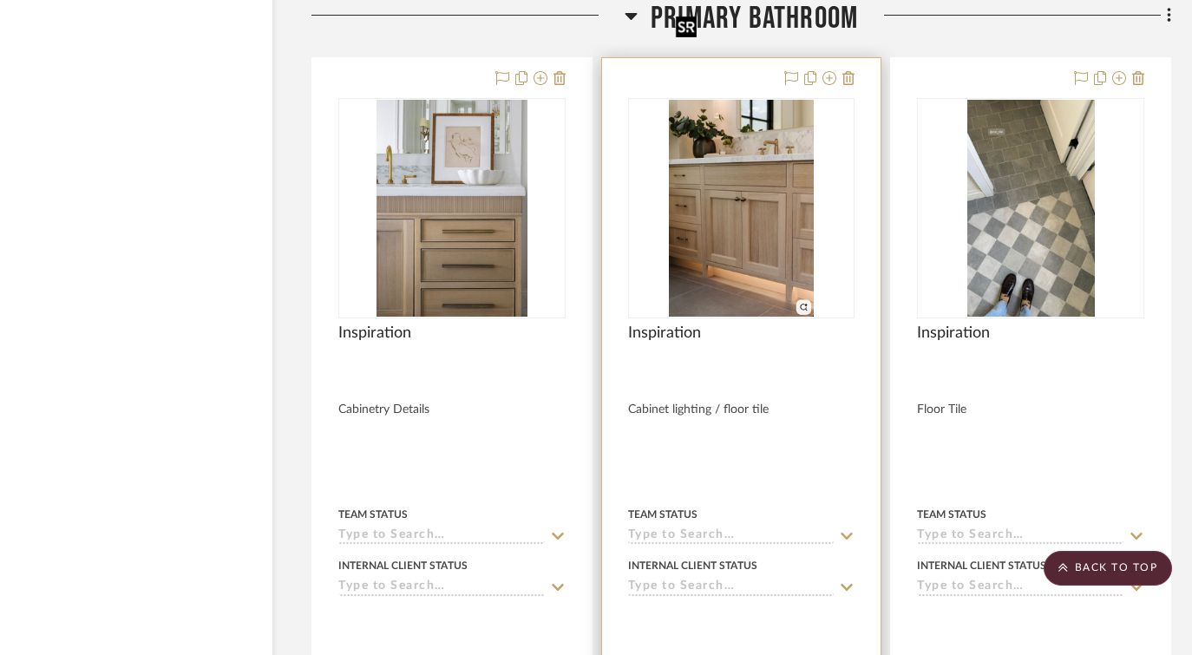
click at [740, 199] on img "0" at bounding box center [742, 208] width 146 height 217
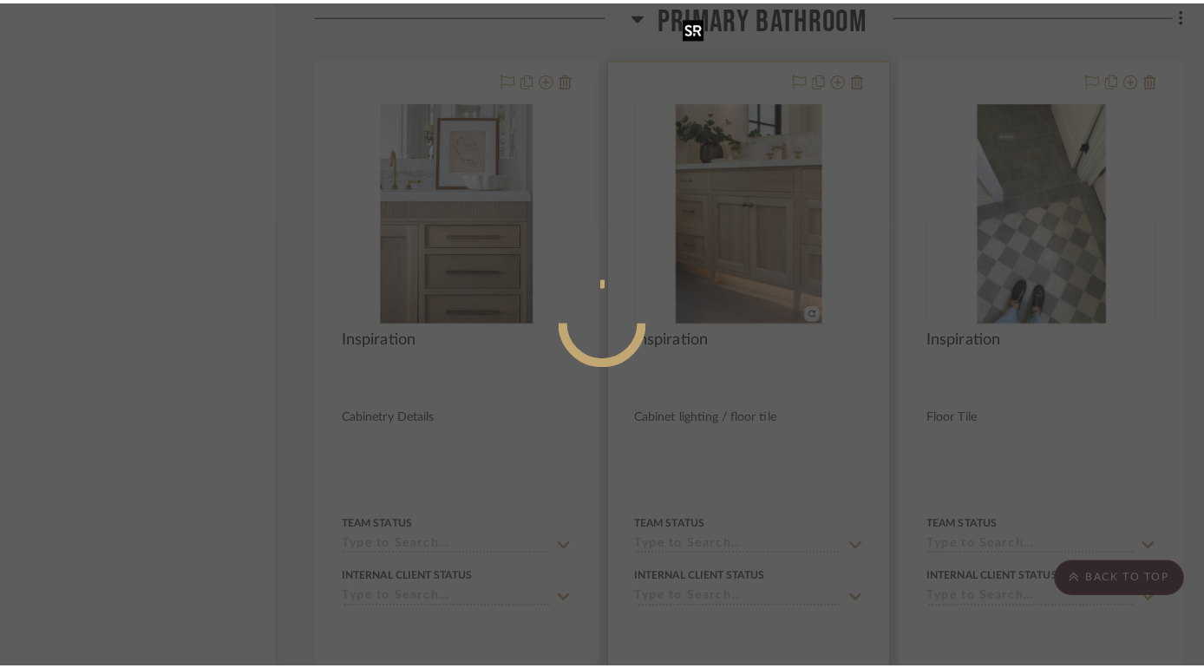
scroll to position [0, 0]
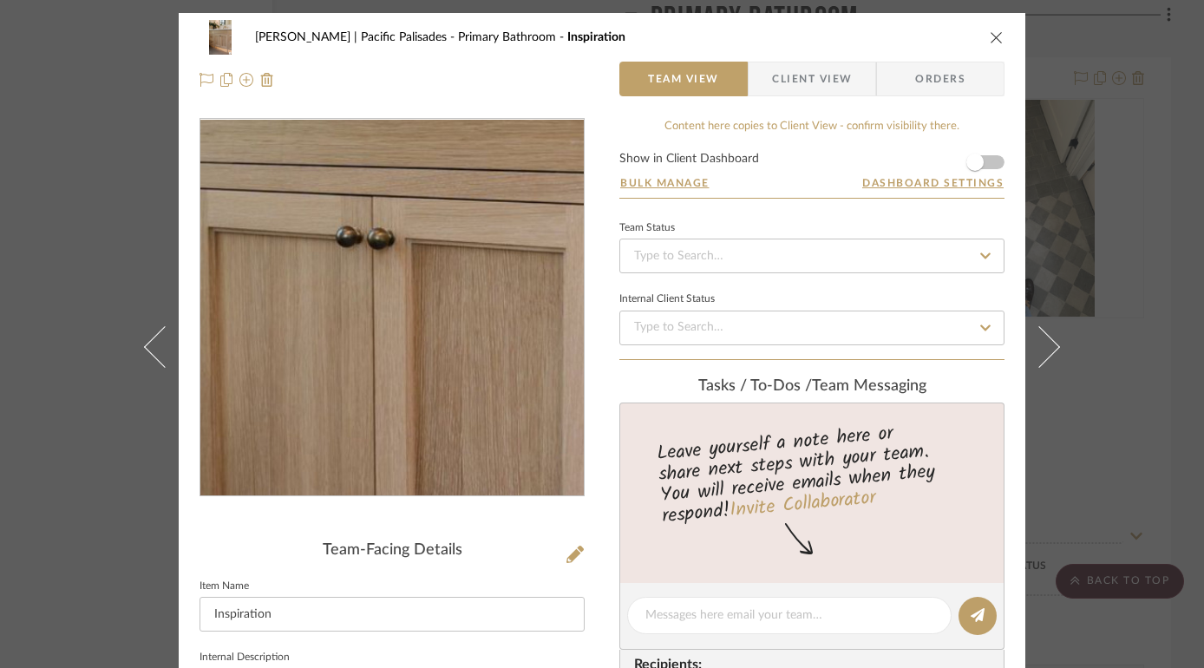
click at [393, 316] on img "0" at bounding box center [391, 308] width 252 height 376
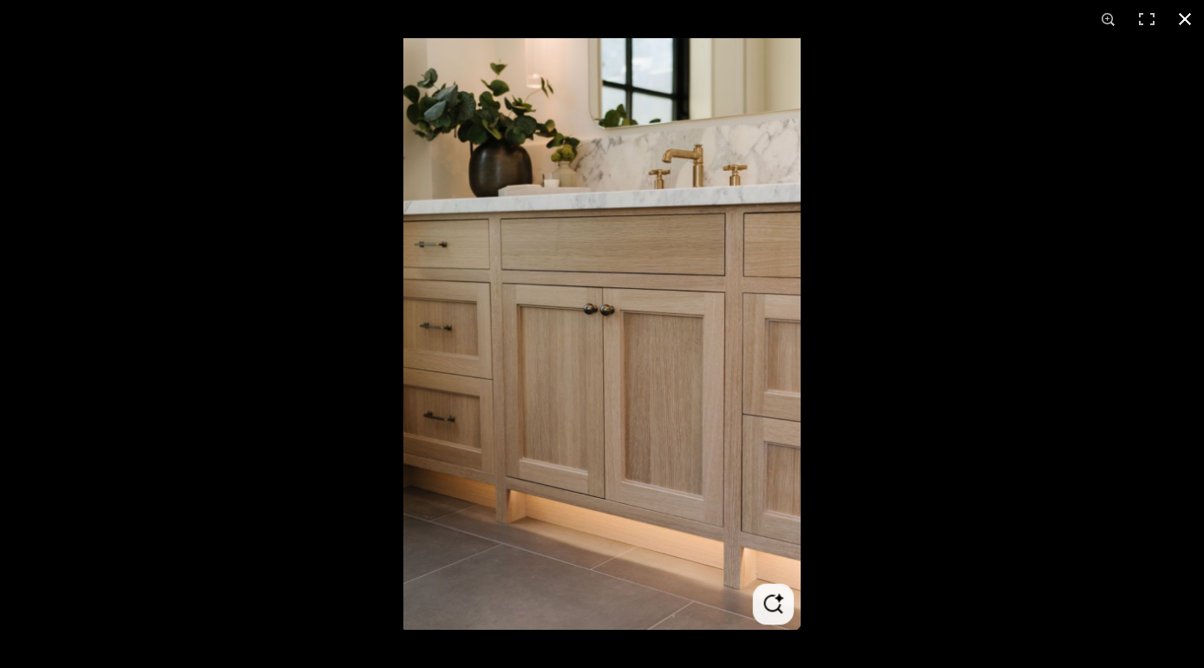
click at [1187, 21] on button at bounding box center [1185, 19] width 38 height 38
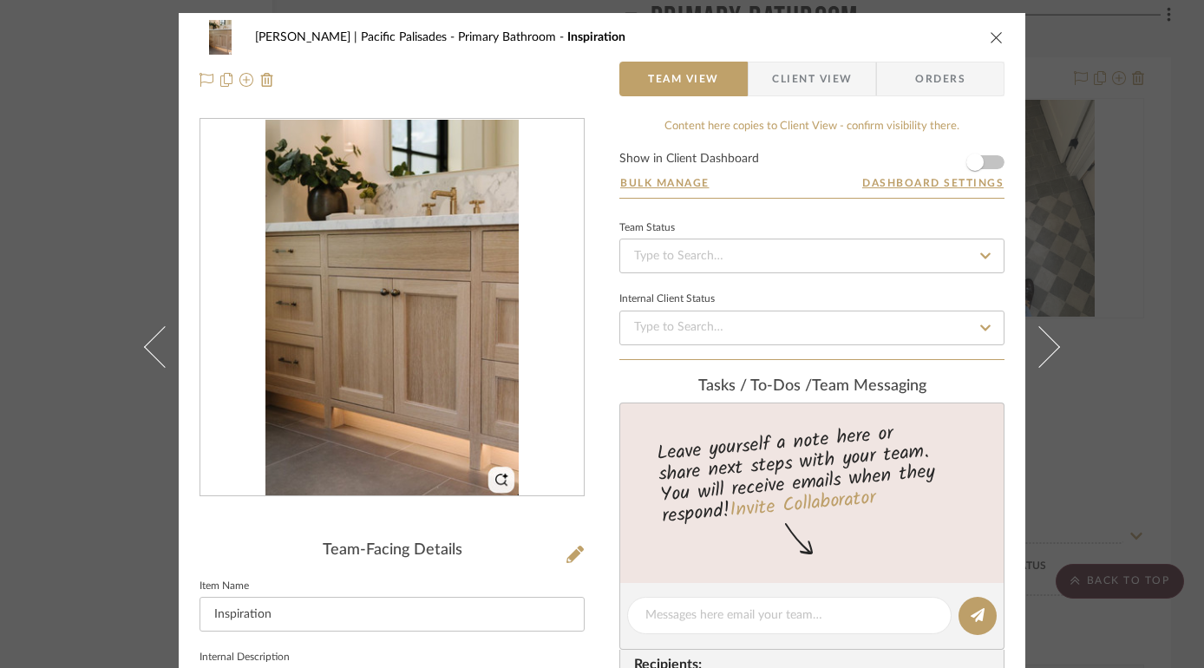
click at [989, 28] on div "Stuart | Pacific Palisades Primary Bathroom Inspiration" at bounding box center [601, 37] width 805 height 35
click at [990, 31] on icon "close" at bounding box center [997, 37] width 14 height 14
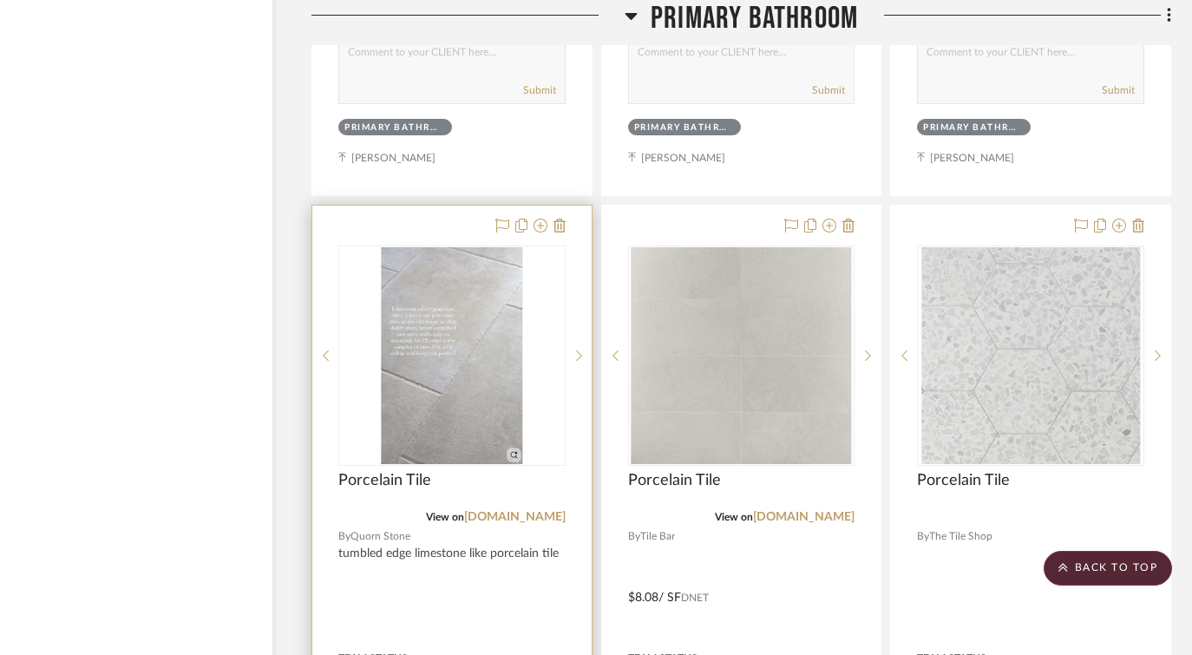
scroll to position [45817, 54]
click at [517, 510] on link "mystonefloor.com" at bounding box center [514, 516] width 101 height 12
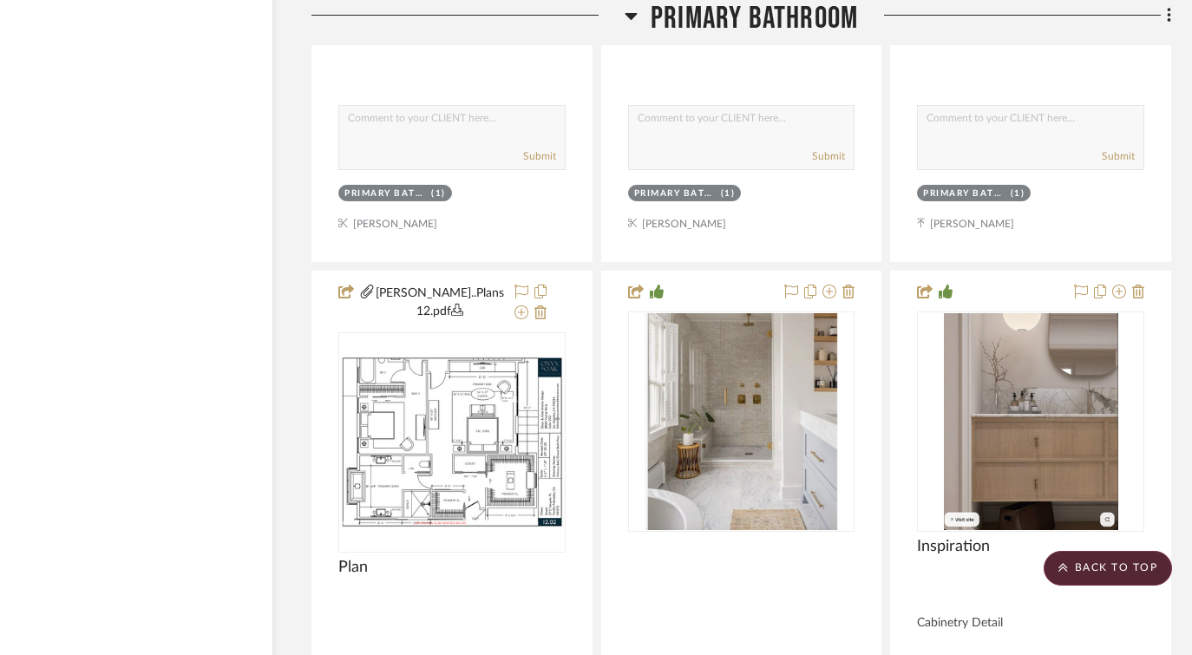
scroll to position [47320, 54]
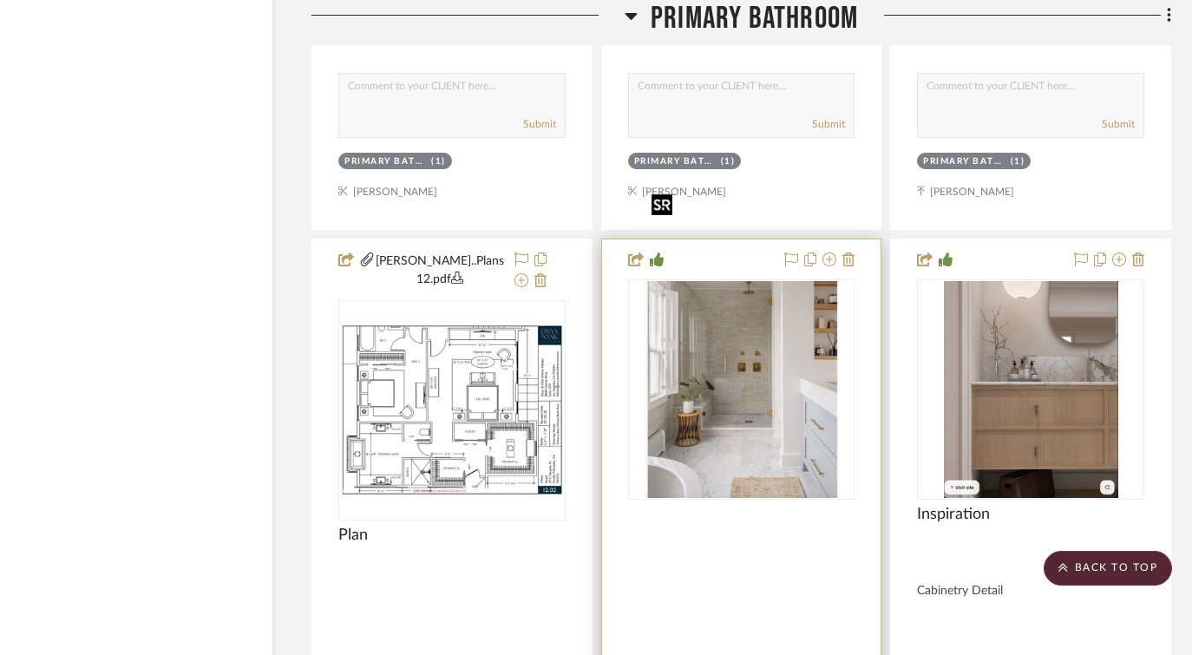
click at [749, 348] on img "0" at bounding box center [741, 389] width 194 height 217
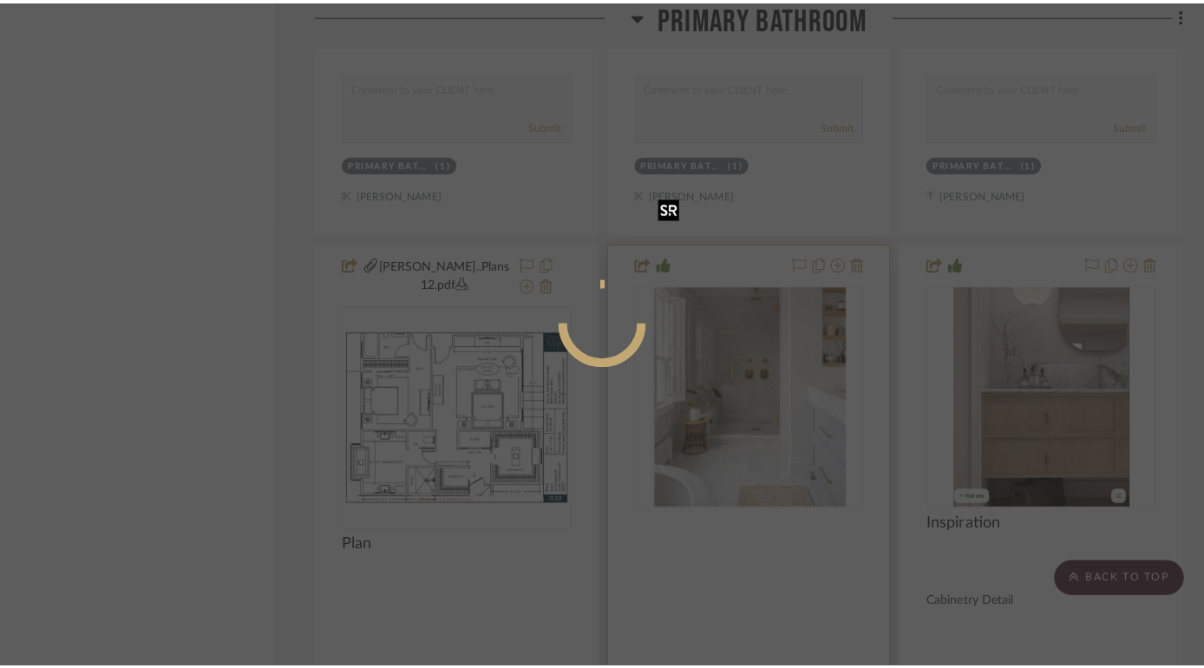
scroll to position [0, 0]
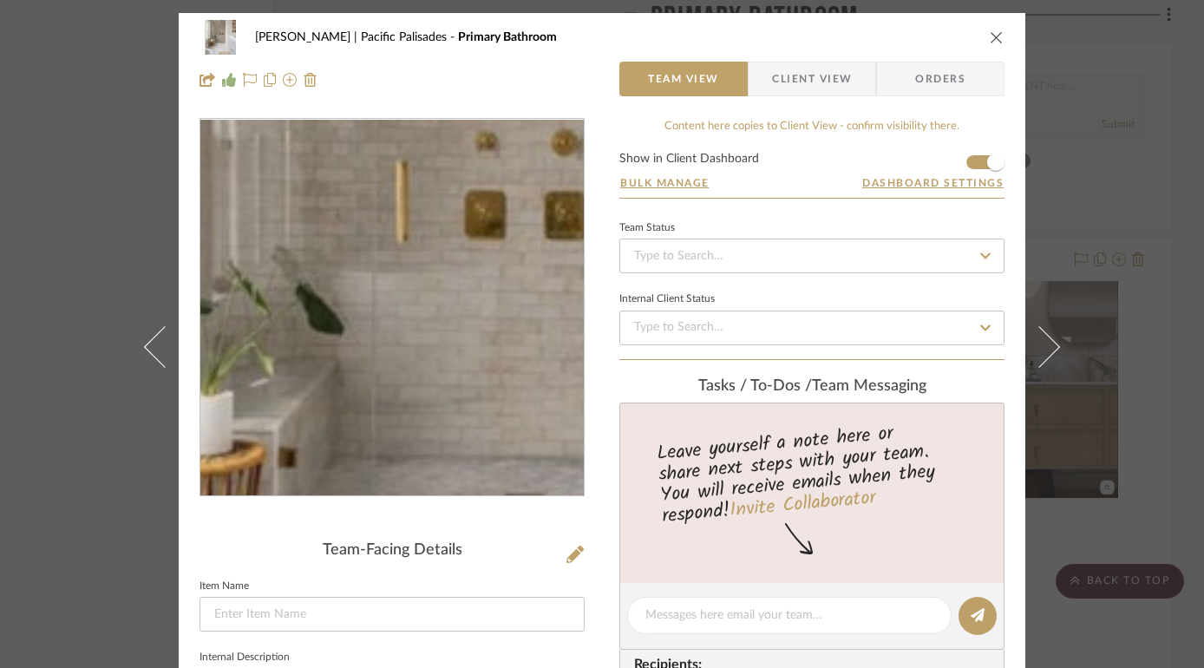
click at [356, 300] on img "0" at bounding box center [392, 308] width 337 height 376
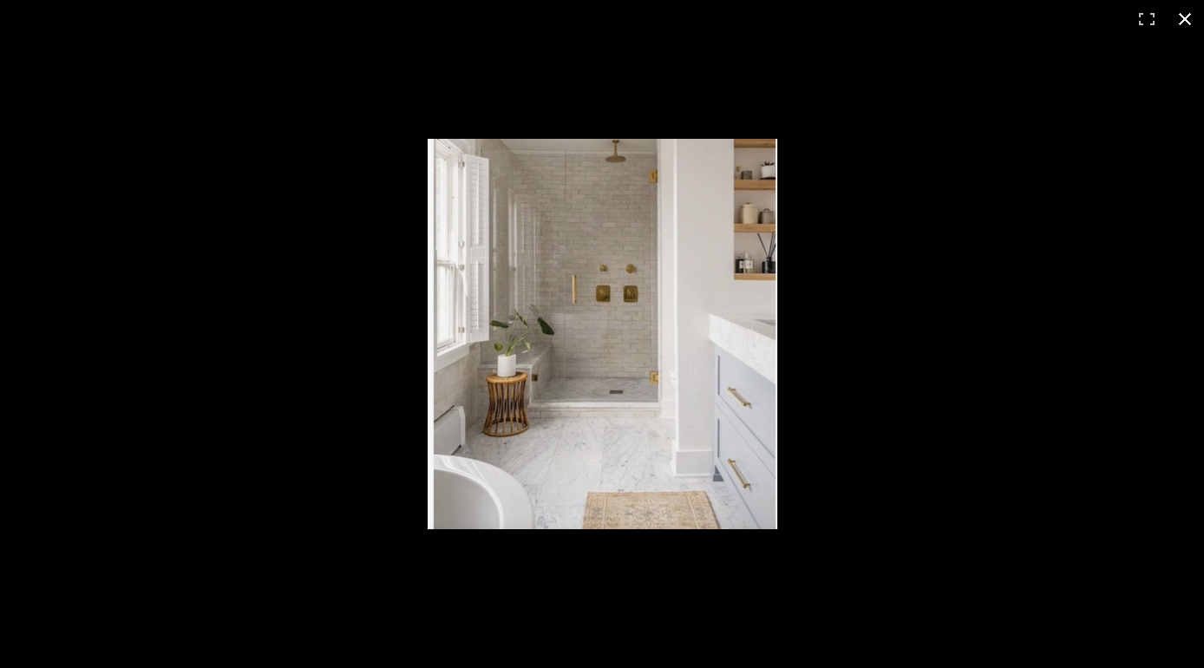
click at [1183, 16] on button at bounding box center [1185, 19] width 38 height 38
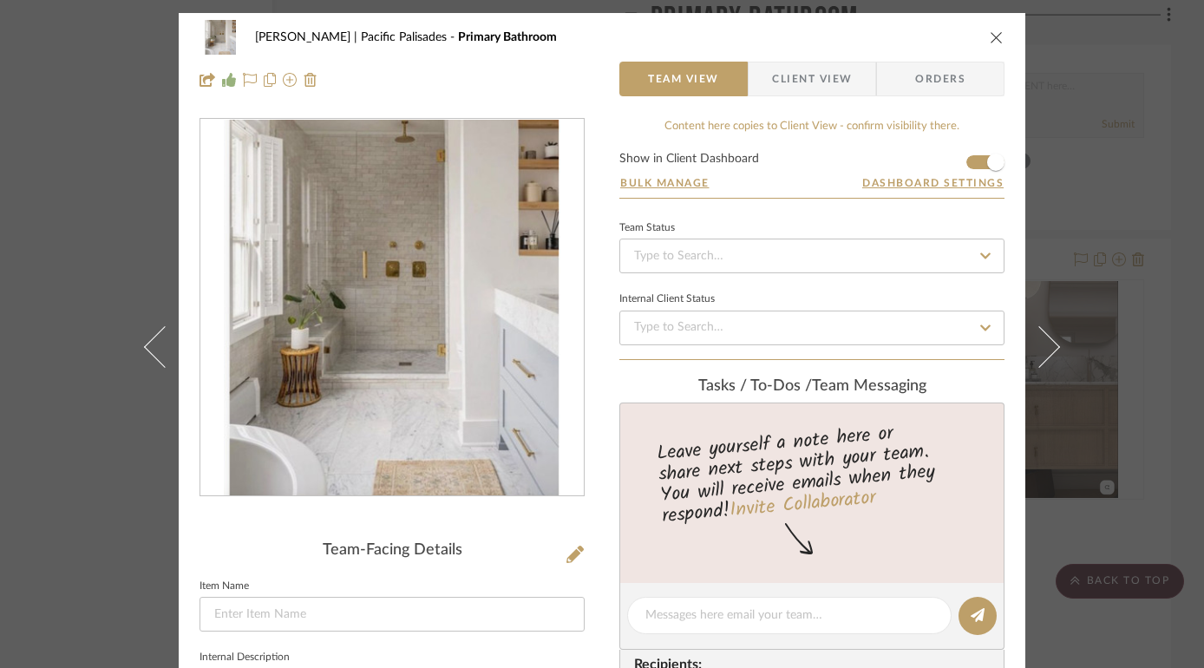
click at [990, 39] on icon "close" at bounding box center [997, 37] width 14 height 14
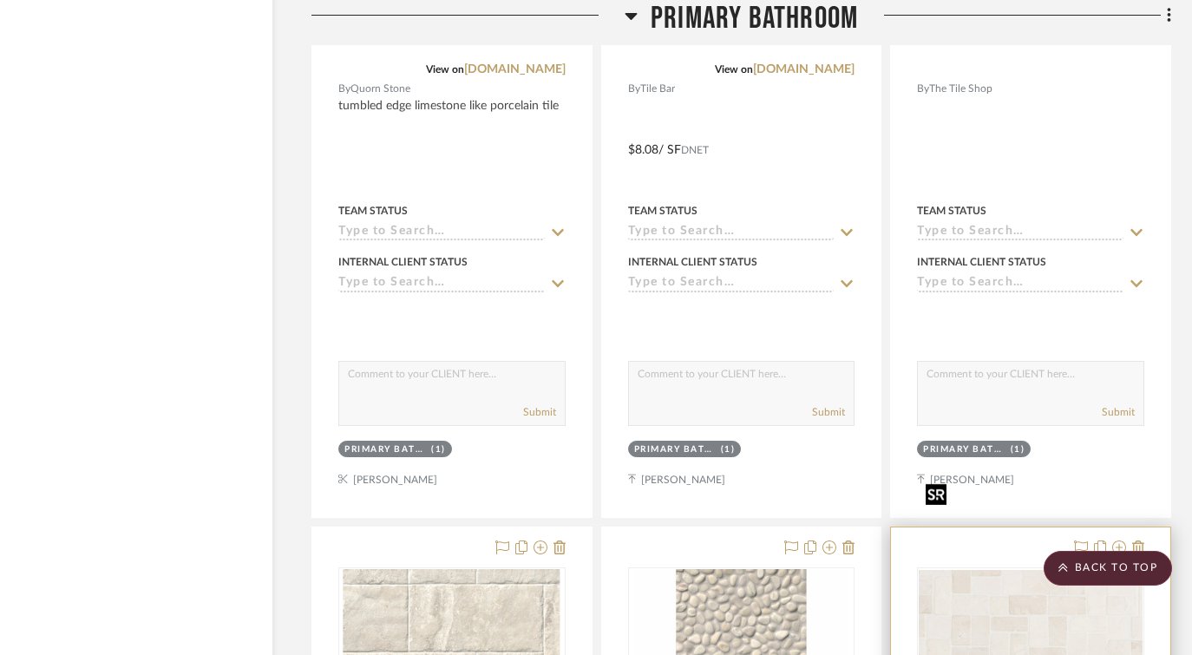
scroll to position [46027, 54]
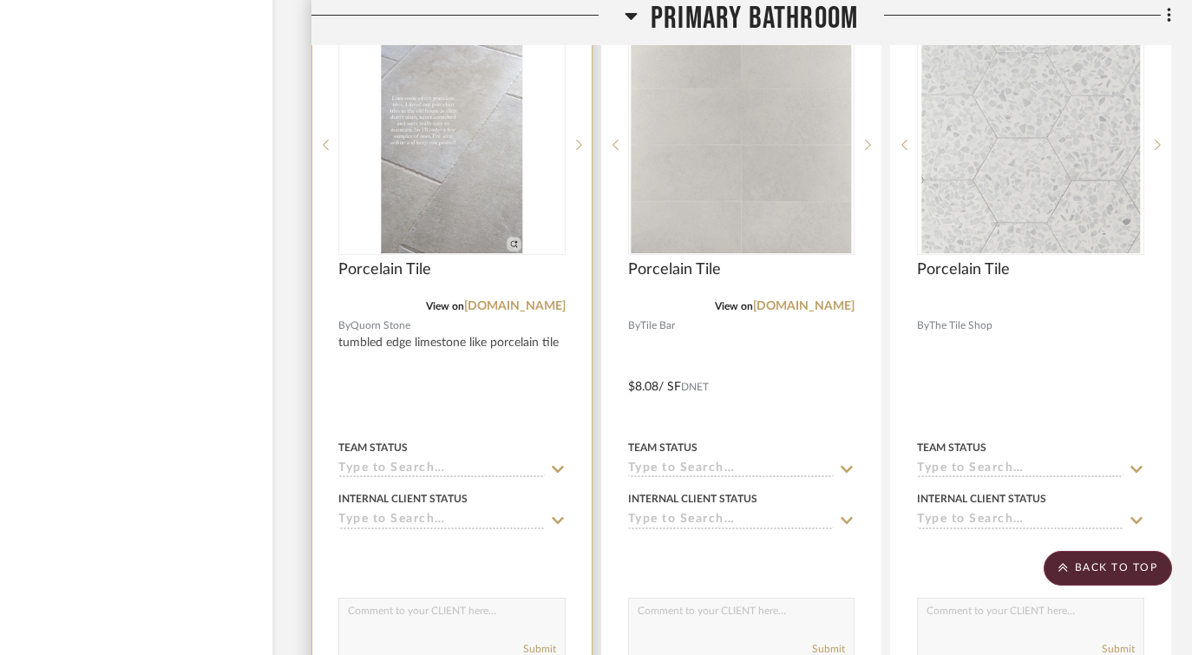
click at [458, 109] on img "0" at bounding box center [452, 144] width 140 height 217
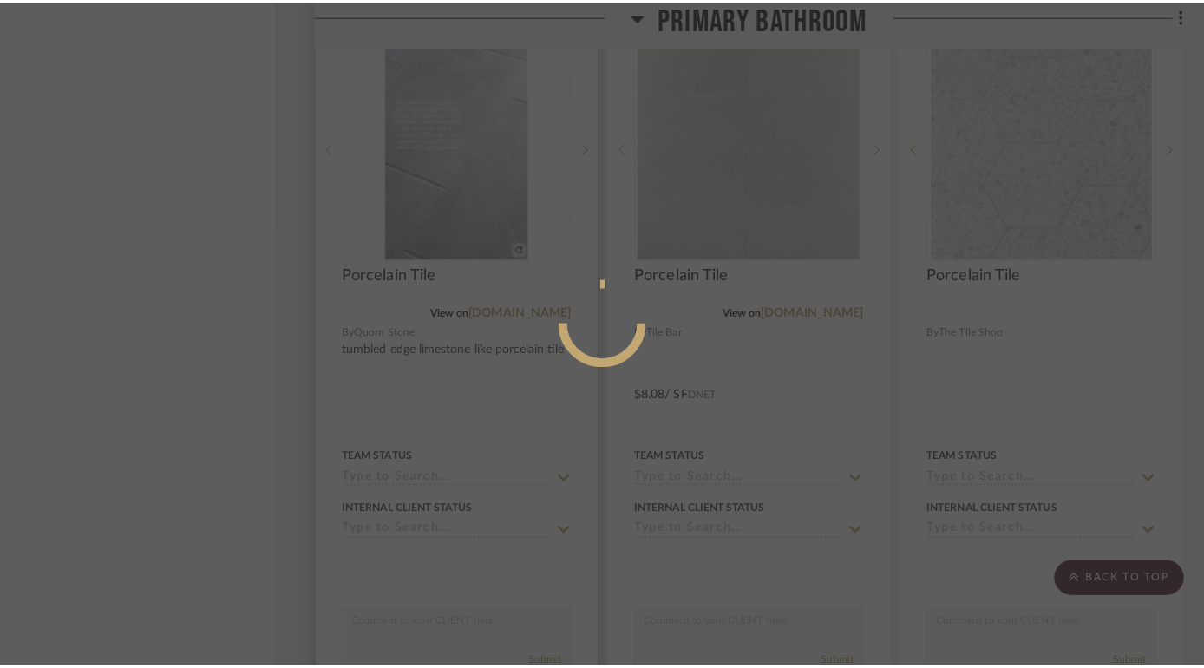
scroll to position [0, 0]
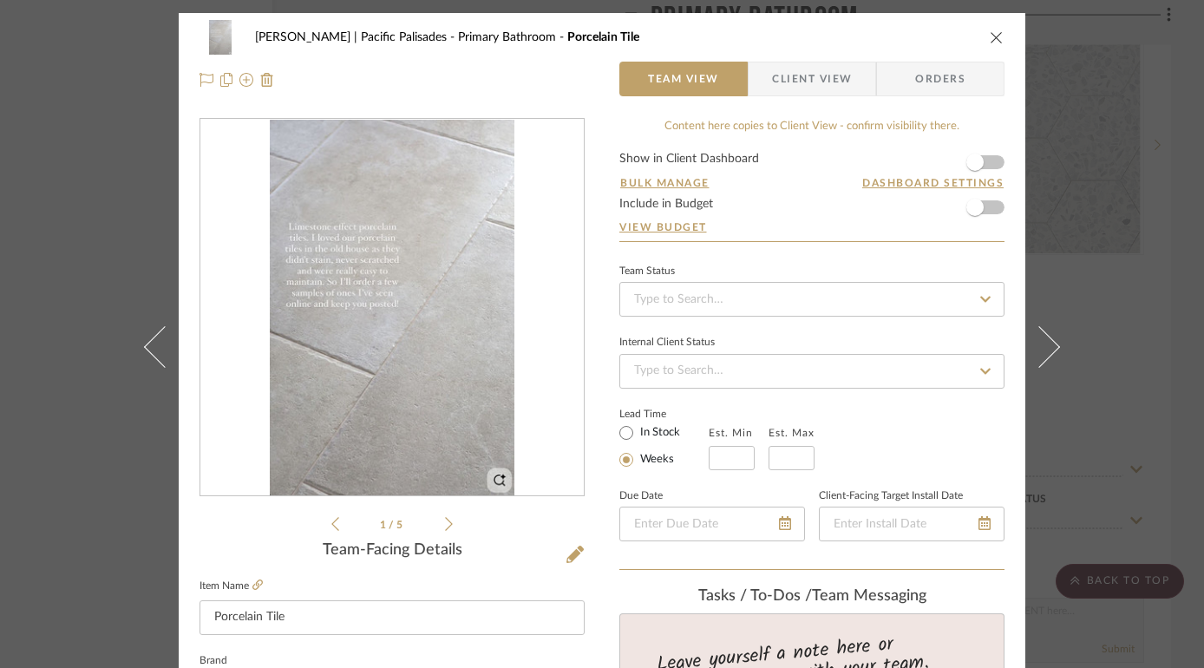
click at [990, 40] on icon "close" at bounding box center [997, 37] width 14 height 14
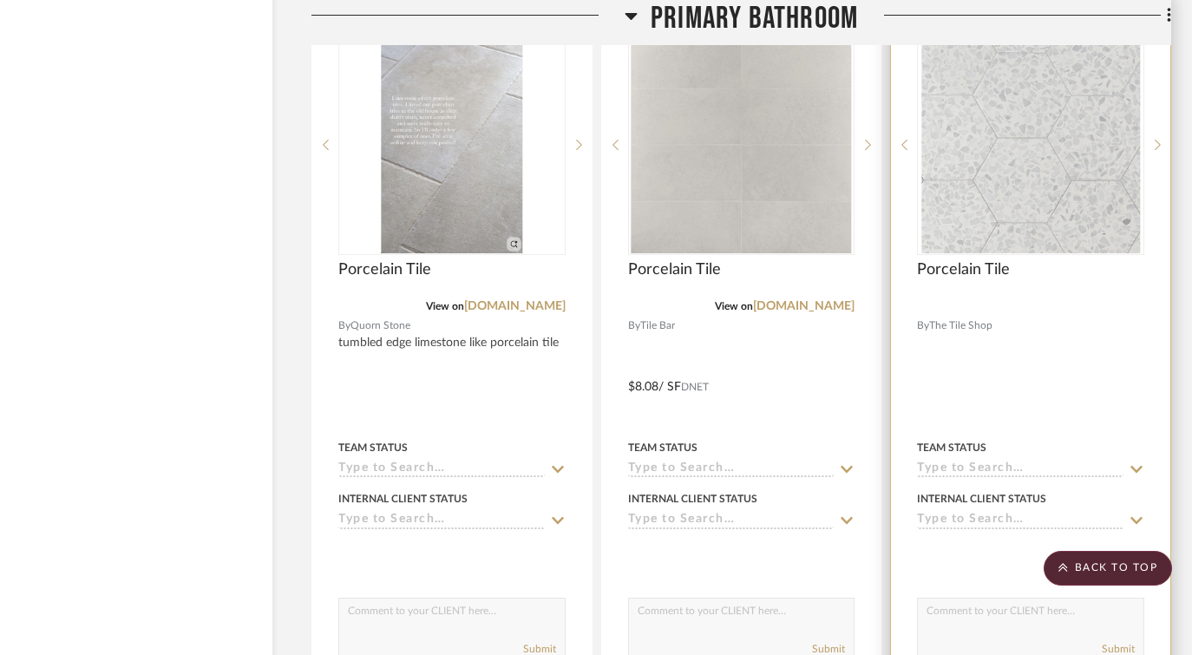
scroll to position [46033, 54]
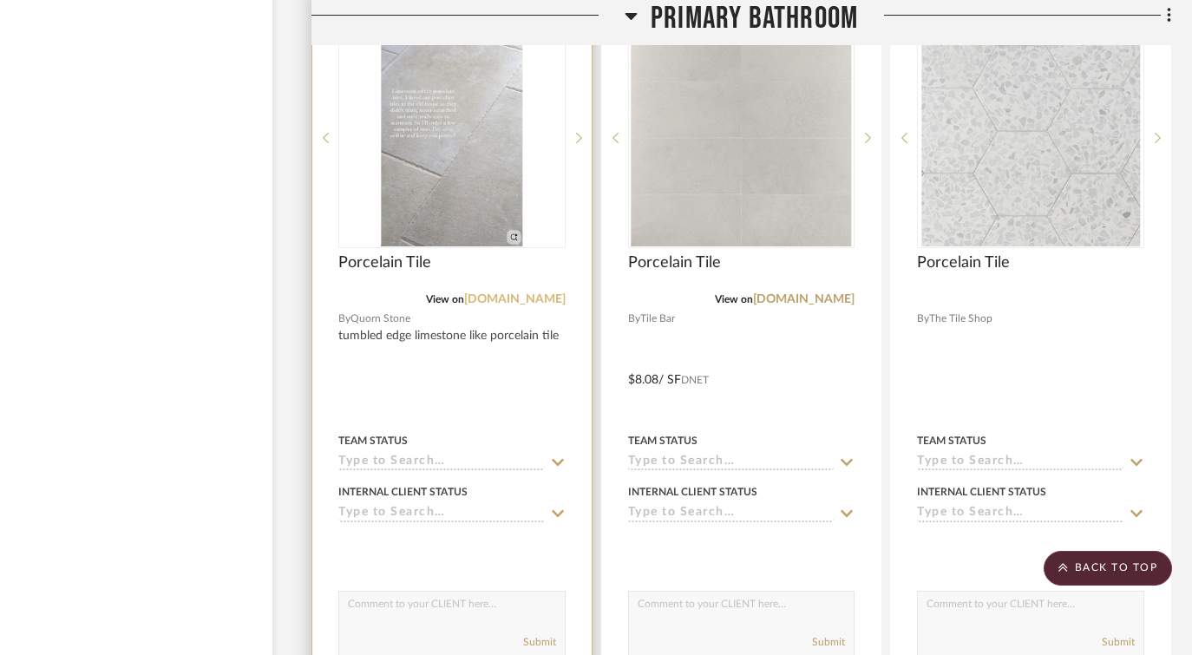
click at [514, 293] on link "mystonefloor.com" at bounding box center [514, 299] width 101 height 12
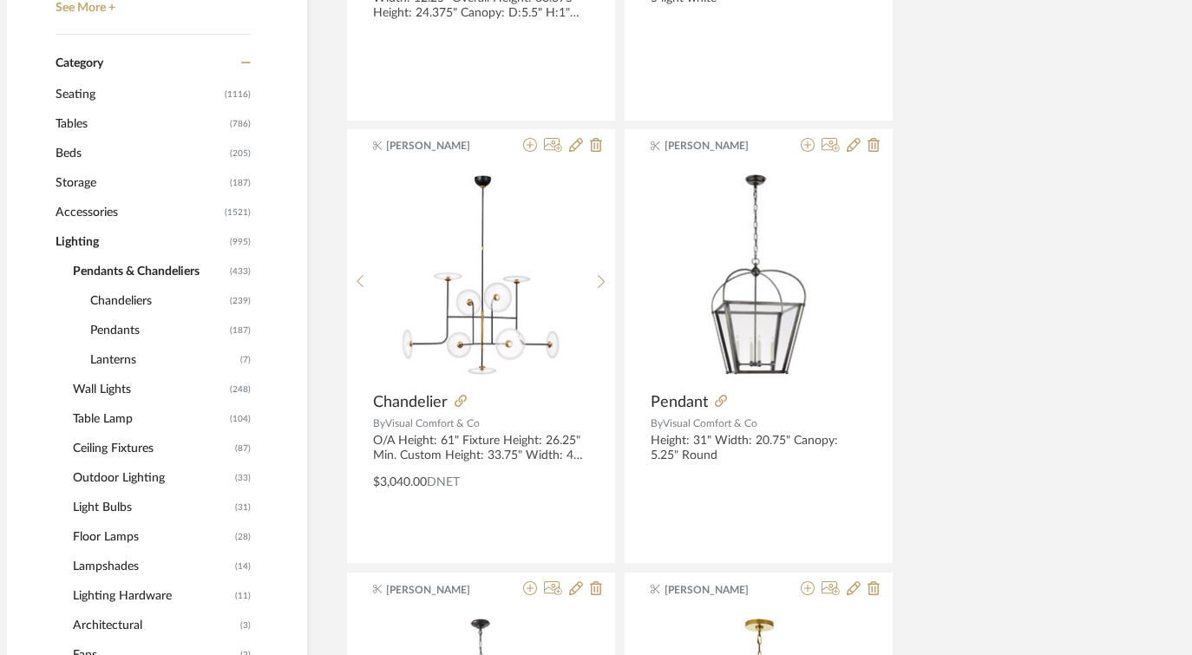
scroll to position [809, 57]
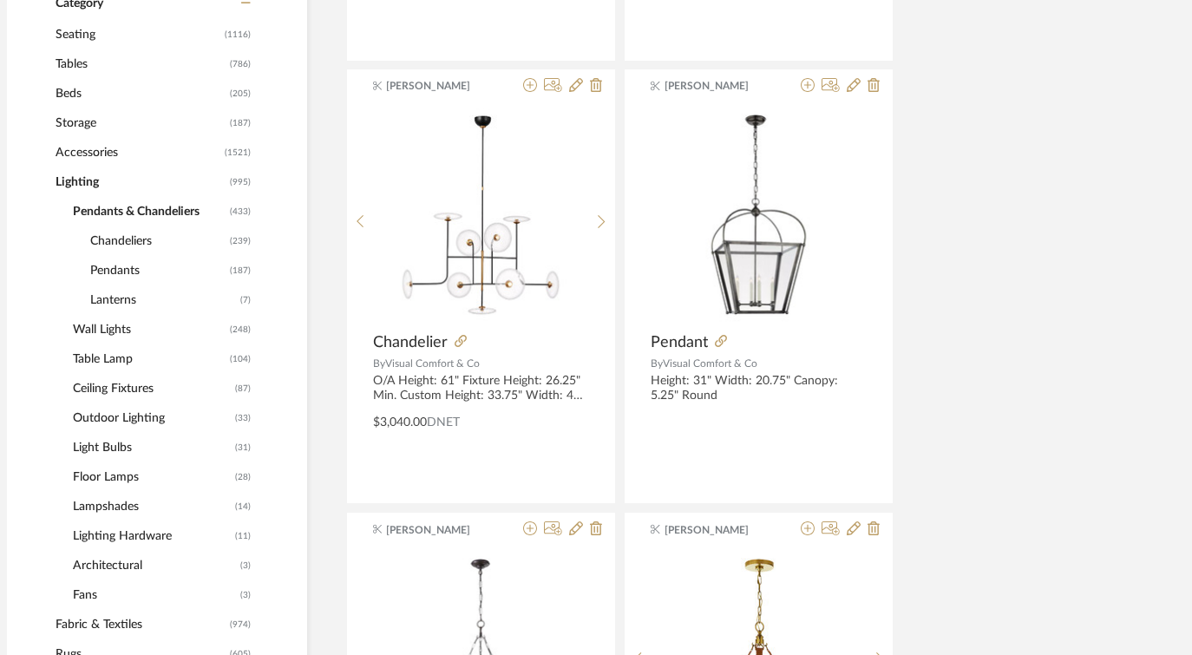
click at [83, 332] on span "Wall Lights" at bounding box center [149, 329] width 153 height 29
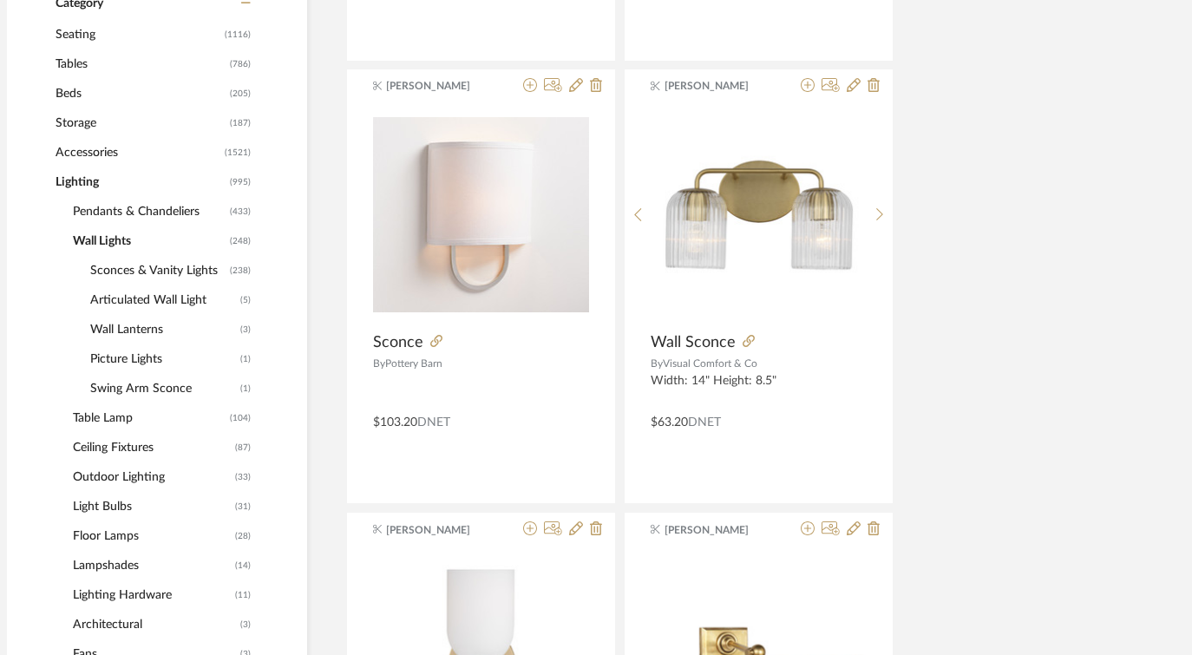
click at [127, 274] on span "Sconces & Vanity Lights" at bounding box center [157, 270] width 135 height 29
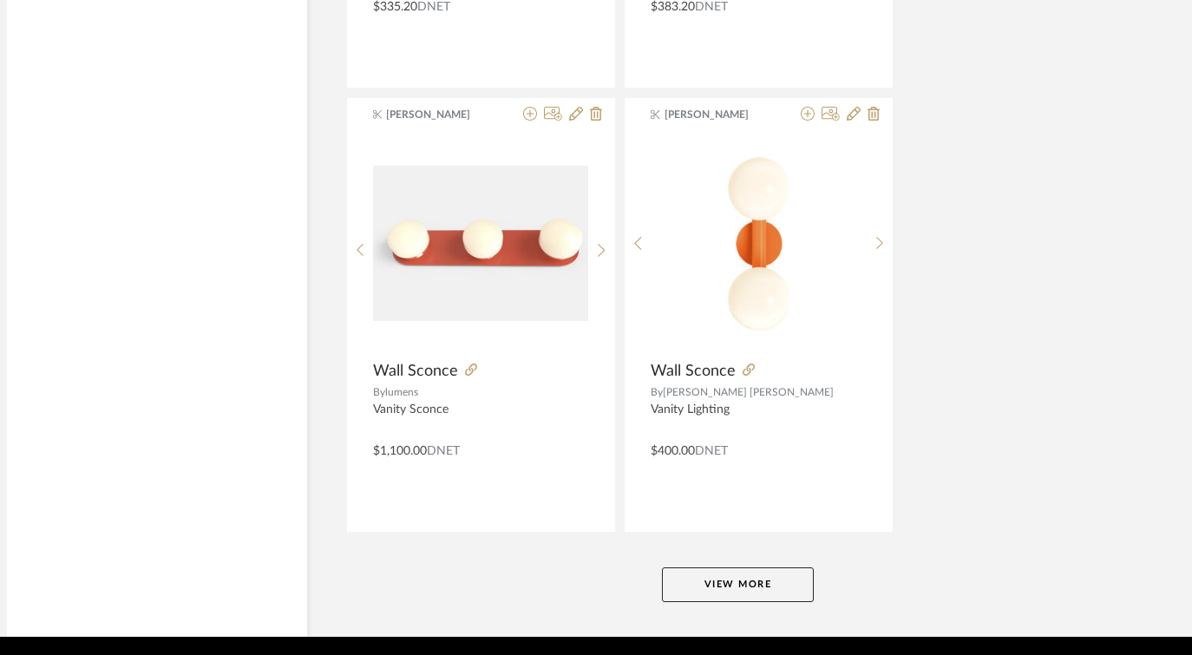
scroll to position [7939, 57]
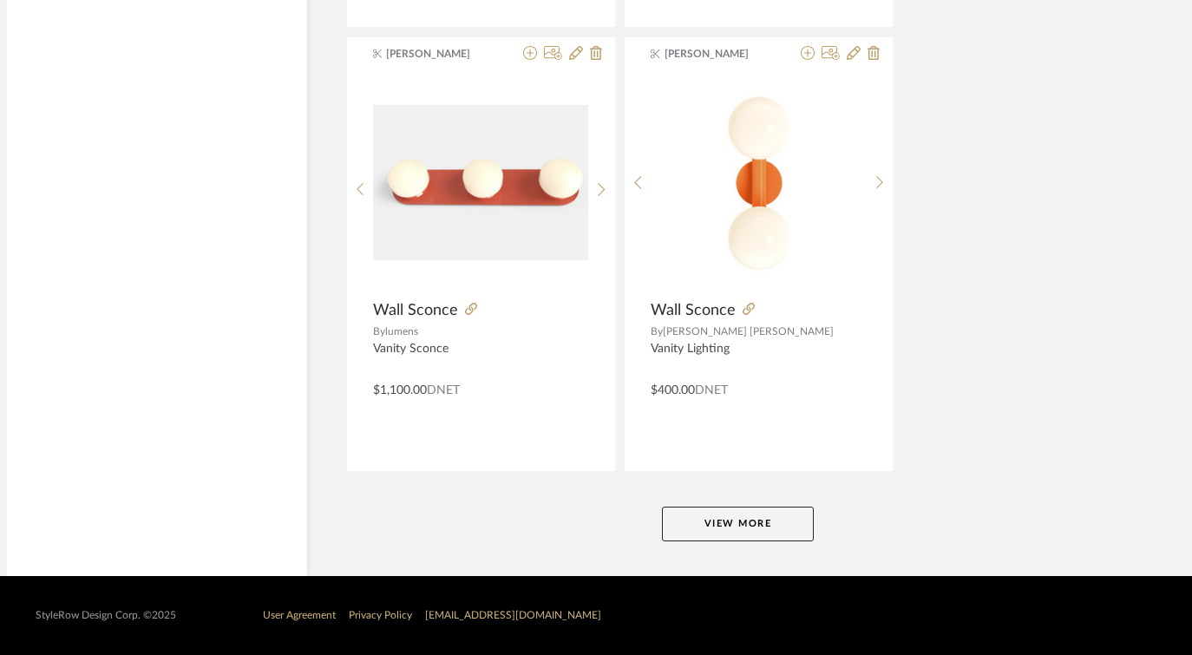
click at [690, 522] on button "View More" at bounding box center [738, 523] width 152 height 35
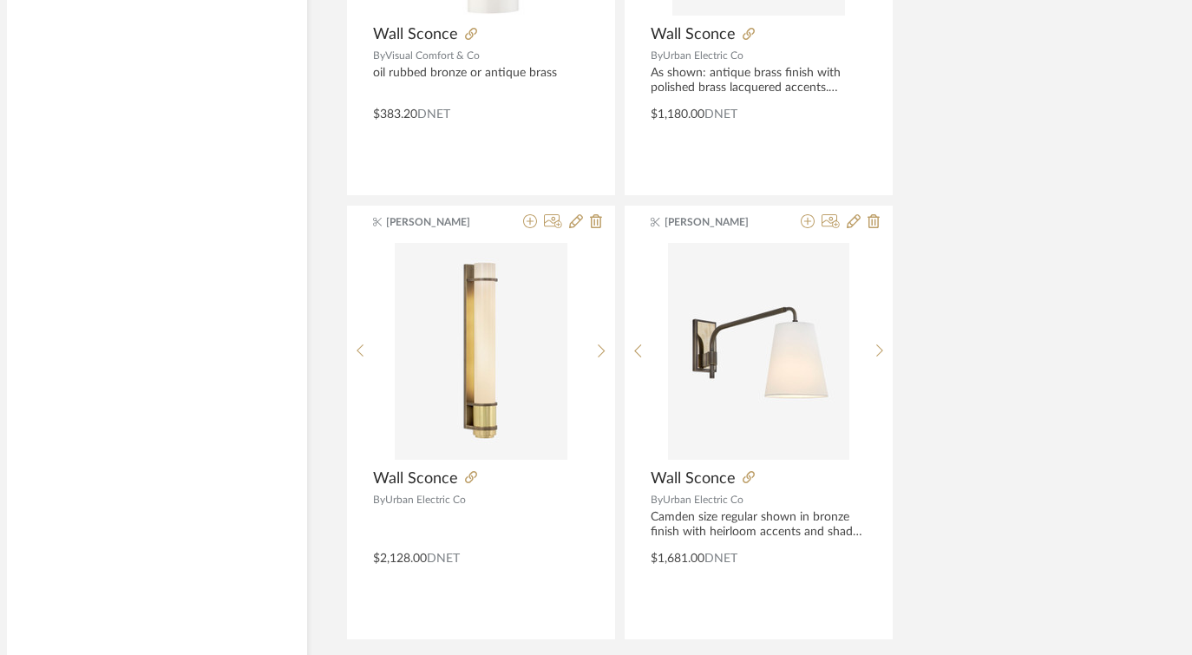
scroll to position [15923, 57]
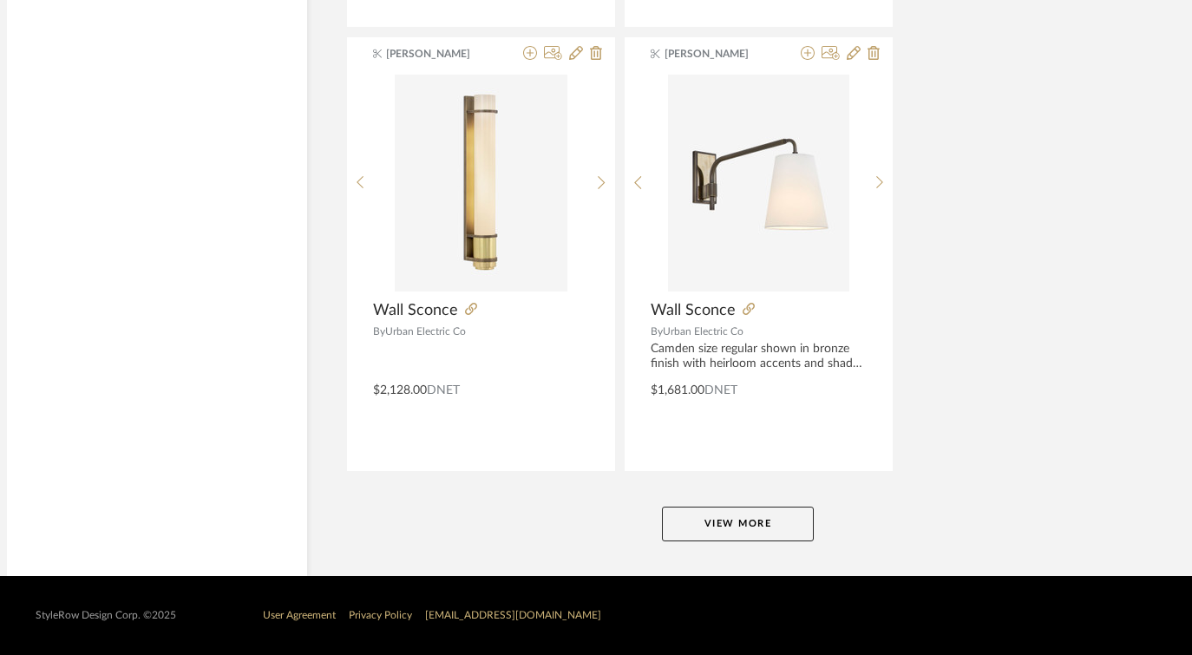
click at [699, 533] on button "View More" at bounding box center [738, 523] width 152 height 35
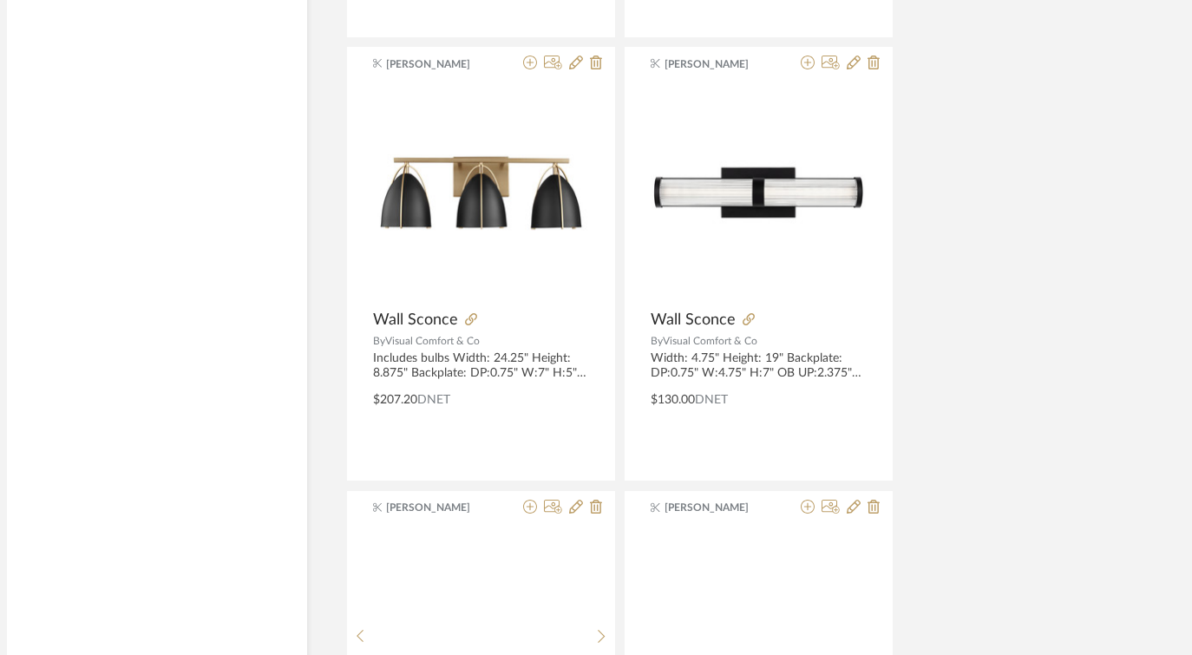
scroll to position [16380, 57]
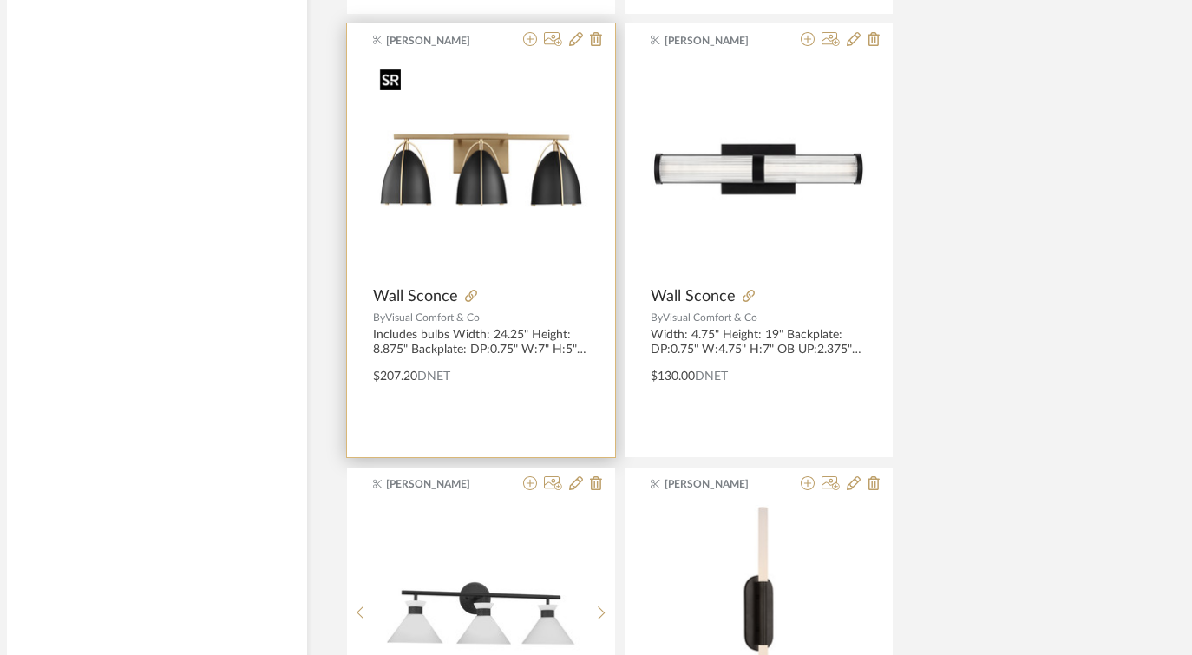
click at [0, 0] on img at bounding box center [0, 0] width 0 height 0
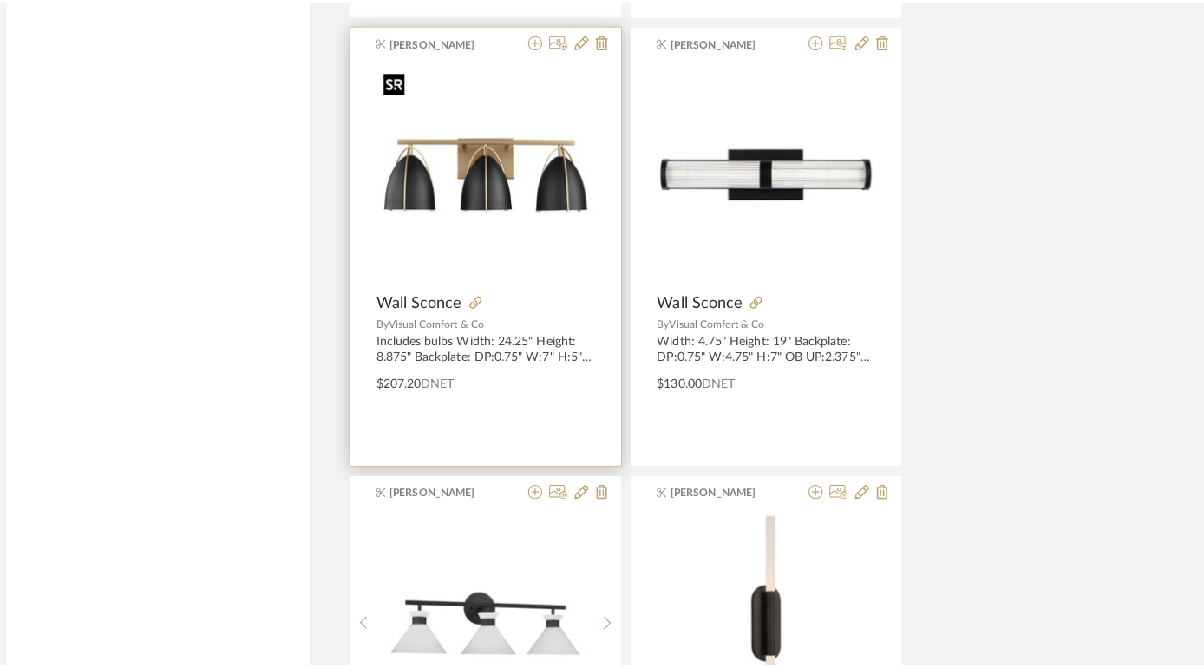
scroll to position [0, 0]
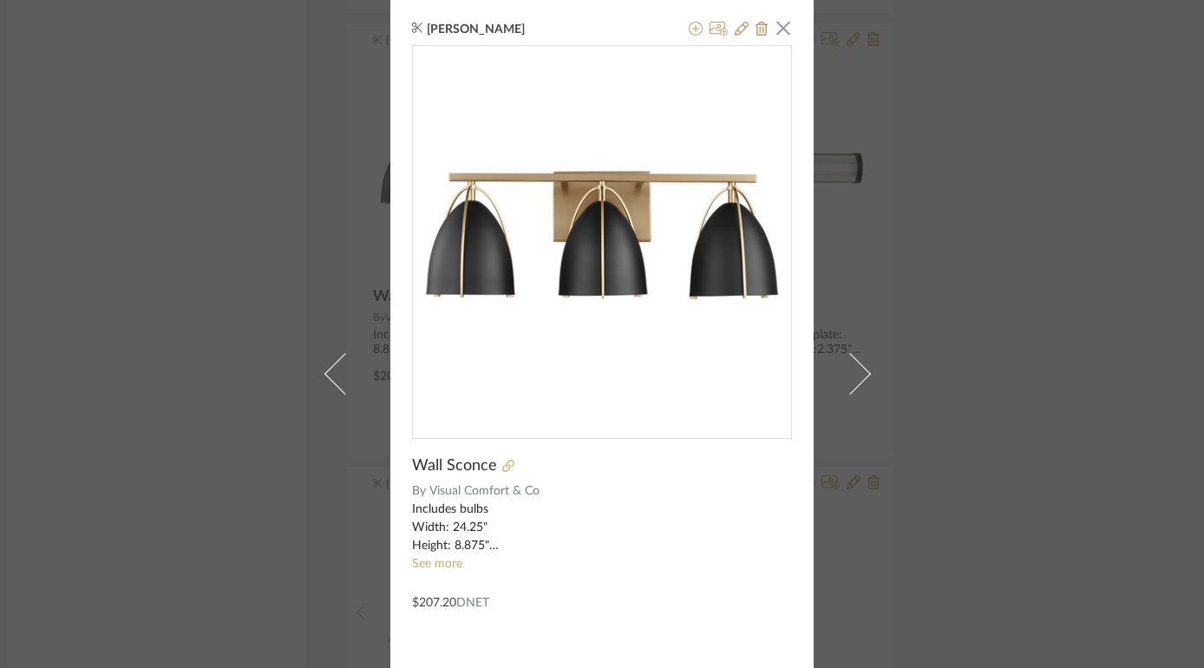
click at [502, 466] on icon at bounding box center [508, 466] width 12 height 12
